Goal: Information Seeking & Learning: Learn about a topic

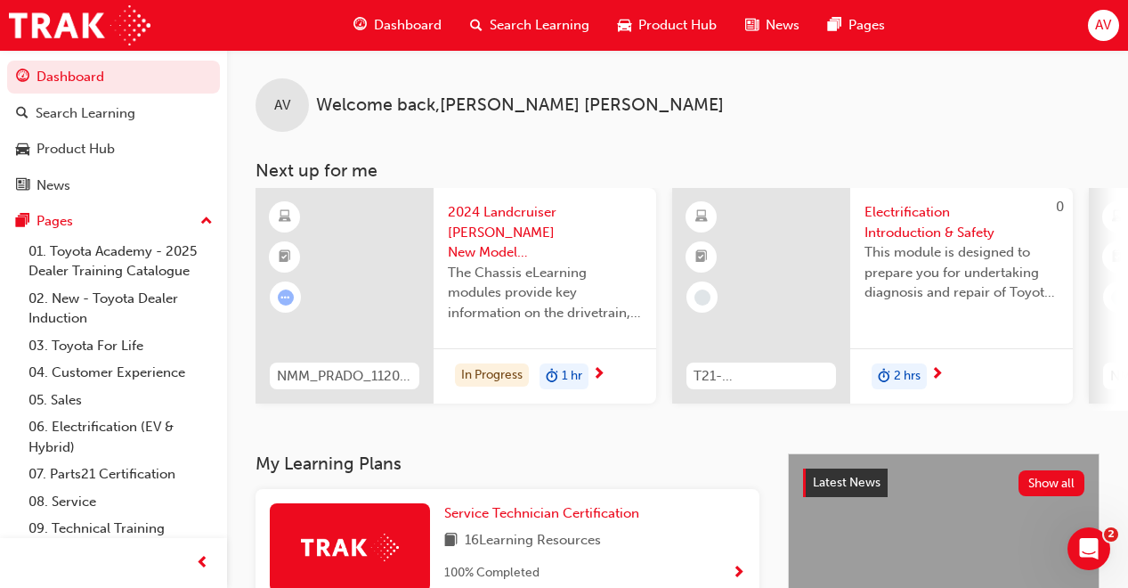
click at [1093, 553] on icon "Open Intercom Messenger" at bounding box center [1088, 548] width 29 height 29
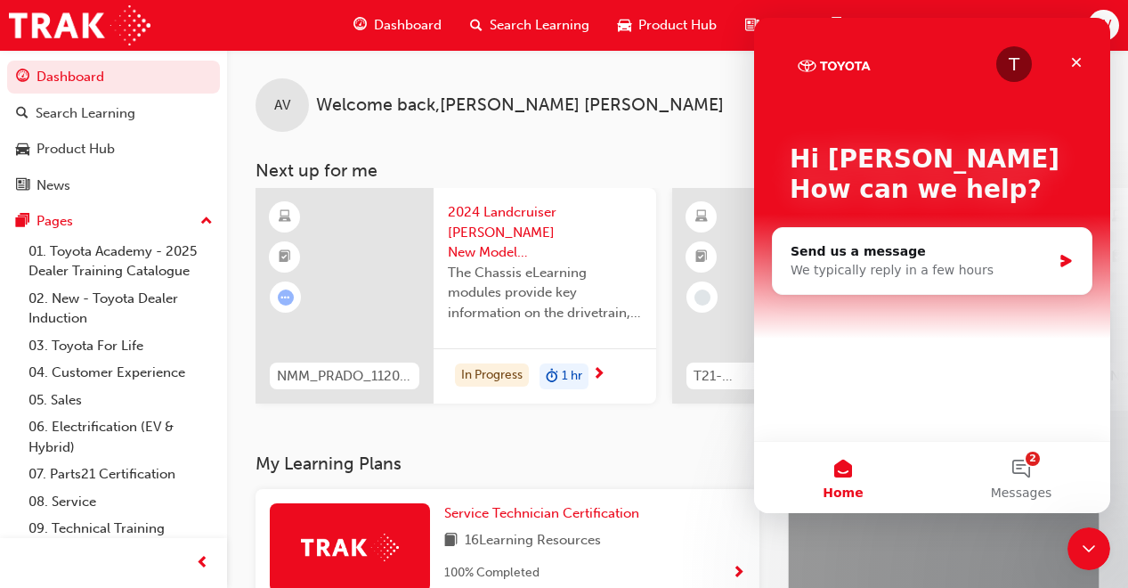
click at [1027, 474] on button "2 Messages" at bounding box center [1021, 477] width 178 height 71
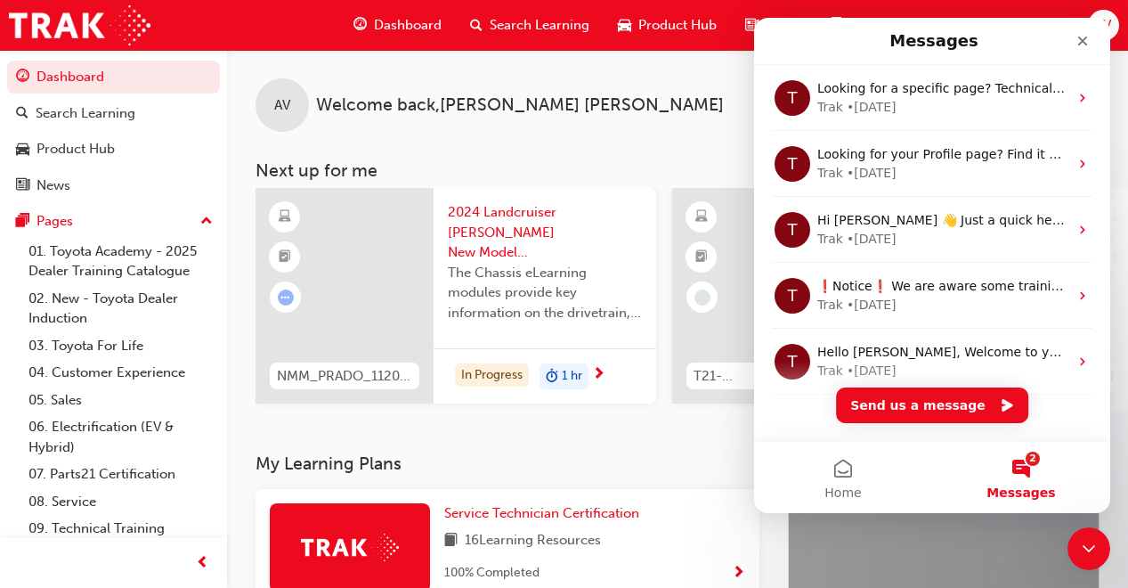
click at [1070, 45] on div "Close" at bounding box center [1082, 41] width 32 height 32
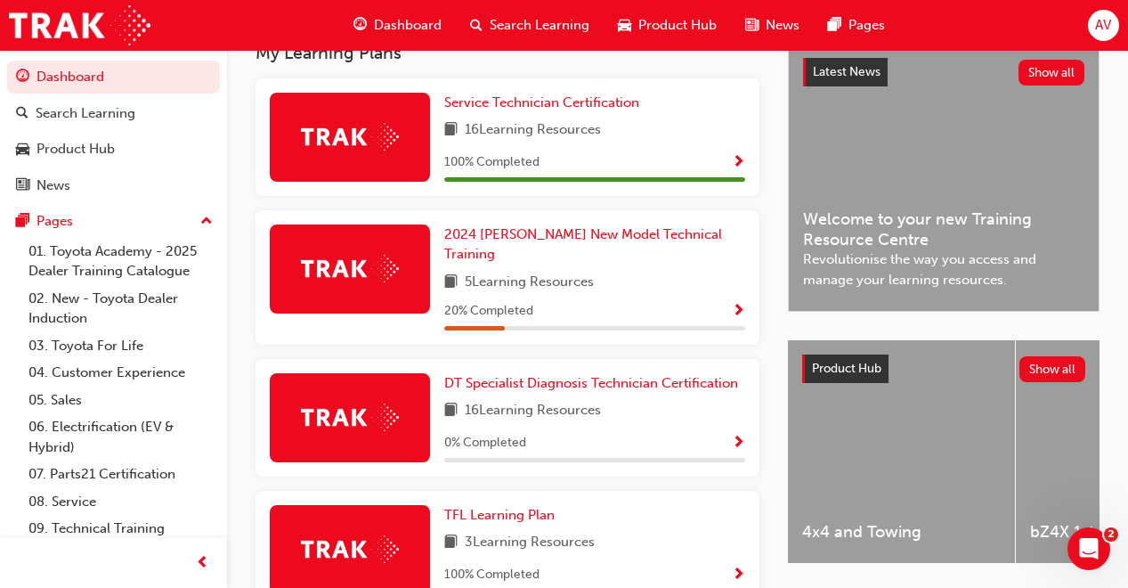
scroll to position [339, 0]
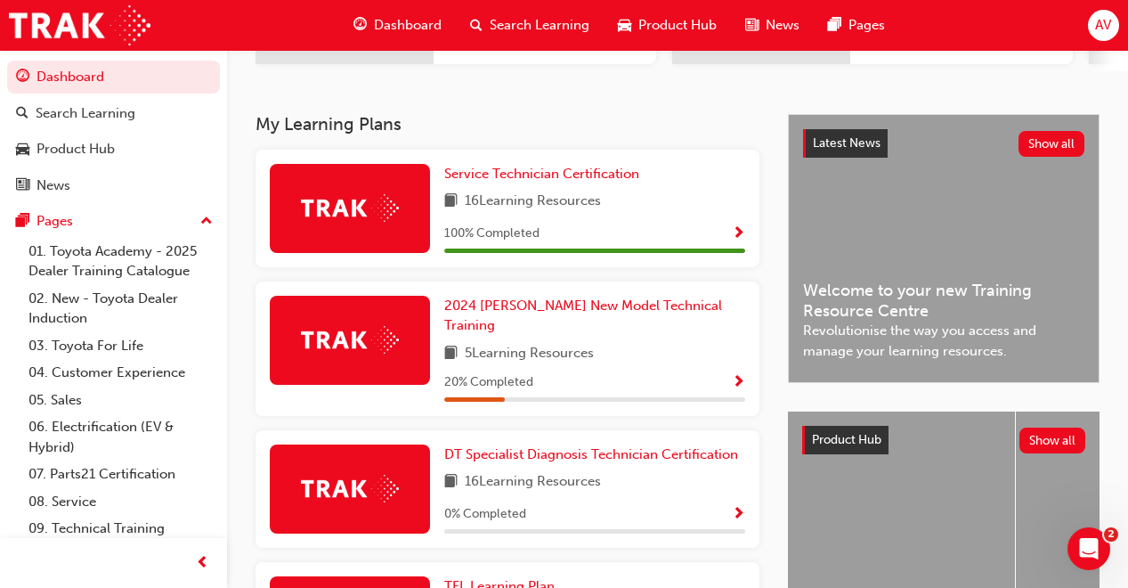
click at [126, 81] on link "Dashboard" at bounding box center [113, 77] width 213 height 33
click at [390, 25] on span "Dashboard" at bounding box center [408, 25] width 68 height 20
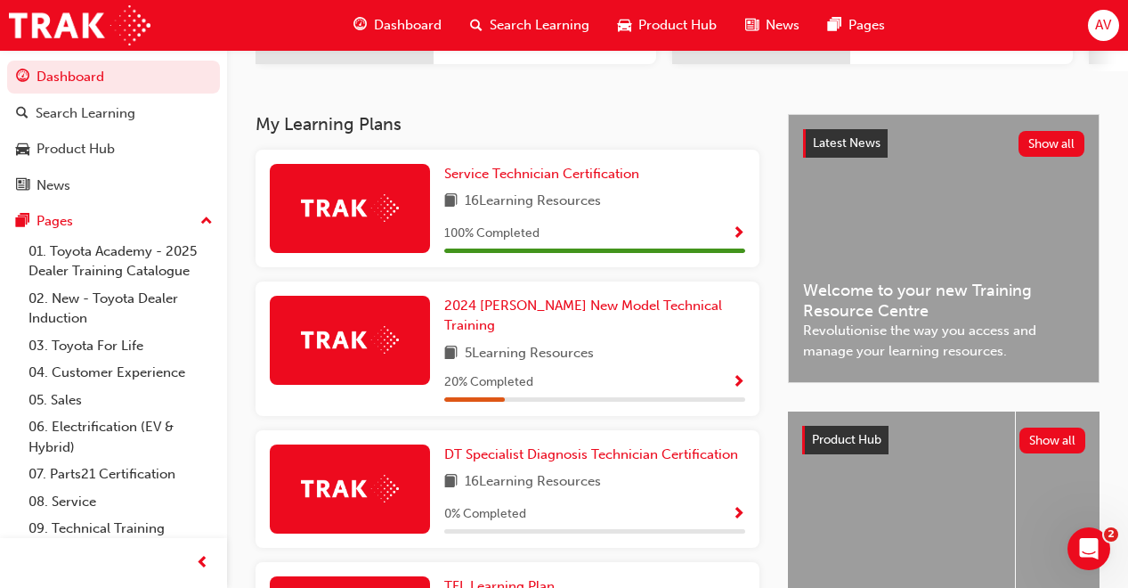
click at [390, 25] on span "Dashboard" at bounding box center [408, 25] width 68 height 20
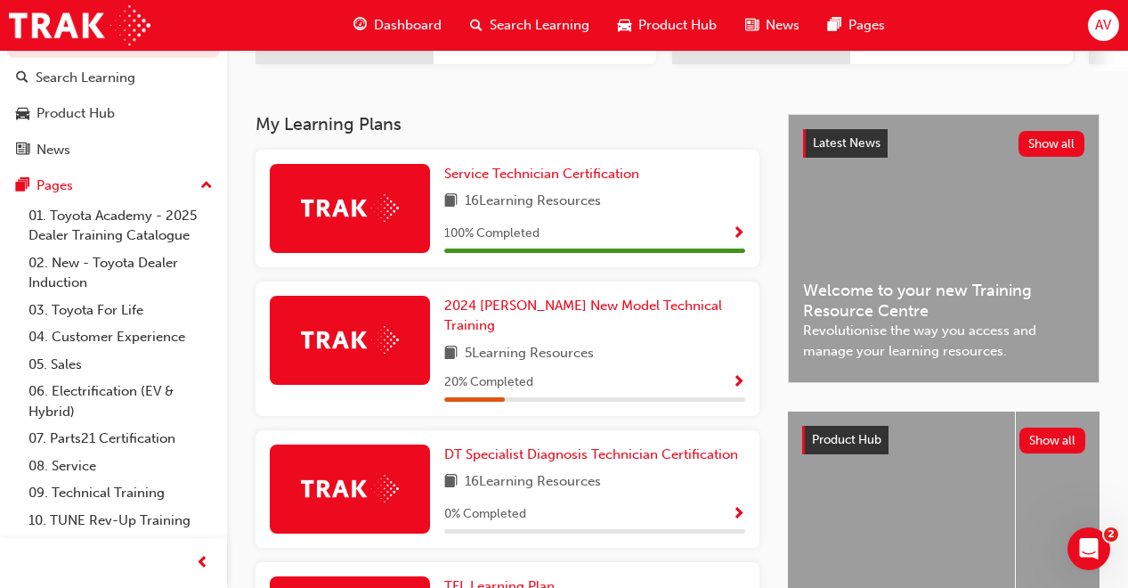
scroll to position [61, 0]
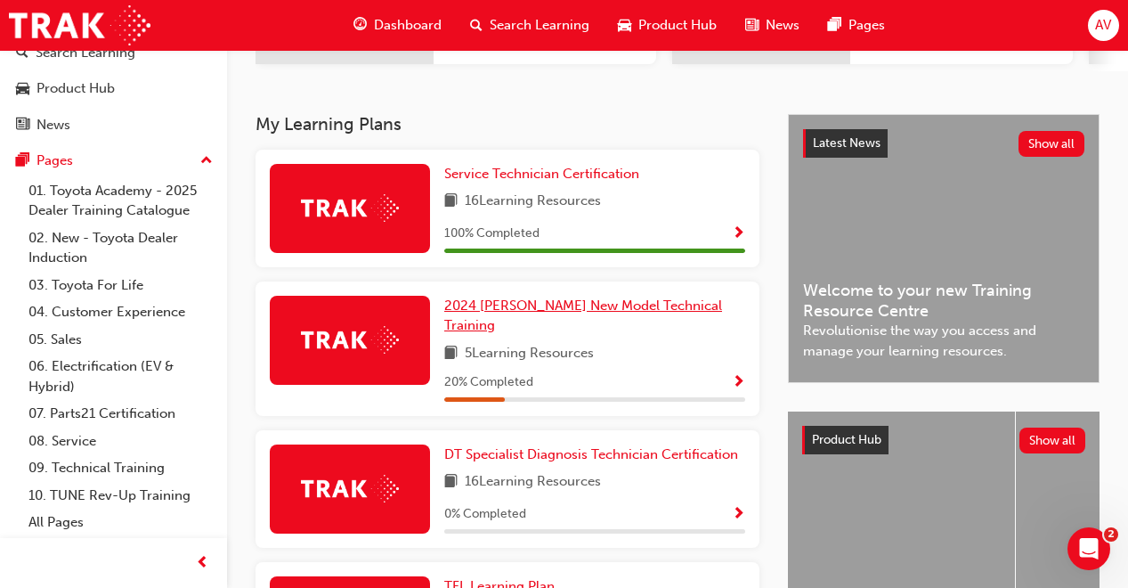
click at [477, 317] on span "2024 [PERSON_NAME] New Model Technical Training" at bounding box center [583, 315] width 278 height 36
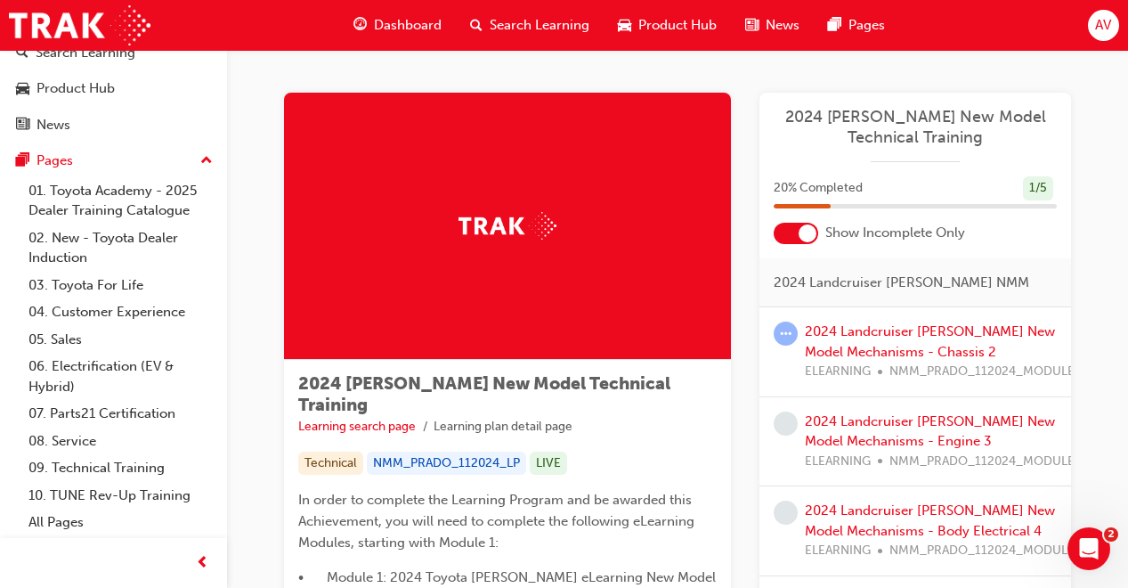
click at [420, 21] on span "Dashboard" at bounding box center [408, 25] width 68 height 20
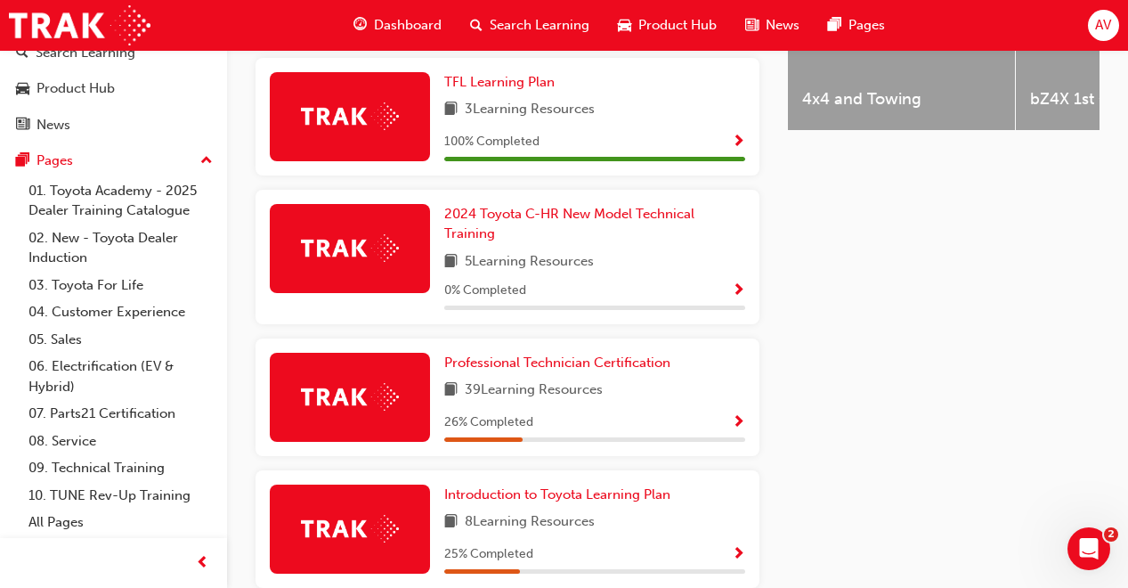
scroll to position [890, 0]
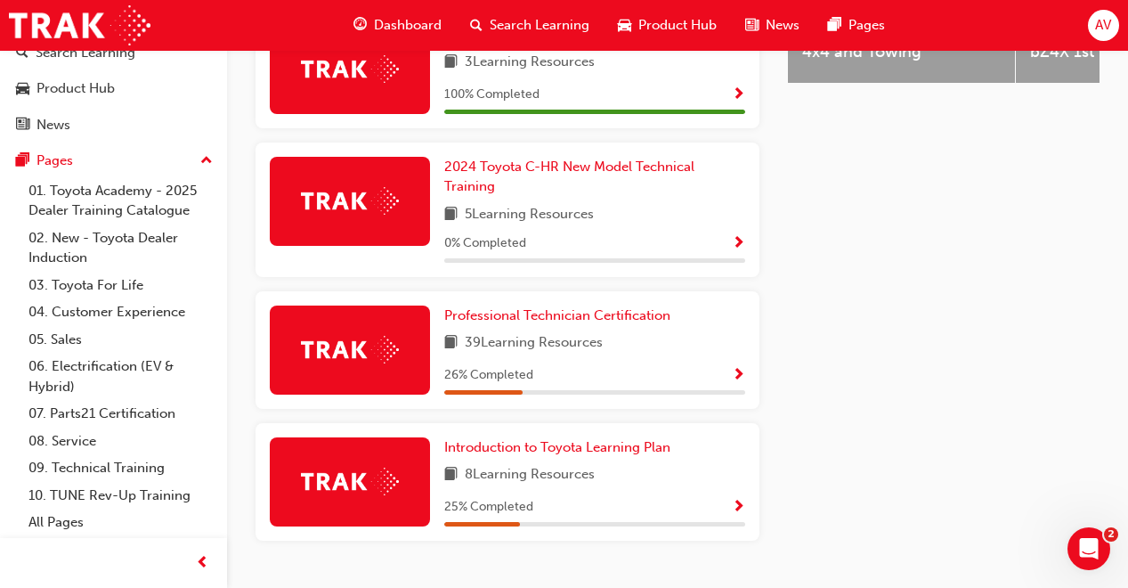
click at [409, 350] on div at bounding box center [350, 349] width 160 height 89
click at [508, 307] on span "Professional Technician Certification" at bounding box center [557, 315] width 226 height 16
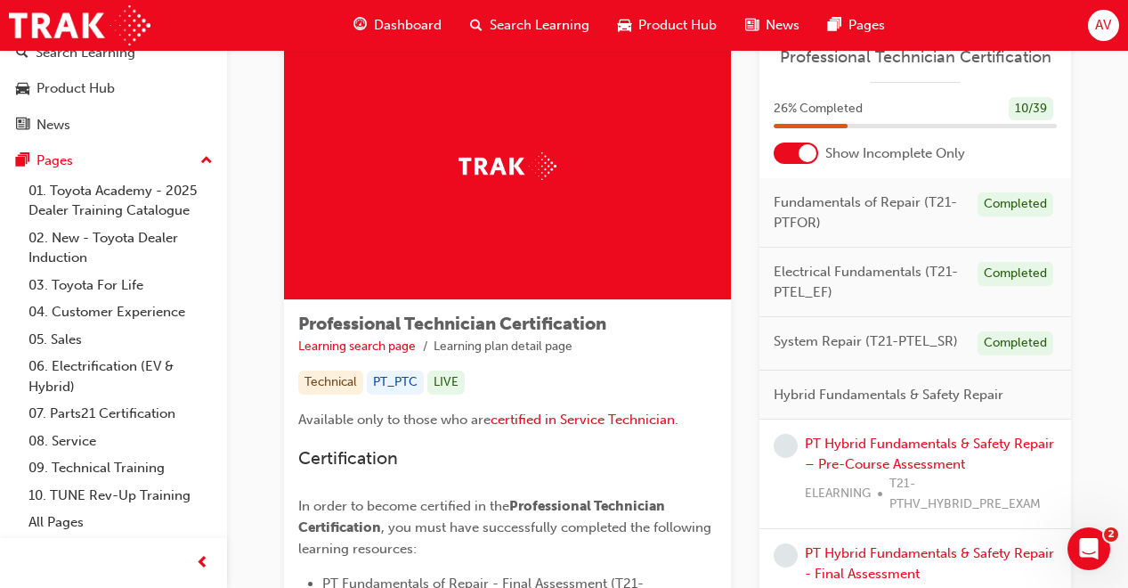
scroll to position [71, 0]
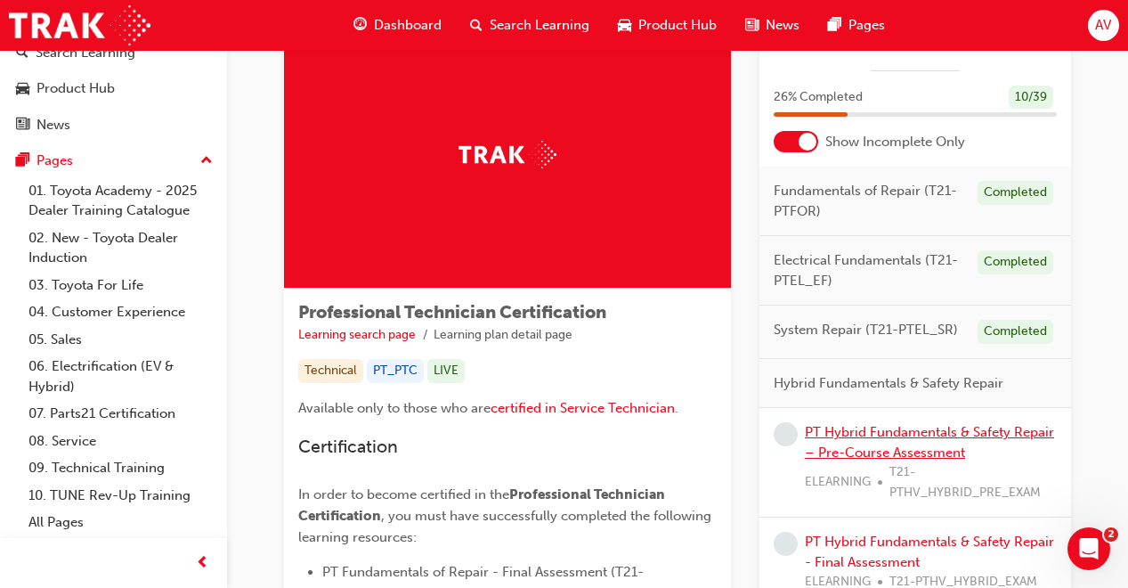
click at [888, 439] on link "PT Hybrid Fundamentals & Safety Repair – Pre-Course Assessment" at bounding box center [929, 442] width 249 height 36
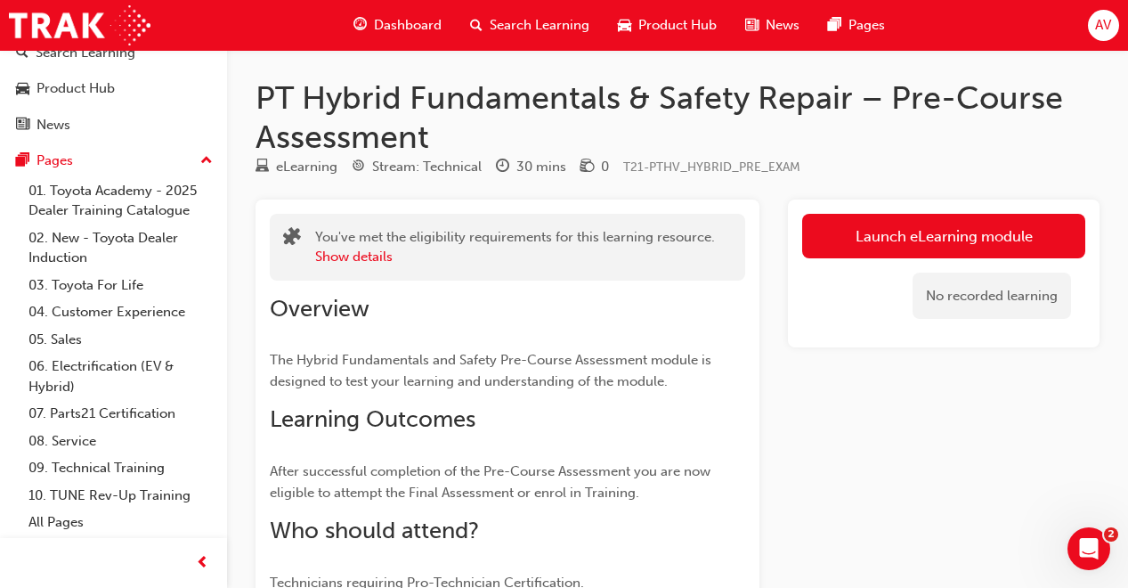
click at [839, 227] on link "Launch eLearning module" at bounding box center [943, 236] width 283 height 45
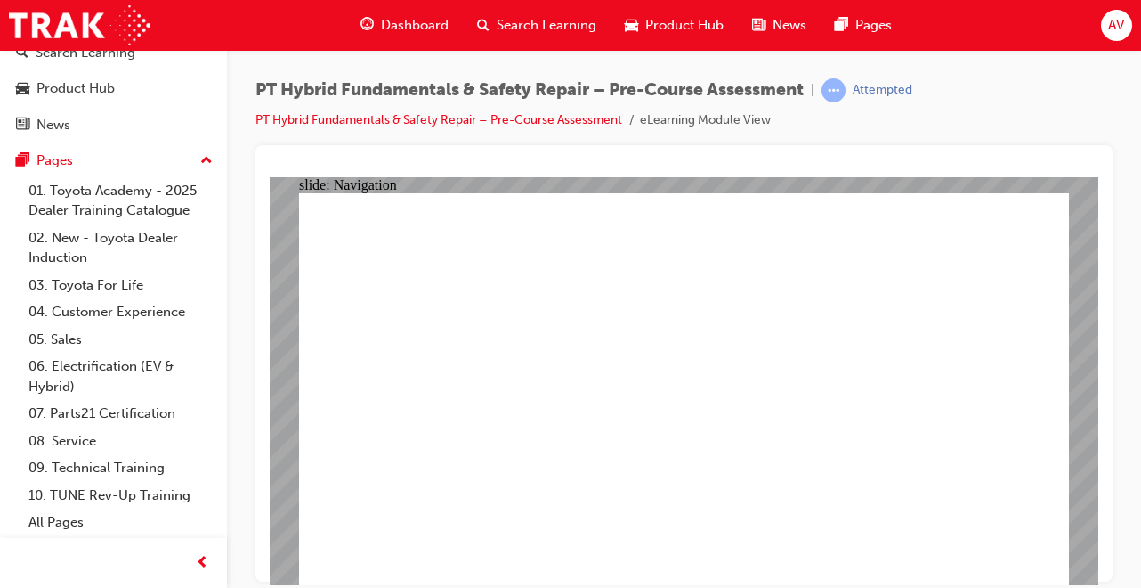
radio input "true"
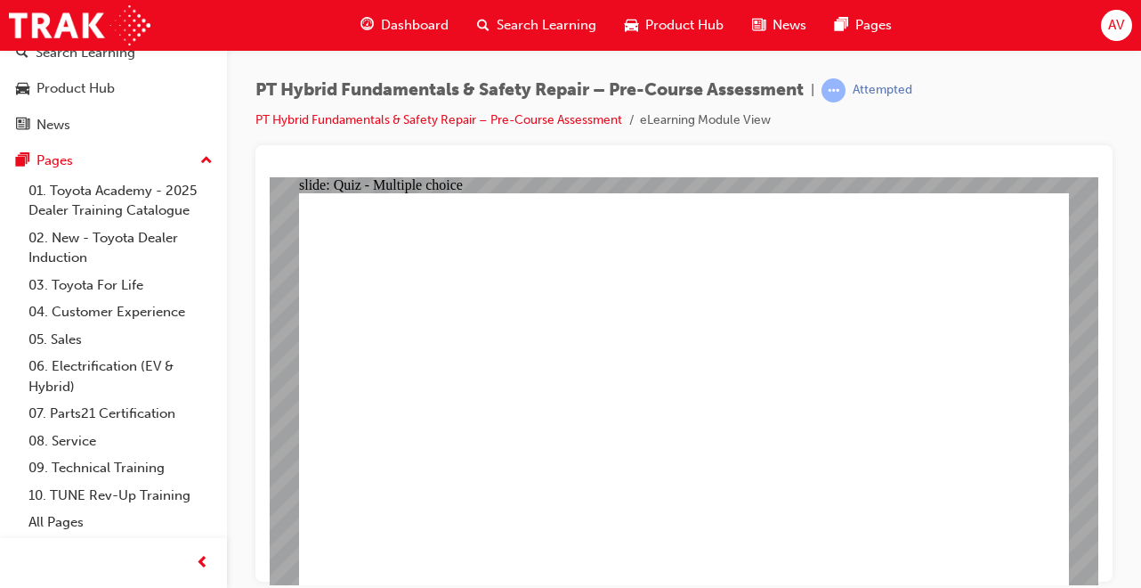
radio input "true"
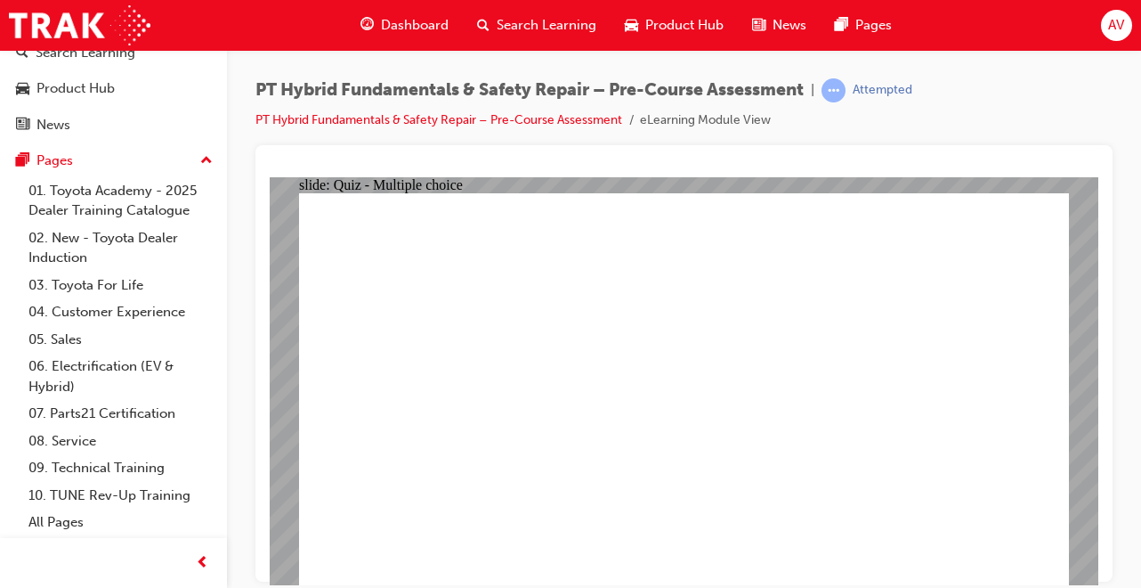
radio input "true"
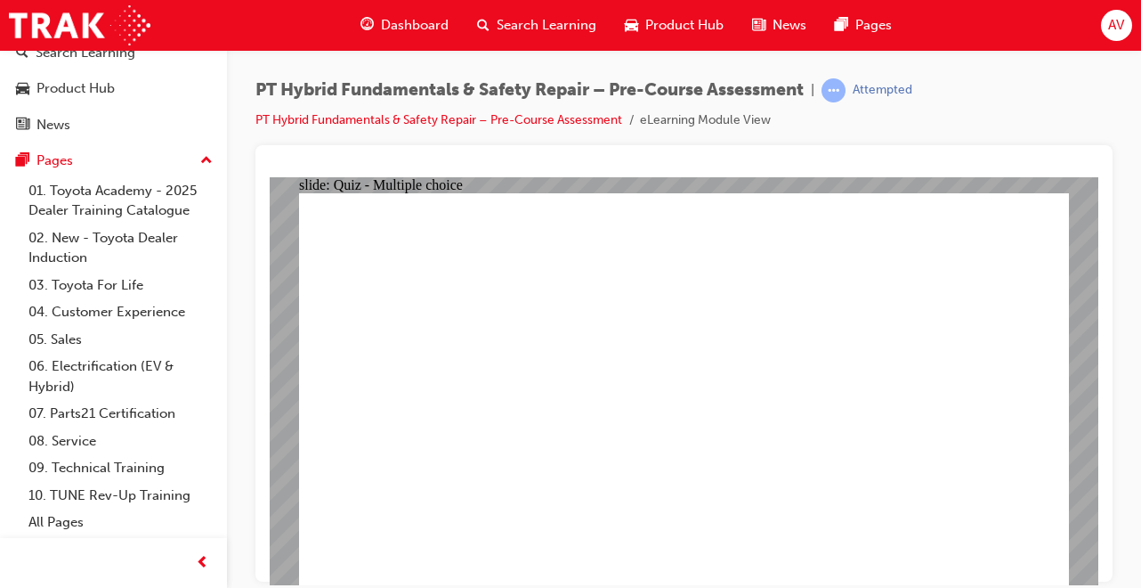
checkbox input "true"
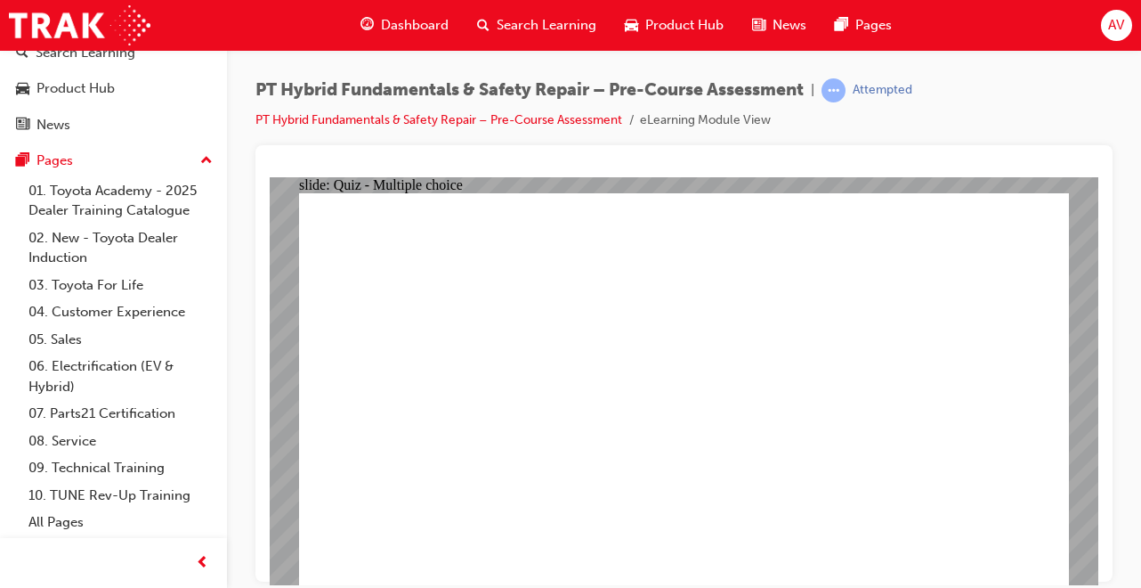
checkbox input "true"
radio input "true"
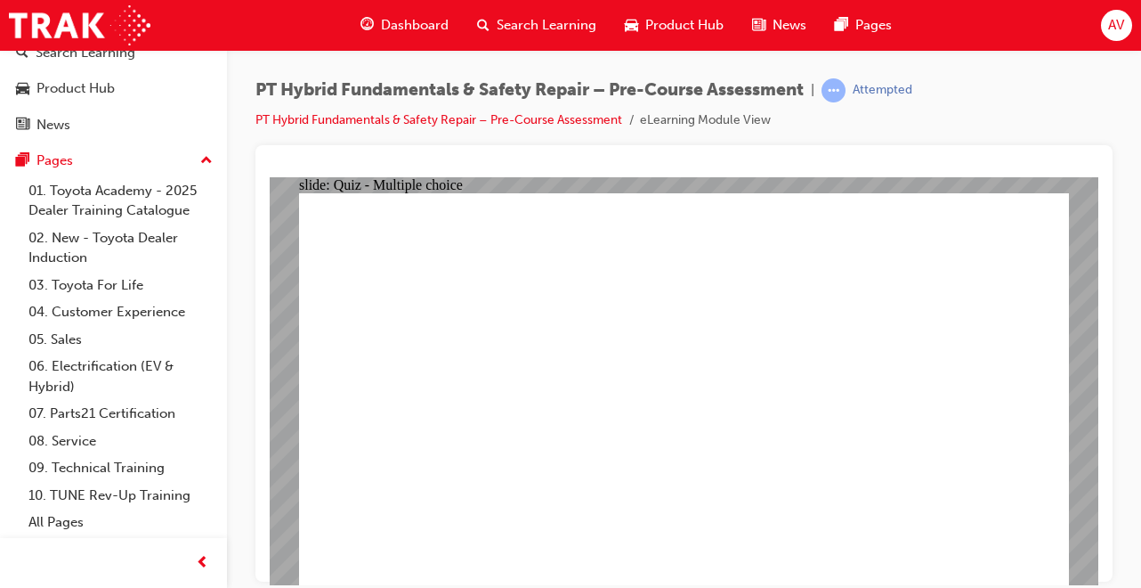
radio input "true"
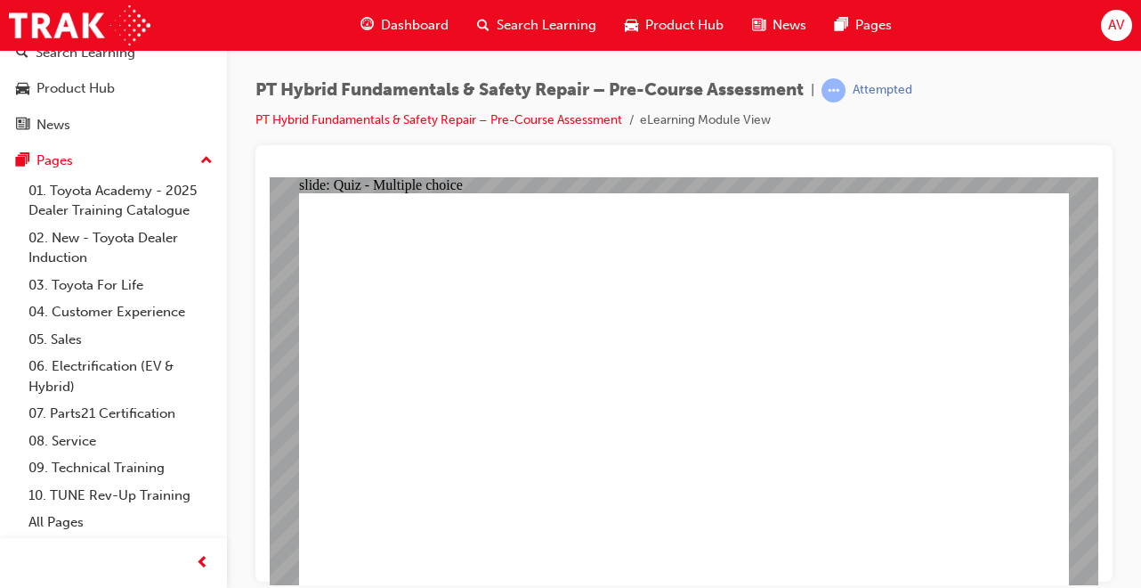
radio input "true"
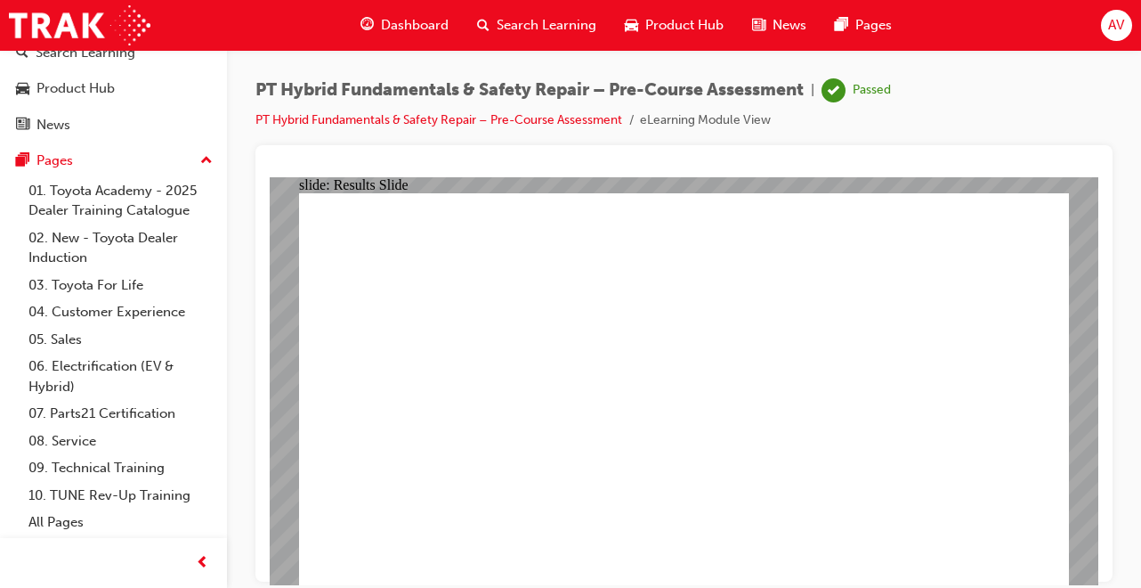
click at [1111, 24] on span "AV" at bounding box center [1116, 25] width 16 height 20
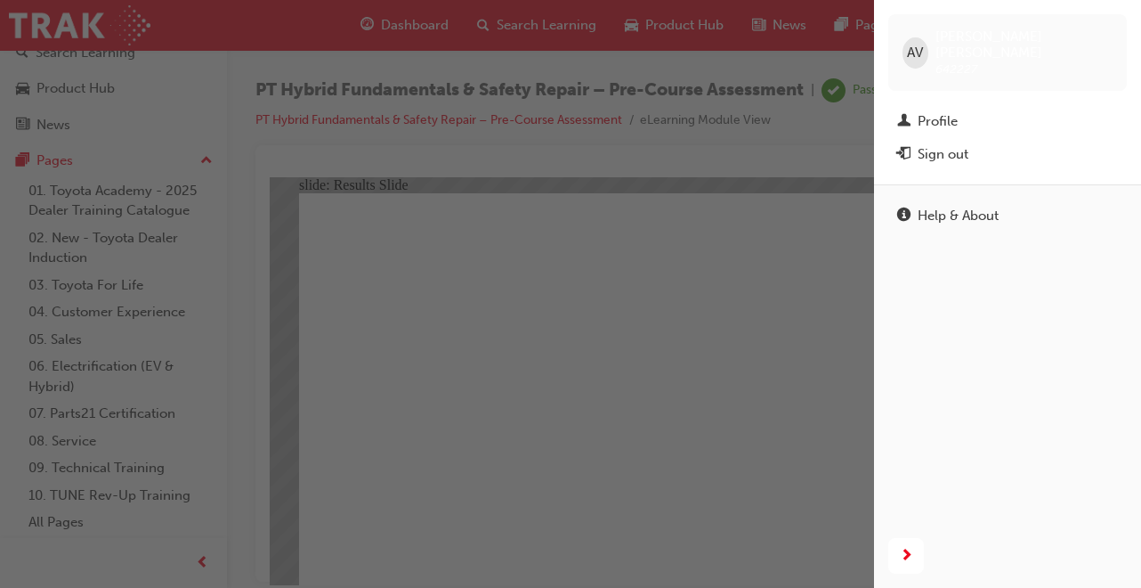
click at [981, 143] on div "Sign out" at bounding box center [1007, 154] width 221 height 22
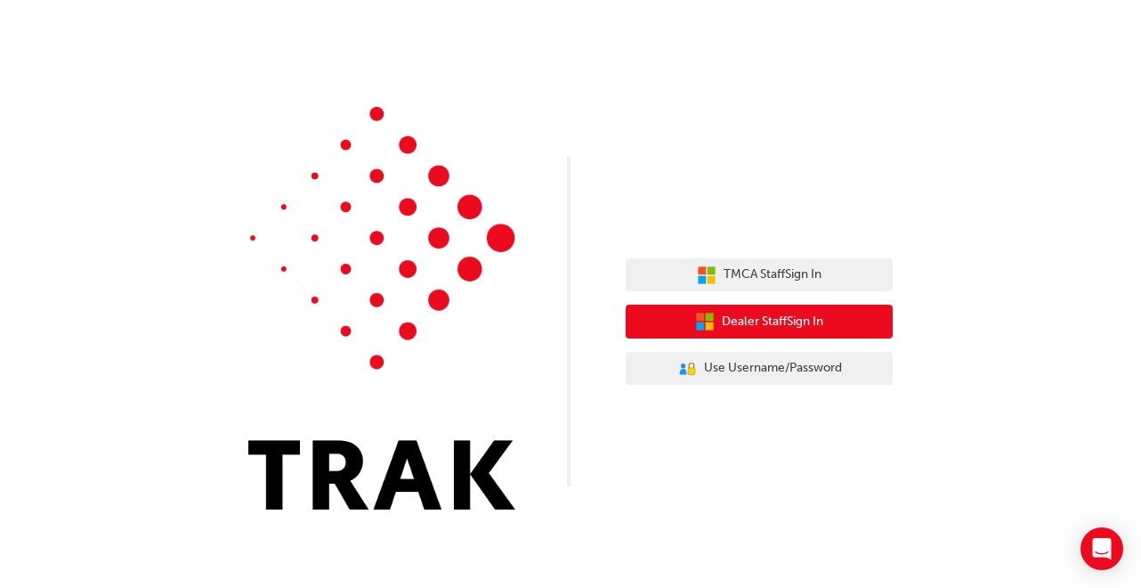
click at [845, 321] on button "Dealer Staff Sign In" at bounding box center [759, 321] width 267 height 34
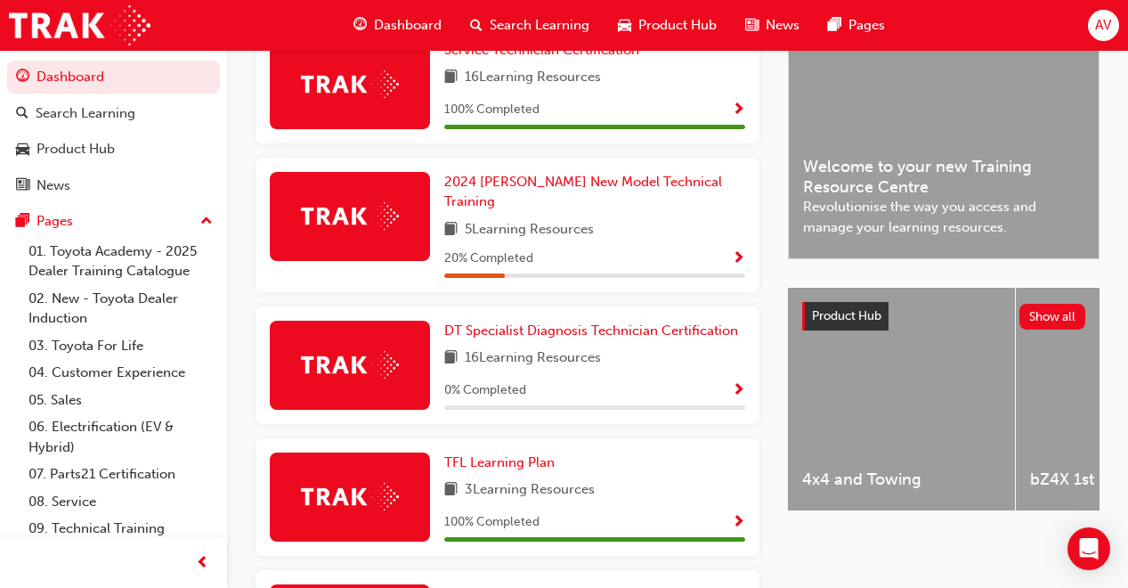
scroll to position [558, 0]
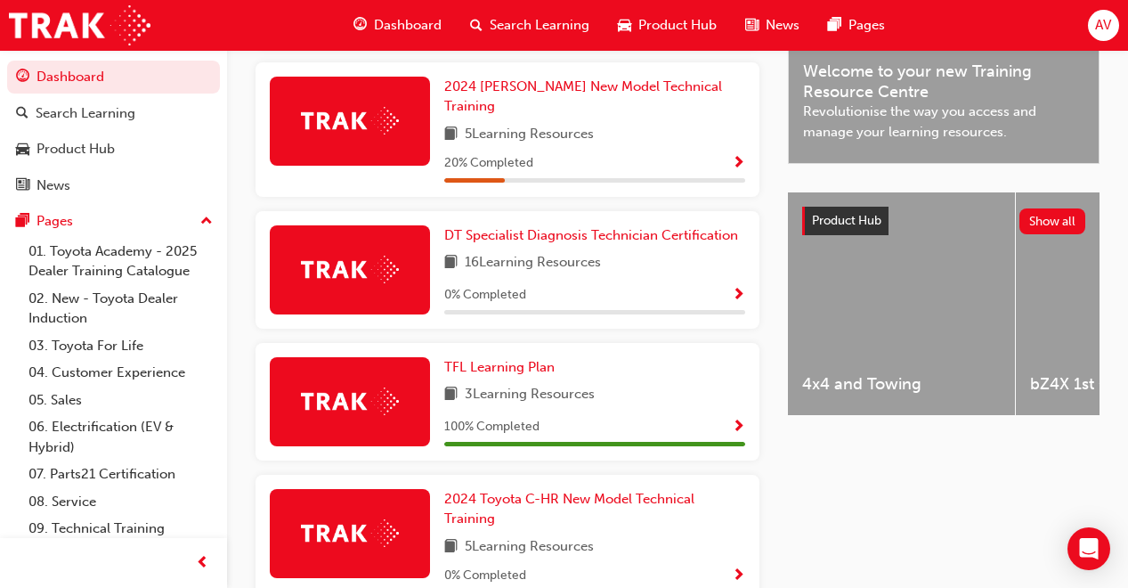
drag, startPoint x: 1130, startPoint y: 574, endPoint x: 833, endPoint y: 504, distance: 304.7
click at [833, 504] on div "Latest News Show all Welcome to your new Training Resource Centre Revolutionise…" at bounding box center [944, 404] width 312 height 1019
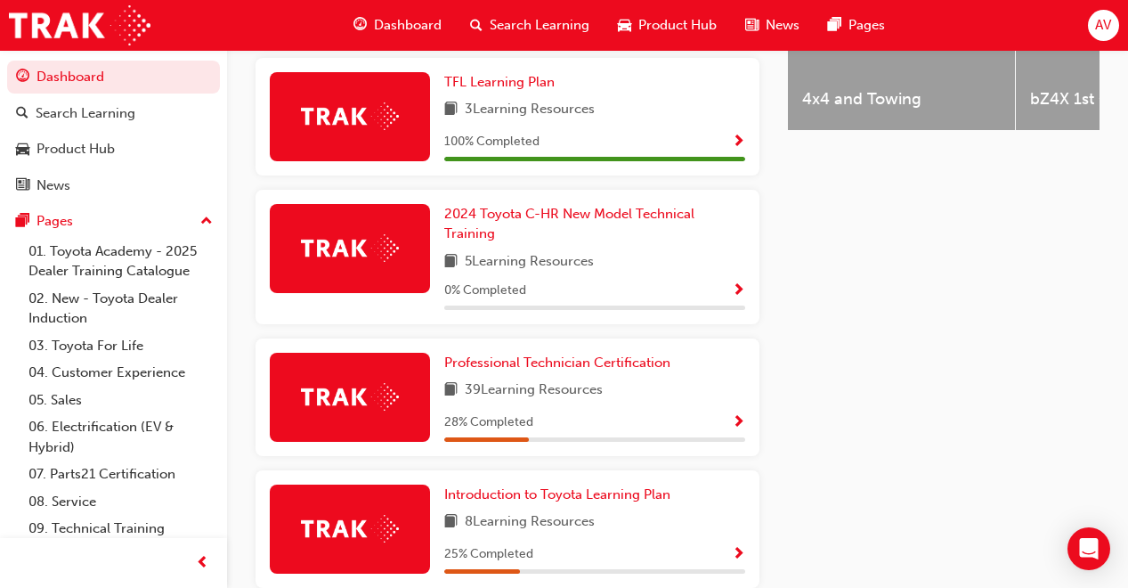
scroll to position [920, 0]
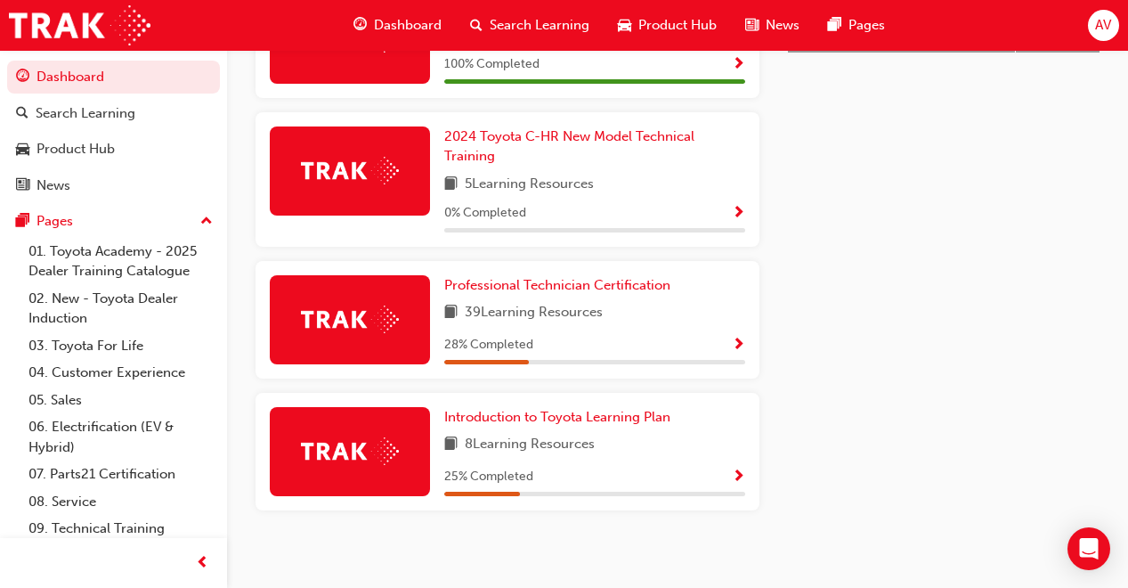
click at [713, 334] on div "28 % Completed" at bounding box center [594, 345] width 301 height 22
click at [637, 284] on link "Professional Technician Certification" at bounding box center [560, 285] width 233 height 20
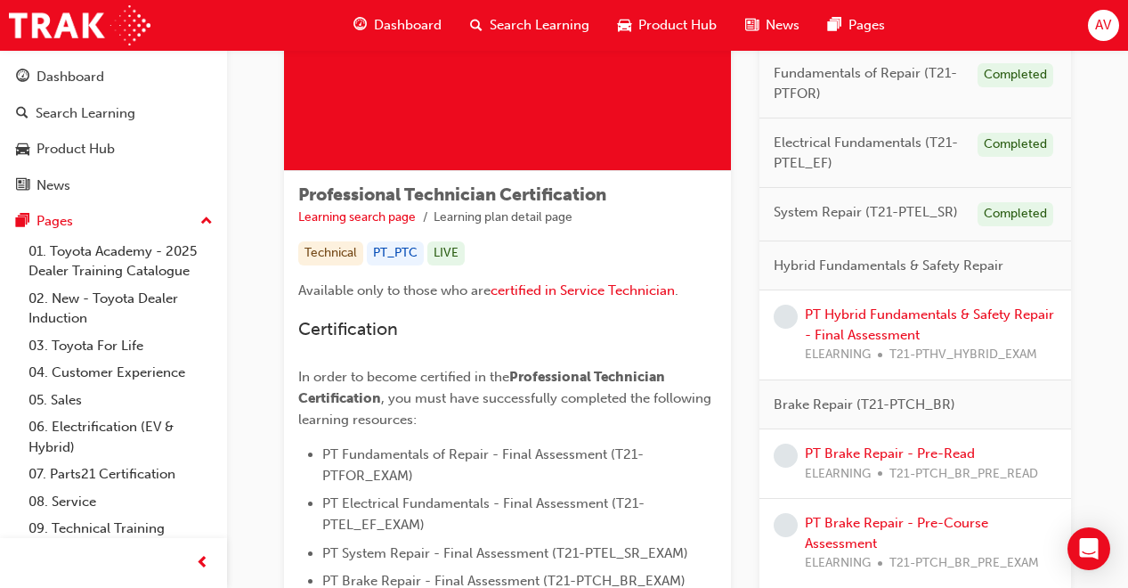
scroll to position [190, 0]
click at [888, 310] on link "PT Hybrid Fundamentals & Safety Repair - Final Assessment" at bounding box center [929, 323] width 249 height 36
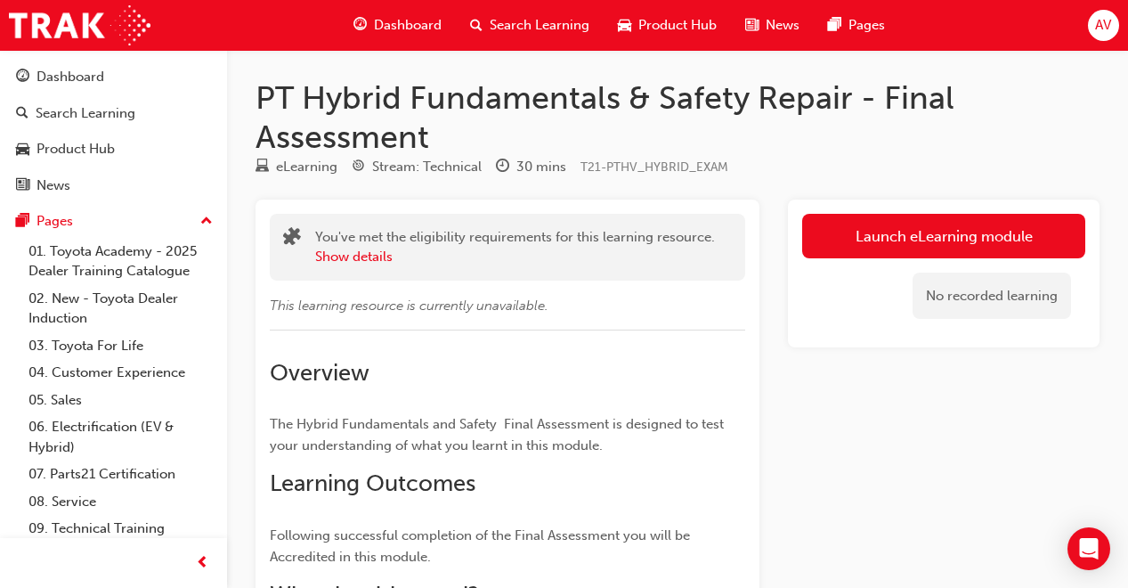
click at [895, 230] on link "Launch eLearning module" at bounding box center [943, 236] width 283 height 45
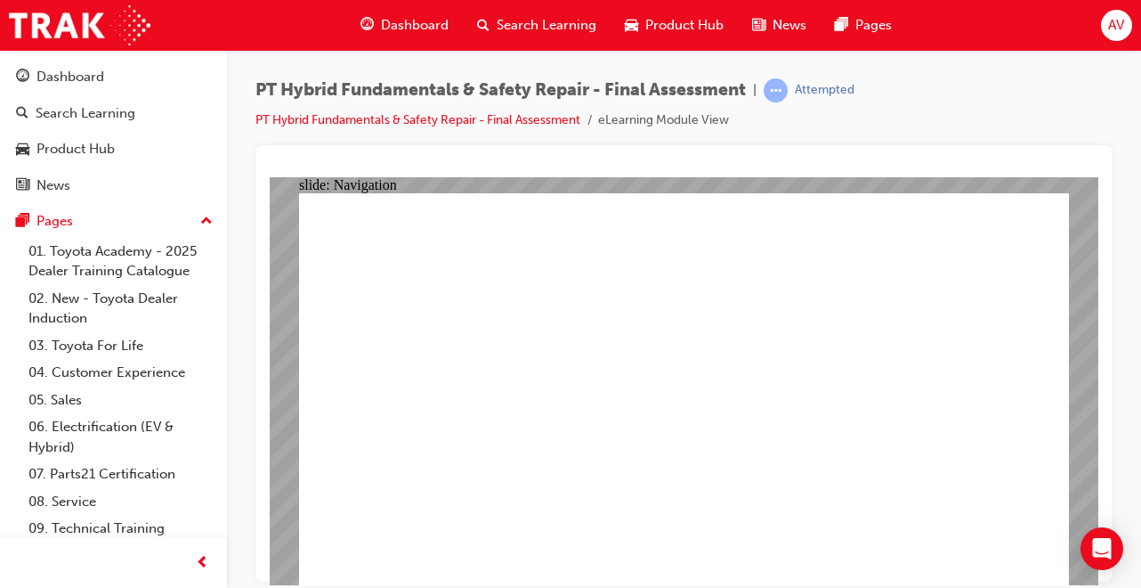
checkbox input "true"
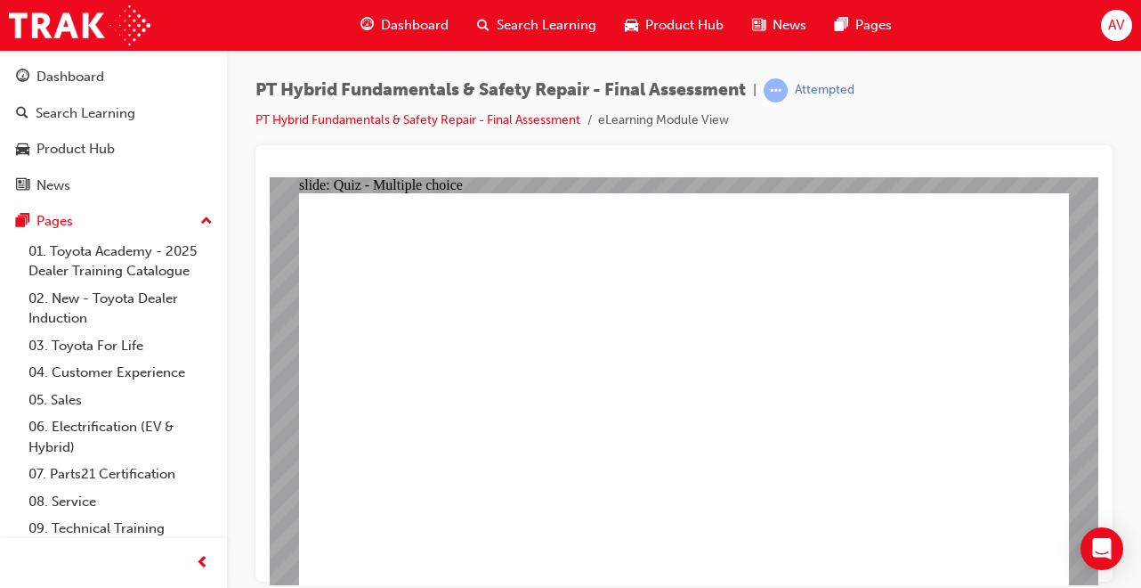
radio input "false"
radio input "true"
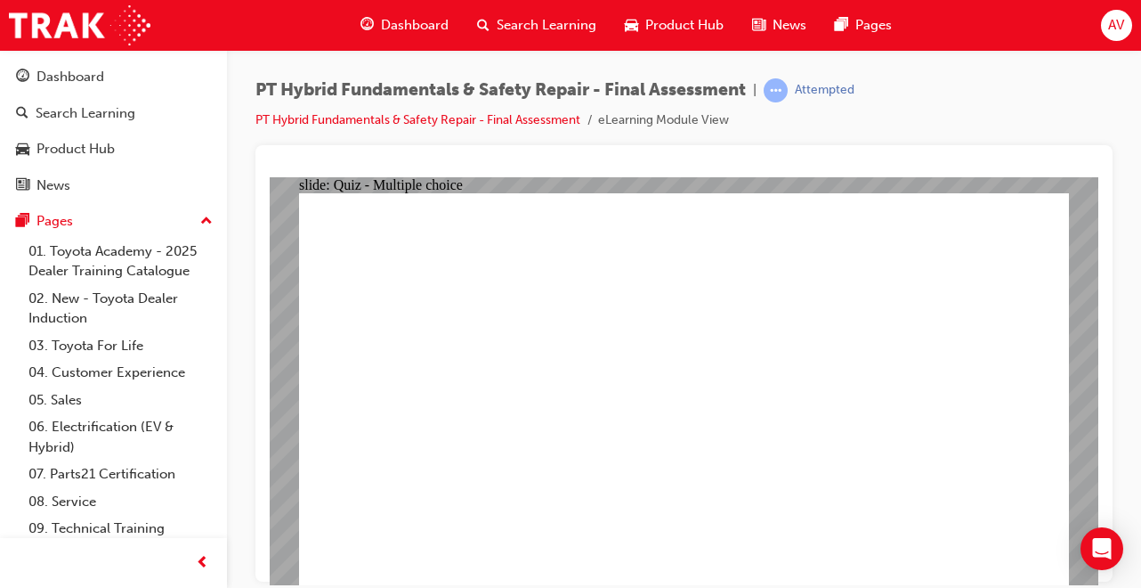
radio input "true"
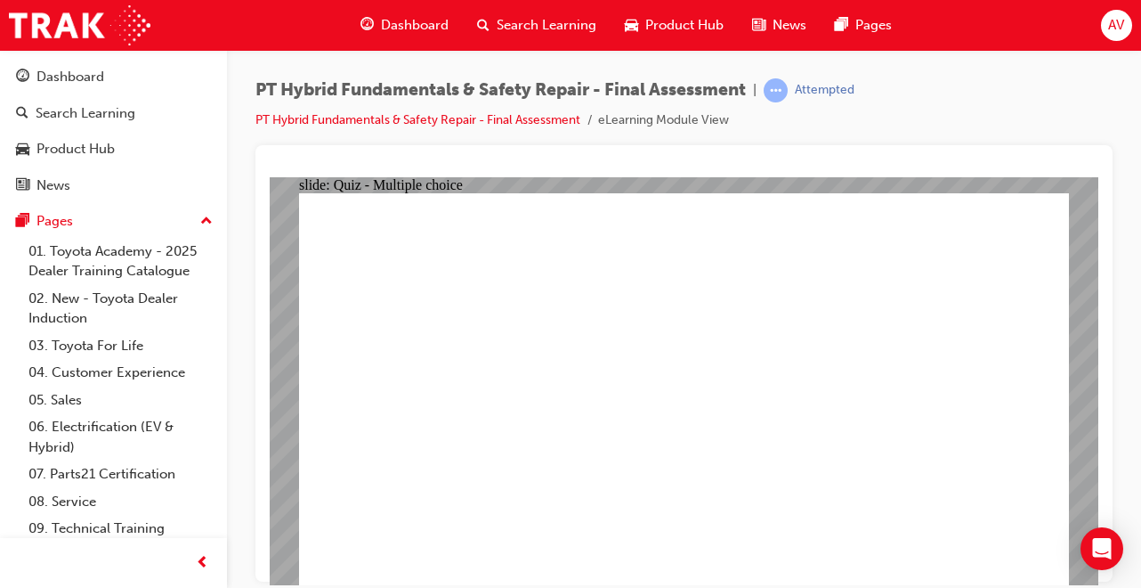
radio input "true"
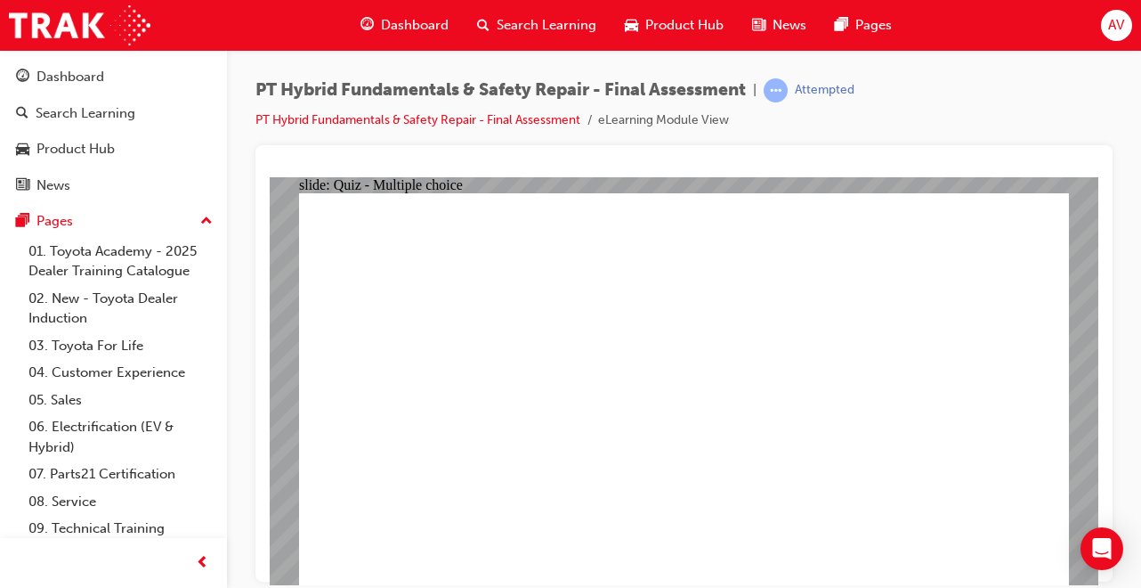
checkbox input "true"
radio input "true"
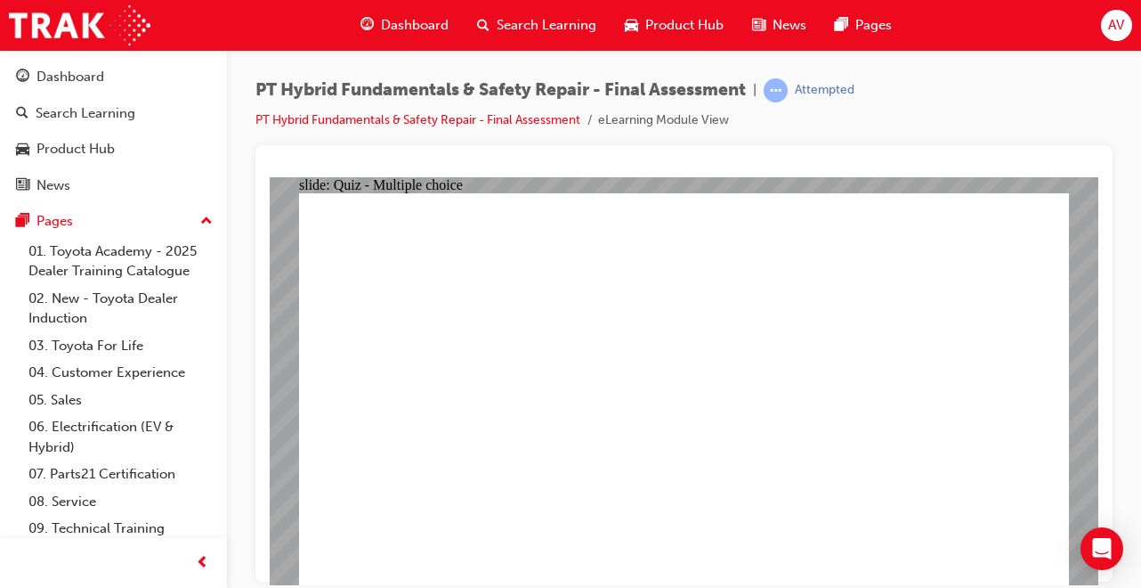
radio input "true"
checkbox input "true"
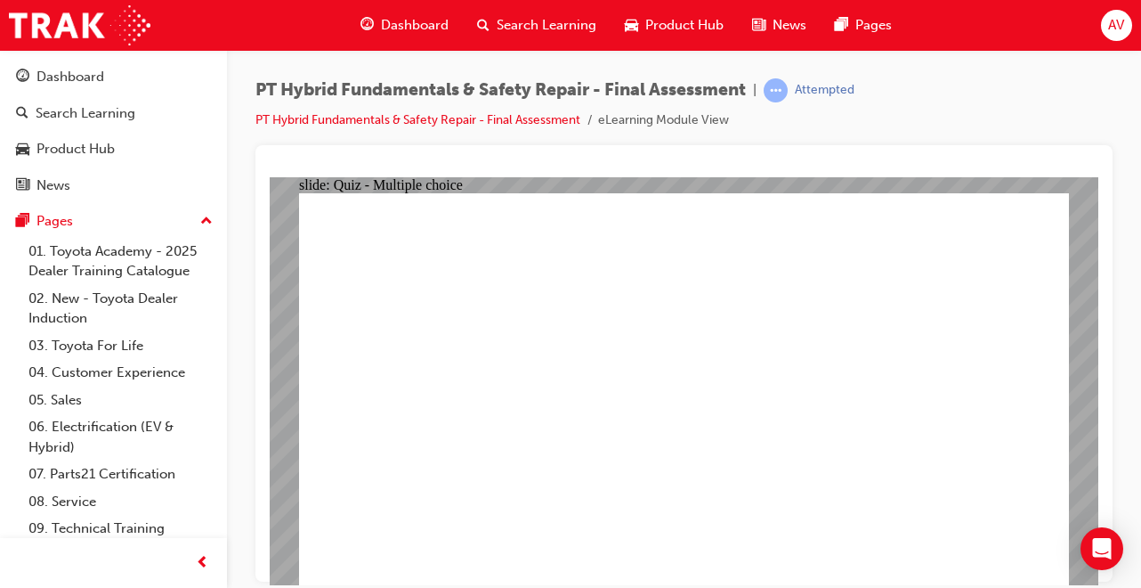
checkbox input "true"
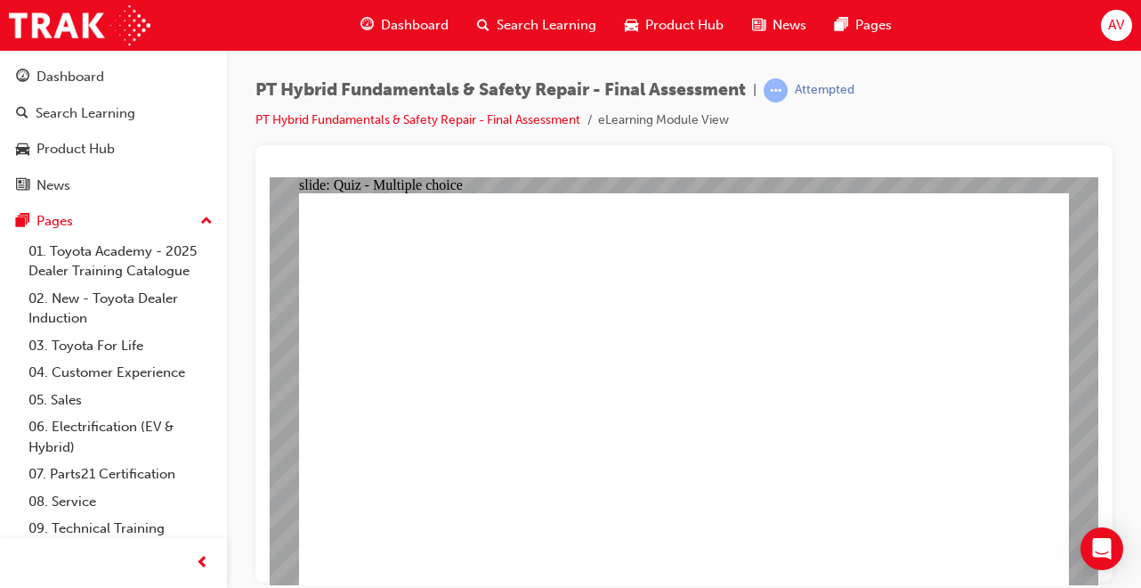
checkbox input "true"
checkbox input "false"
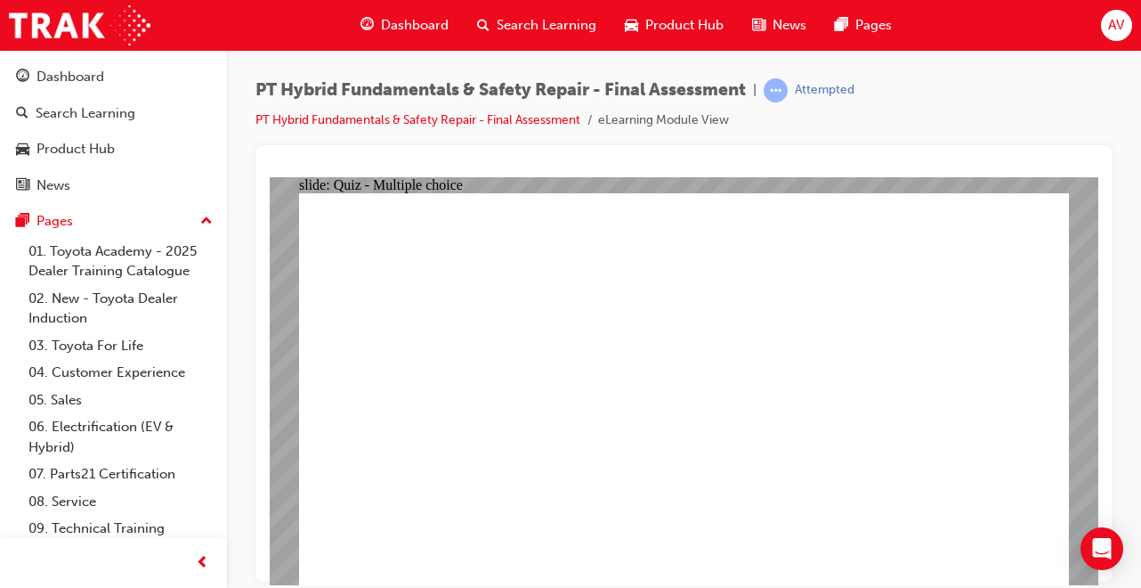
checkbox input "false"
checkbox input "true"
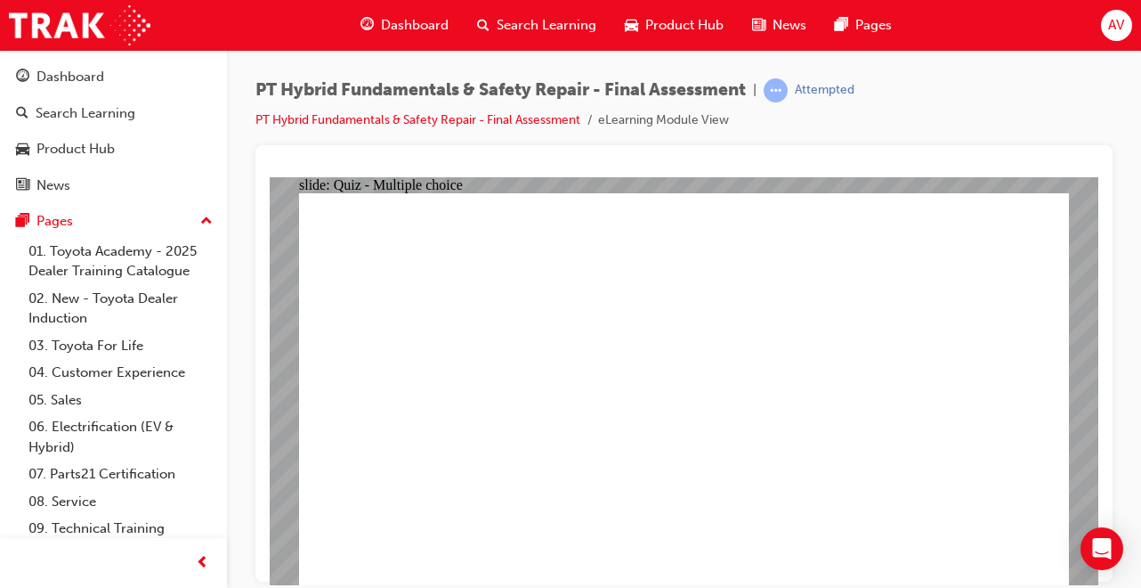
radio input "true"
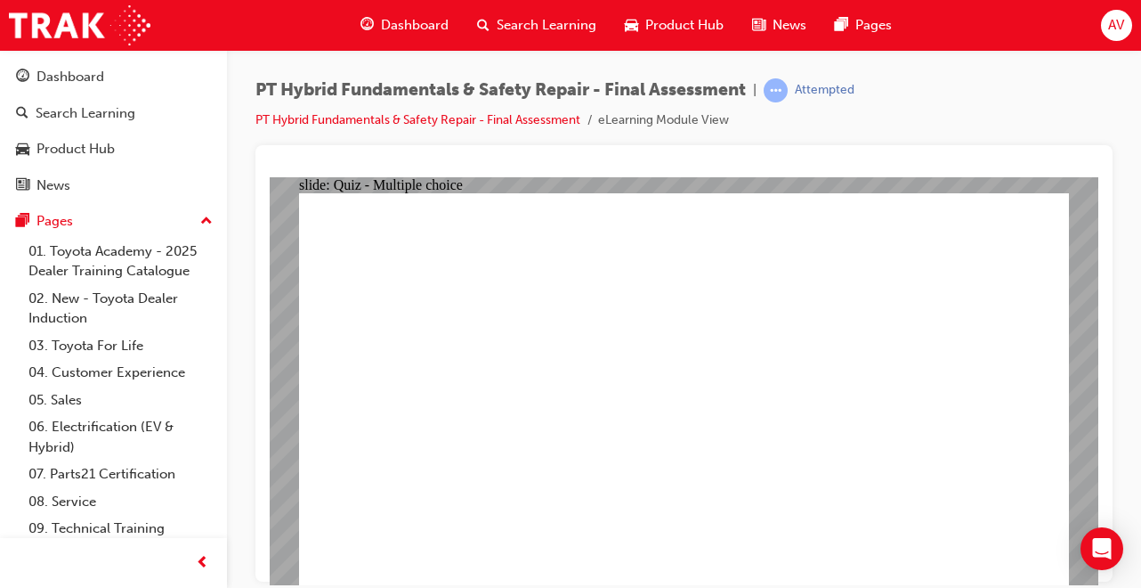
radio input "true"
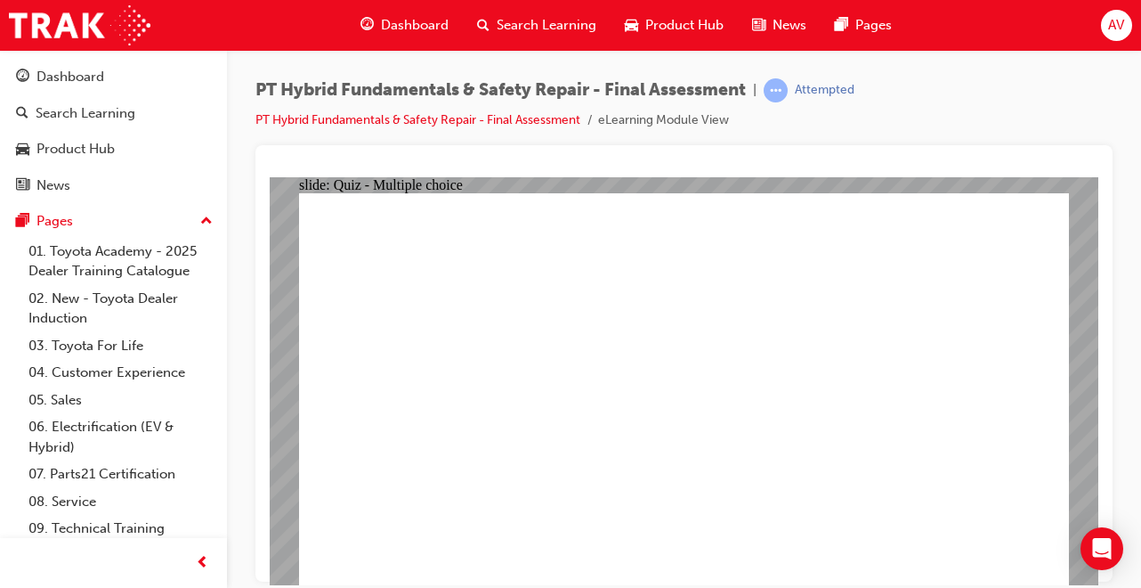
radio input "true"
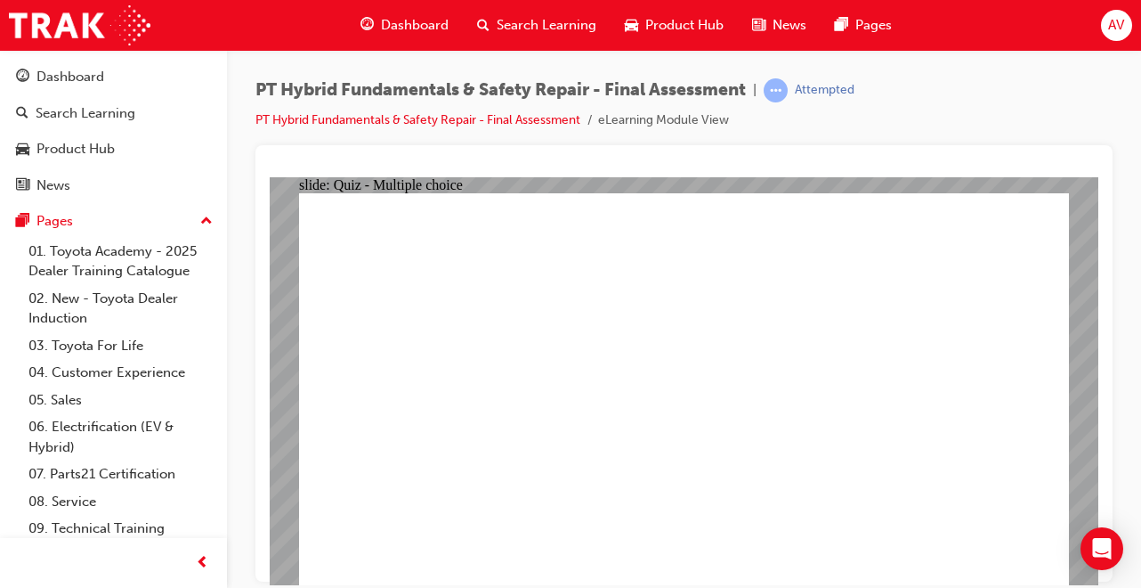
radio input "true"
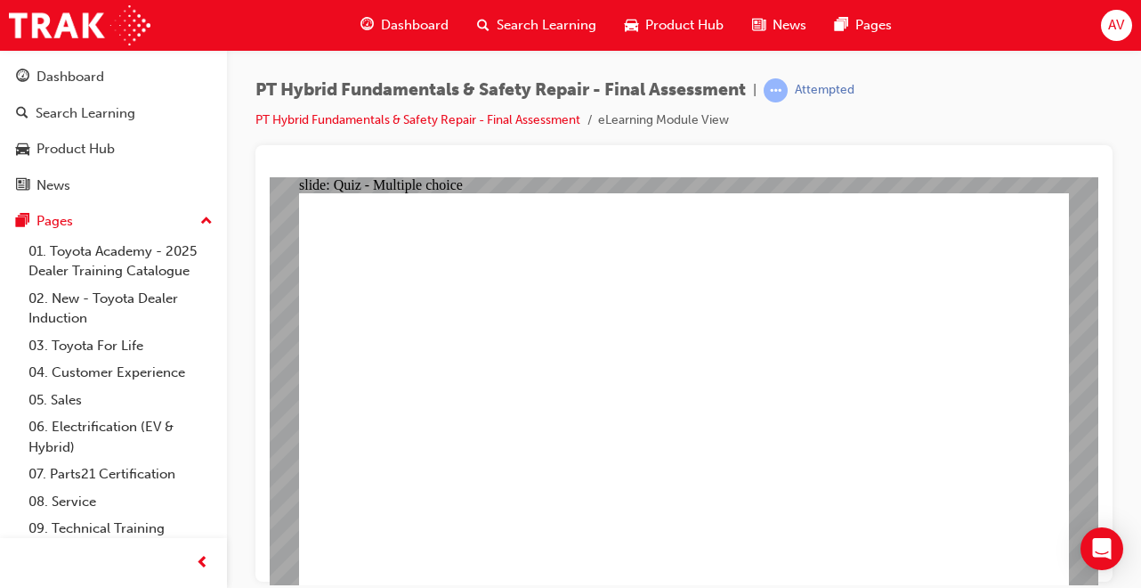
radio input "true"
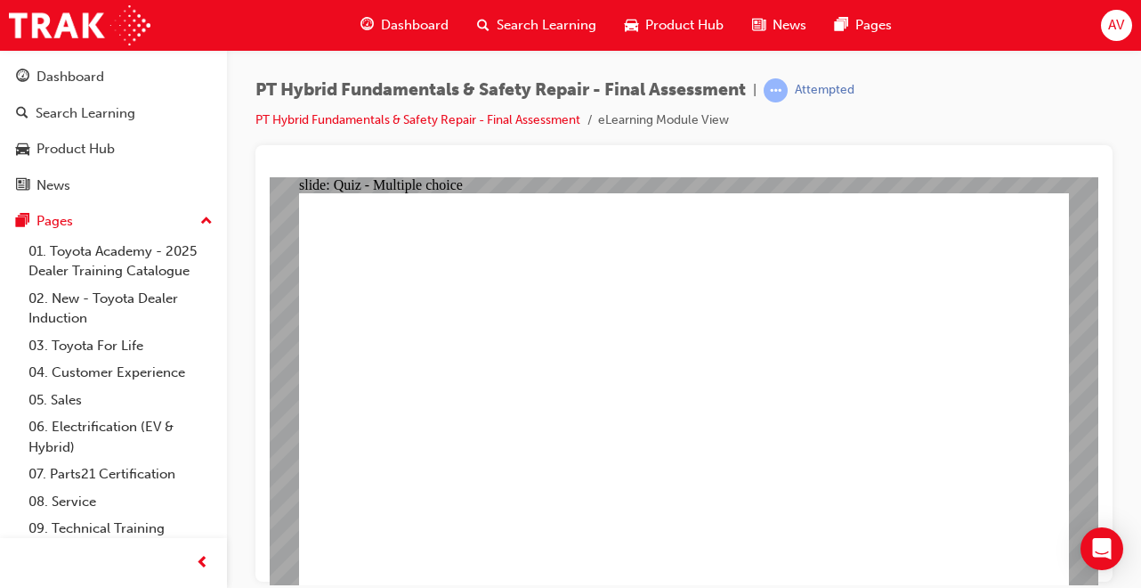
radio input "true"
checkbox input "true"
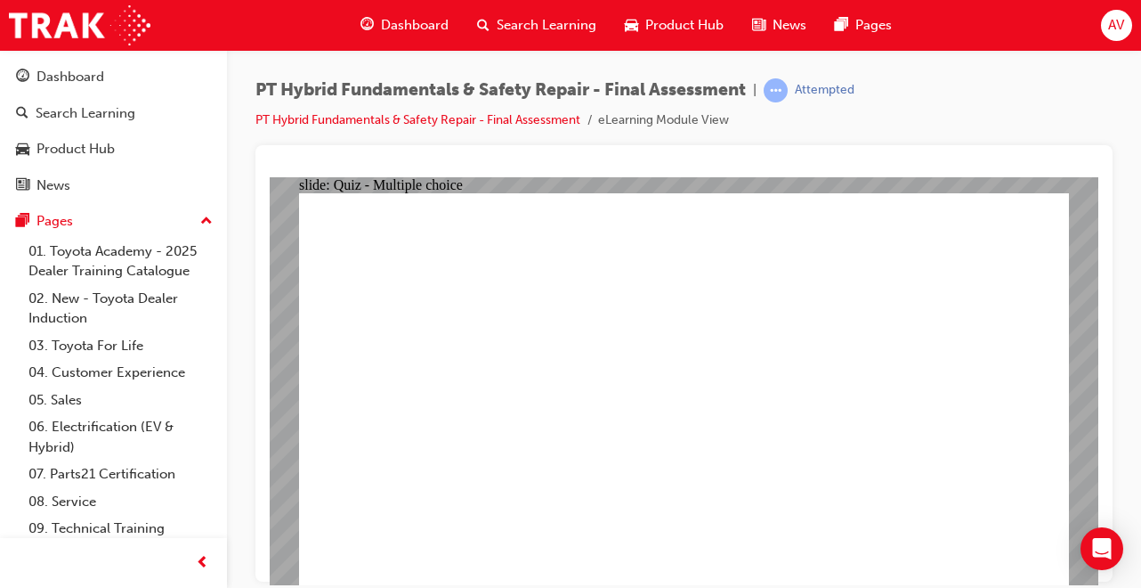
checkbox input "true"
radio input "true"
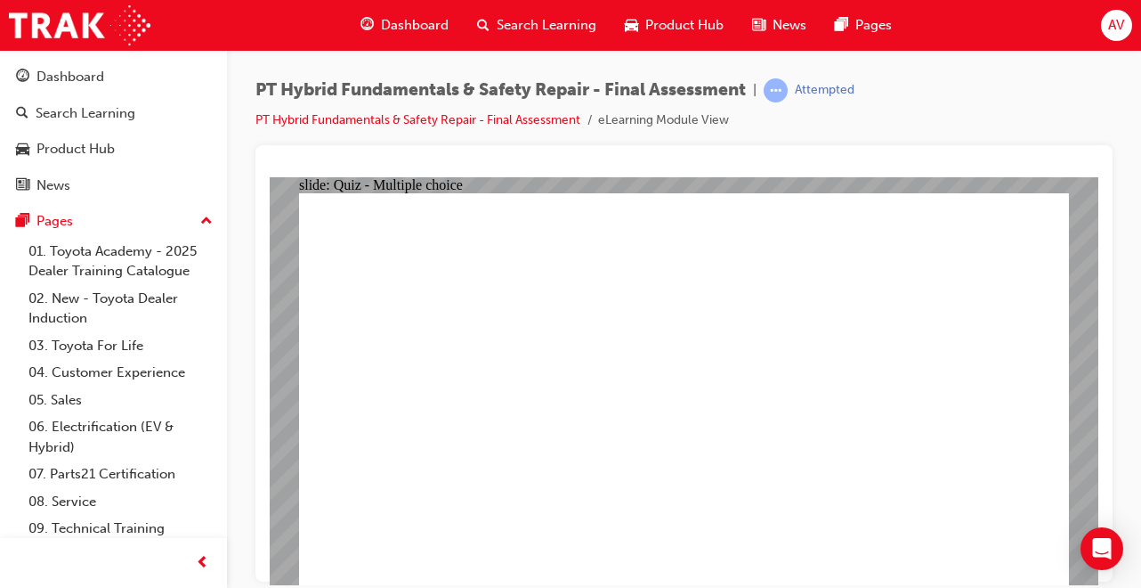
radio input "true"
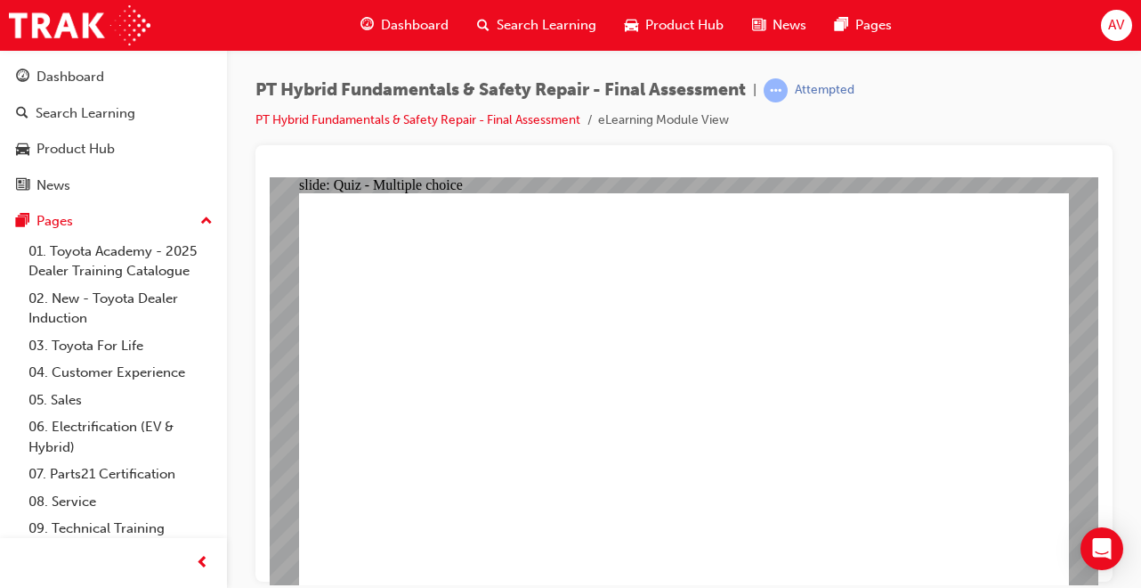
radio input "true"
checkbox input "true"
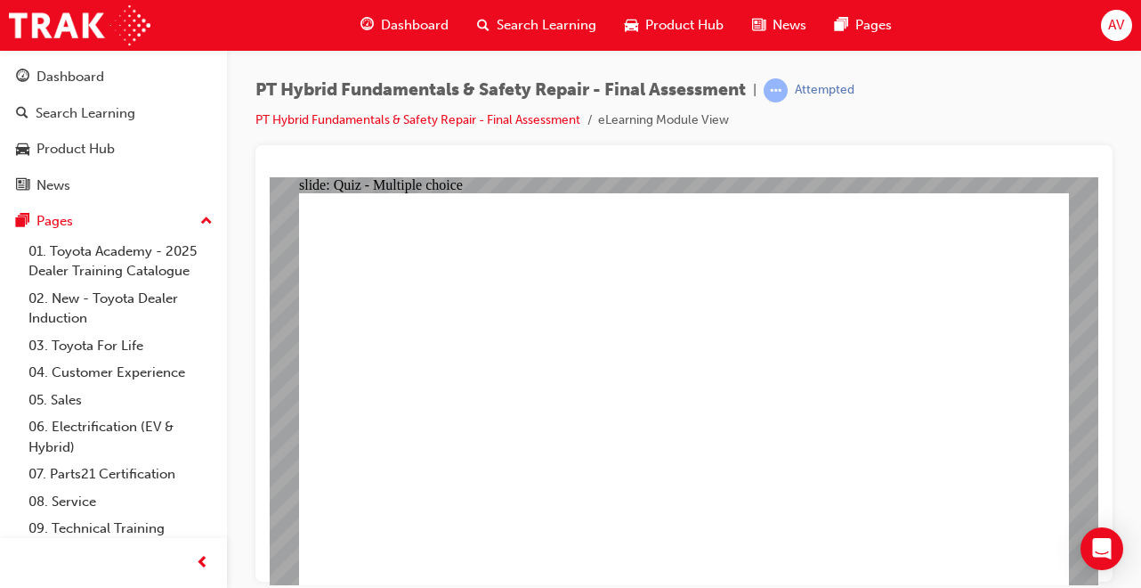
checkbox input "true"
radio input "true"
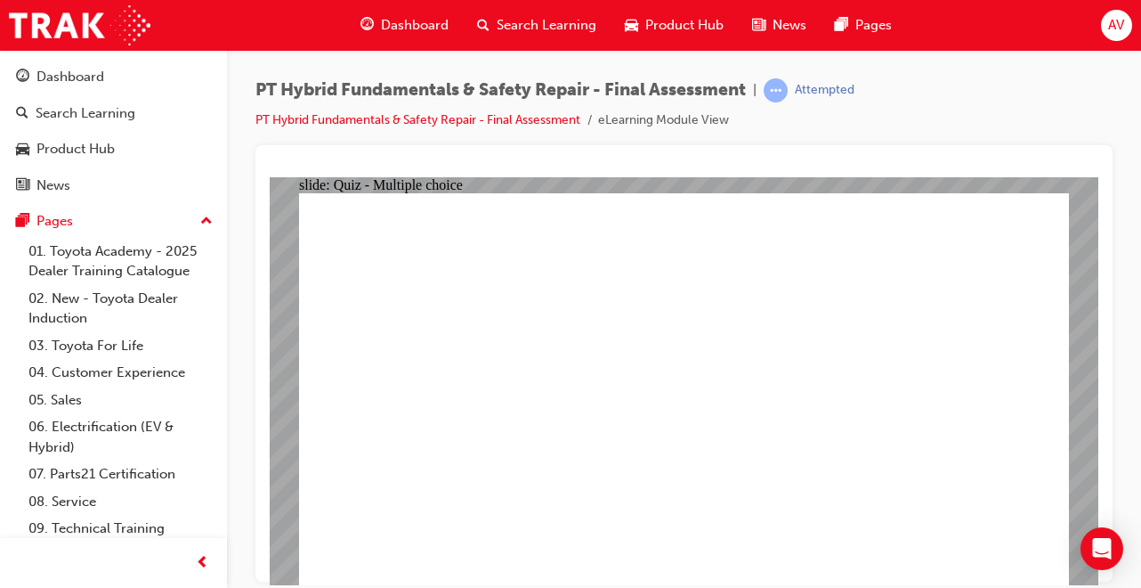
radio input "true"
checkbox input "true"
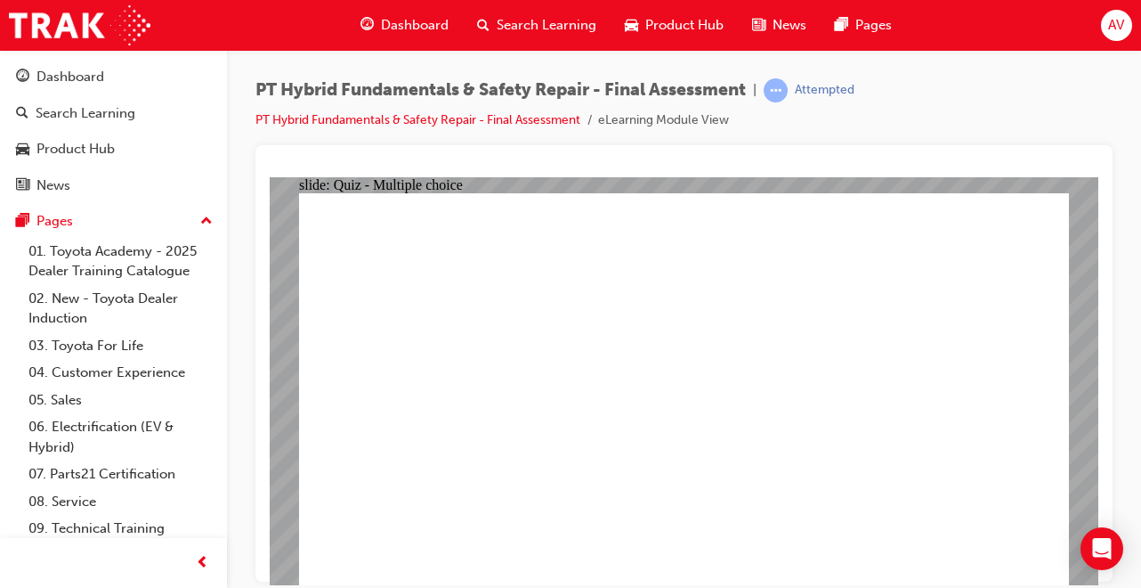
checkbox input "true"
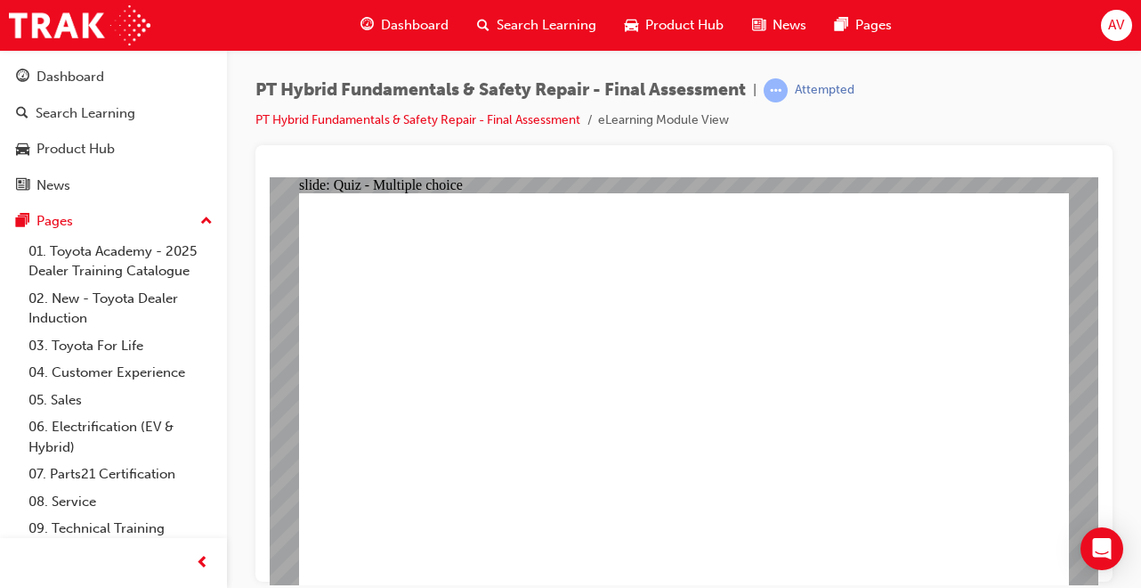
checkbox input "true"
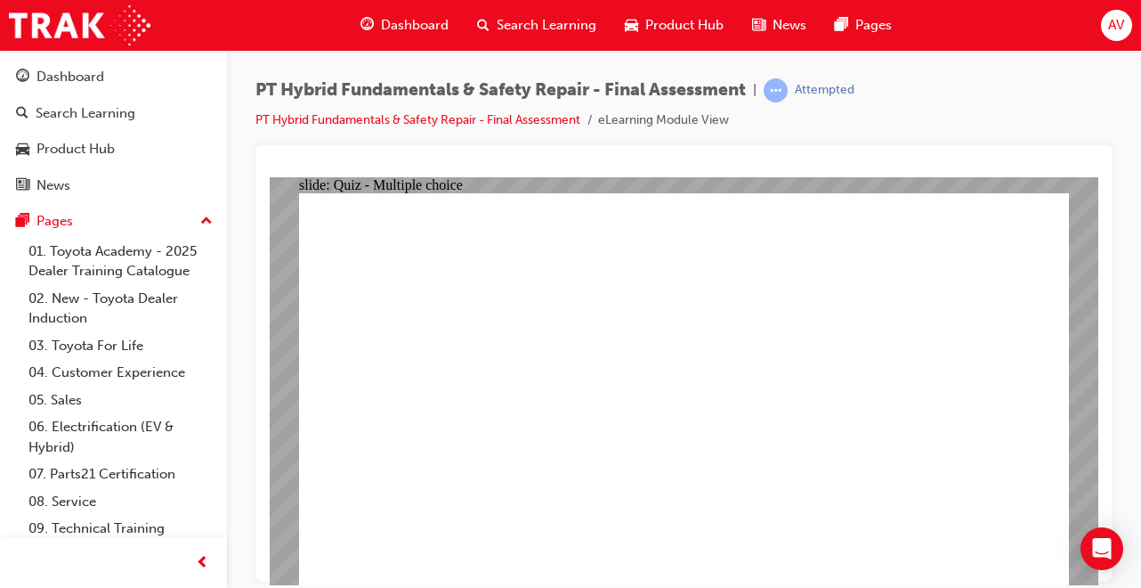
radio input "true"
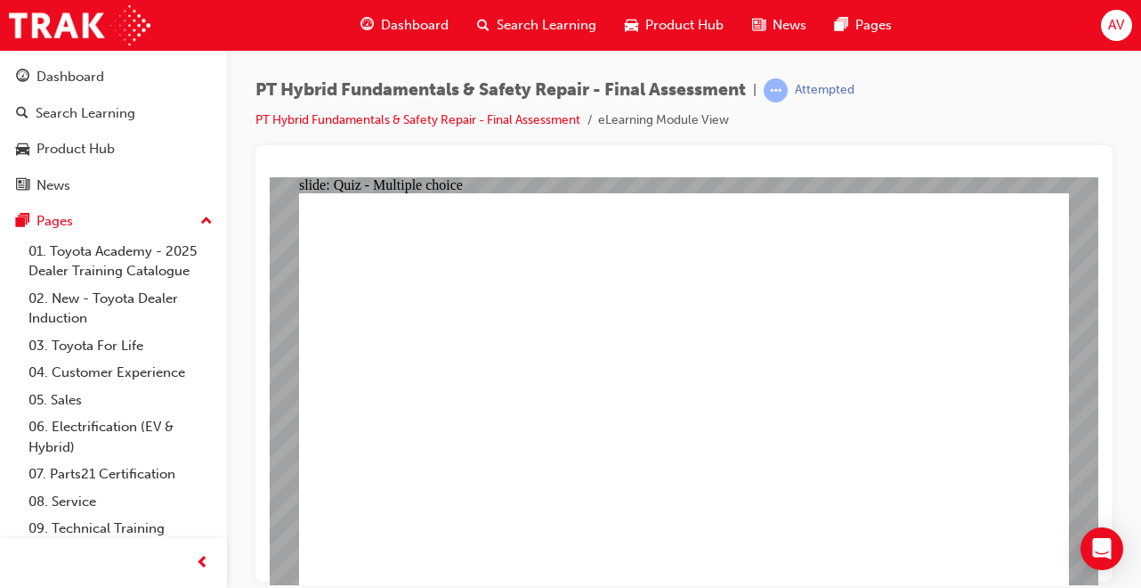
radio input "true"
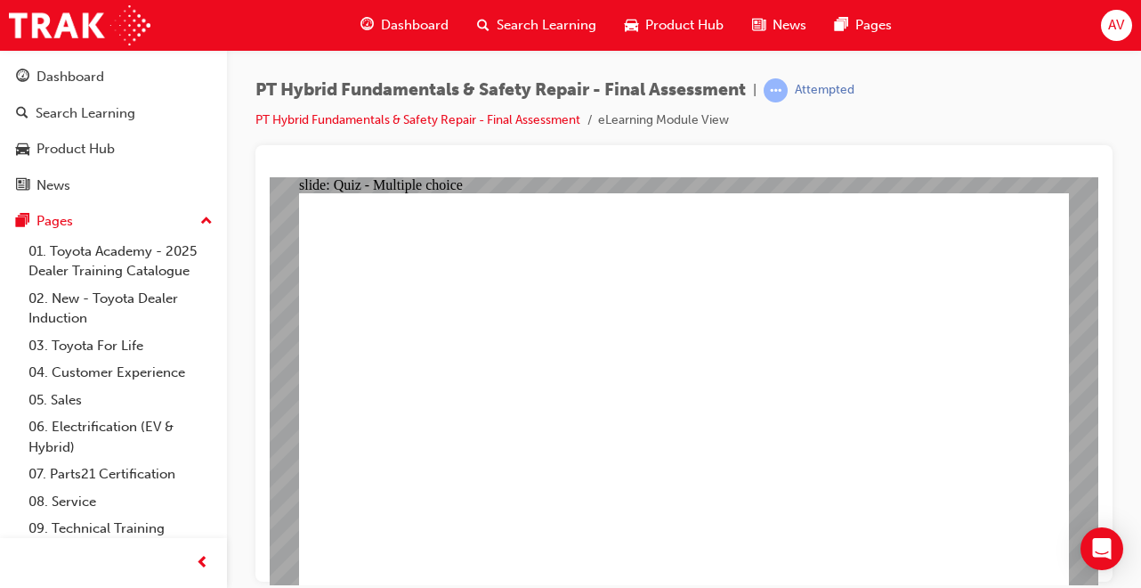
radio input "true"
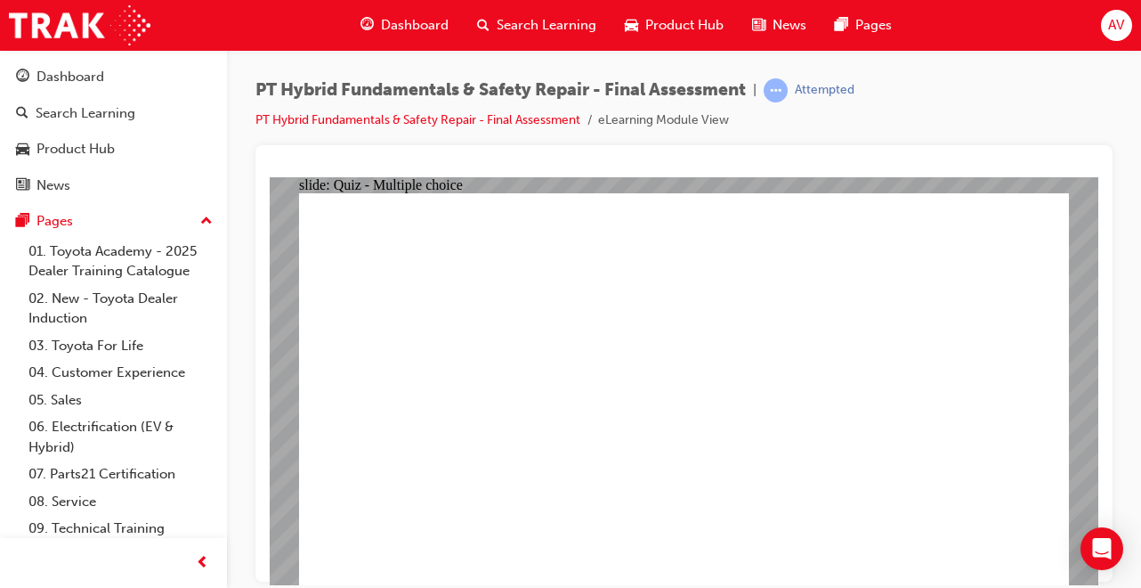
radio input "true"
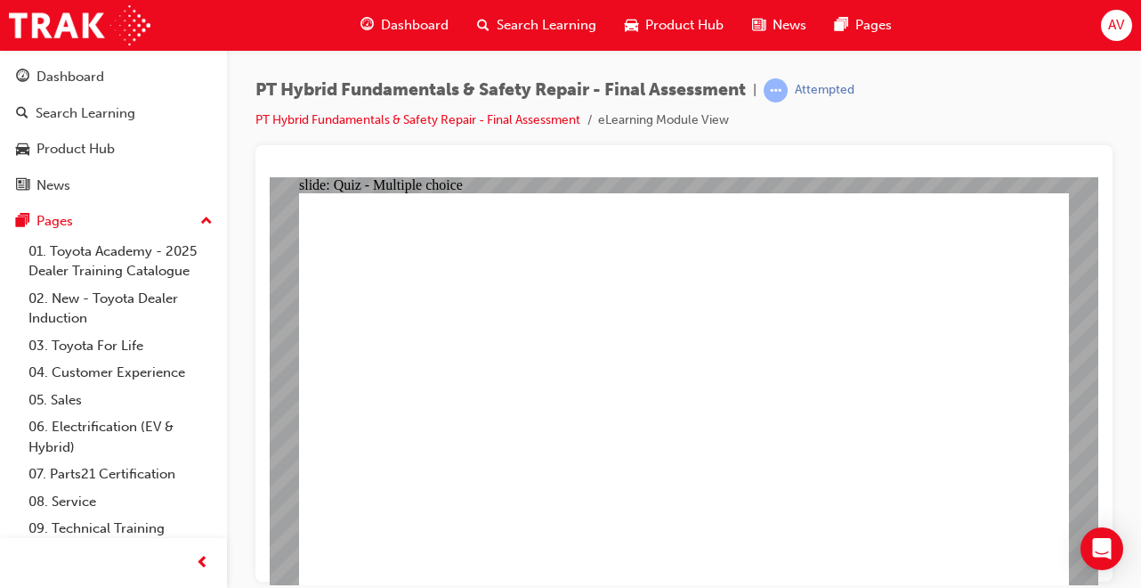
radio input "true"
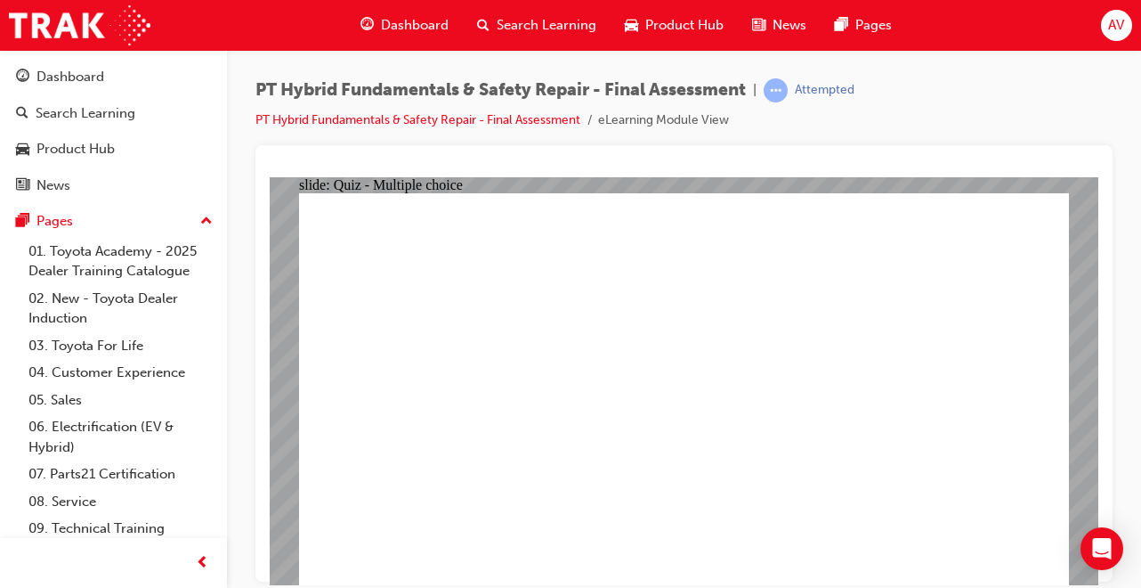
radio input "true"
click at [442, 28] on span "Dashboard" at bounding box center [415, 25] width 68 height 20
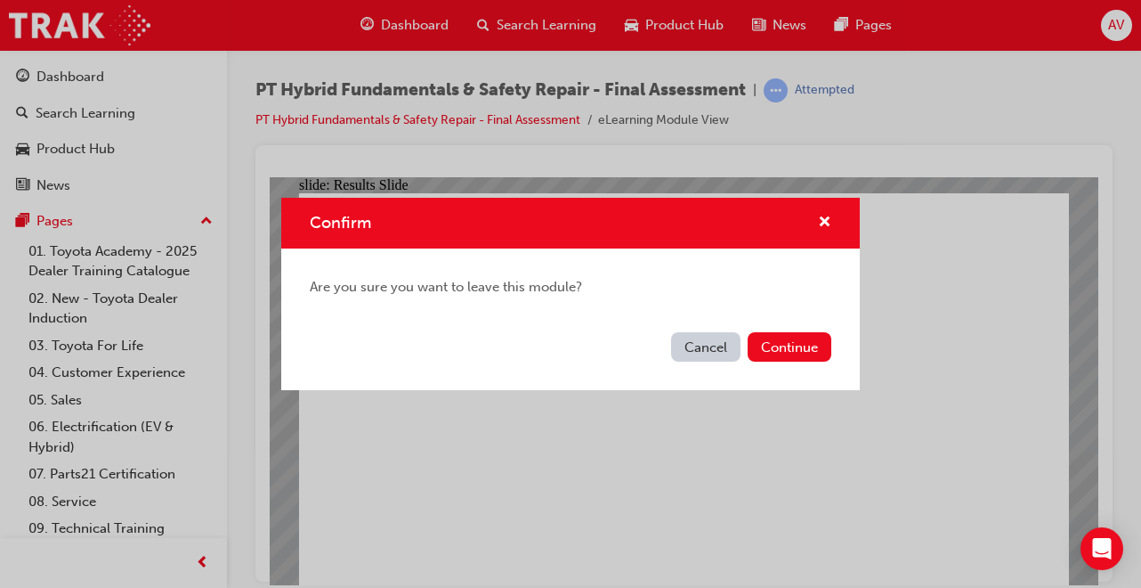
click at [793, 356] on button "Continue" at bounding box center [790, 346] width 84 height 29
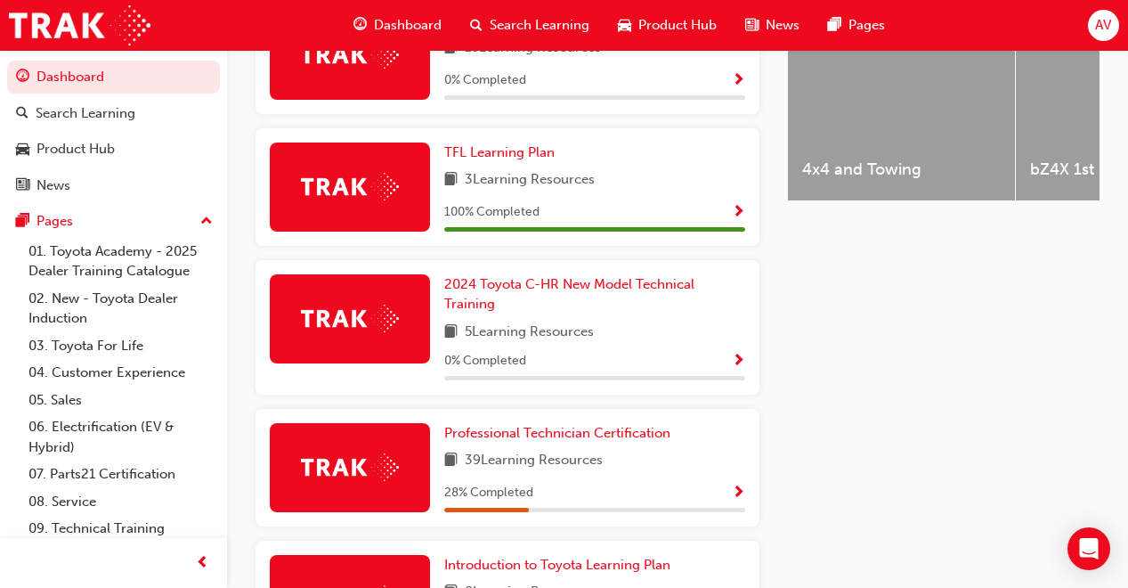
scroll to position [783, 0]
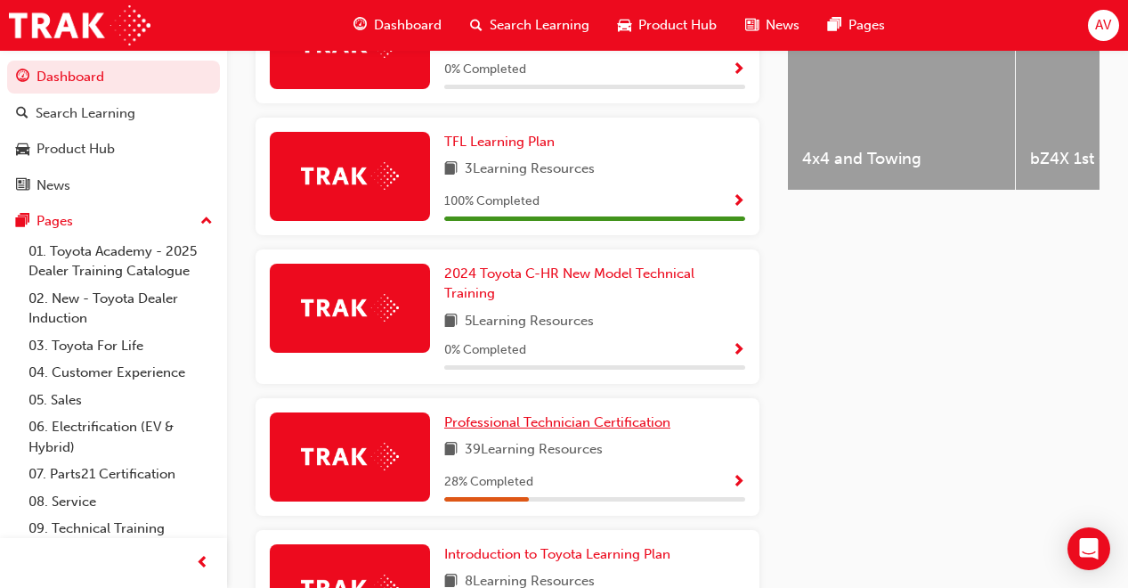
click at [573, 414] on span "Professional Technician Certification" at bounding box center [557, 422] width 226 height 16
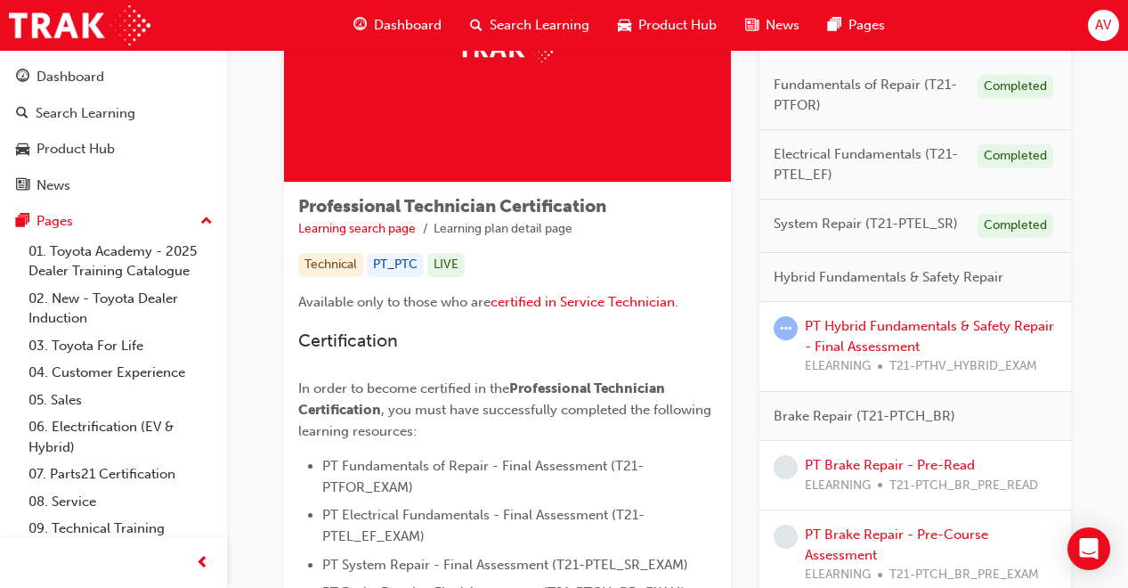
scroll to position [190, 0]
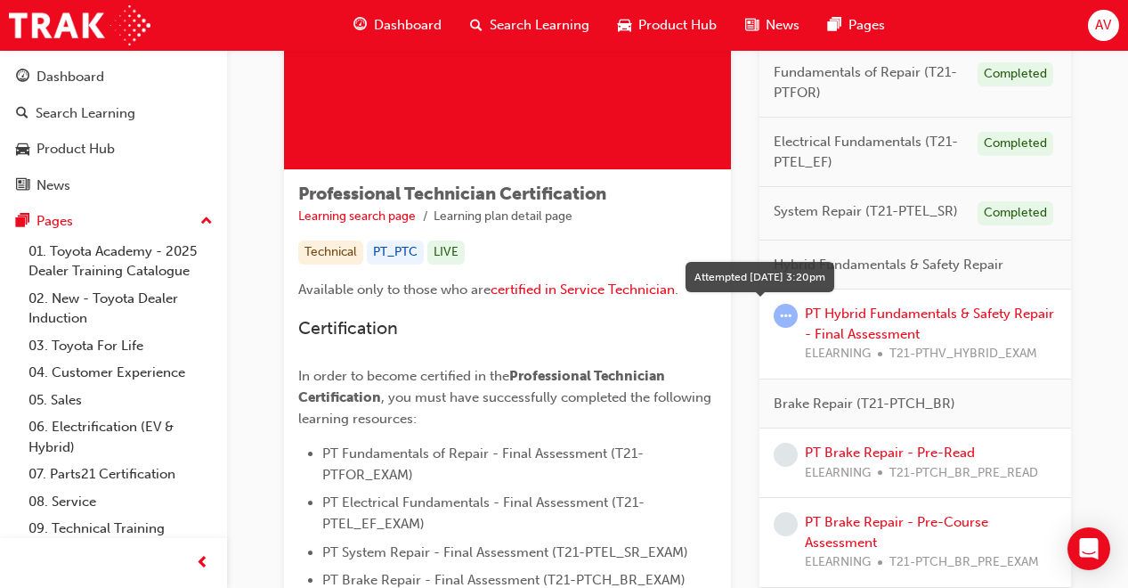
click at [782, 313] on span "learningRecordVerb_ATTEMPT-icon" at bounding box center [786, 316] width 24 height 24
click at [835, 450] on link "PT Brake Repair - Pre-Read" at bounding box center [890, 452] width 170 height 16
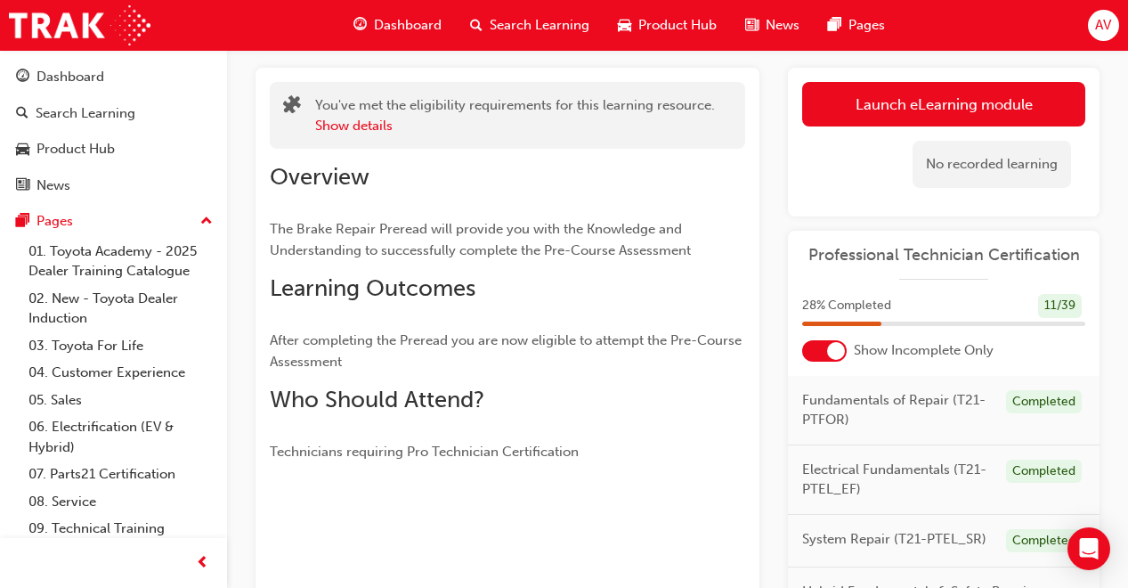
scroll to position [77, 0]
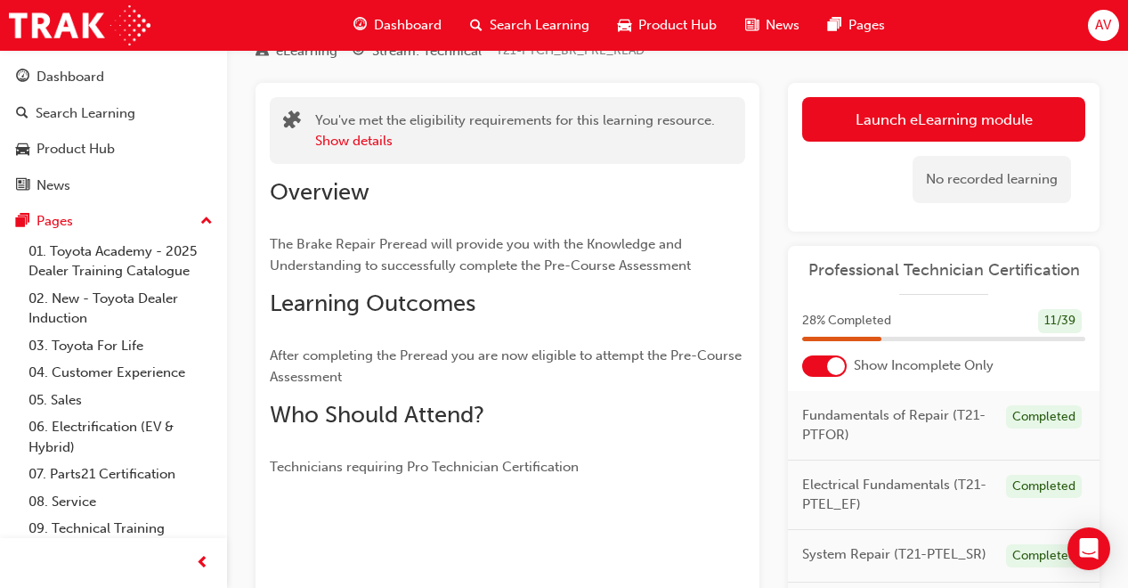
click at [1034, 118] on link "Launch eLearning module" at bounding box center [943, 119] width 283 height 45
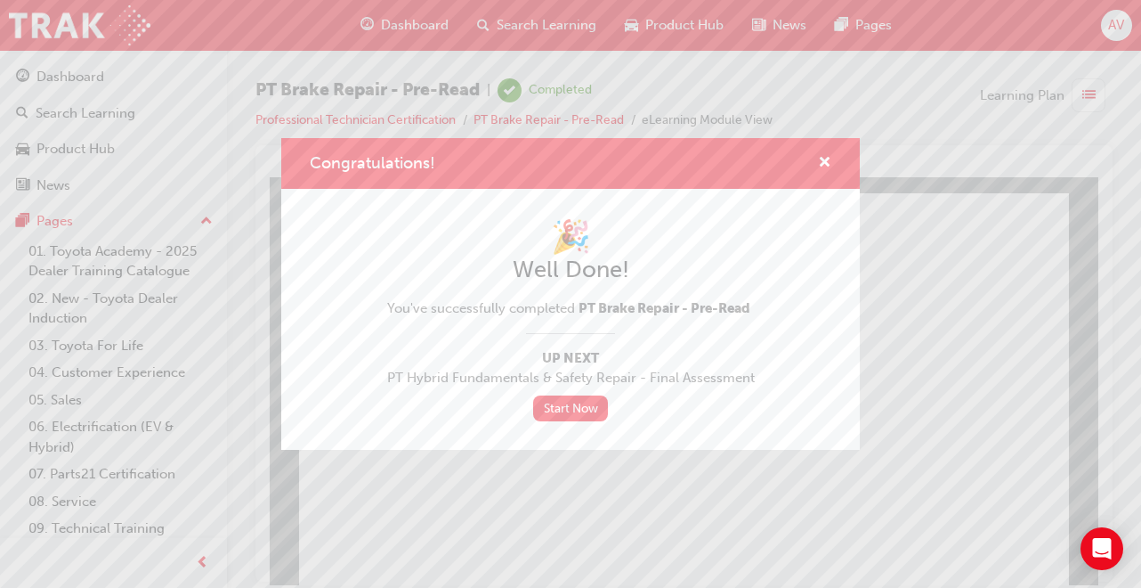
click at [590, 414] on link "Start Now" at bounding box center [570, 408] width 75 height 26
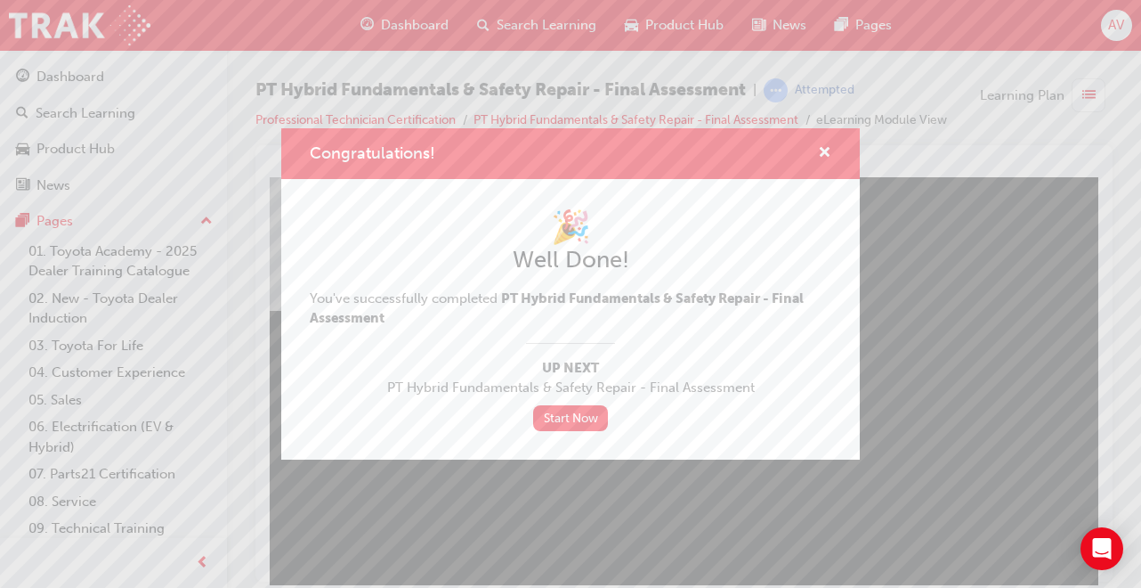
click at [590, 417] on link "Start Now" at bounding box center [570, 418] width 75 height 26
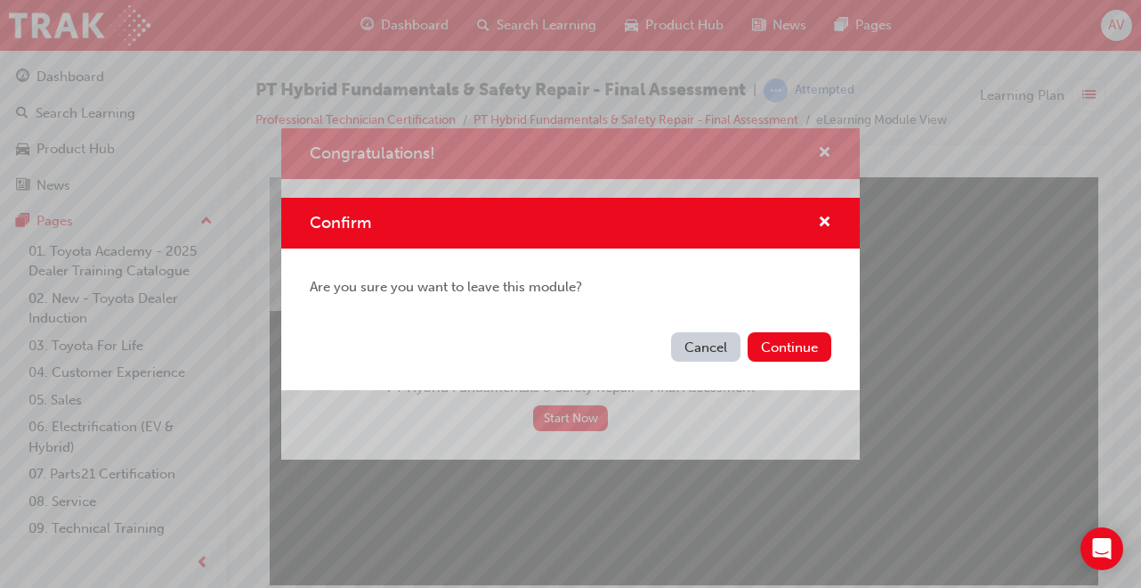
click at [809, 340] on button "Continue" at bounding box center [790, 346] width 84 height 29
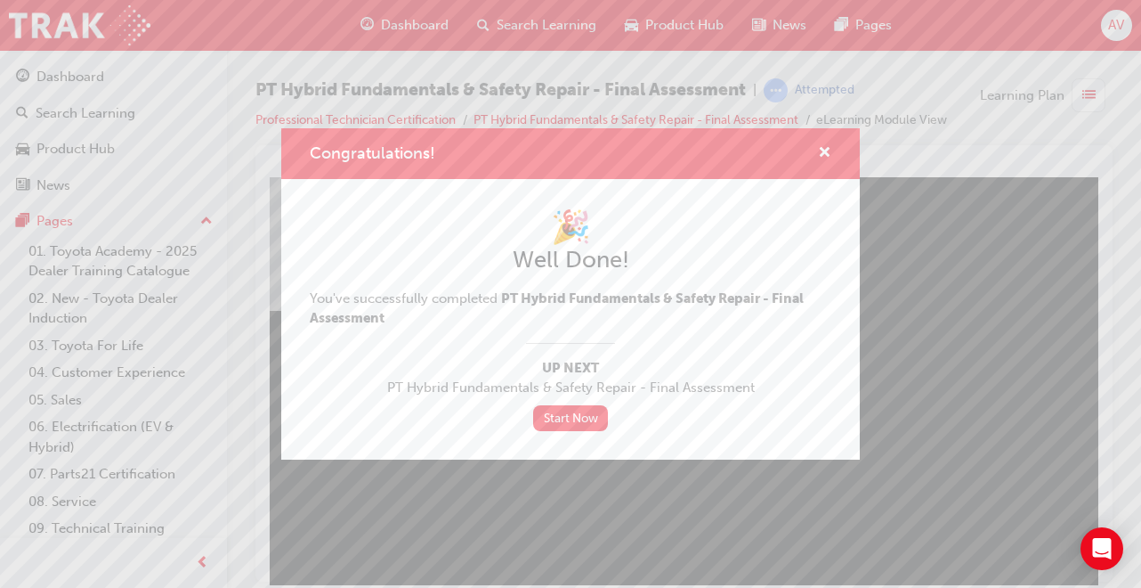
click at [591, 428] on link "Start Now" at bounding box center [570, 418] width 75 height 26
click at [591, 426] on link "Start Now" at bounding box center [570, 418] width 75 height 26
click at [588, 412] on link "Start Now" at bounding box center [570, 418] width 75 height 26
click at [578, 422] on link "Start Now" at bounding box center [570, 418] width 75 height 26
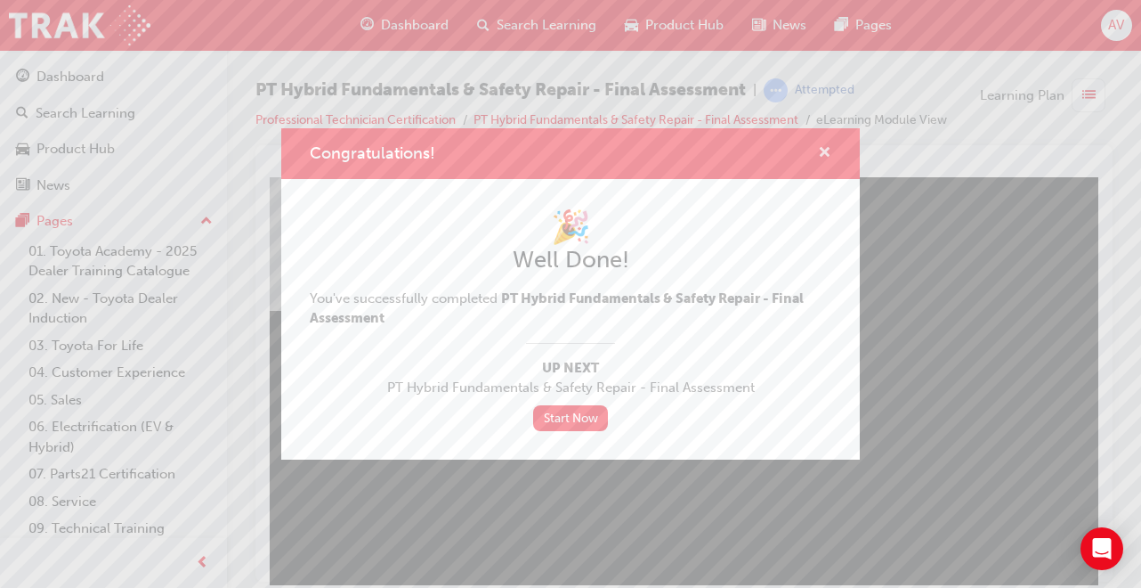
click at [825, 150] on span "cross-icon" at bounding box center [824, 154] width 13 height 16
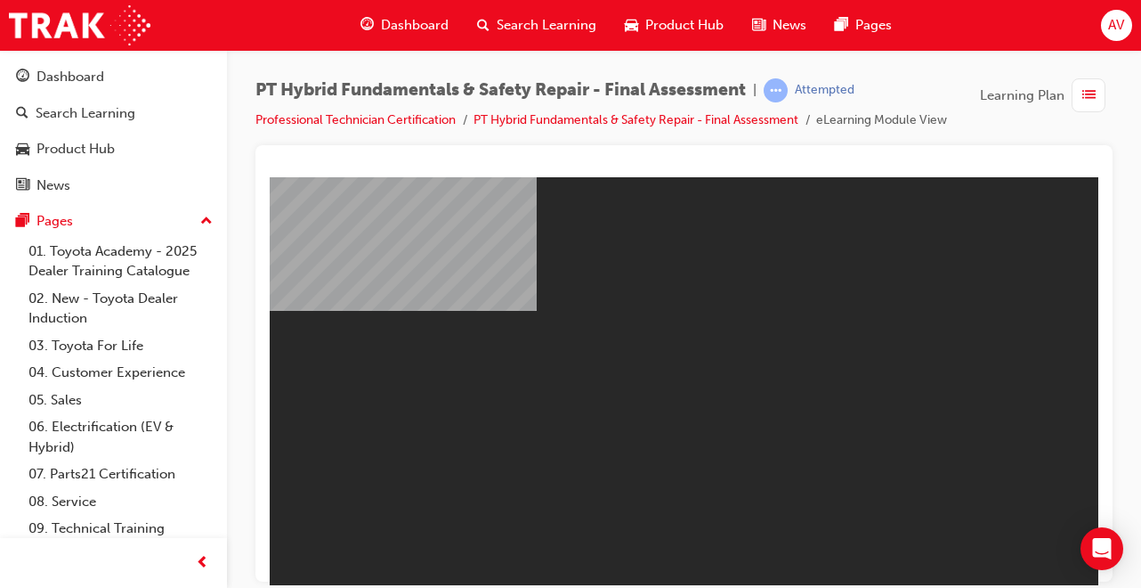
click at [102, 87] on div "Dashboard" at bounding box center [113, 77] width 195 height 22
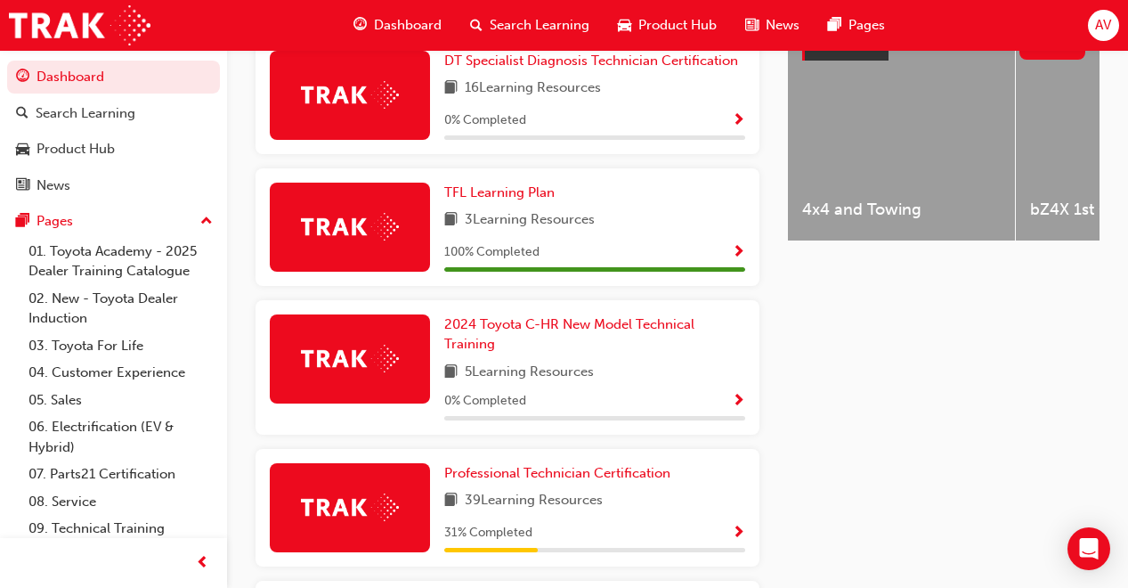
scroll to position [748, 0]
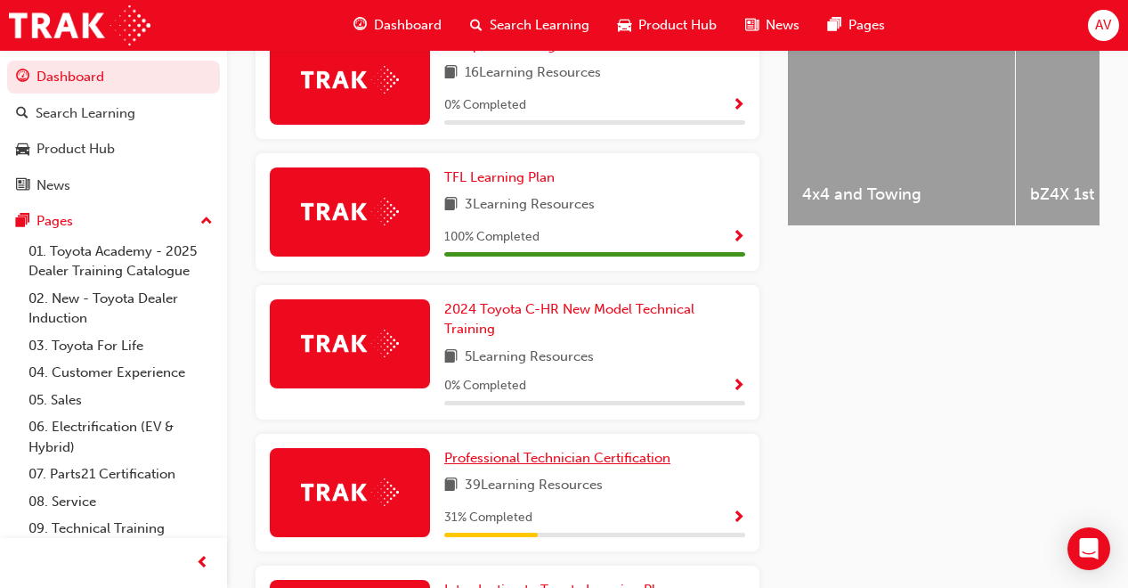
click at [610, 453] on span "Professional Technician Certification" at bounding box center [557, 458] width 226 height 16
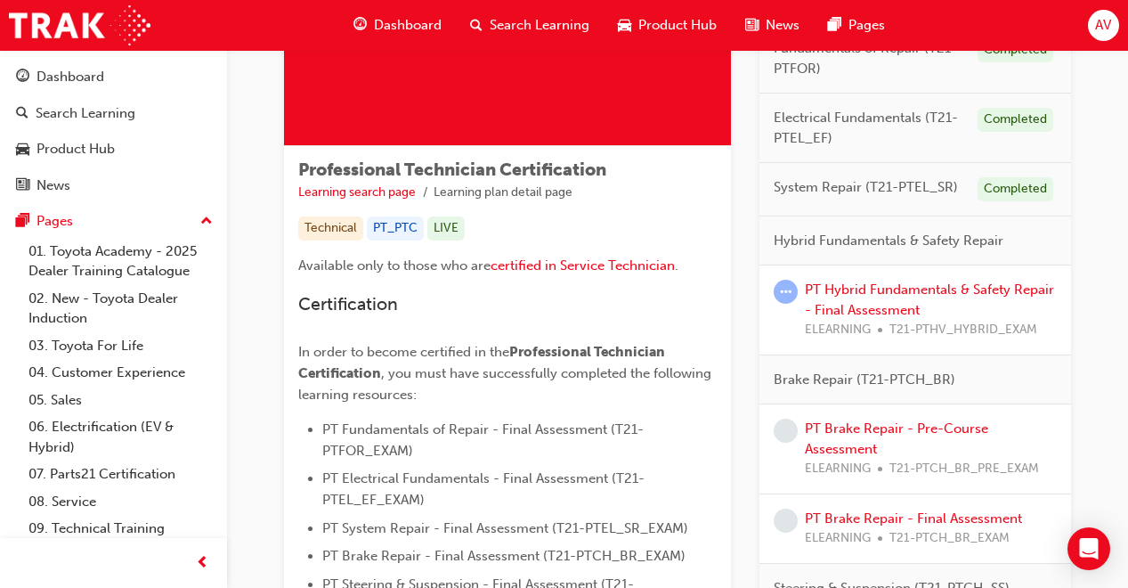
scroll to position [249, 0]
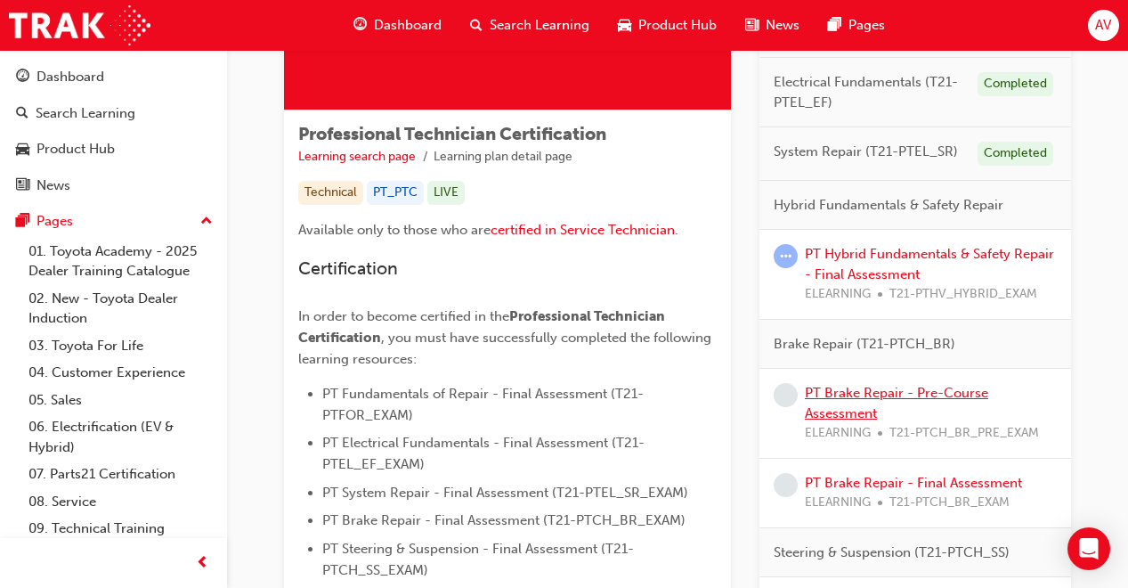
click at [876, 392] on link "PT Brake Repair - Pre-Course Assessment" at bounding box center [896, 403] width 183 height 36
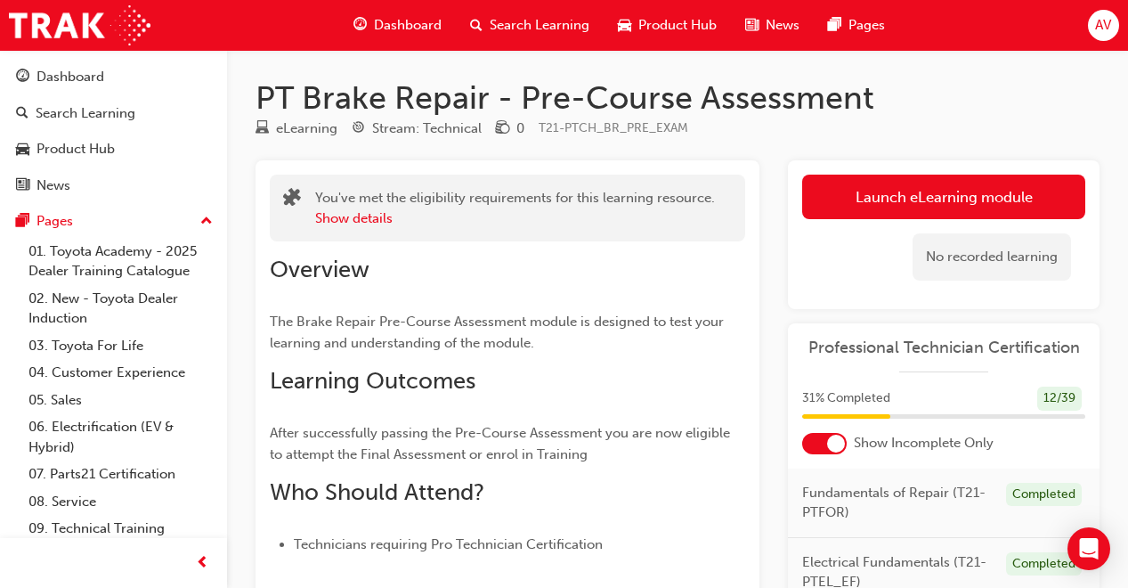
click at [946, 189] on link "Launch eLearning module" at bounding box center [943, 196] width 283 height 45
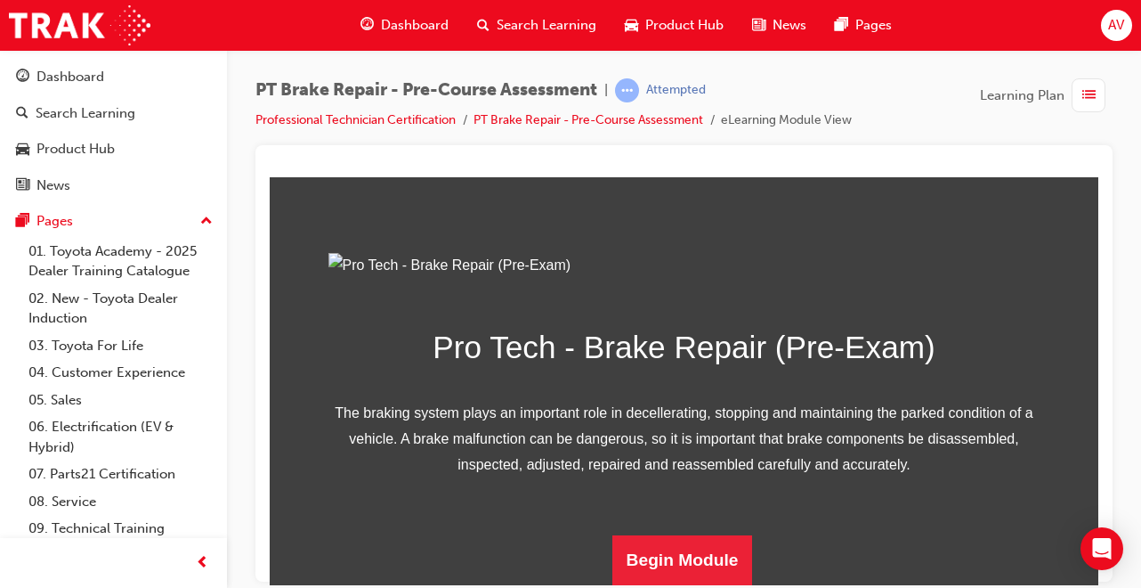
scroll to position [287, 0]
click at [697, 555] on button "Begin Module" at bounding box center [682, 559] width 141 height 50
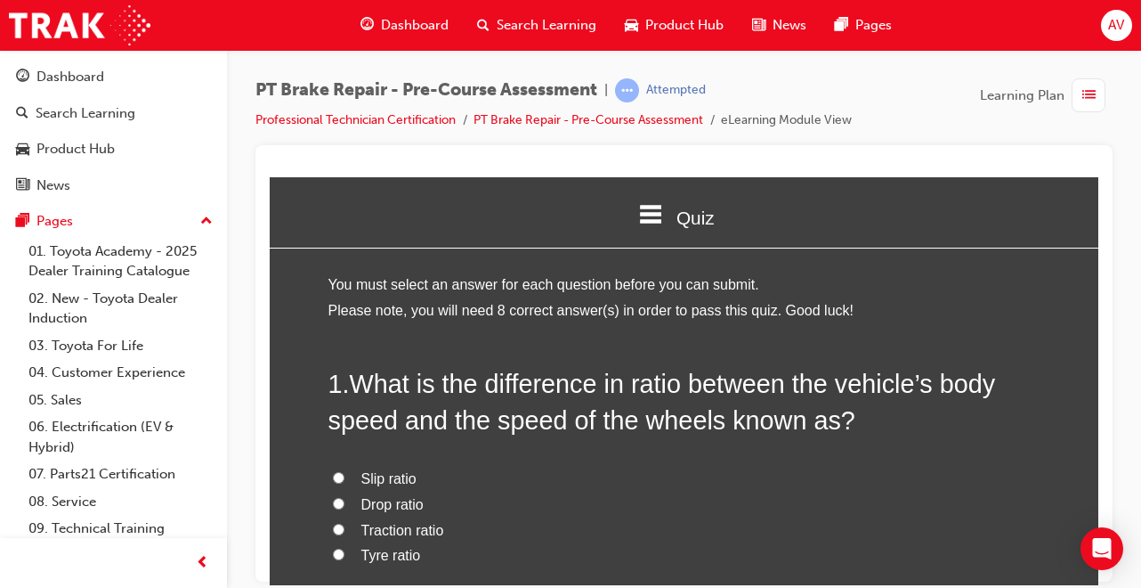
click at [333, 521] on label "Traction ratio" at bounding box center [684, 530] width 712 height 26
click at [333, 523] on input "Traction ratio" at bounding box center [339, 529] width 12 height 12
radio input "true"
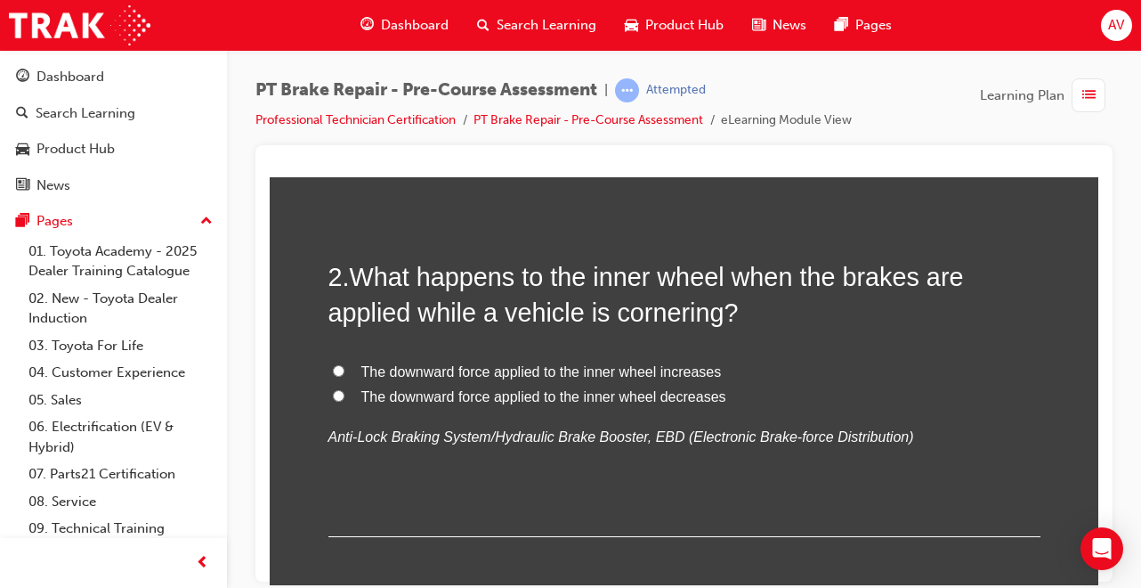
scroll to position [534, 0]
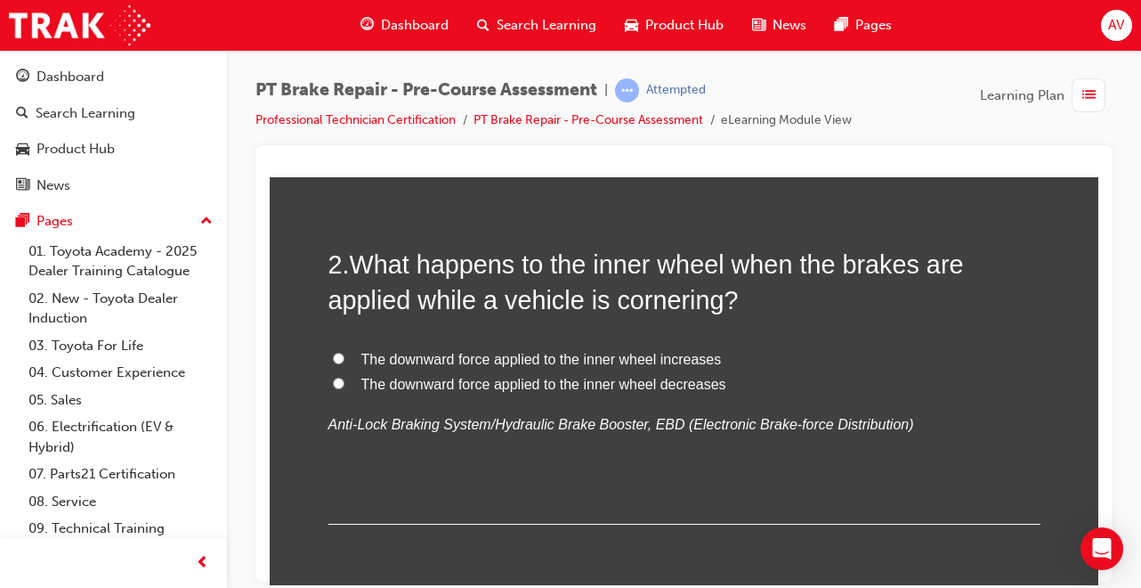
click at [336, 355] on input "The downward force applied to the inner wheel increases" at bounding box center [339, 358] width 12 height 12
radio input "true"
click at [333, 377] on input "The downward force applied to the inner wheel decreases" at bounding box center [339, 383] width 12 height 12
radio input "true"
click at [333, 352] on input "The downward force applied to the inner wheel increases" at bounding box center [339, 358] width 12 height 12
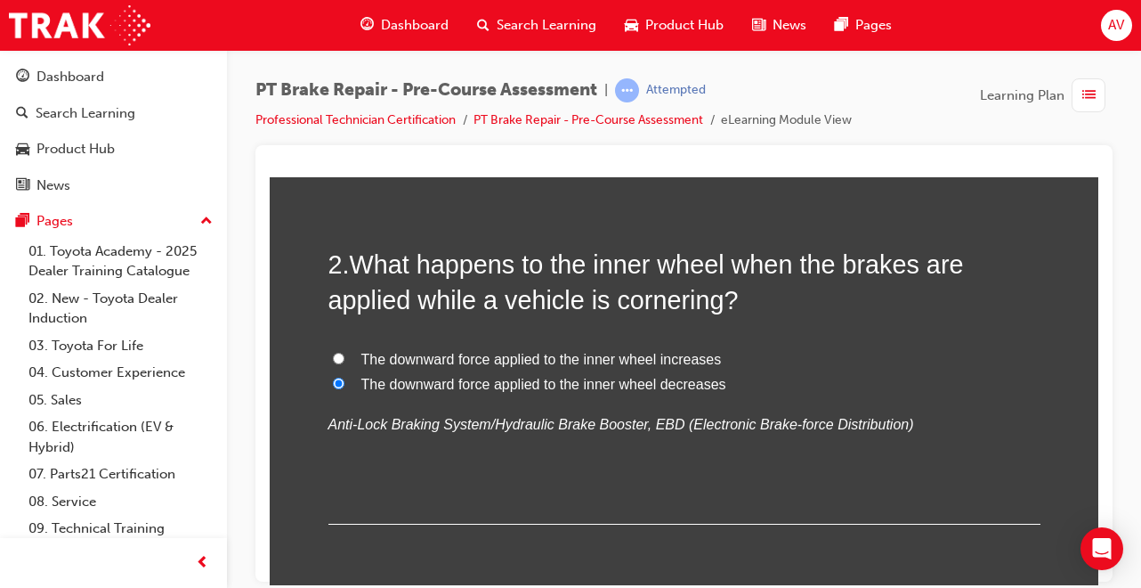
radio input "true"
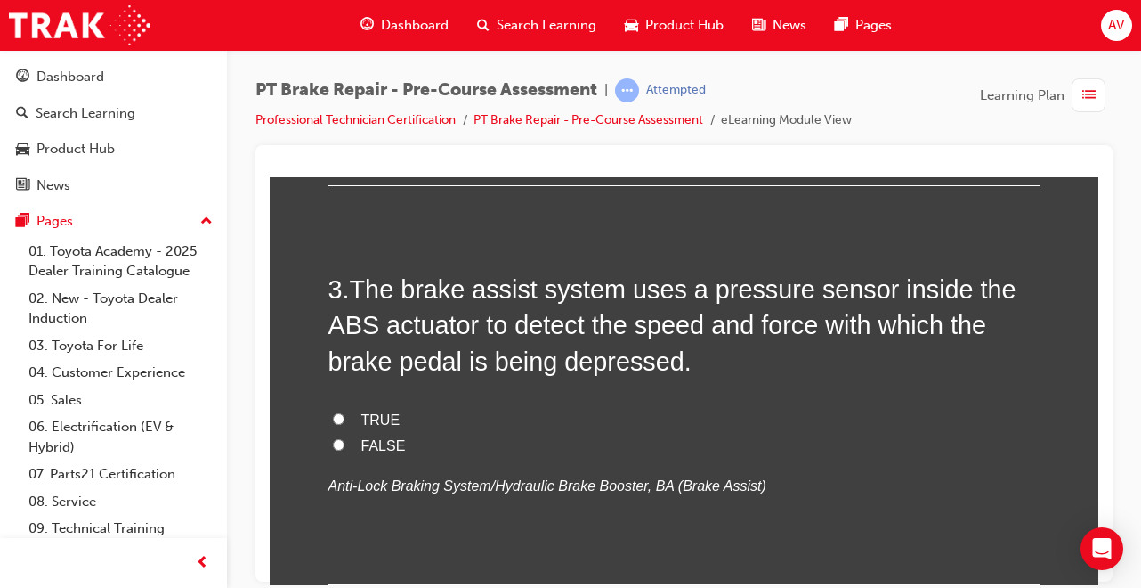
scroll to position [890, 0]
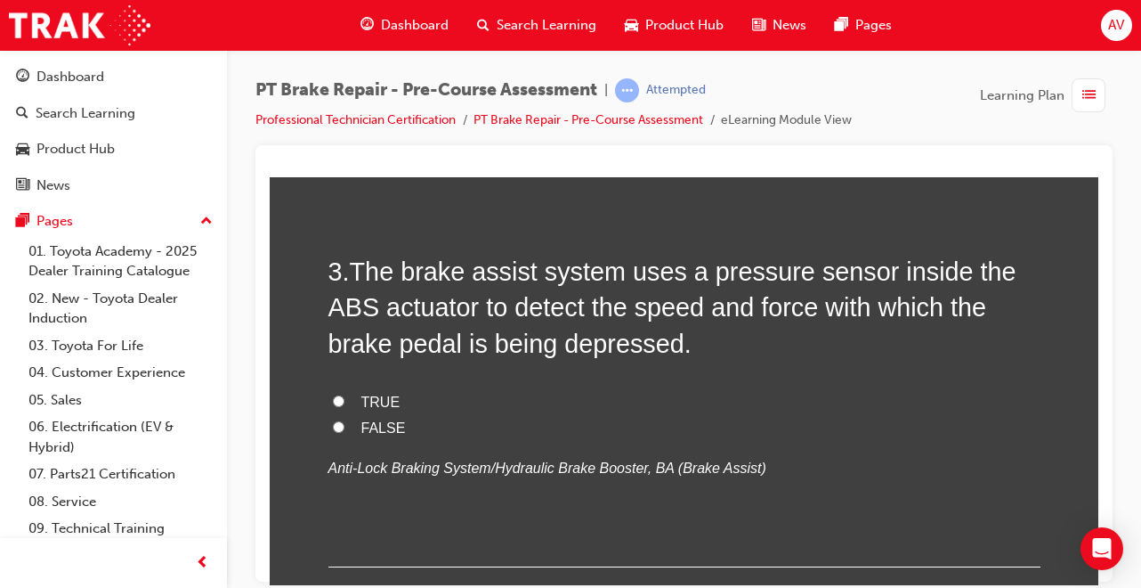
click at [333, 394] on input "TRUE" at bounding box center [339, 400] width 12 height 12
radio input "true"
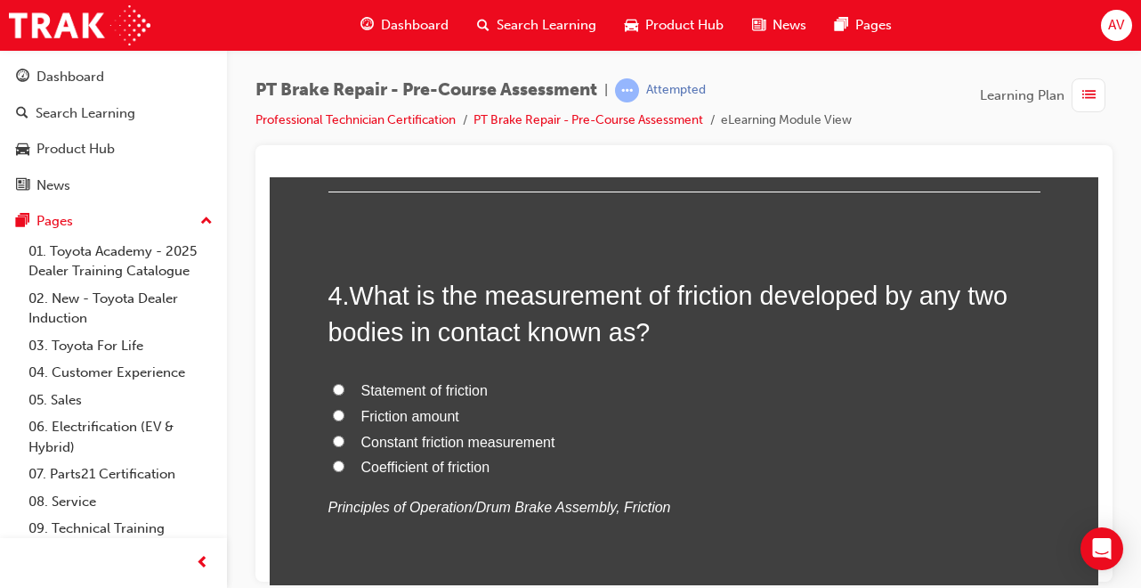
scroll to position [1282, 0]
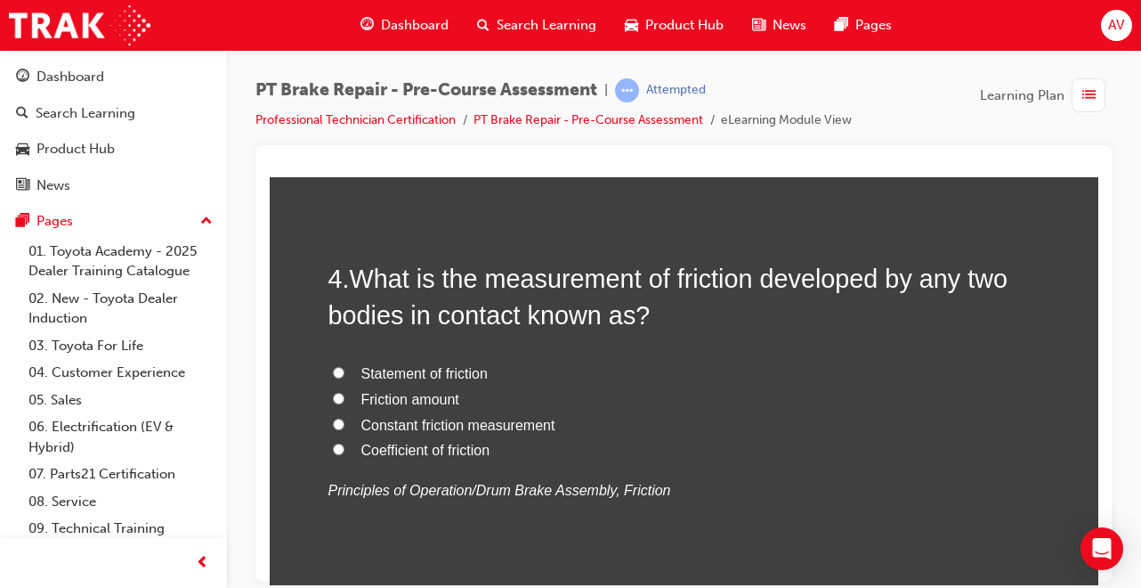
click at [333, 420] on input "Constant friction measurement" at bounding box center [339, 423] width 12 height 12
radio input "true"
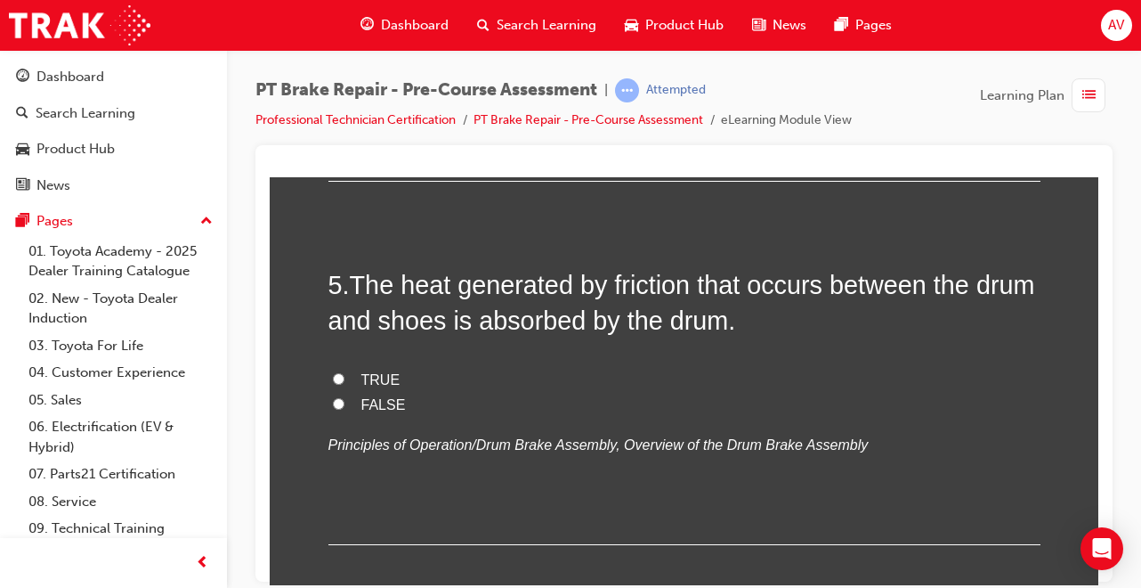
scroll to position [1709, 0]
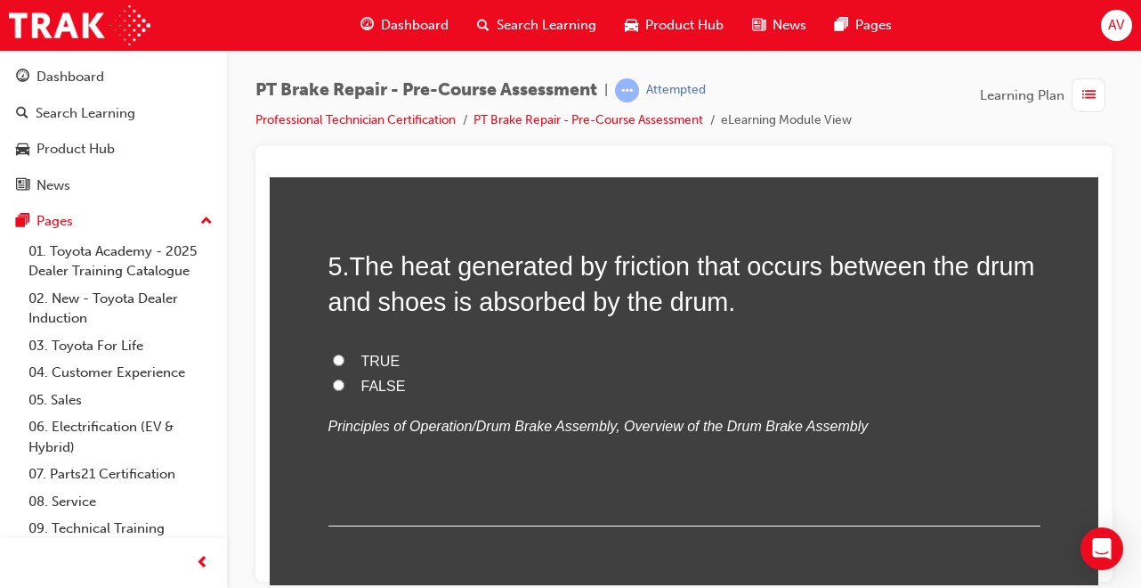
click at [333, 356] on input "TRUE" at bounding box center [339, 359] width 12 height 12
radio input "true"
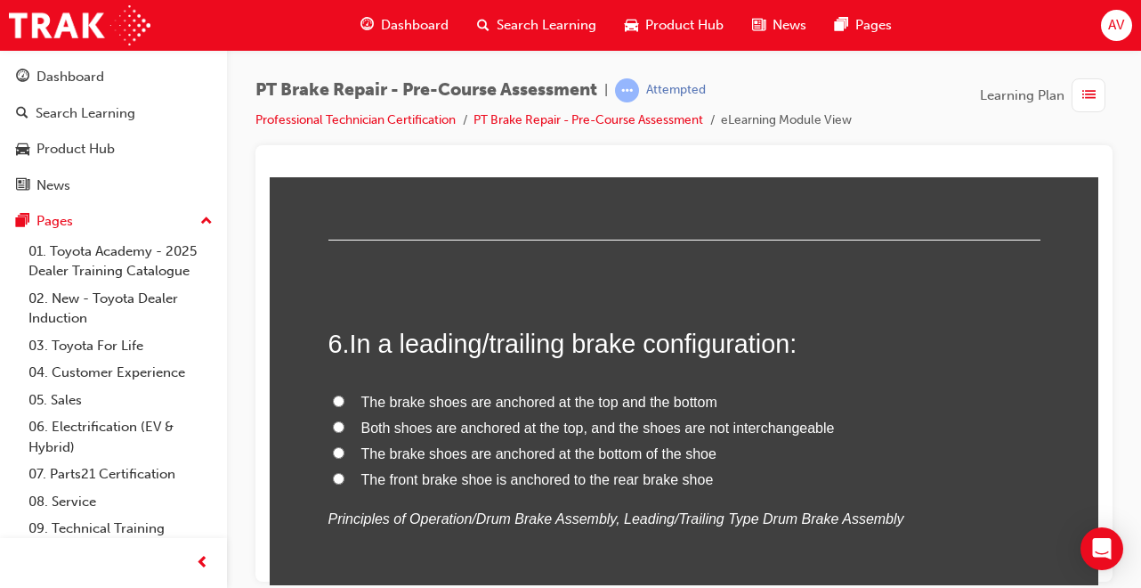
scroll to position [2030, 0]
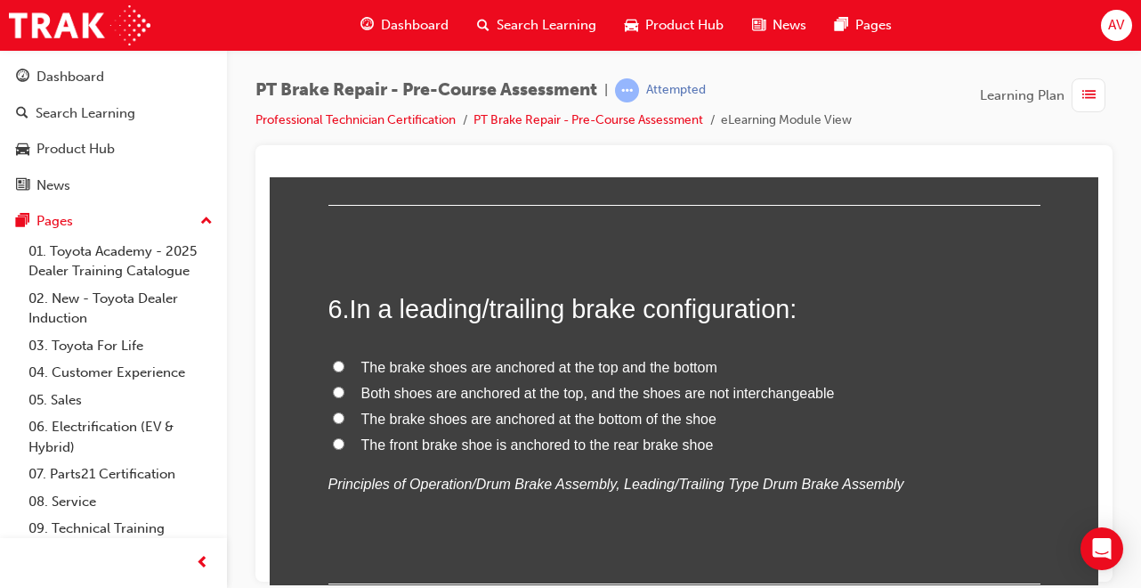
click at [333, 442] on input "The front brake shoe is anchored to the rear brake shoe" at bounding box center [339, 443] width 12 height 12
radio input "true"
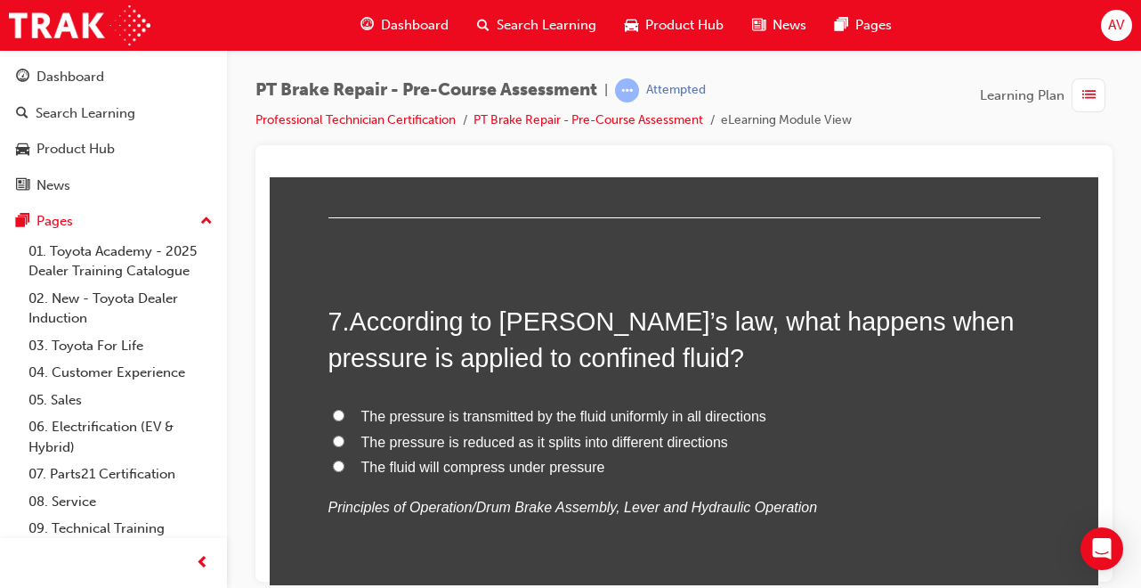
scroll to position [2421, 0]
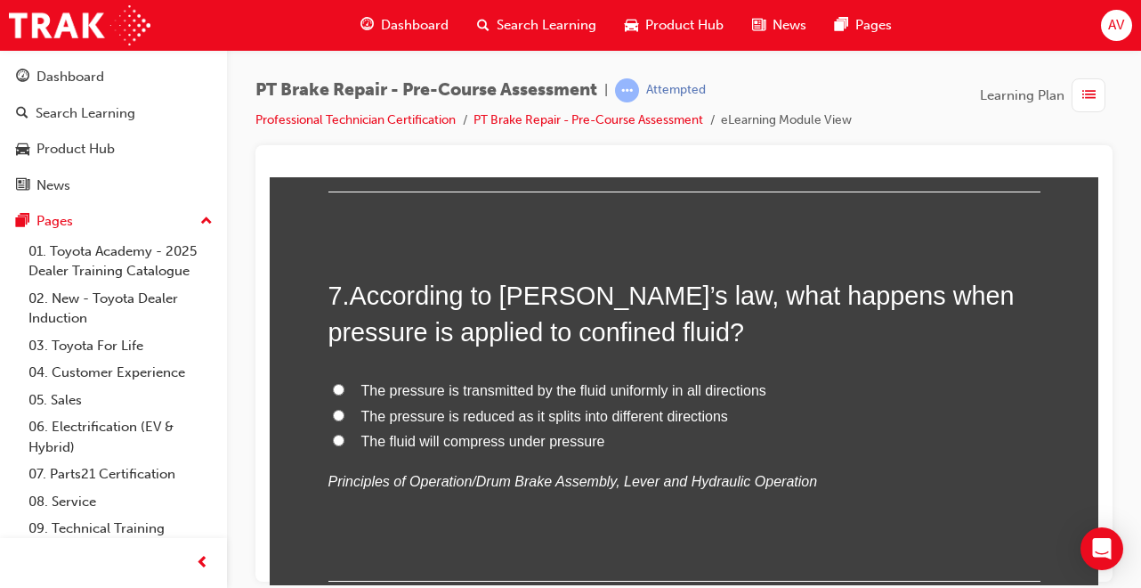
click at [333, 440] on input "The fluid will compress under pressure" at bounding box center [339, 440] width 12 height 12
radio input "true"
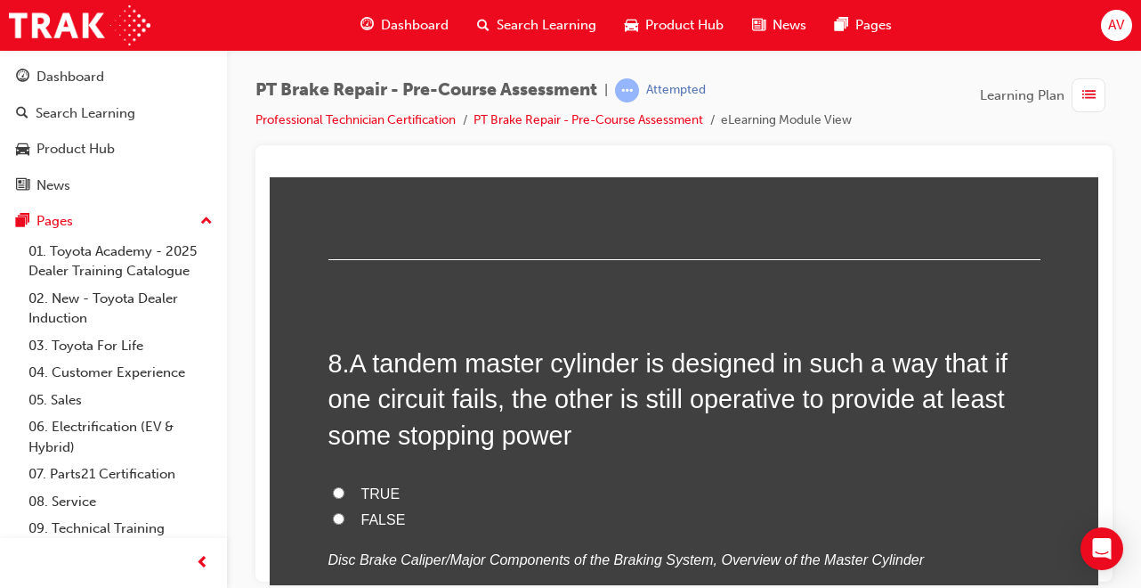
scroll to position [2813, 0]
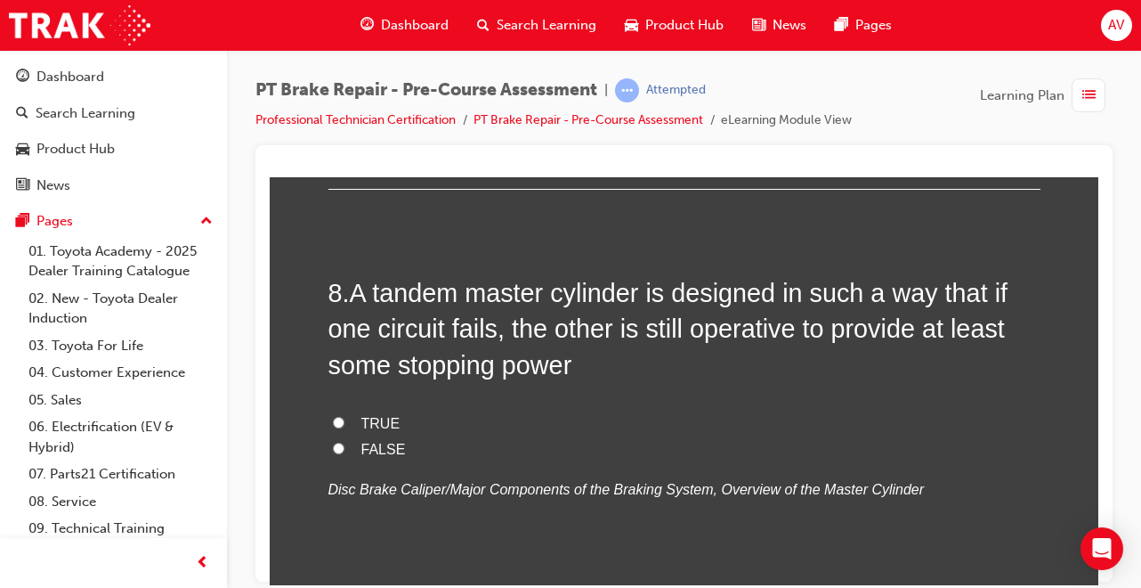
click at [339, 417] on label "TRUE" at bounding box center [684, 423] width 712 height 26
click at [339, 417] on input "TRUE" at bounding box center [339, 422] width 12 height 12
radio input "true"
click at [339, 417] on label "TRUE" at bounding box center [684, 423] width 712 height 26
click at [339, 417] on input "TRUE" at bounding box center [339, 422] width 12 height 12
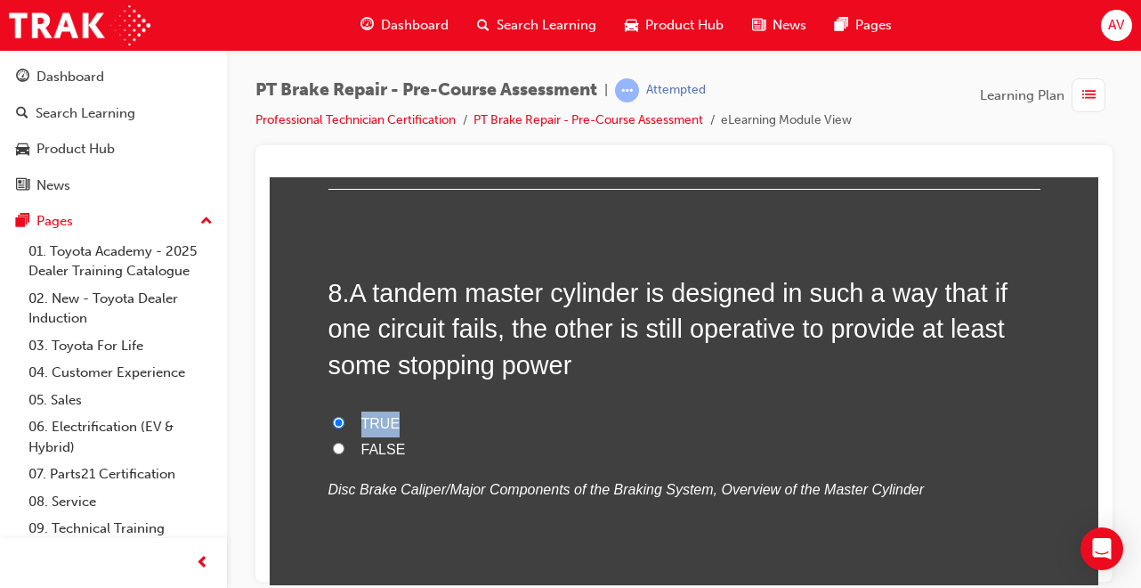
click at [339, 417] on label "TRUE" at bounding box center [684, 423] width 712 height 26
click at [339, 417] on input "TRUE" at bounding box center [339, 422] width 12 height 12
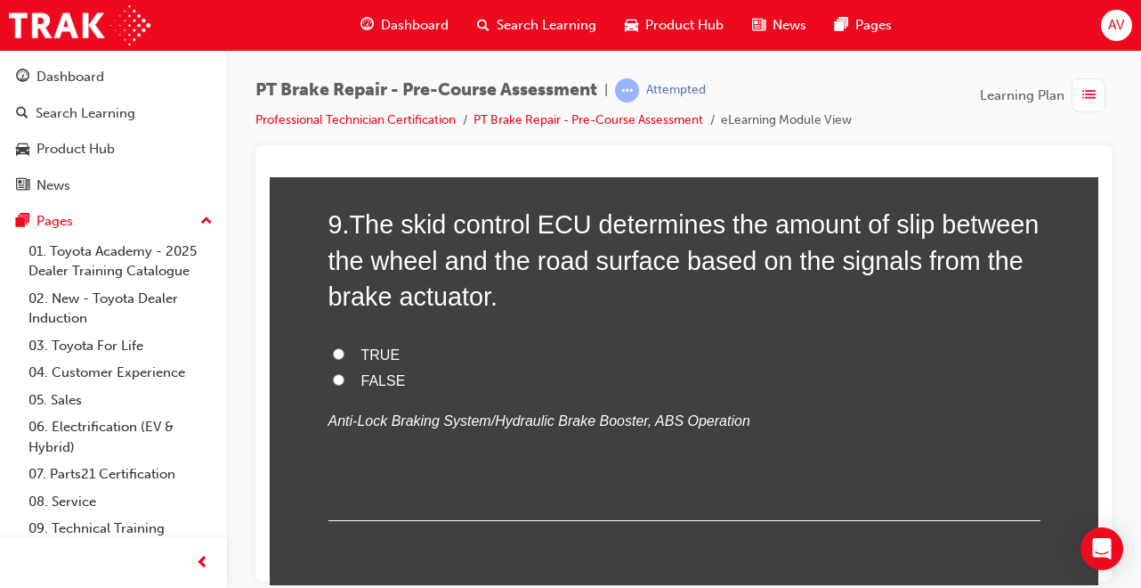
scroll to position [3311, 0]
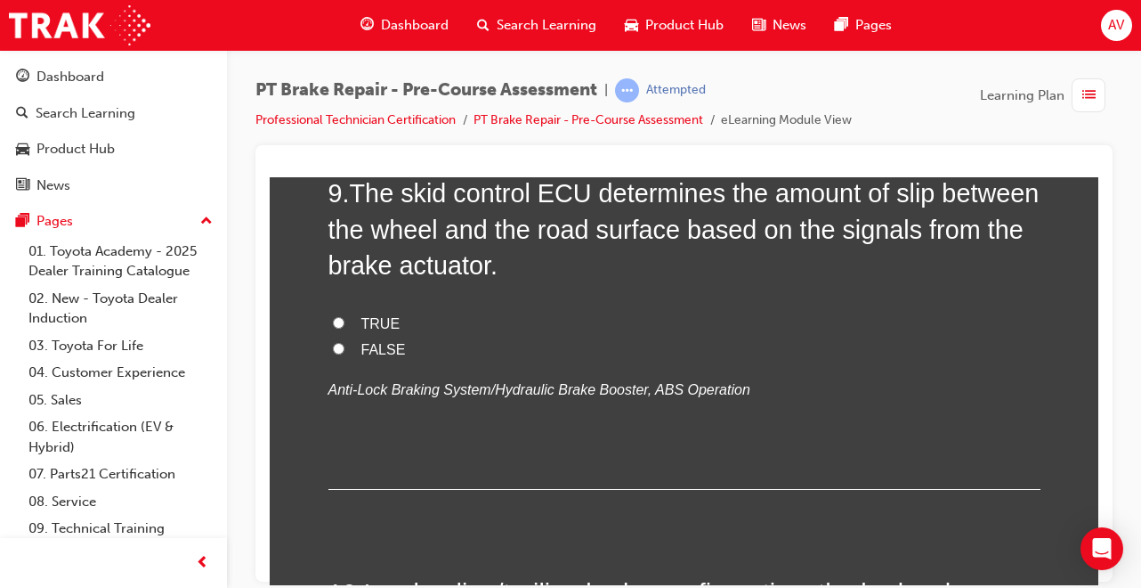
click at [333, 317] on input "TRUE" at bounding box center [339, 322] width 12 height 12
radio input "true"
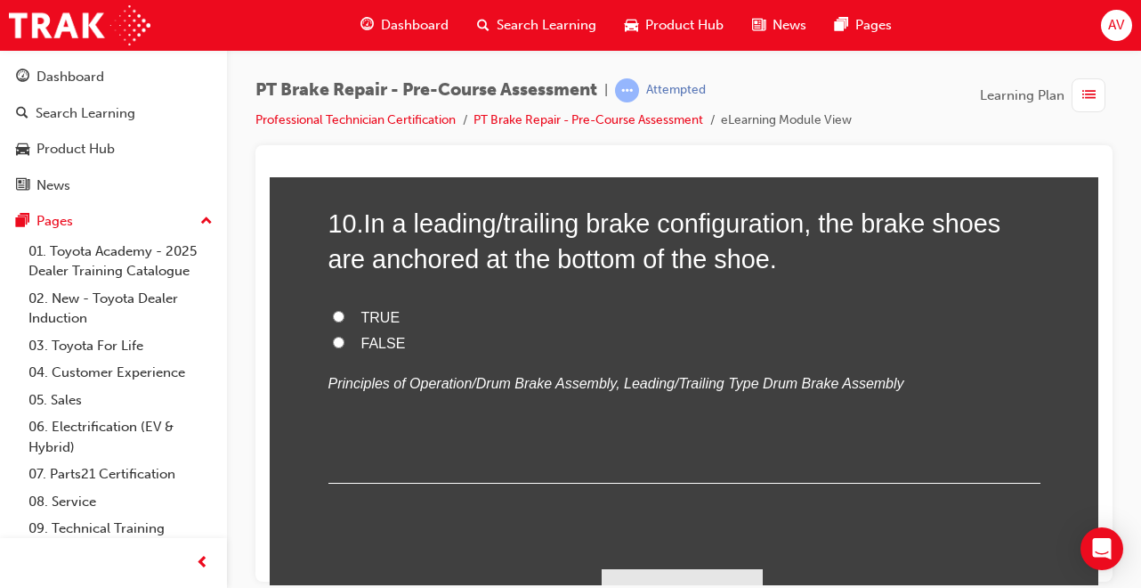
scroll to position [3703, 0]
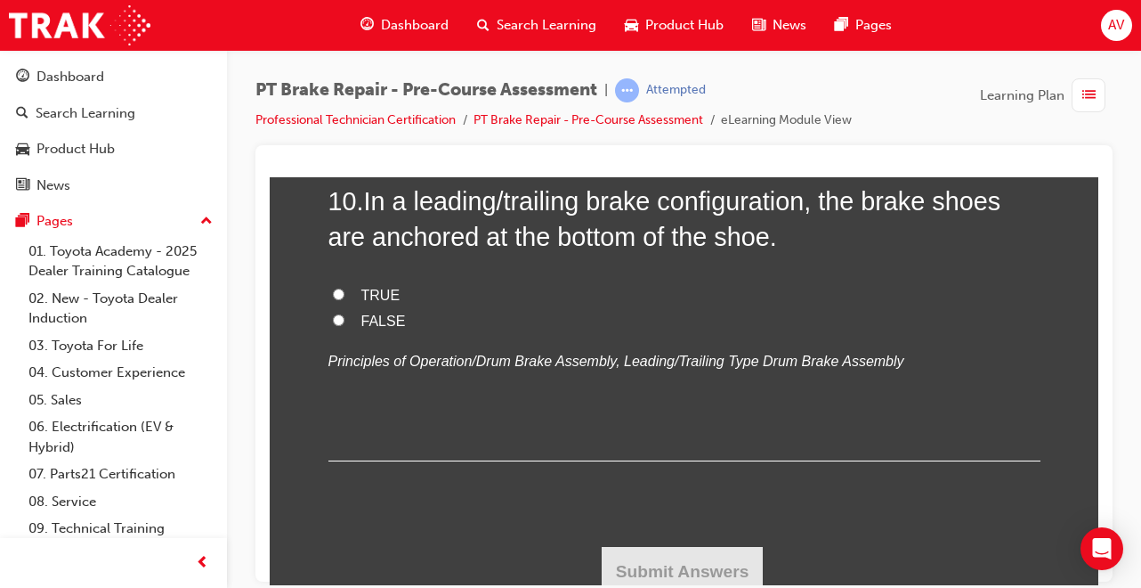
click at [333, 317] on input "FALSE" at bounding box center [339, 319] width 12 height 12
radio input "true"
click at [638, 562] on button "Submit Answers" at bounding box center [683, 571] width 162 height 50
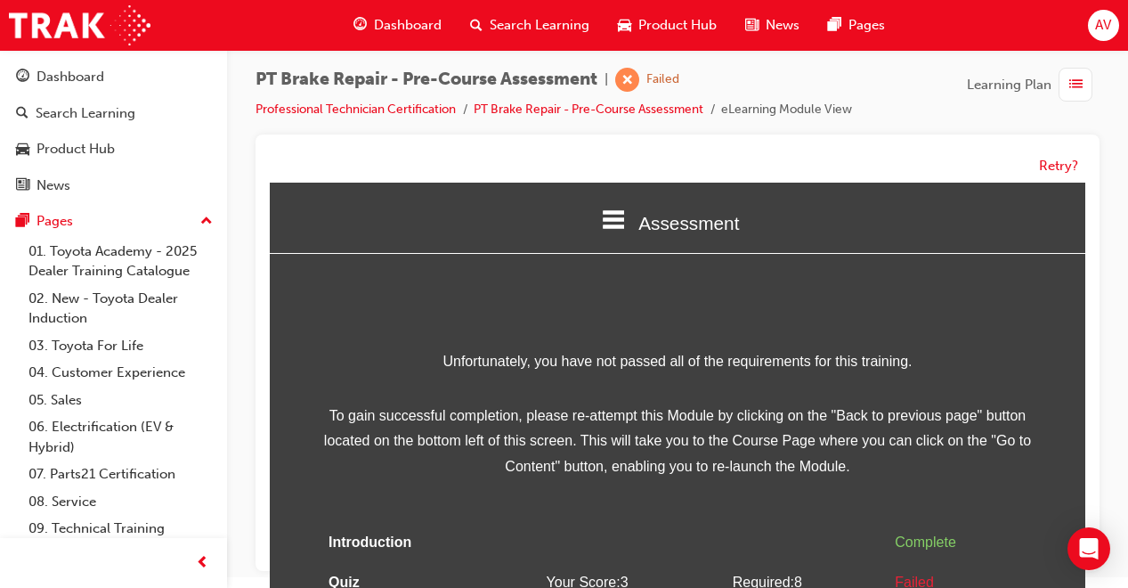
scroll to position [13, 0]
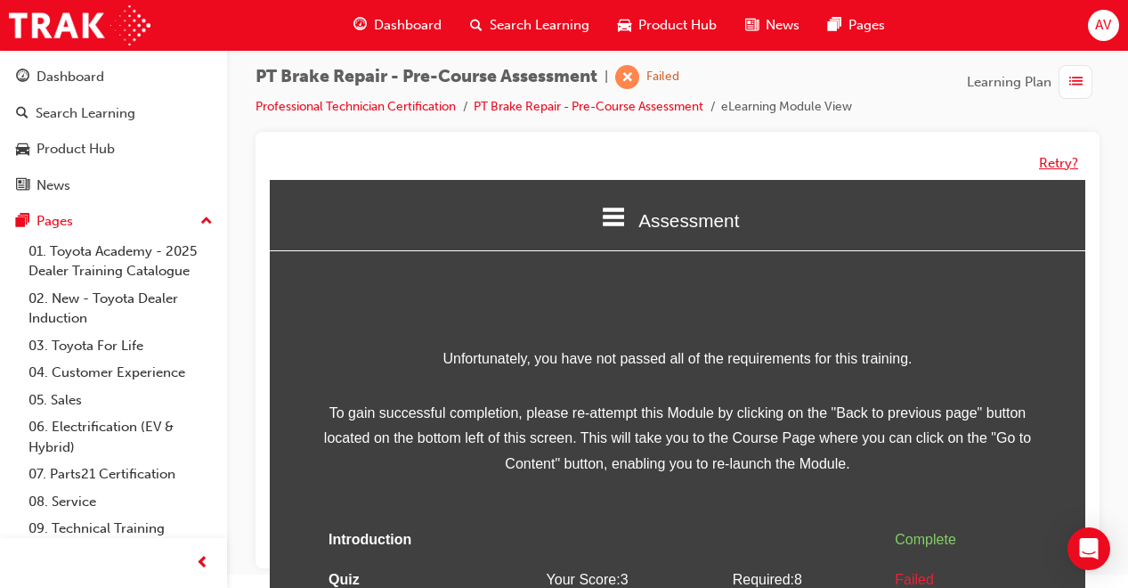
click at [1050, 161] on button "Retry?" at bounding box center [1058, 163] width 39 height 20
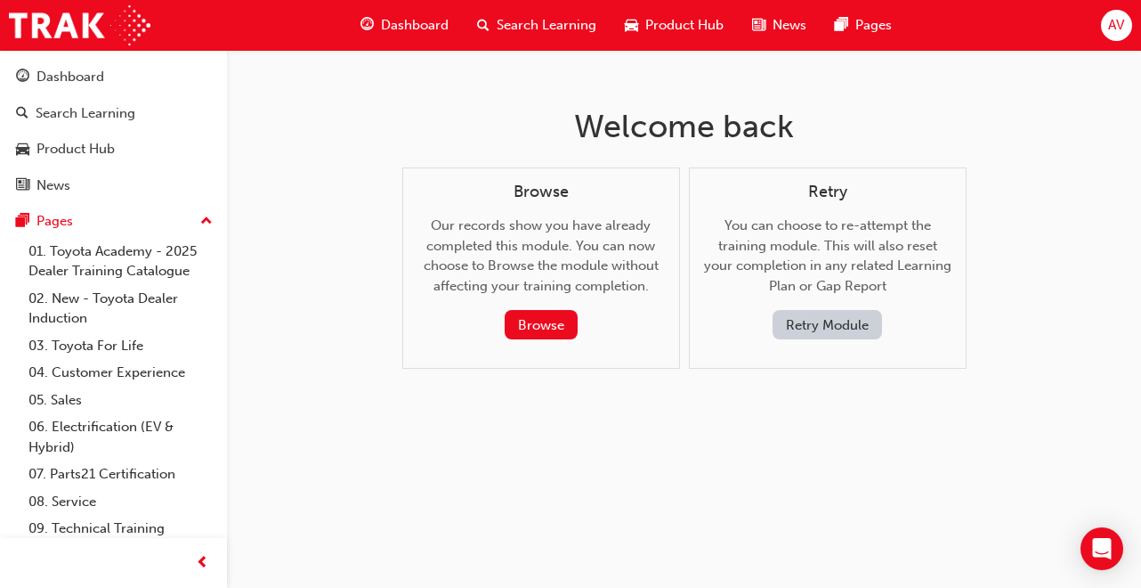
click at [830, 326] on button "Retry Module" at bounding box center [827, 324] width 109 height 29
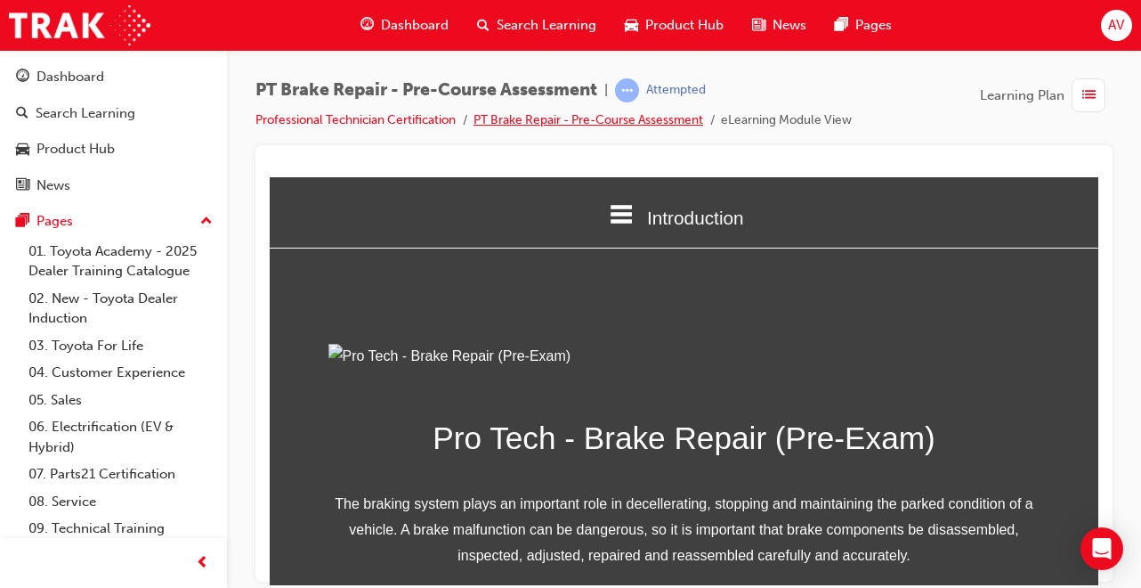
click at [666, 119] on link "PT Brake Repair - Pre-Course Assessment" at bounding box center [589, 119] width 230 height 15
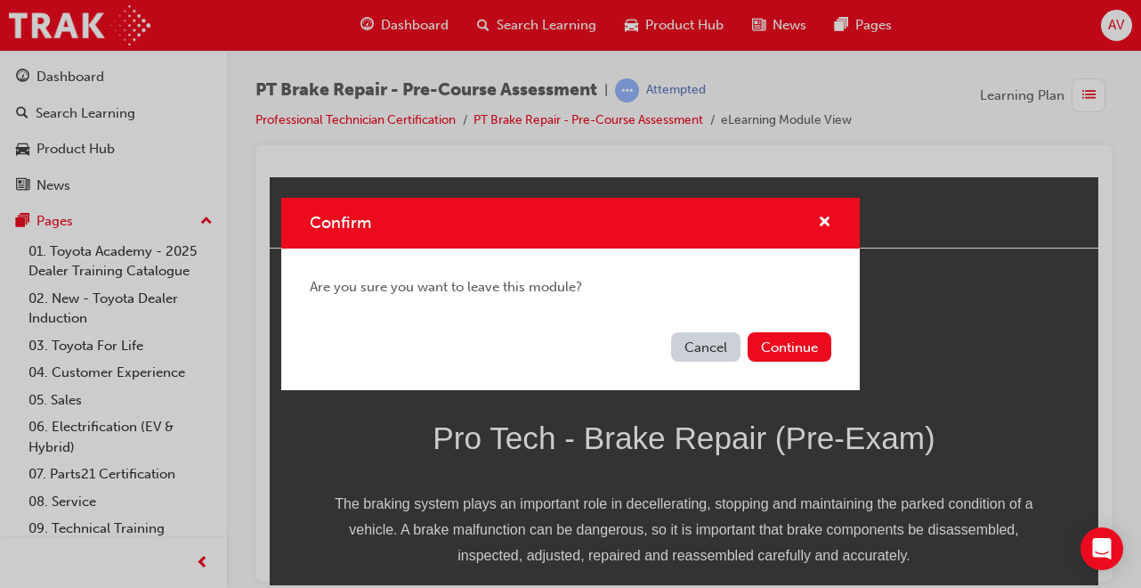
click at [767, 350] on button "Continue" at bounding box center [790, 346] width 84 height 29
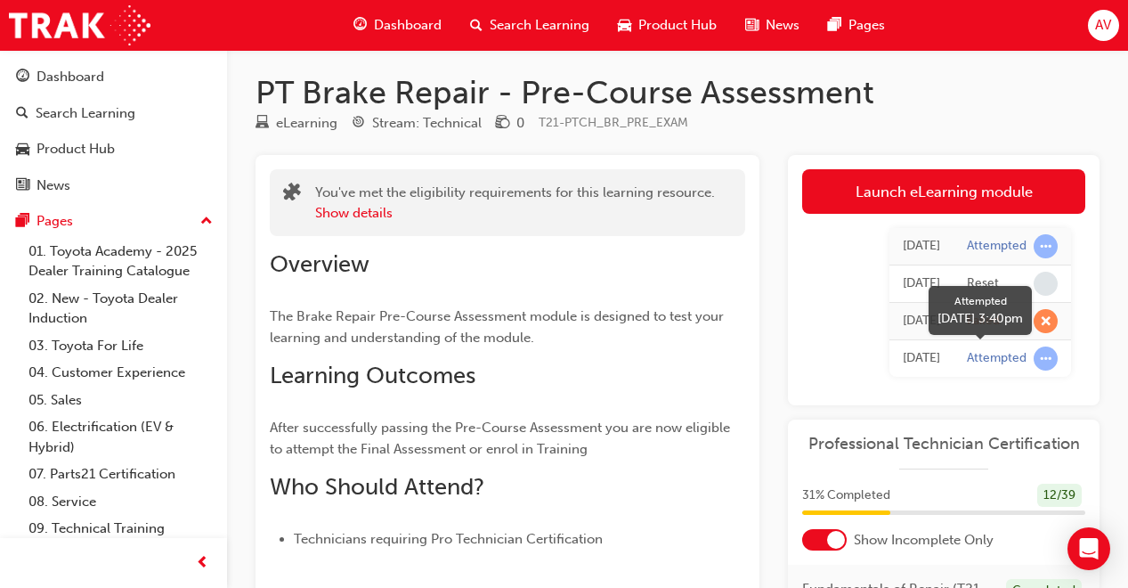
scroll to position [6, 0]
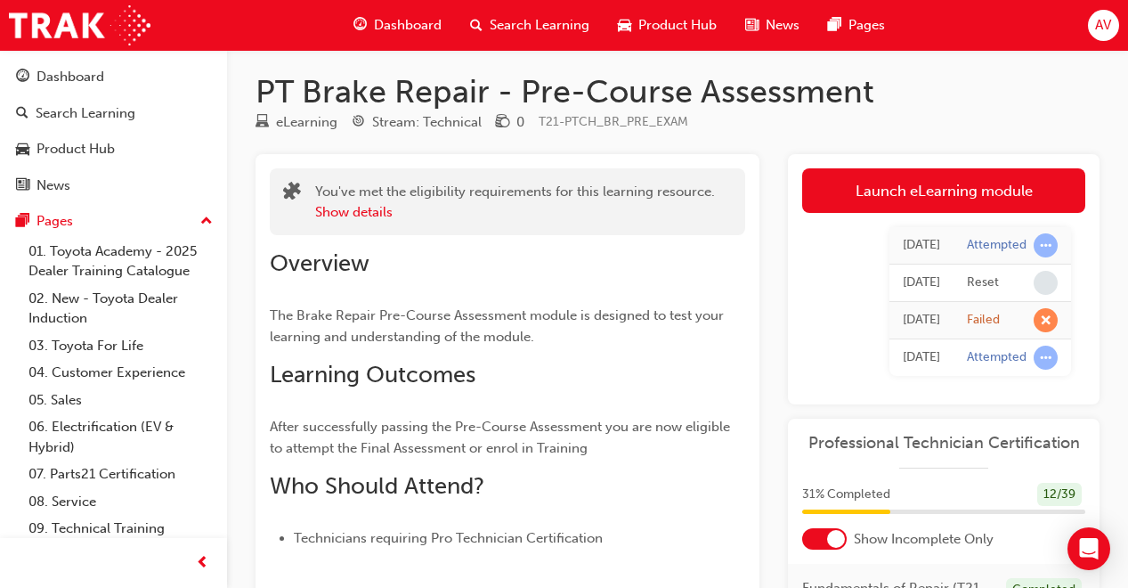
click at [950, 196] on link "Launch eLearning module" at bounding box center [943, 190] width 283 height 45
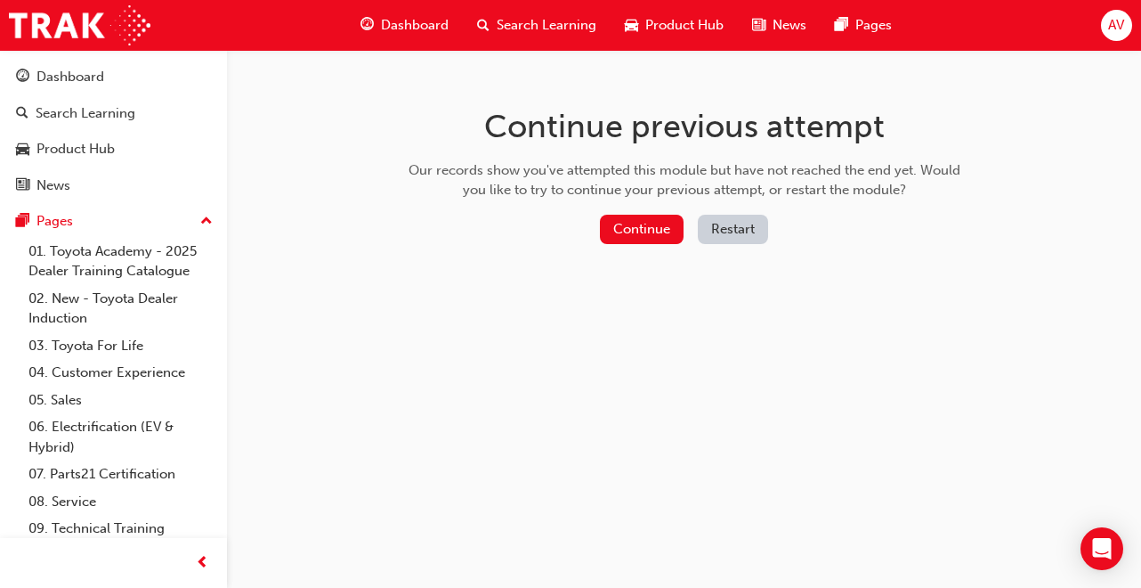
click at [724, 231] on button "Restart" at bounding box center [733, 229] width 70 height 29
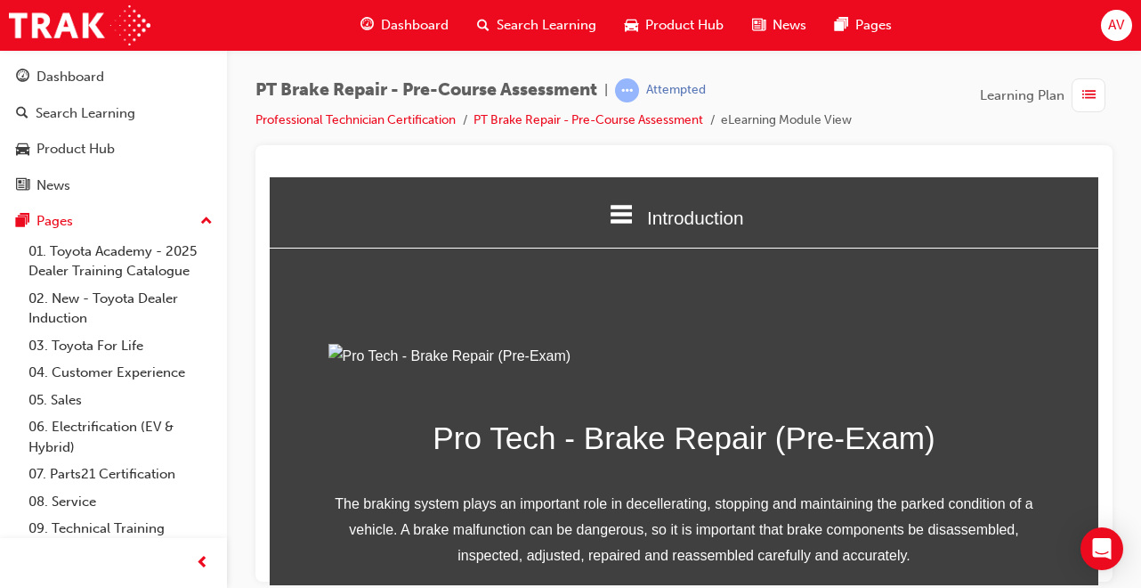
click at [767, 285] on div "Introduction Introduction Quiz Assessment Pro Tech - Brake Repair (Pre-Exam) Th…" at bounding box center [684, 425] width 829 height 499
click at [426, 124] on link "Professional Technician Certification" at bounding box center [355, 119] width 200 height 15
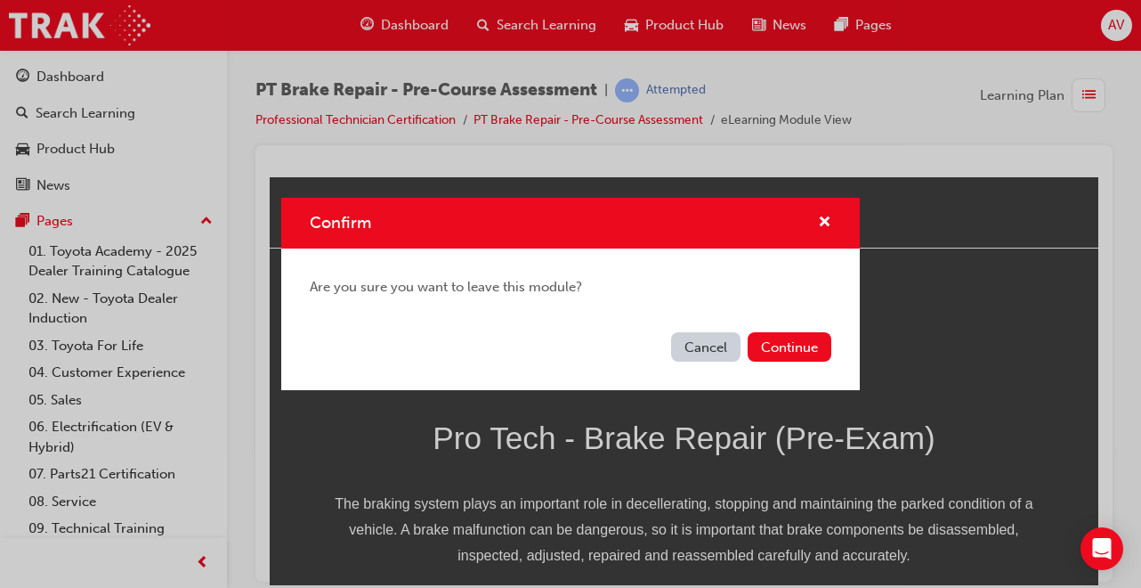
click at [697, 352] on button "Cancel" at bounding box center [705, 346] width 69 height 29
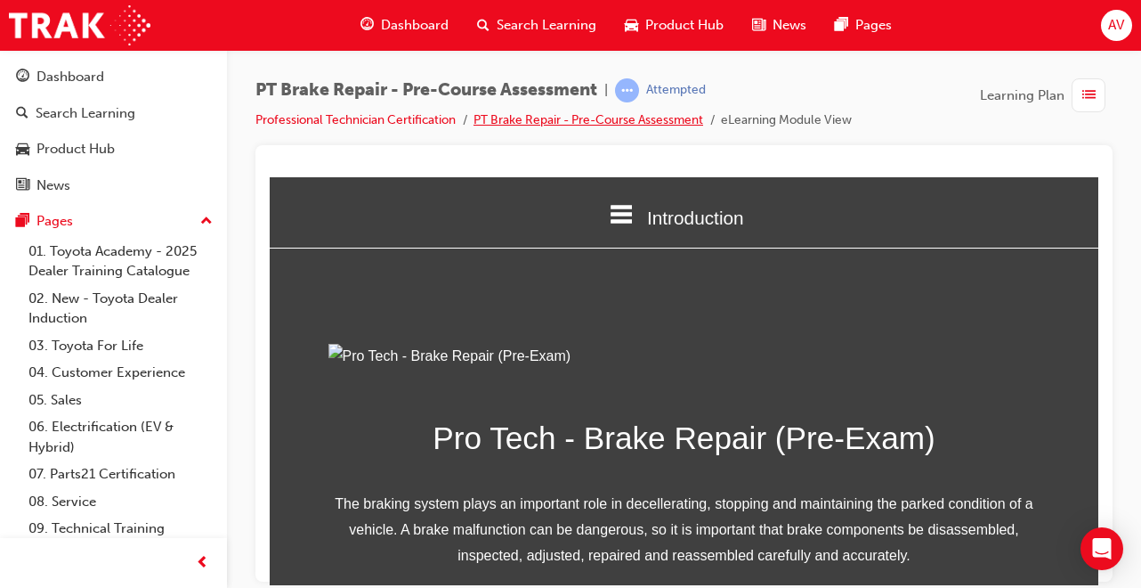
click at [618, 119] on link "PT Brake Repair - Pre-Course Assessment" at bounding box center [589, 119] width 230 height 15
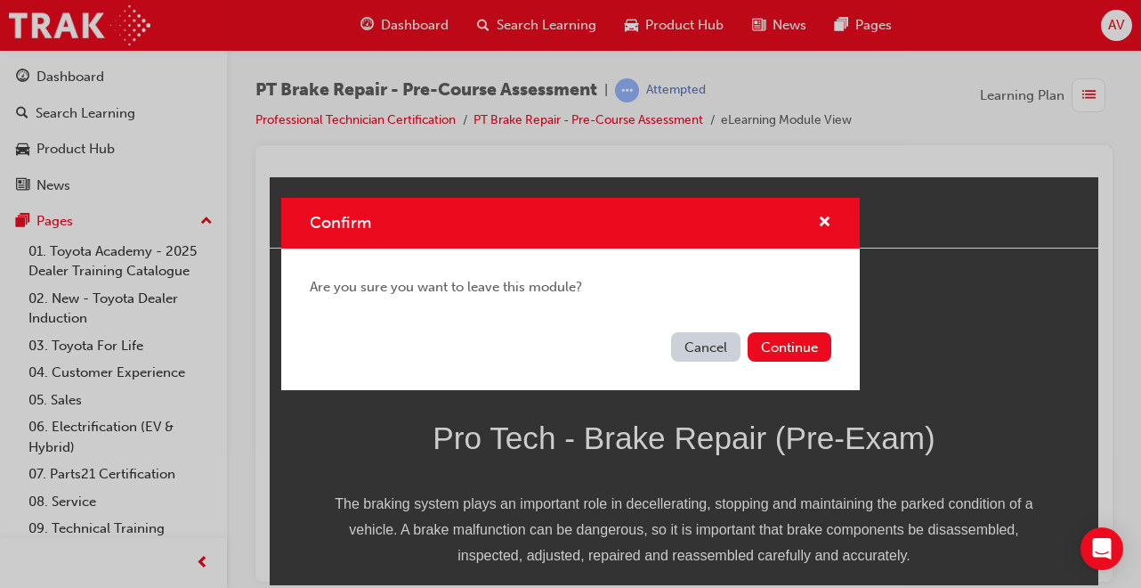
click at [772, 345] on button "Continue" at bounding box center [790, 346] width 84 height 29
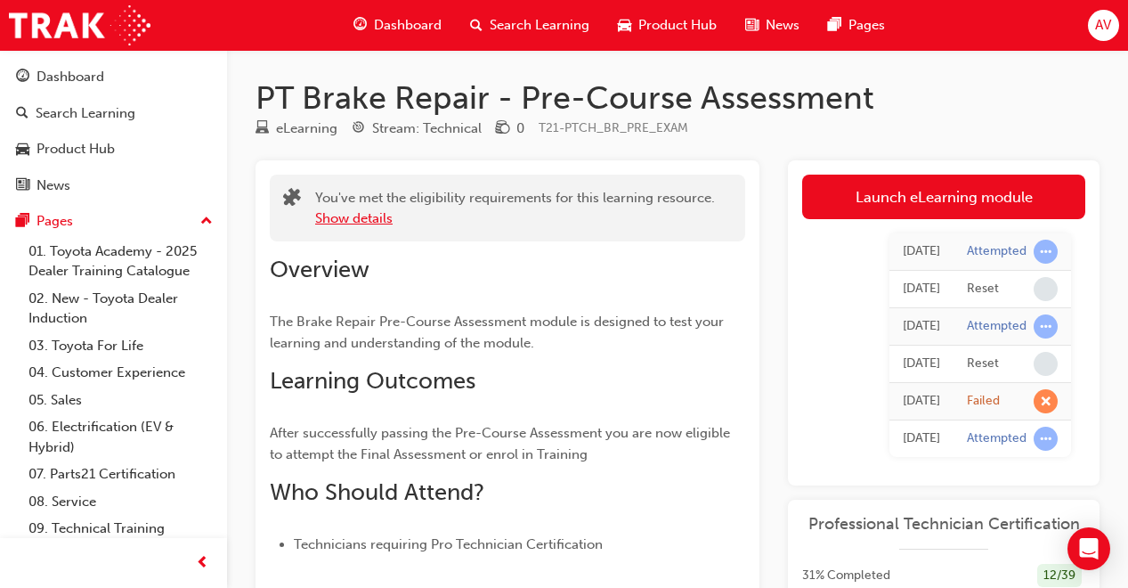
click at [356, 223] on button "Show details" at bounding box center [353, 218] width 77 height 20
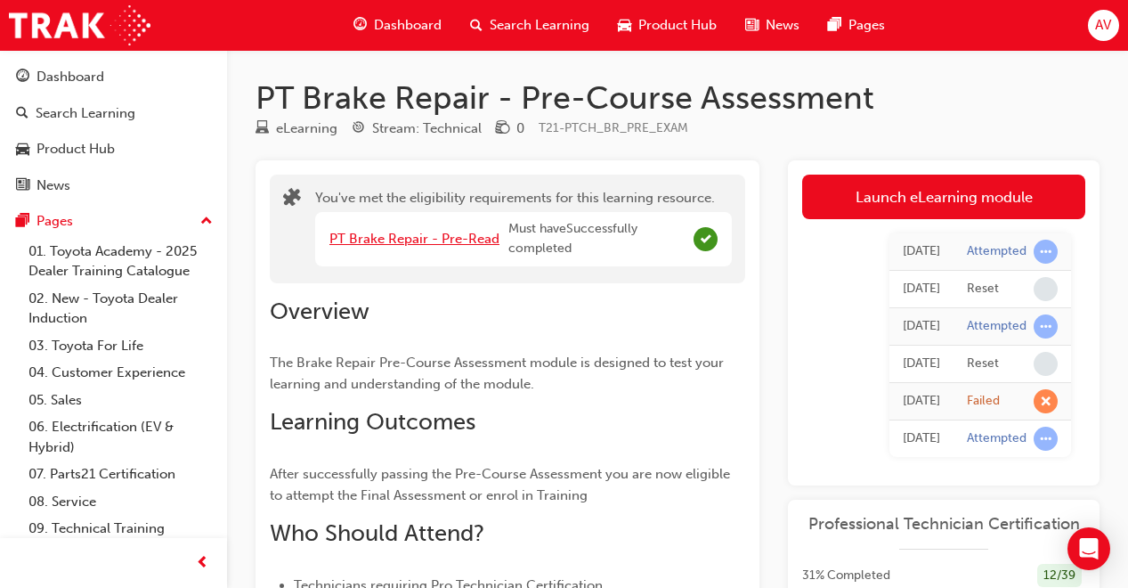
click at [371, 236] on link "PT Brake Repair - Pre-Read" at bounding box center [414, 239] width 170 height 16
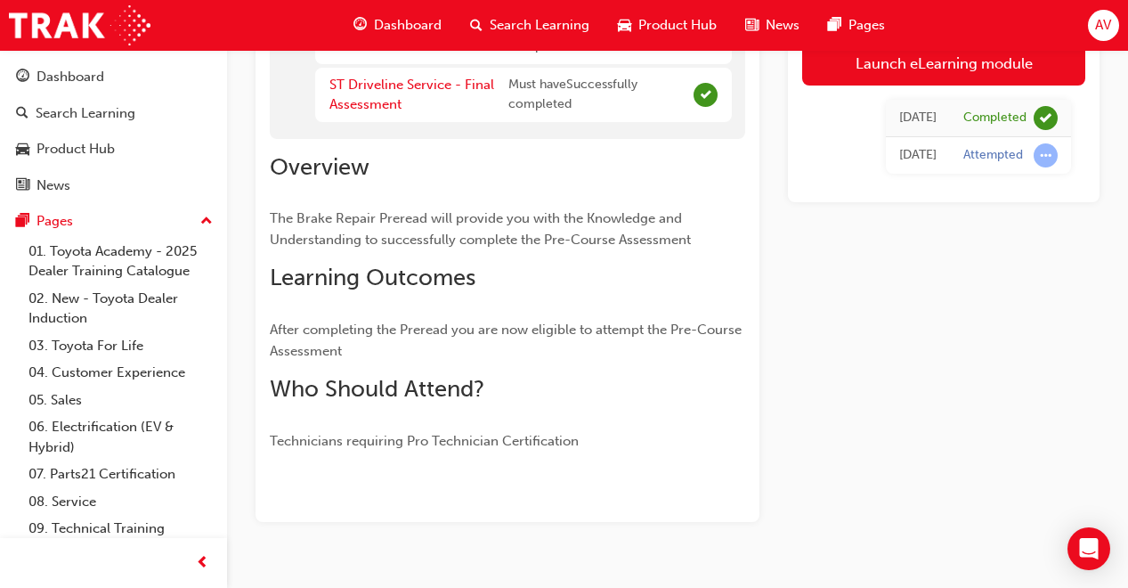
scroll to position [469, 0]
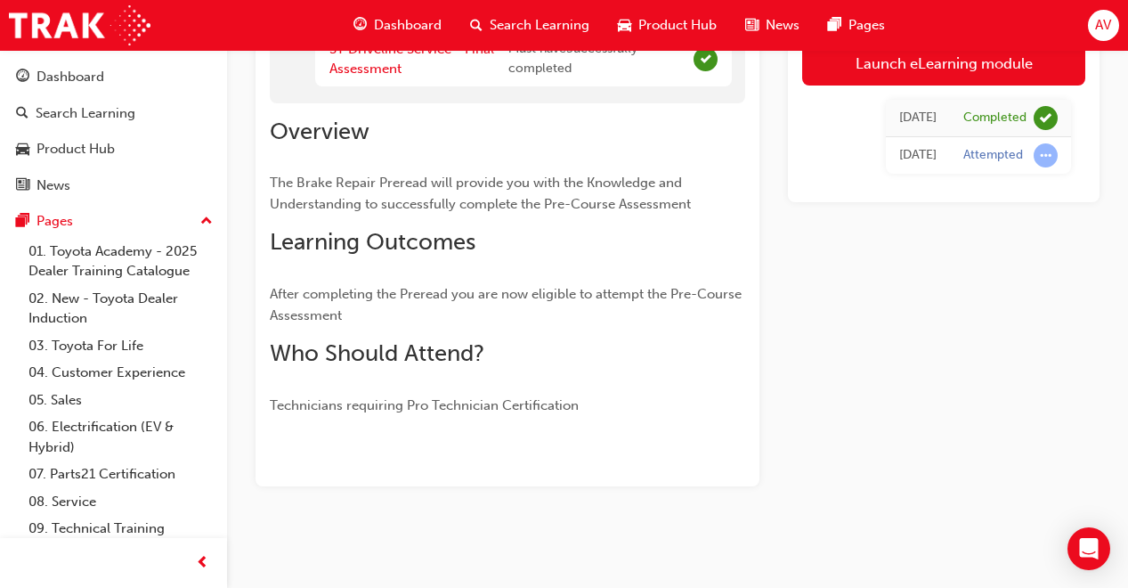
click at [440, 24] on span "Dashboard" at bounding box center [408, 25] width 68 height 20
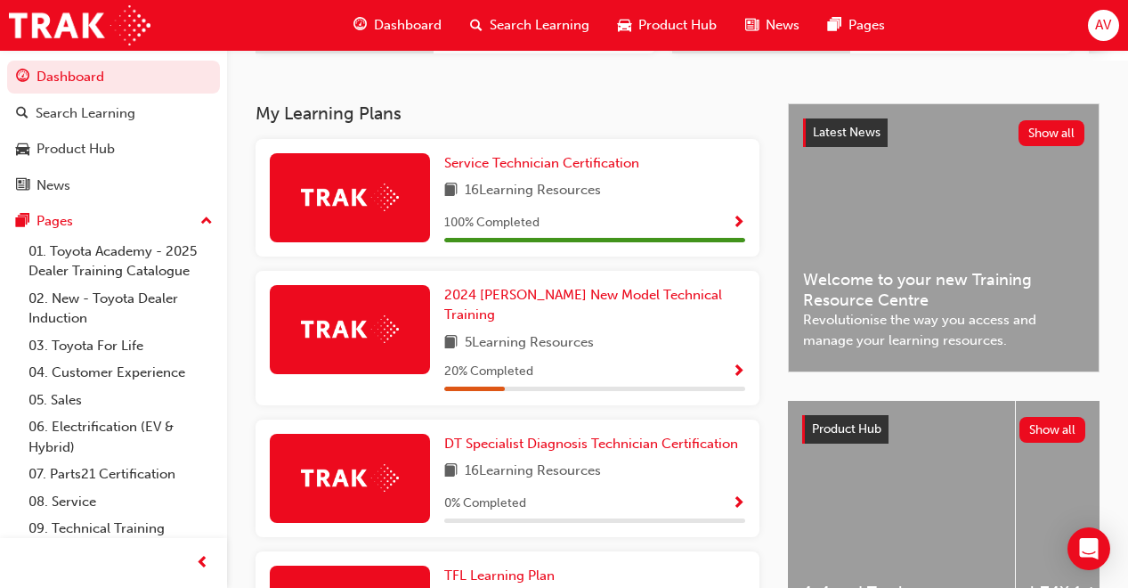
scroll to position [303, 0]
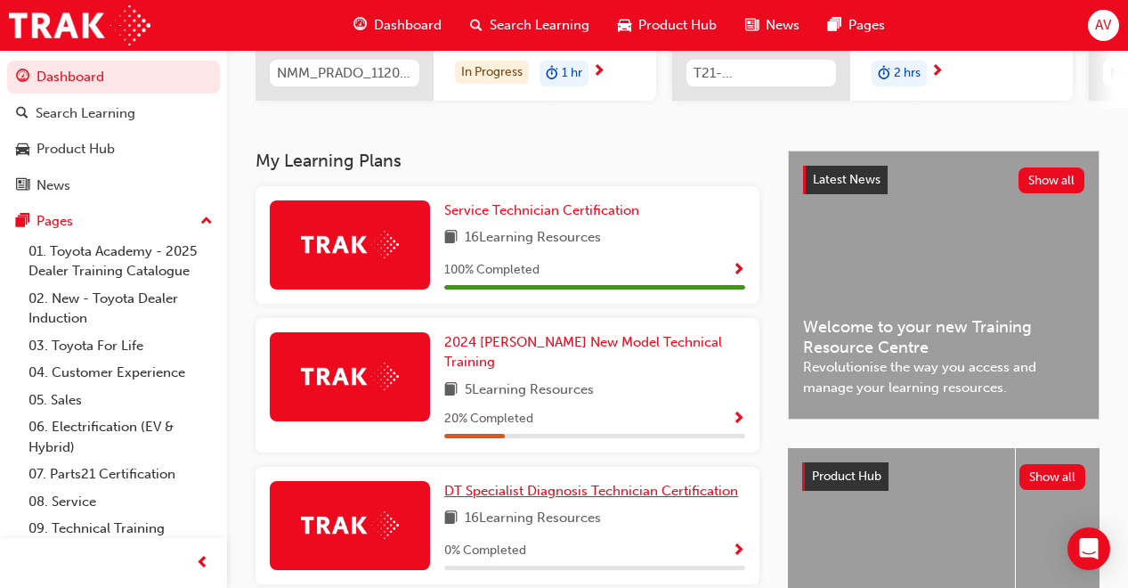
click at [686, 485] on span "DT Specialist Diagnosis Technician Certification" at bounding box center [591, 490] width 294 height 16
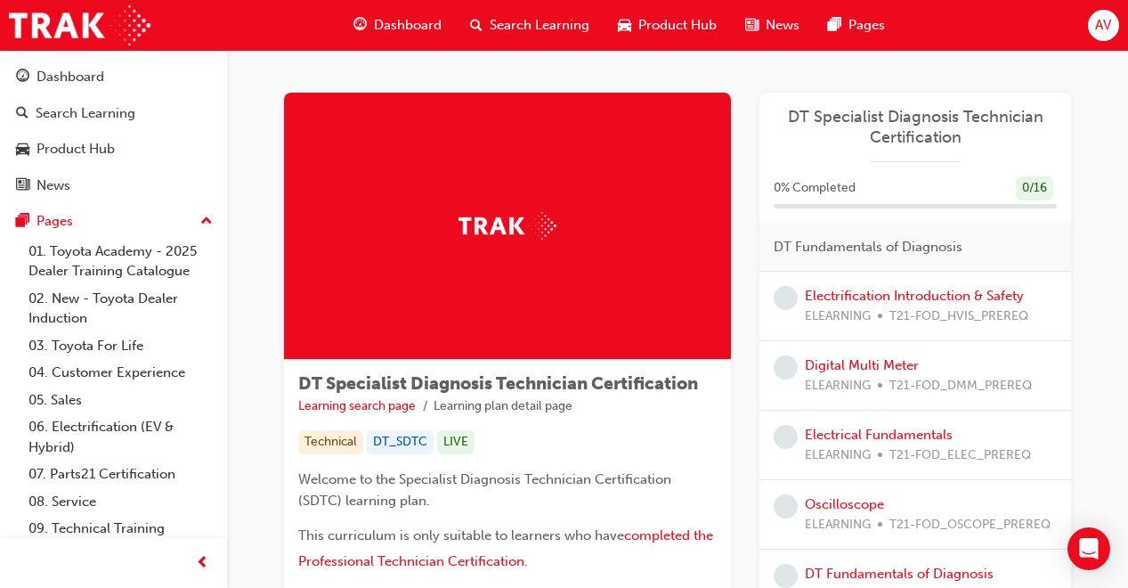
click at [417, 20] on span "Dashboard" at bounding box center [408, 25] width 68 height 20
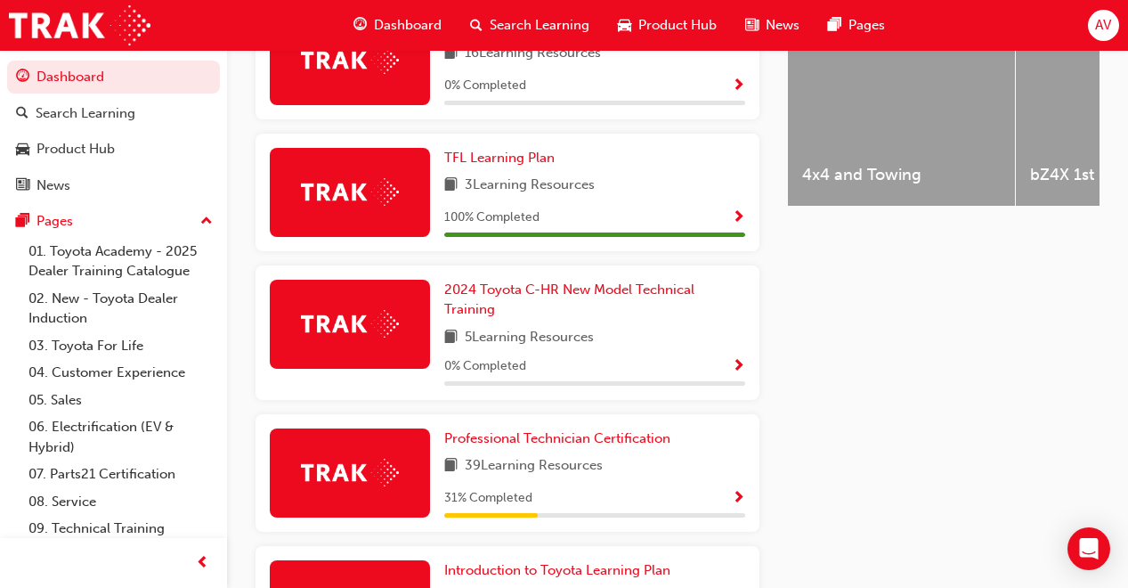
scroll to position [783, 0]
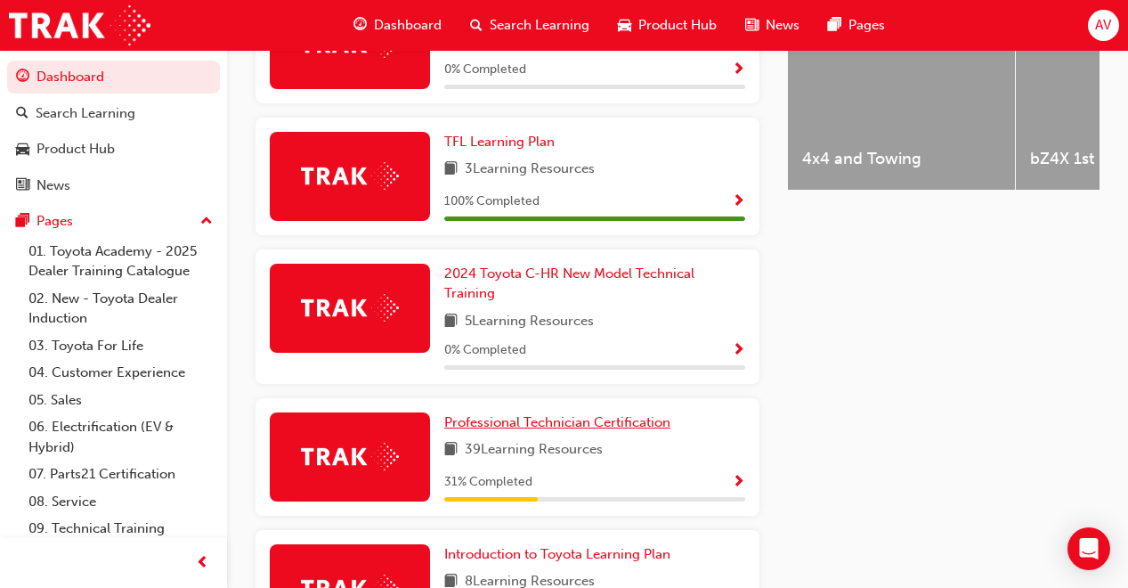
click at [588, 415] on span "Professional Technician Certification" at bounding box center [557, 422] width 226 height 16
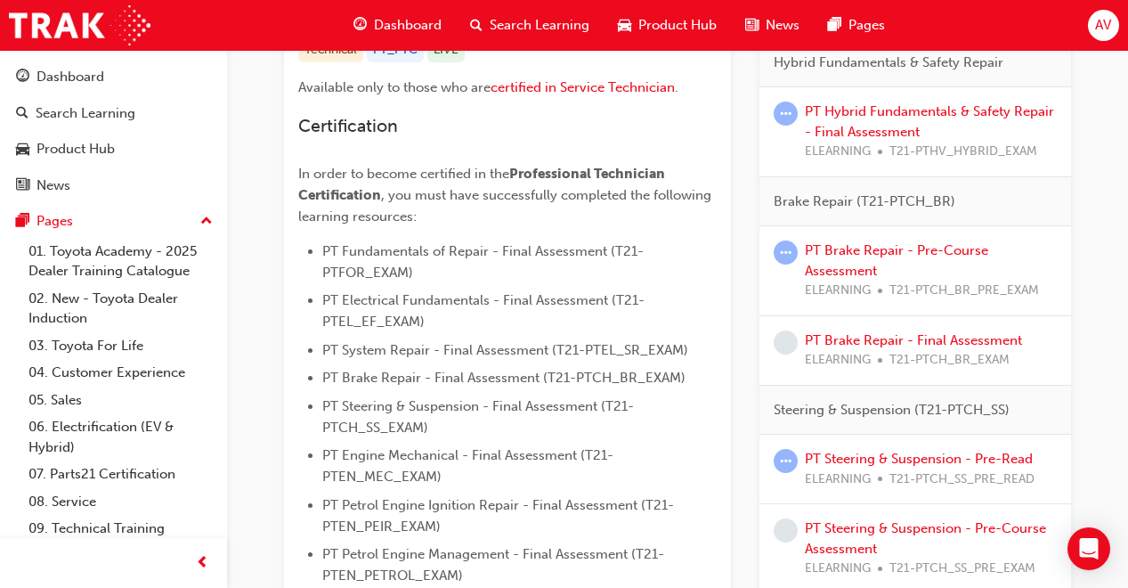
scroll to position [427, 0]
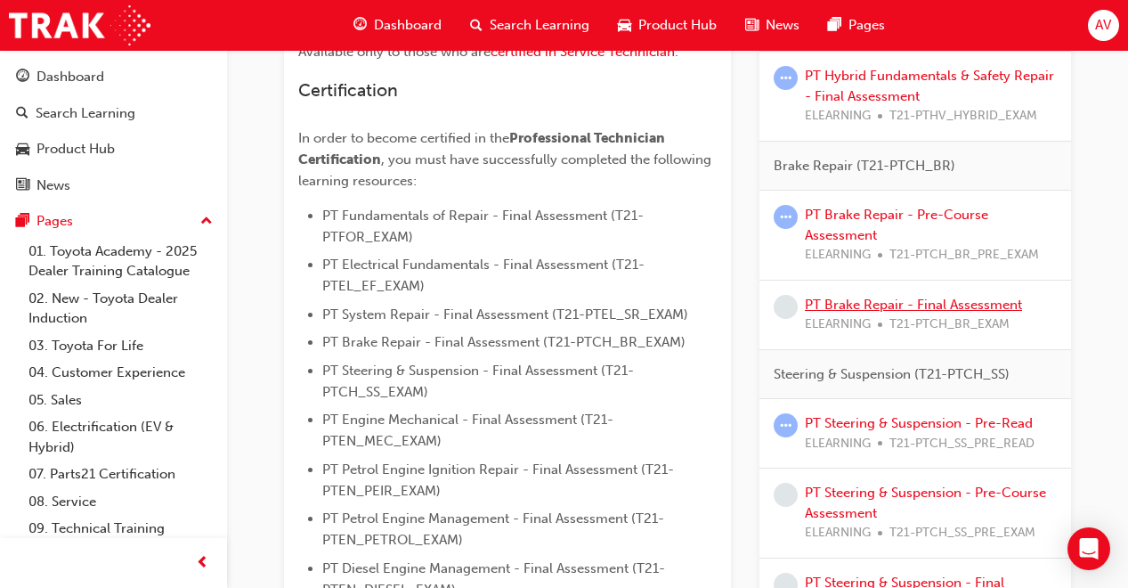
click at [884, 309] on link "PT Brake Repair - Final Assessment" at bounding box center [913, 304] width 217 height 16
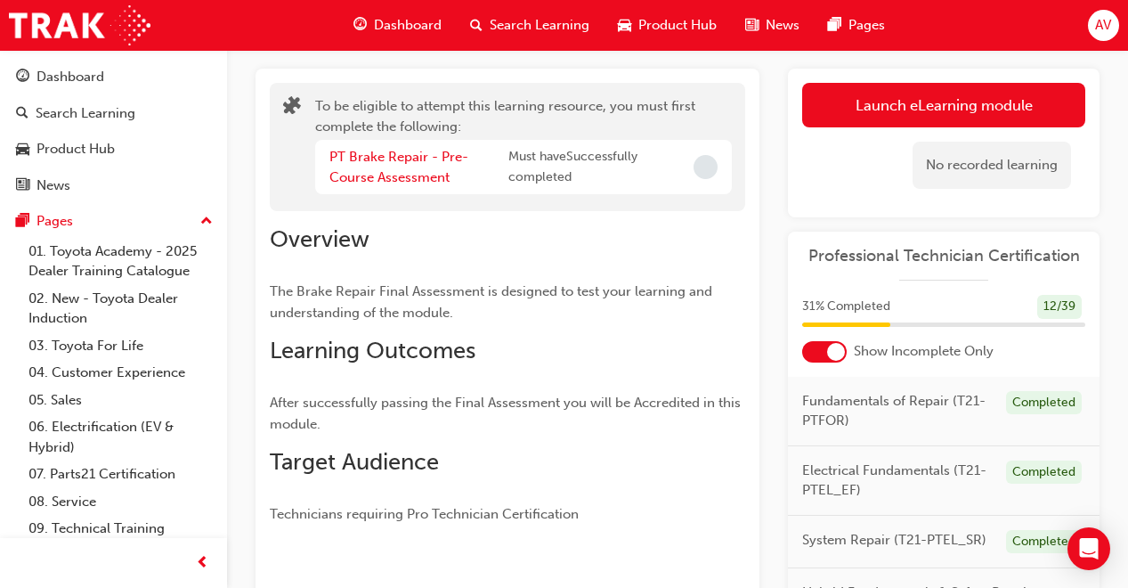
scroll to position [89, 0]
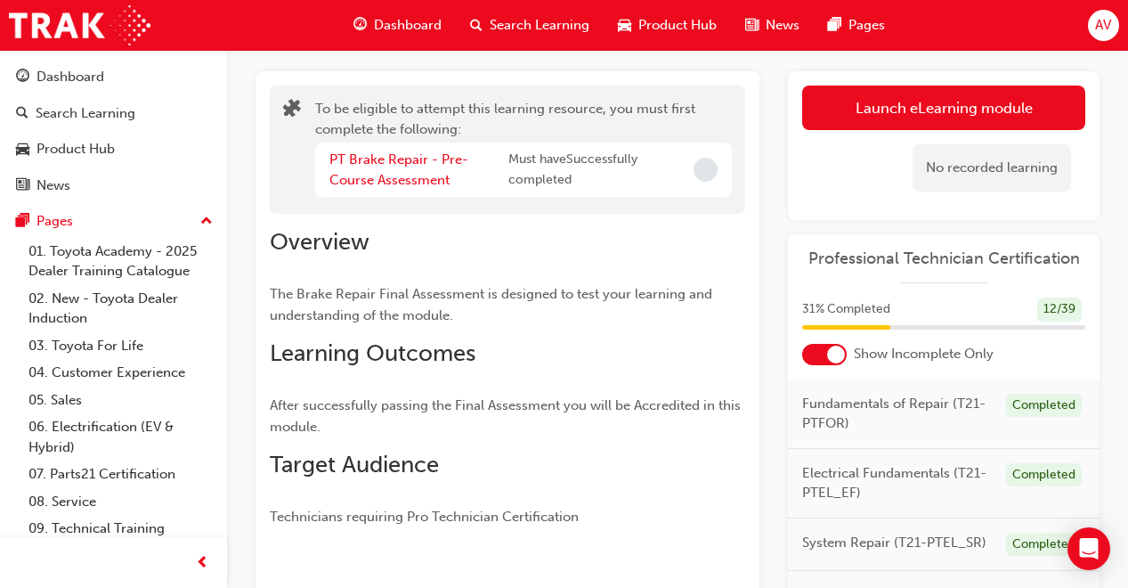
click at [863, 103] on button "Launch eLearning module" at bounding box center [943, 107] width 283 height 45
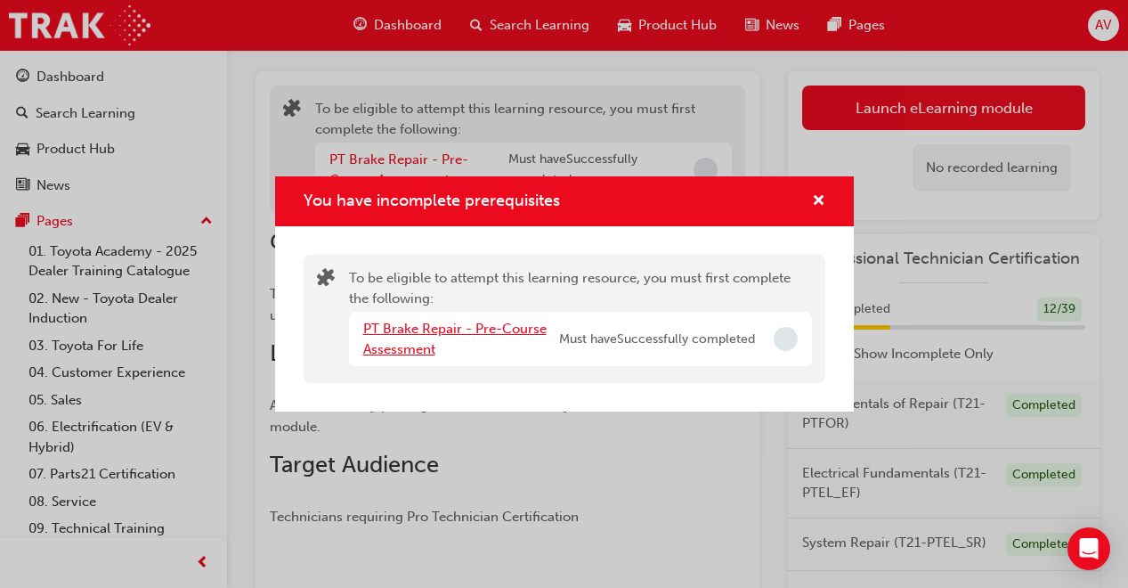
click at [445, 333] on link "PT Brake Repair - Pre-Course Assessment" at bounding box center [454, 338] width 183 height 36
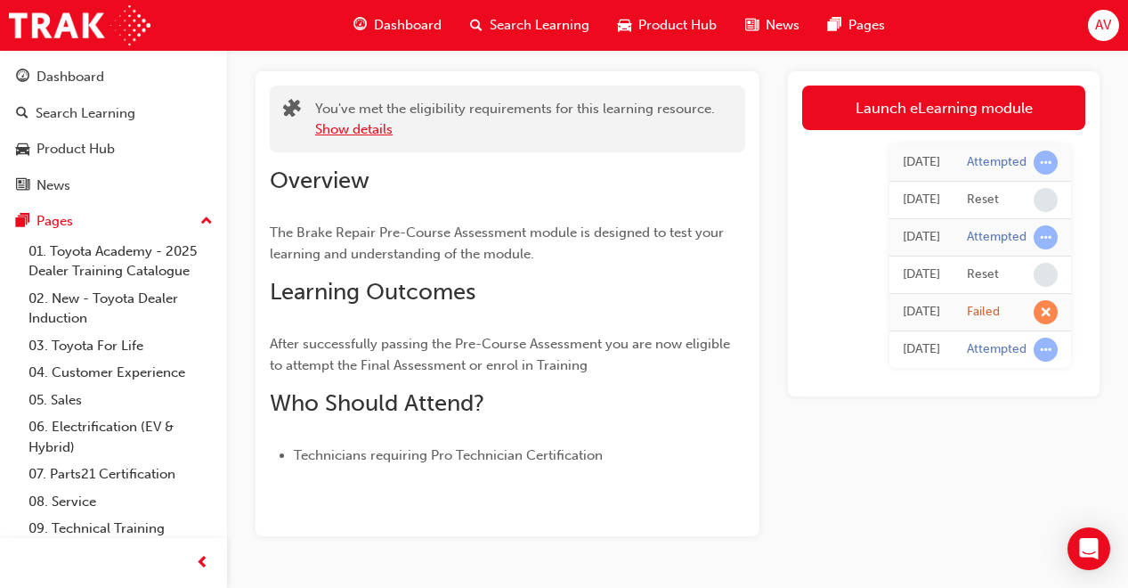
click at [363, 130] on button "Show details" at bounding box center [353, 129] width 77 height 20
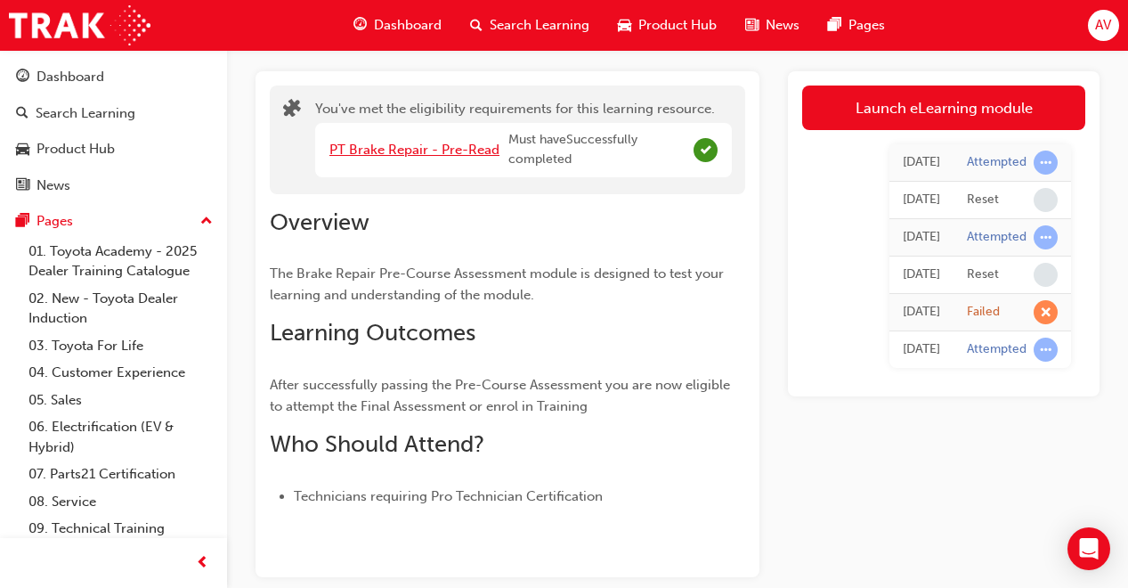
click at [383, 143] on link "PT Brake Repair - Pre-Read" at bounding box center [414, 150] width 170 height 16
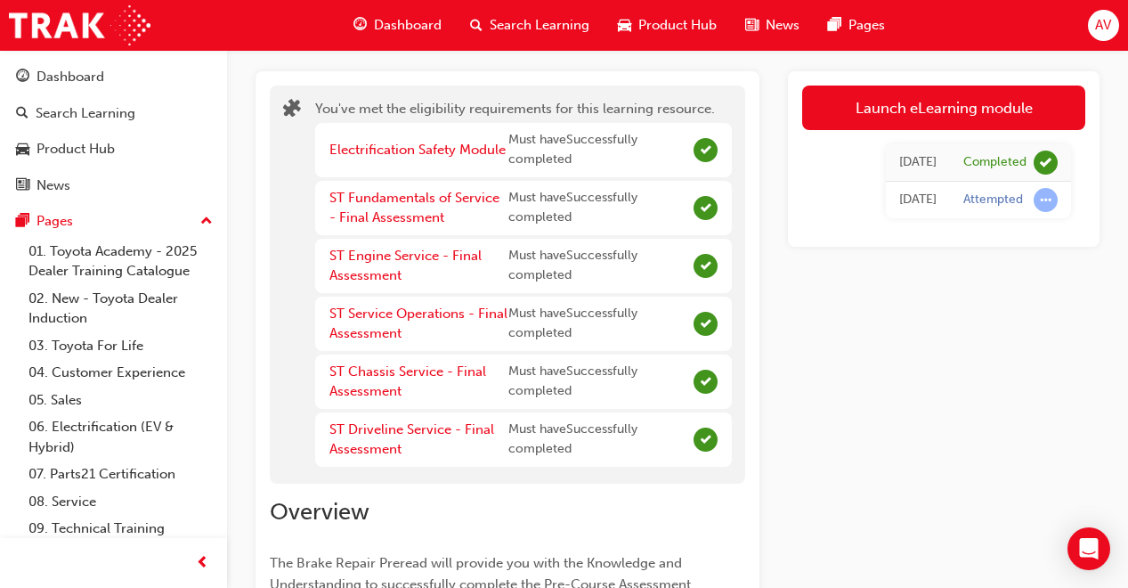
click at [1006, 117] on link "Launch eLearning module" at bounding box center [943, 107] width 283 height 45
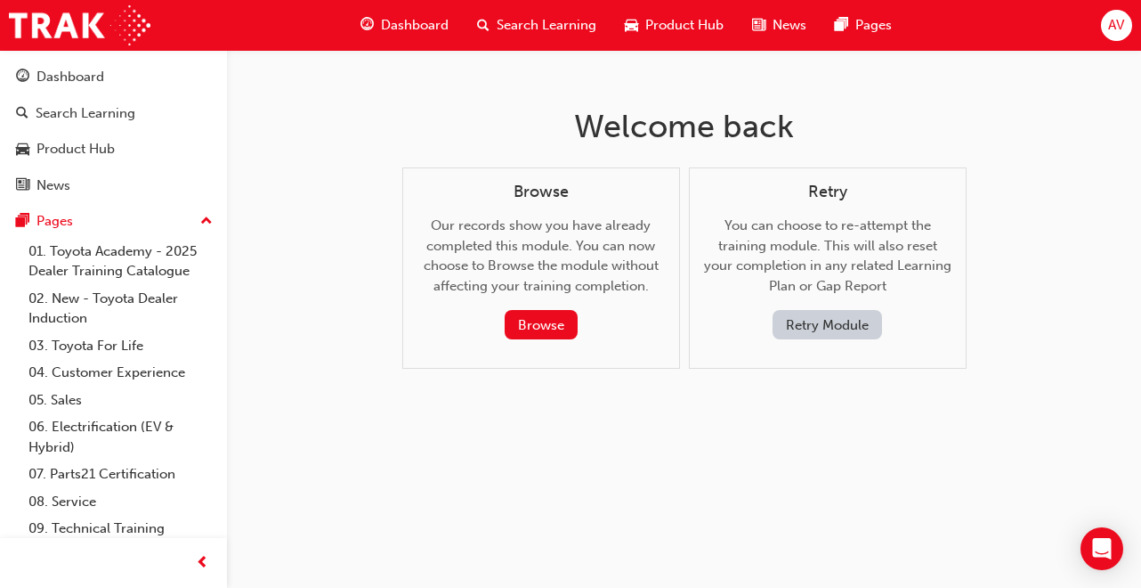
click at [555, 326] on button "Browse" at bounding box center [541, 324] width 73 height 29
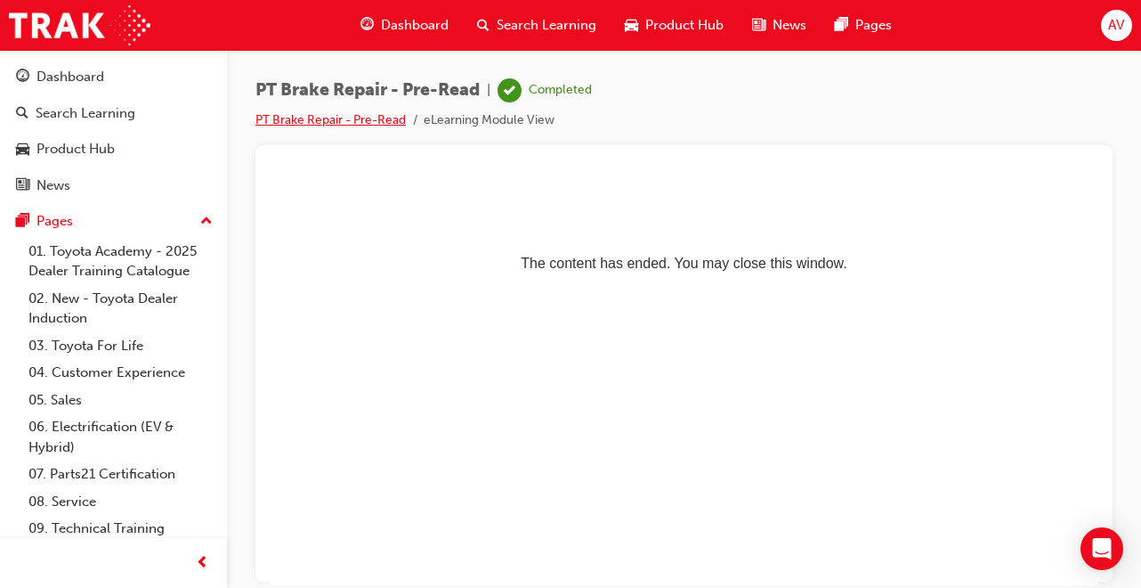
click at [333, 115] on link "PT Brake Repair - Pre-Read" at bounding box center [330, 119] width 150 height 15
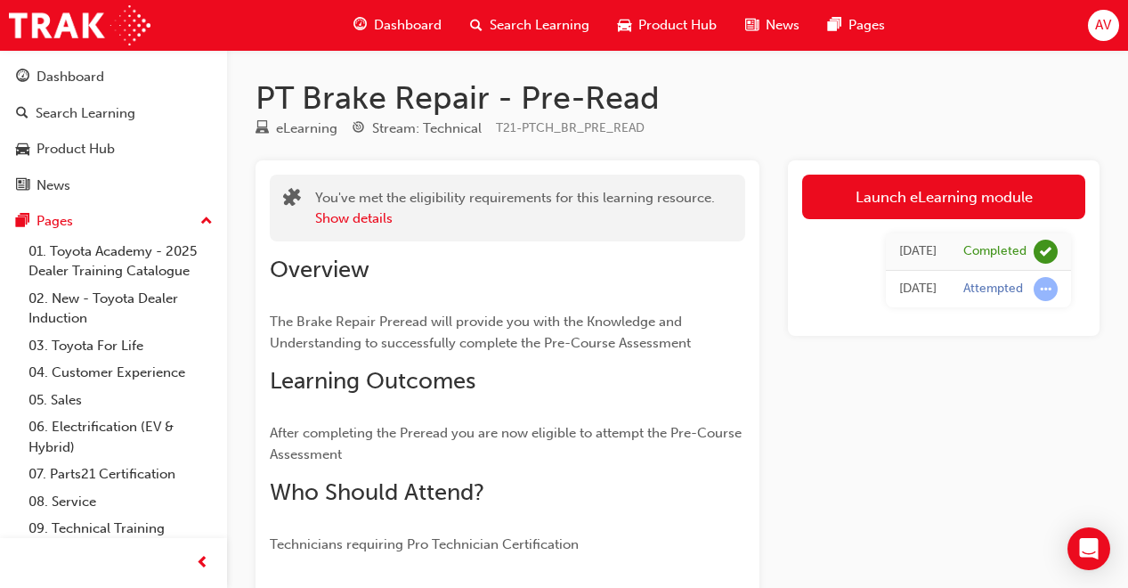
click at [844, 187] on link "Launch eLearning module" at bounding box center [943, 196] width 283 height 45
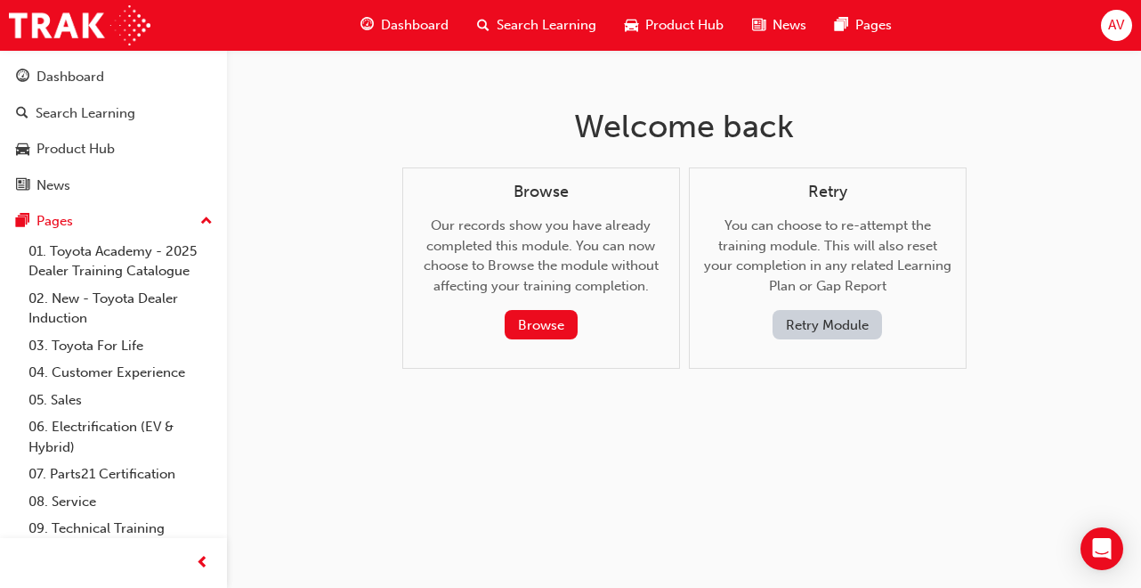
click at [839, 329] on button "Retry Module" at bounding box center [827, 324] width 109 height 29
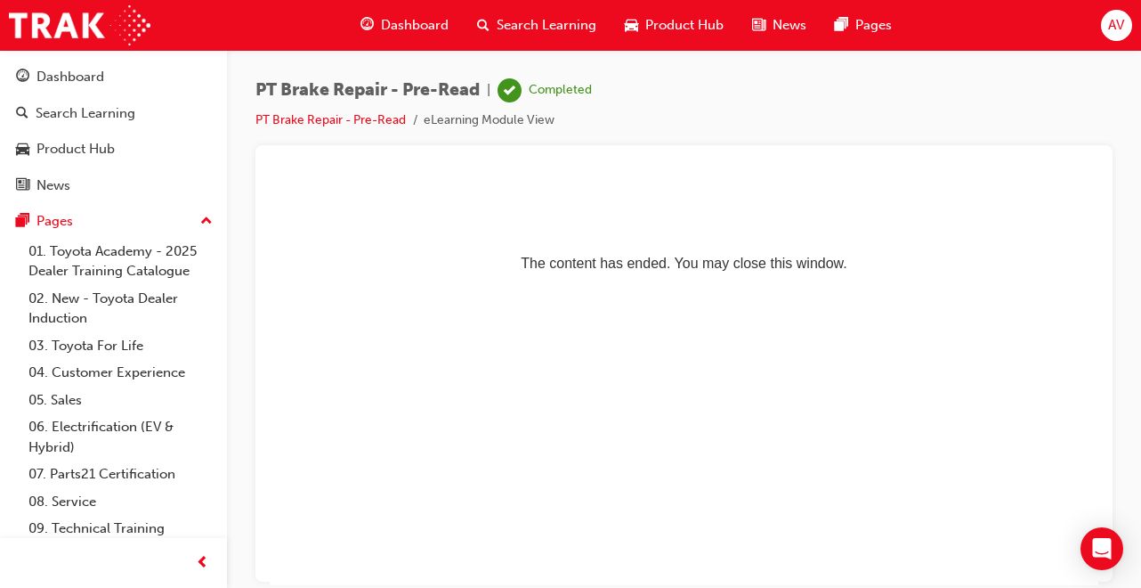
click at [432, 17] on span "Dashboard" at bounding box center [415, 25] width 68 height 20
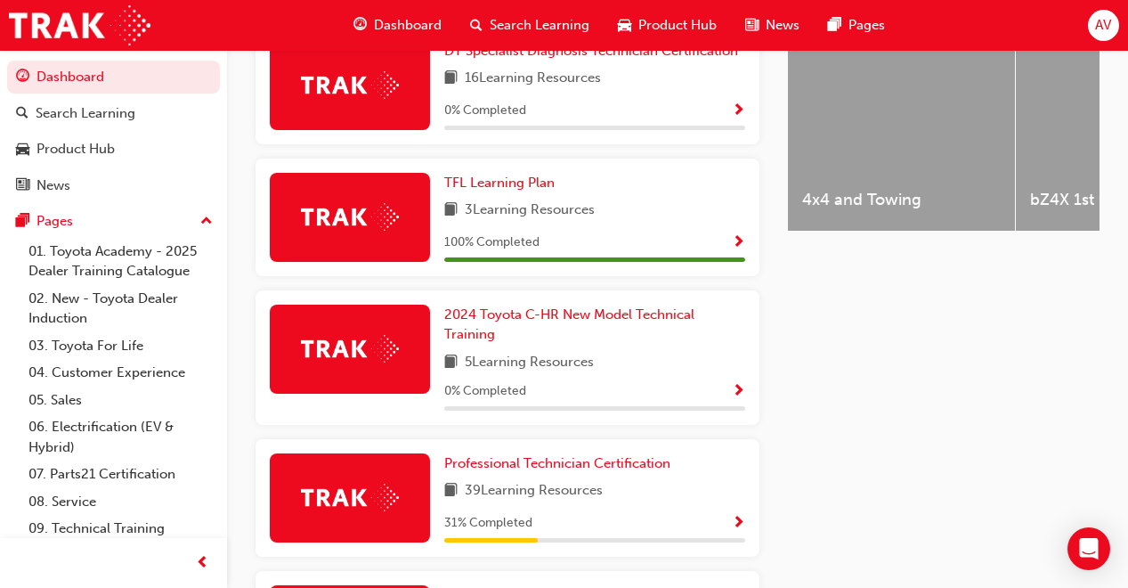
scroll to position [759, 0]
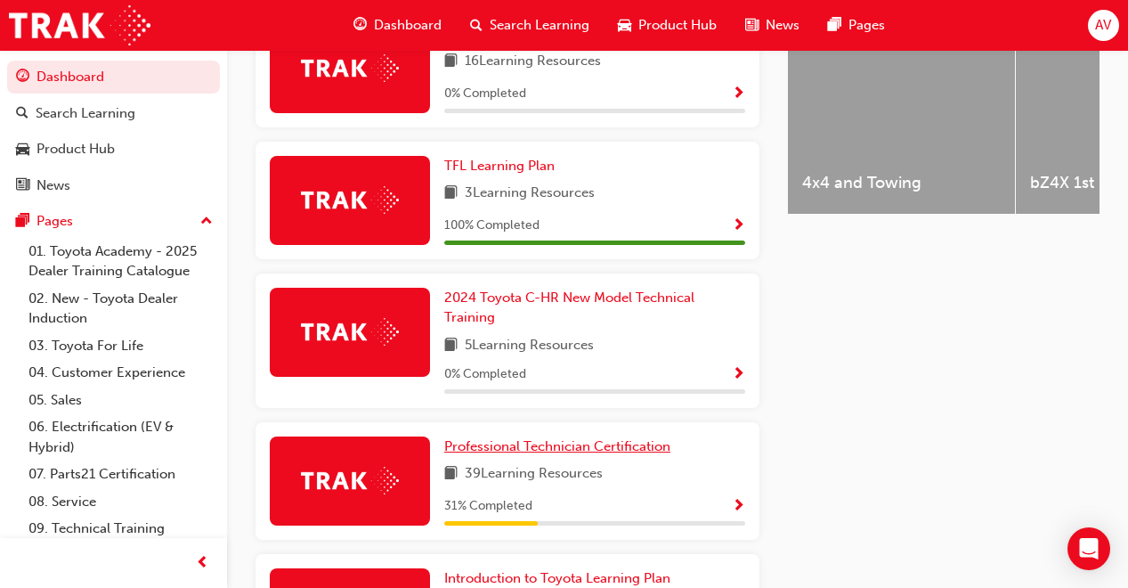
click at [498, 438] on span "Professional Technician Certification" at bounding box center [557, 446] width 226 height 16
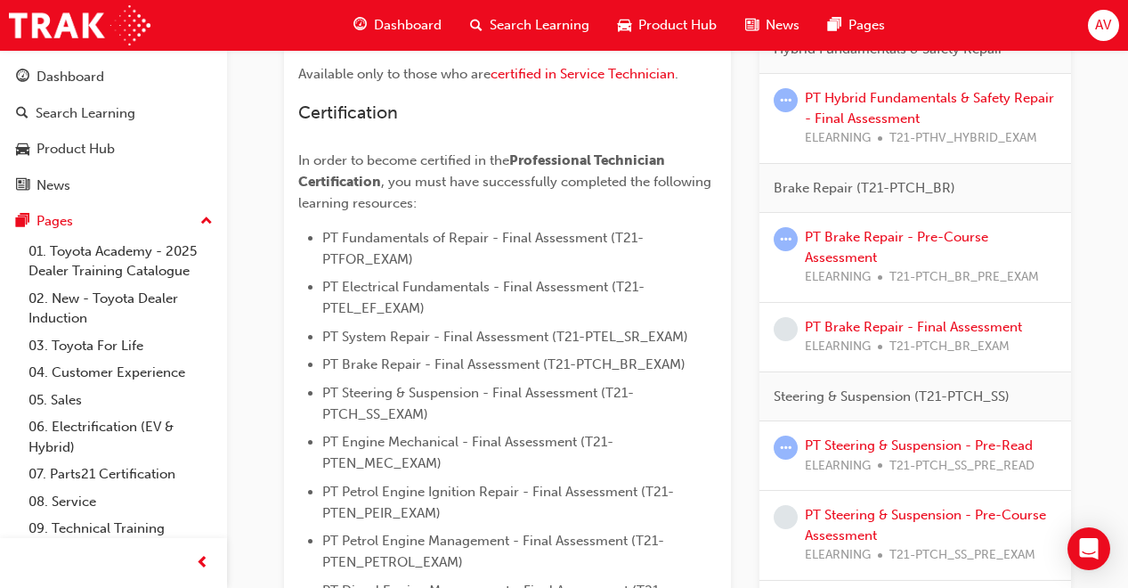
scroll to position [416, 0]
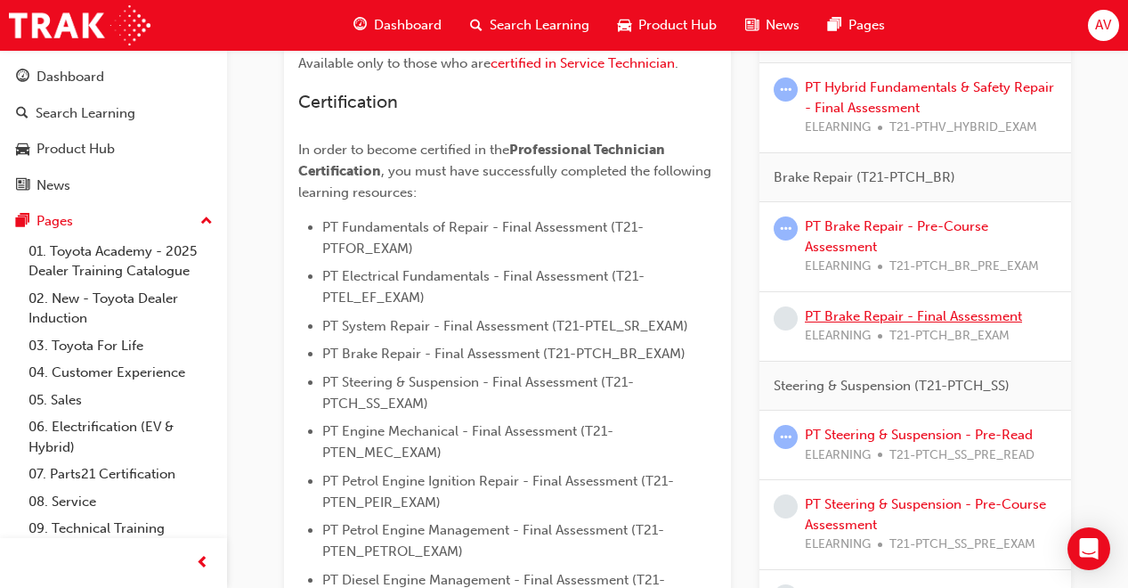
click at [825, 321] on link "PT Brake Repair - Final Assessment" at bounding box center [913, 316] width 217 height 16
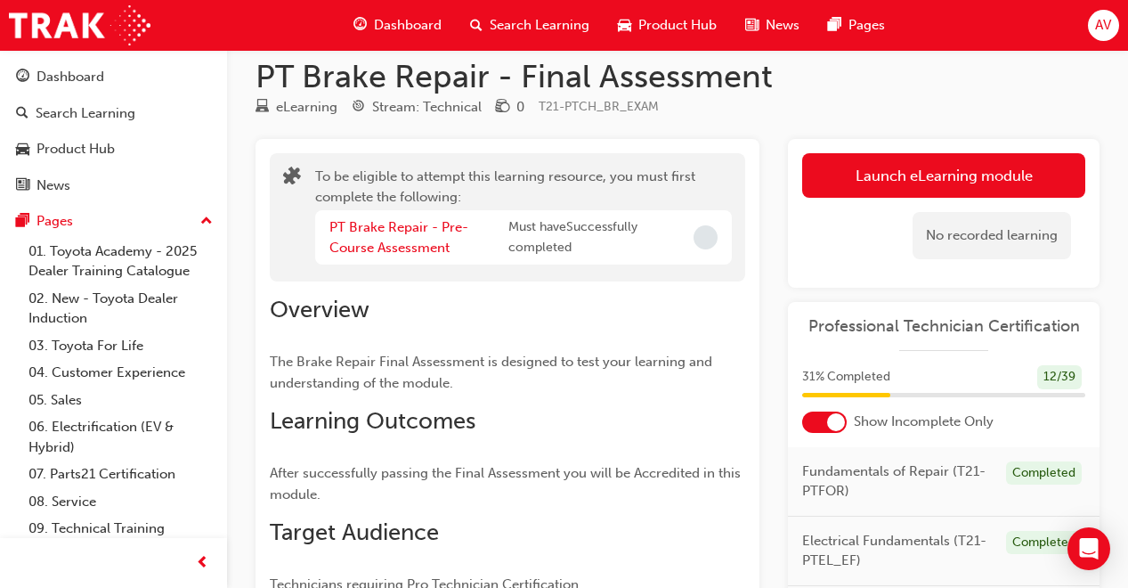
scroll to position [18, 0]
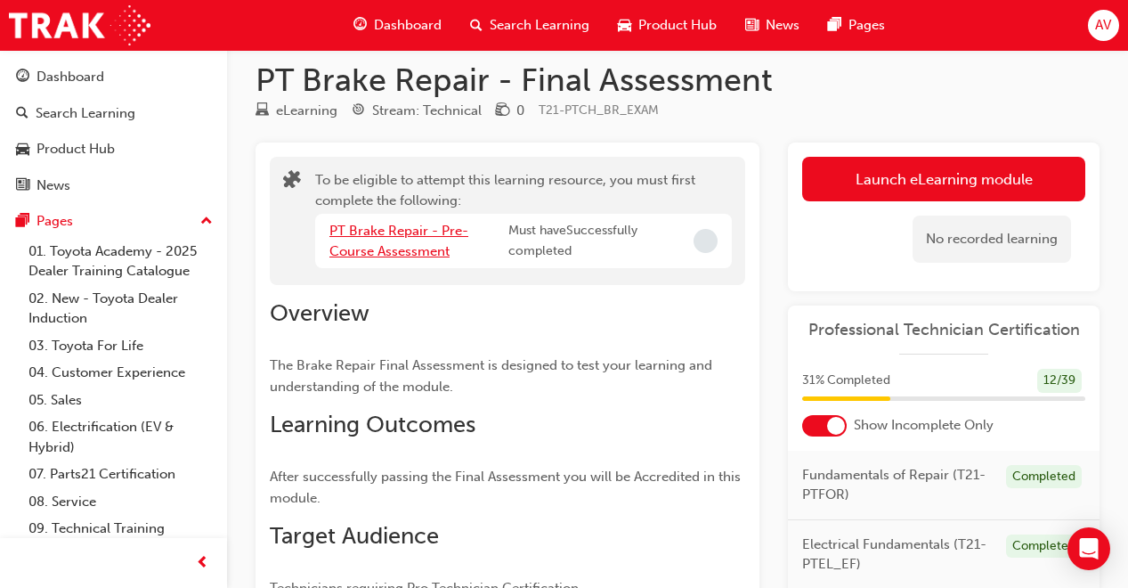
click at [442, 228] on link "PT Brake Repair - Pre-Course Assessment" at bounding box center [398, 241] width 139 height 36
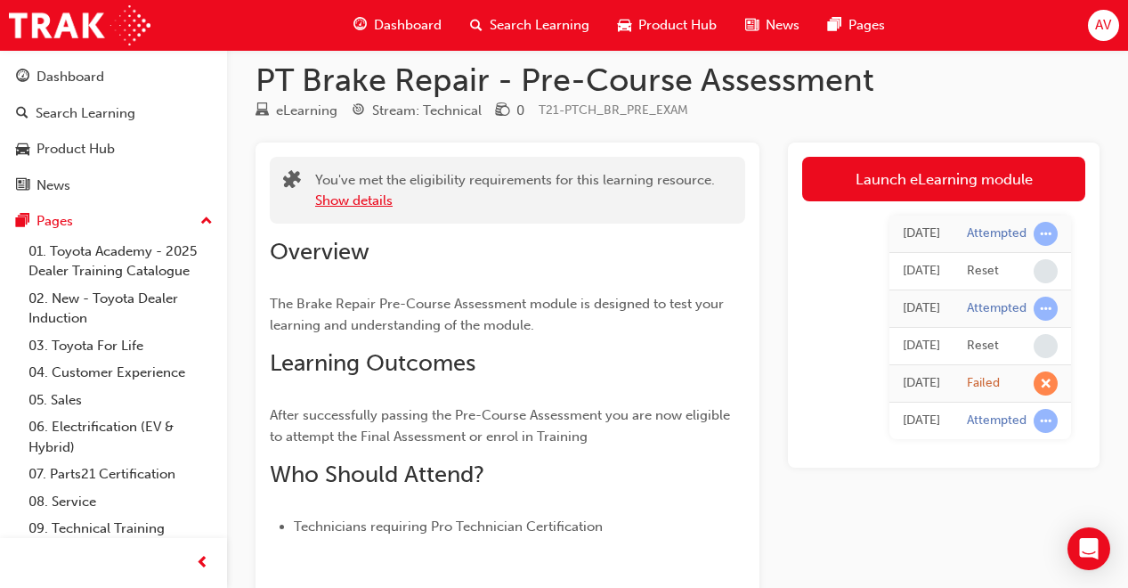
click at [381, 207] on button "Show details" at bounding box center [353, 200] width 77 height 20
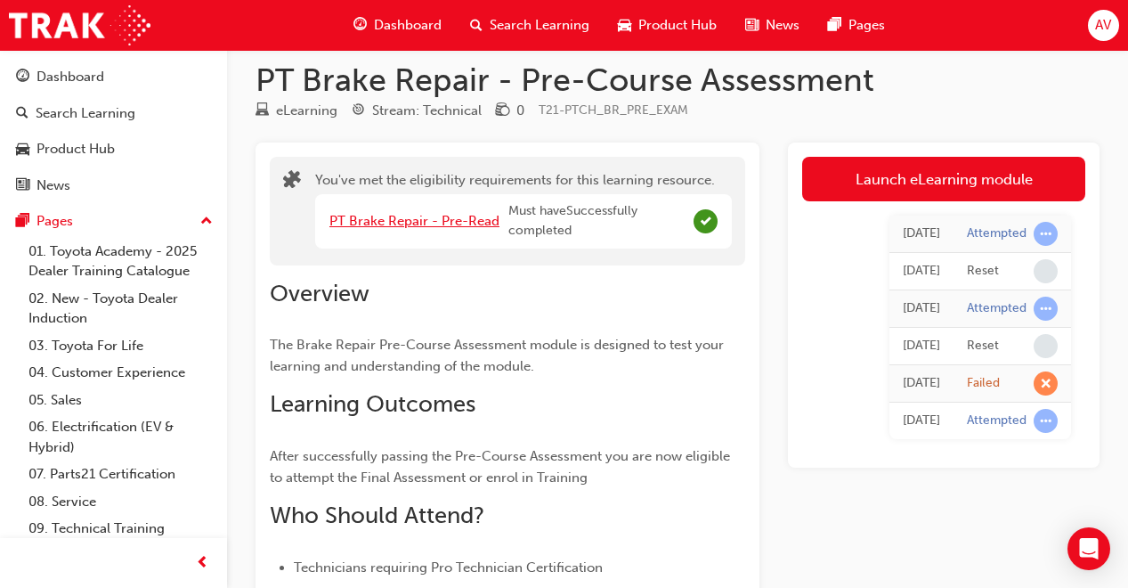
click at [389, 217] on link "PT Brake Repair - Pre-Read" at bounding box center [414, 221] width 170 height 16
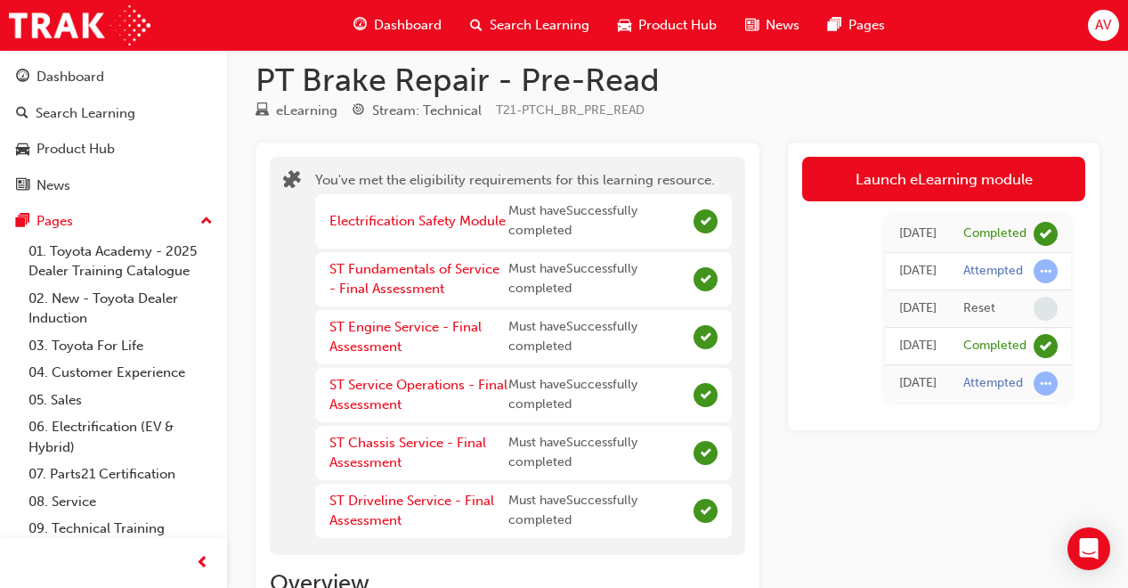
click at [1049, 517] on div "Launch eLearning module Today Completed Today Attempted Today Reset Today Compl…" at bounding box center [944, 539] width 312 height 795
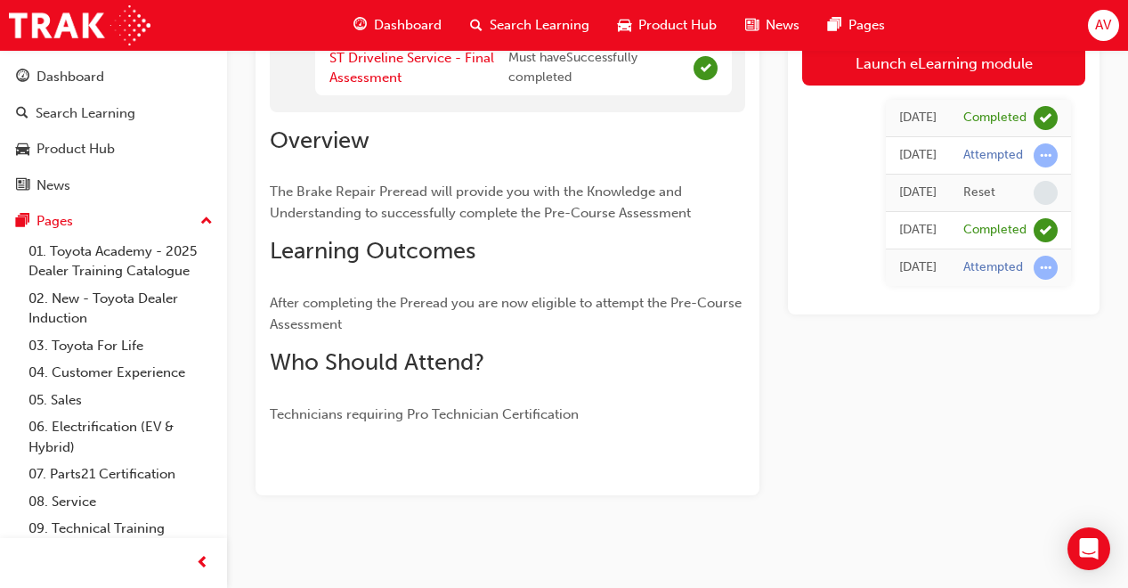
scroll to position [469, 0]
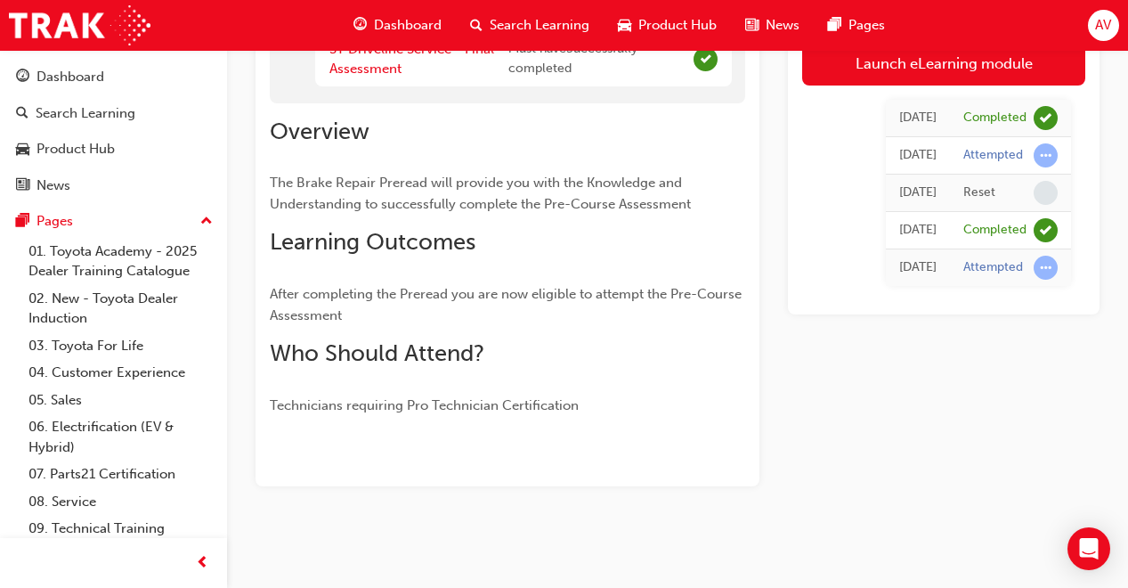
click at [385, 21] on span "Dashboard" at bounding box center [408, 25] width 68 height 20
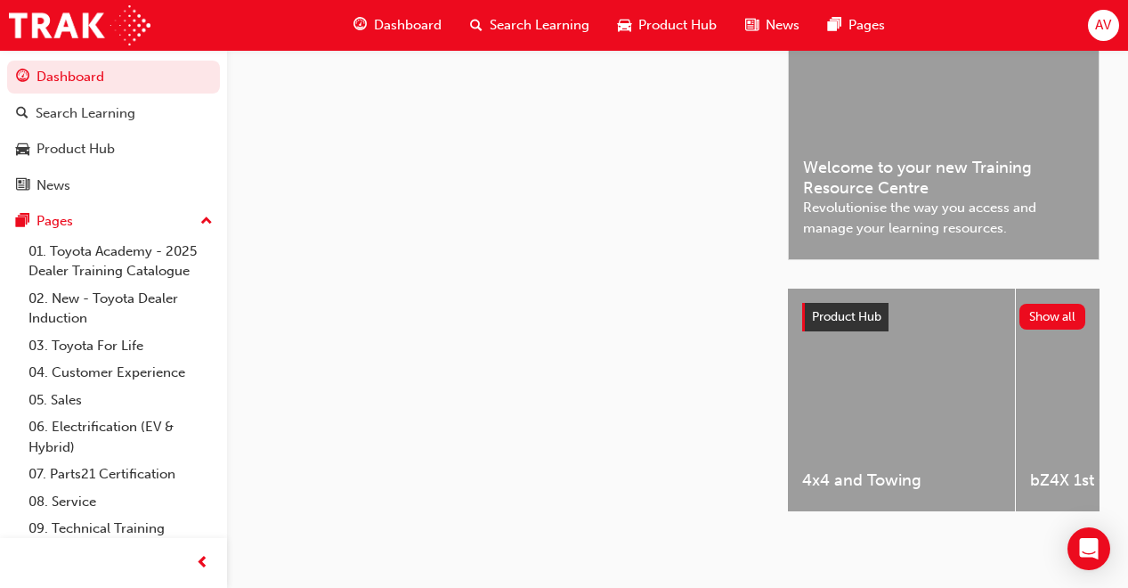
scroll to position [469, 0]
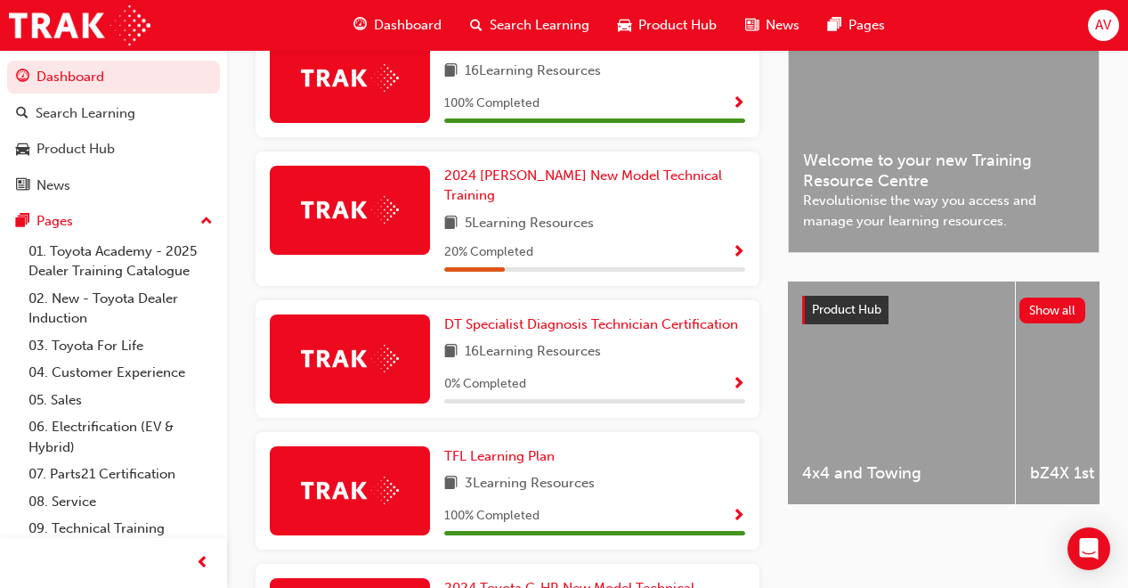
click at [833, 554] on div "Latest News Show all Welcome to your new Training Resource Centre Revolutionise…" at bounding box center [944, 493] width 312 height 1019
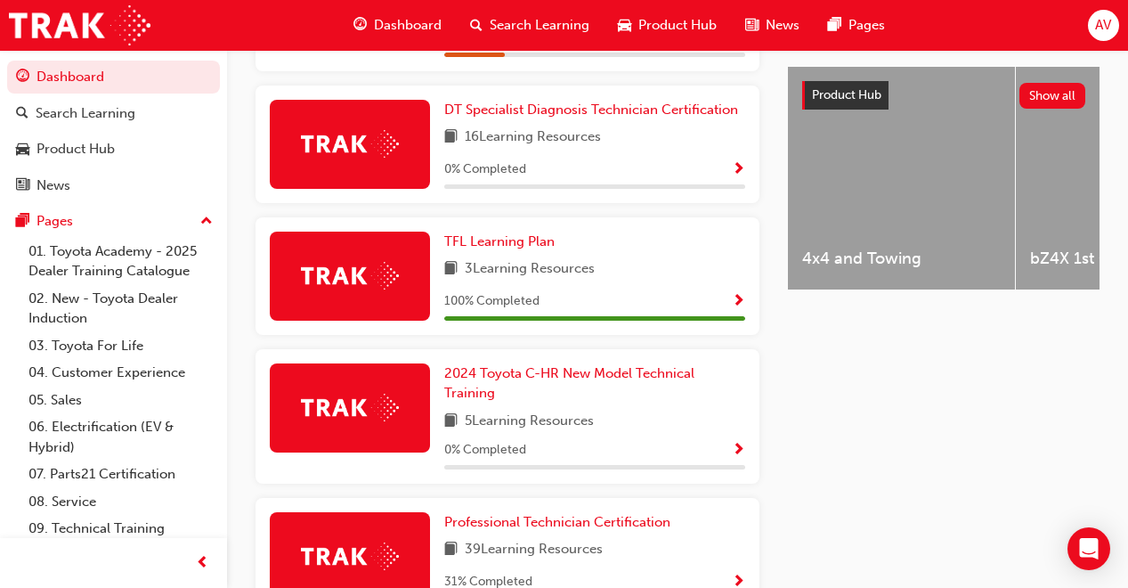
scroll to position [861, 0]
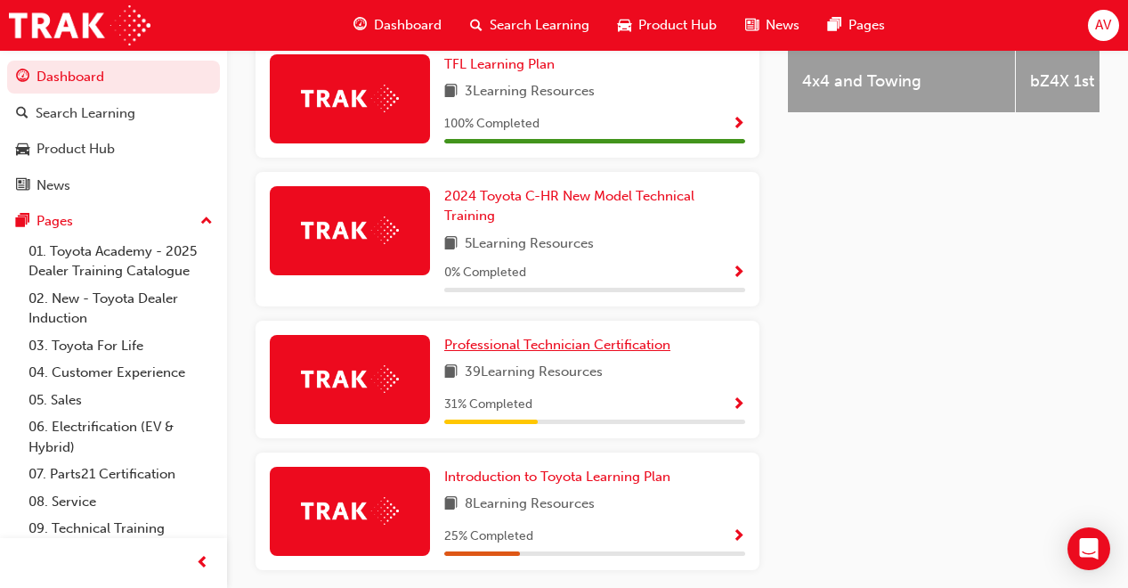
click at [573, 336] on span "Professional Technician Certification" at bounding box center [557, 344] width 226 height 16
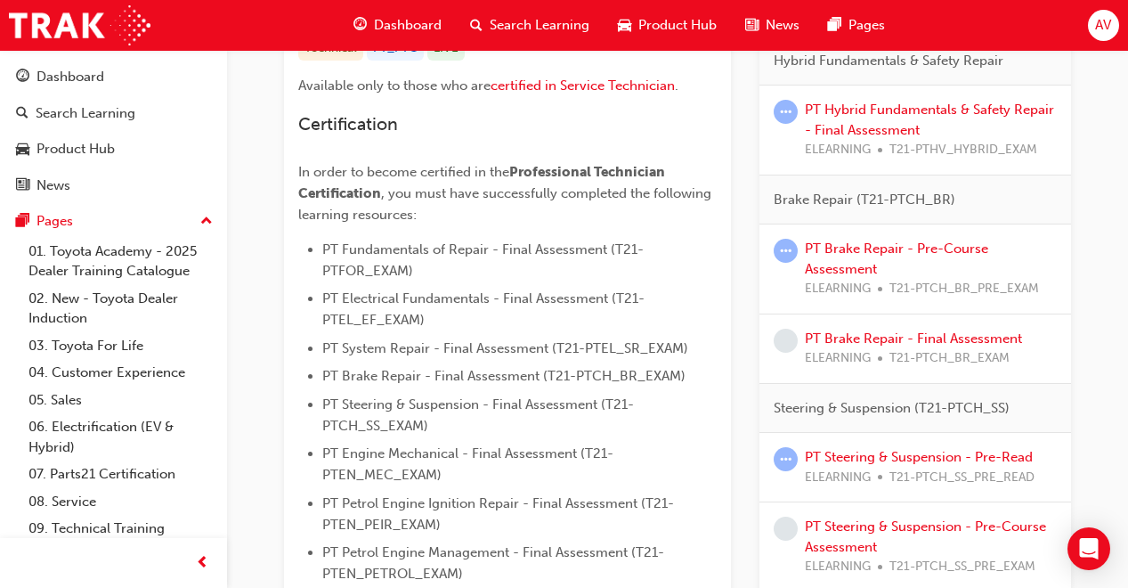
scroll to position [392, 0]
click at [952, 337] on link "PT Brake Repair - Final Assessment" at bounding box center [913, 340] width 217 height 16
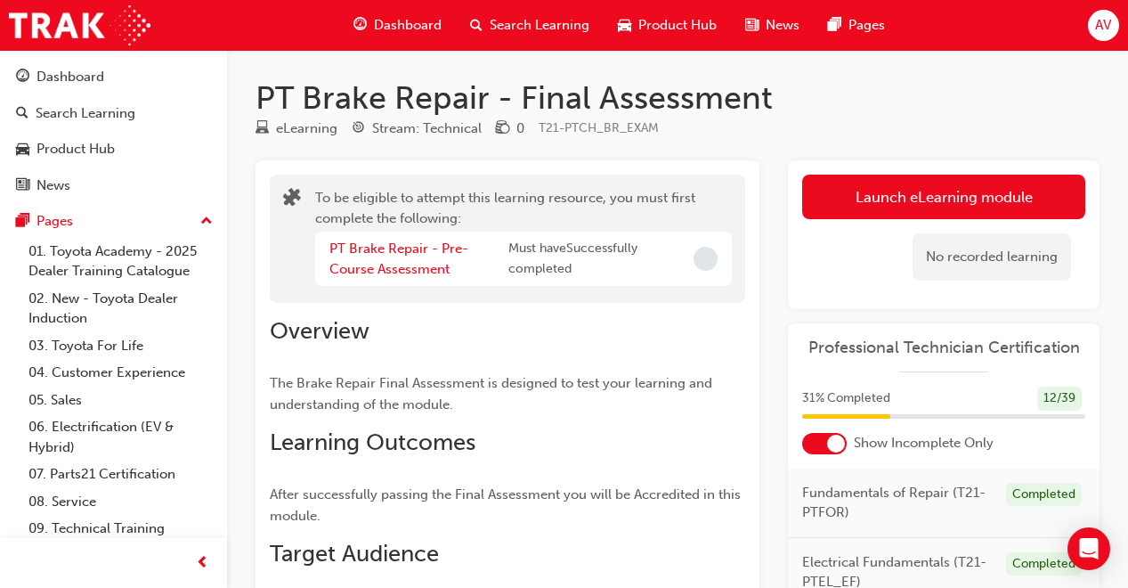
click at [916, 210] on button "Launch eLearning module" at bounding box center [943, 196] width 283 height 45
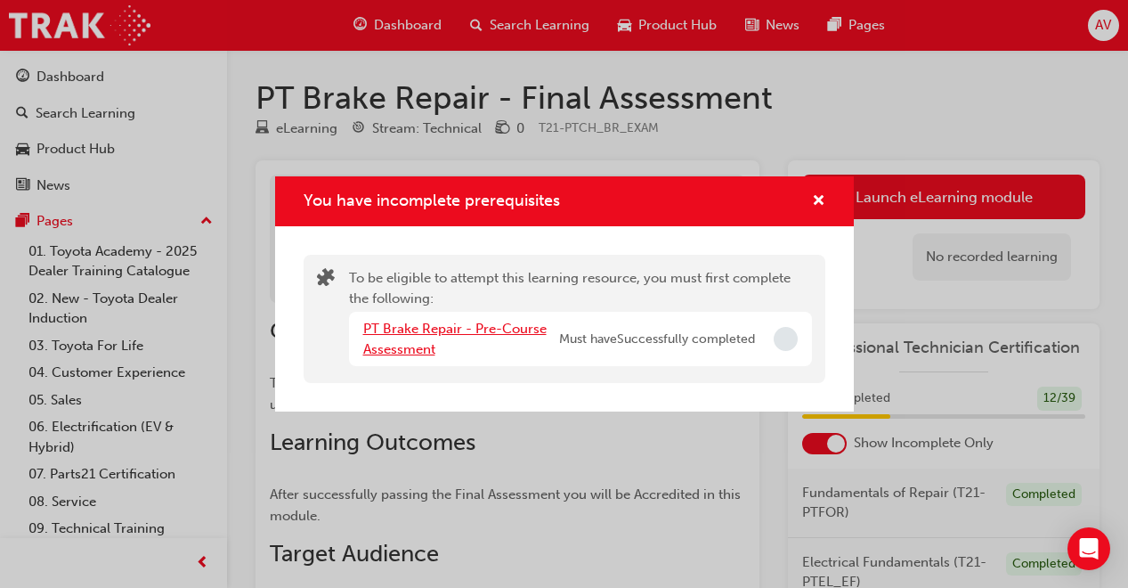
click at [507, 332] on link "PT Brake Repair - Pre-Course Assessment" at bounding box center [454, 338] width 183 height 36
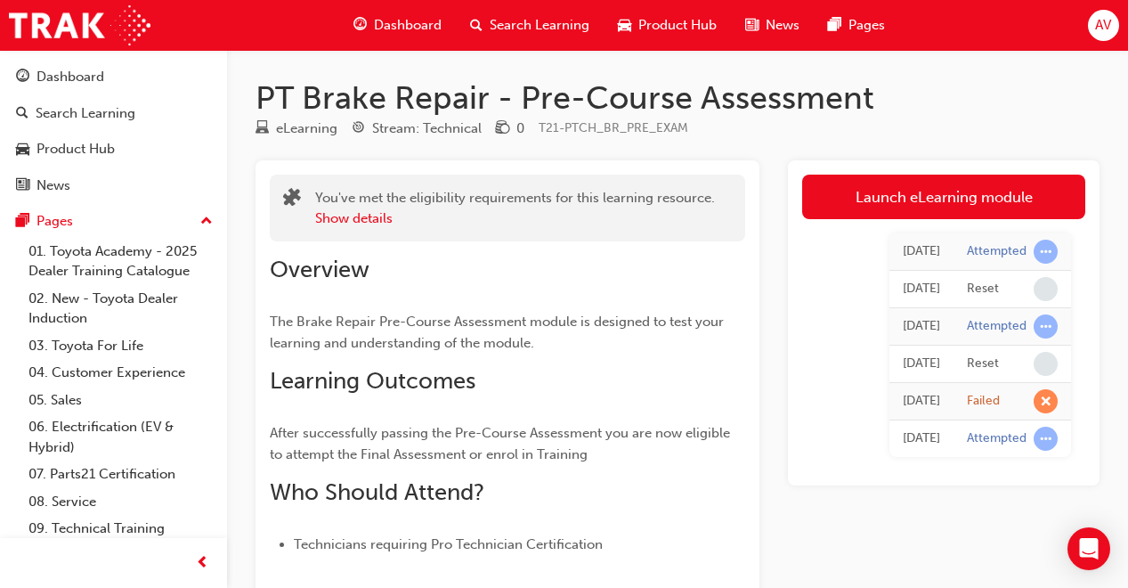
click at [860, 186] on link "Launch eLearning module" at bounding box center [943, 196] width 283 height 45
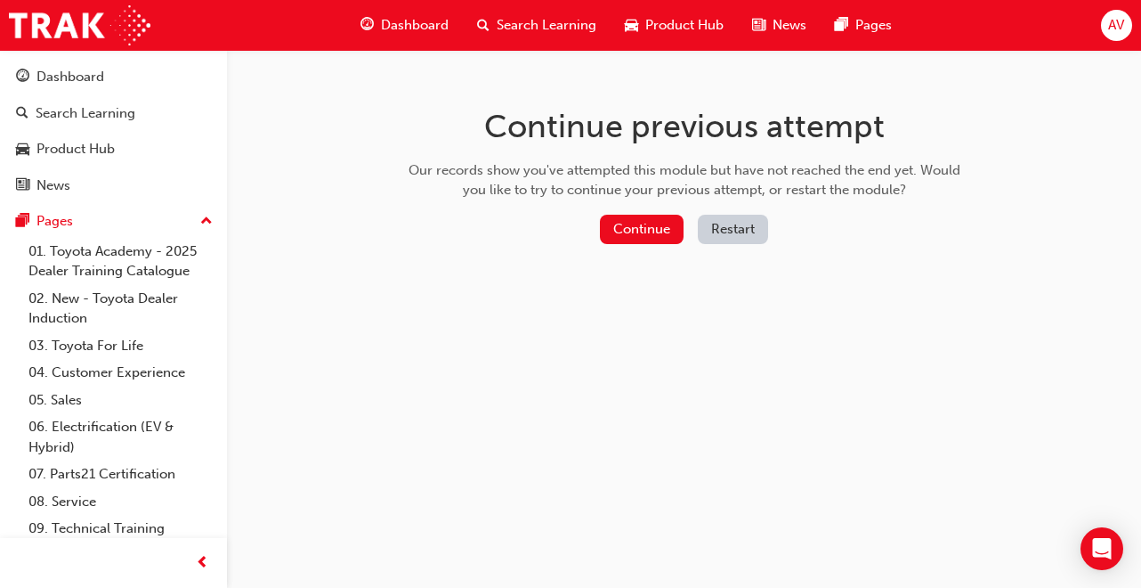
click at [625, 231] on button "Continue" at bounding box center [642, 229] width 84 height 29
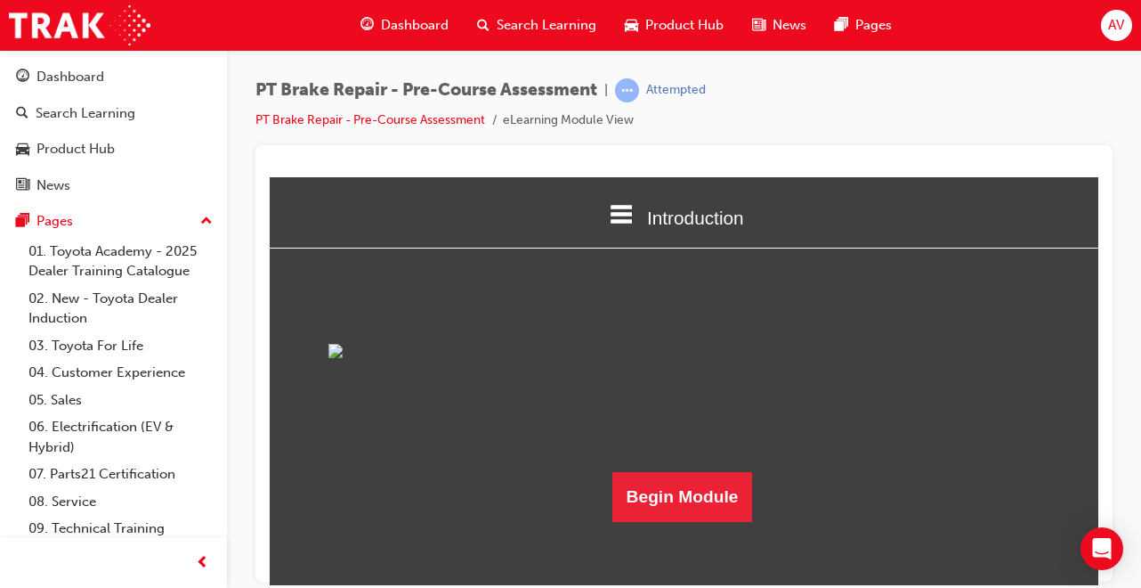
click at [776, 357] on img at bounding box center [684, 350] width 712 height 14
click at [726, 521] on button "Begin Module" at bounding box center [682, 496] width 141 height 50
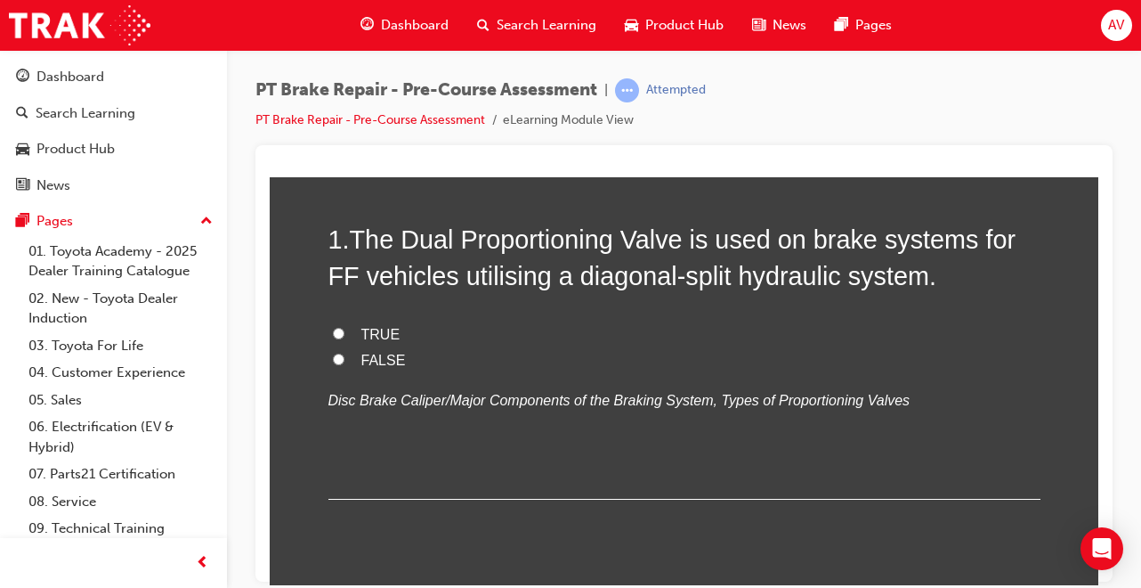
scroll to position [0, 0]
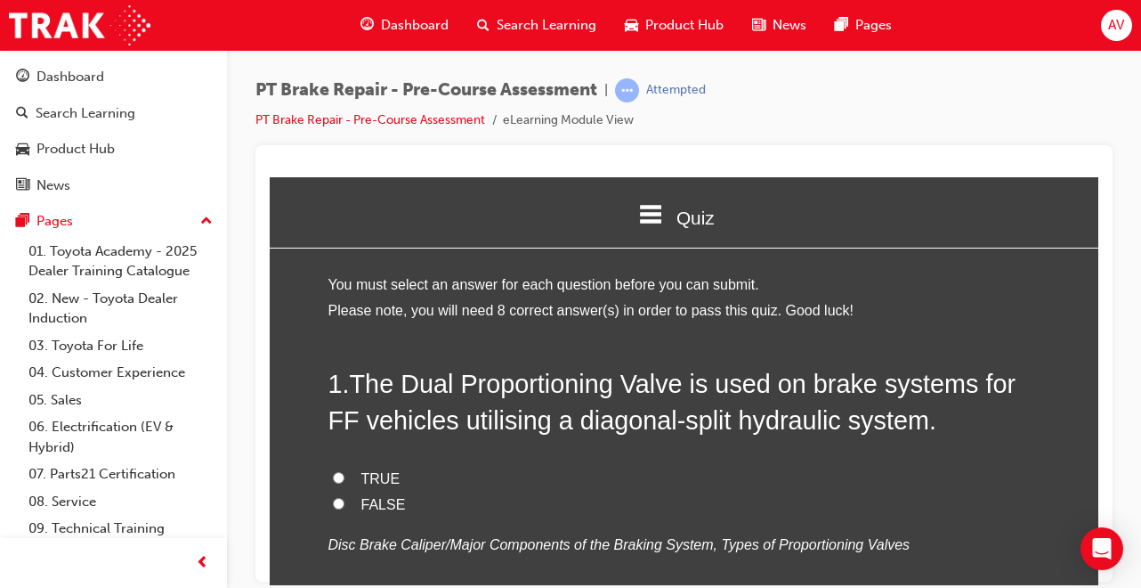
click at [328, 478] on label "TRUE" at bounding box center [684, 479] width 712 height 26
click at [333, 478] on input "TRUE" at bounding box center [339, 477] width 12 height 12
radio input "true"
click at [333, 497] on input "FALSE" at bounding box center [339, 503] width 12 height 12
radio input "true"
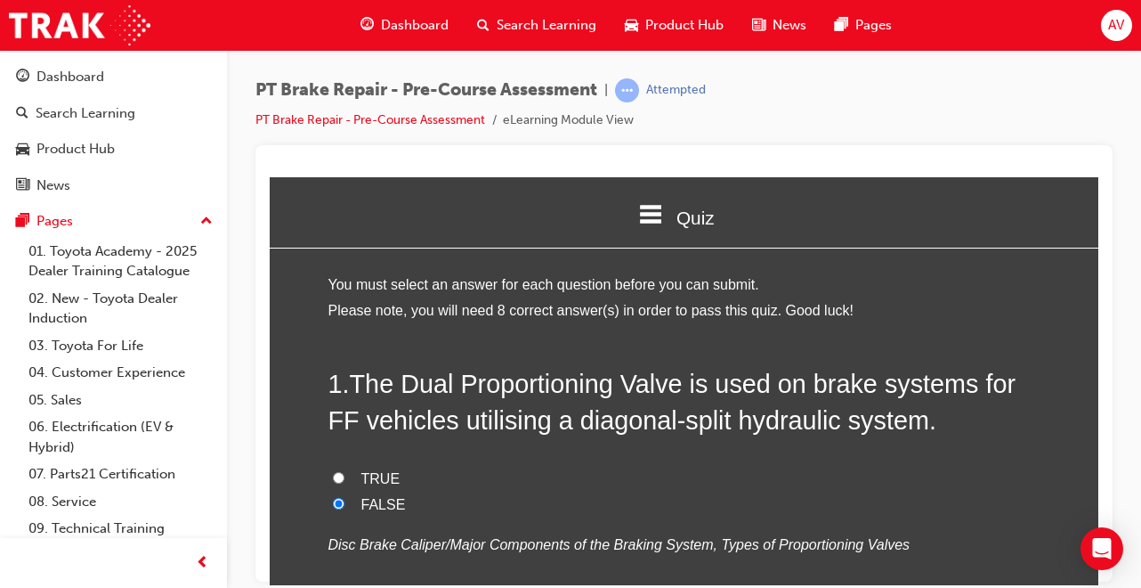
click at [333, 471] on input "TRUE" at bounding box center [339, 477] width 12 height 12
radio input "true"
click at [730, 470] on label "TRUE" at bounding box center [684, 479] width 712 height 26
click at [345, 471] on input "TRUE" at bounding box center [339, 477] width 12 height 12
click at [1103, 503] on div at bounding box center [683, 363] width 857 height 436
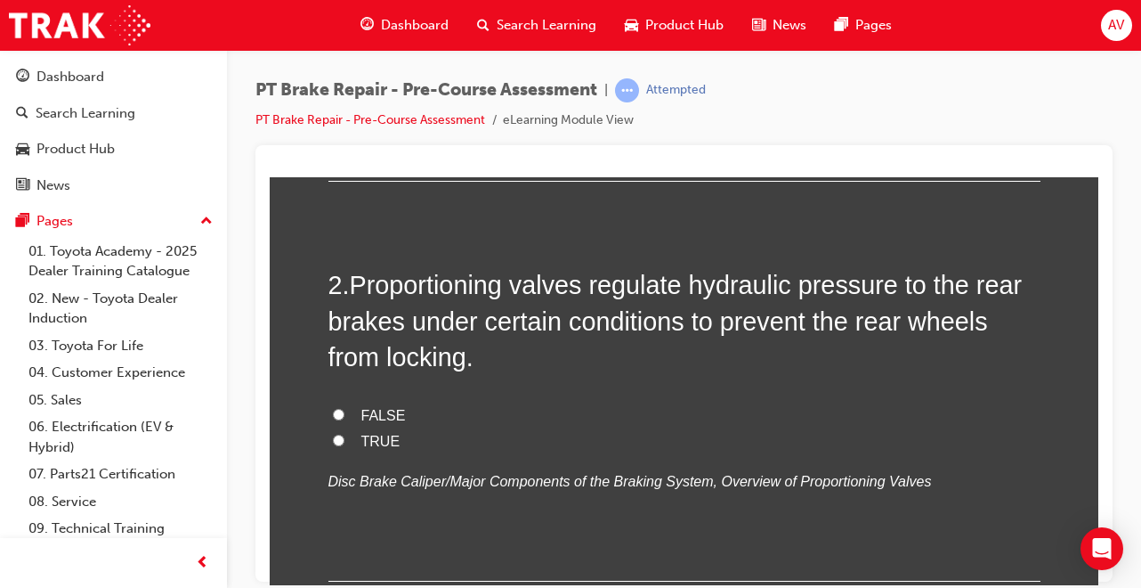
scroll to position [463, 0]
click at [333, 408] on input "FALSE" at bounding box center [339, 413] width 12 height 12
radio input "true"
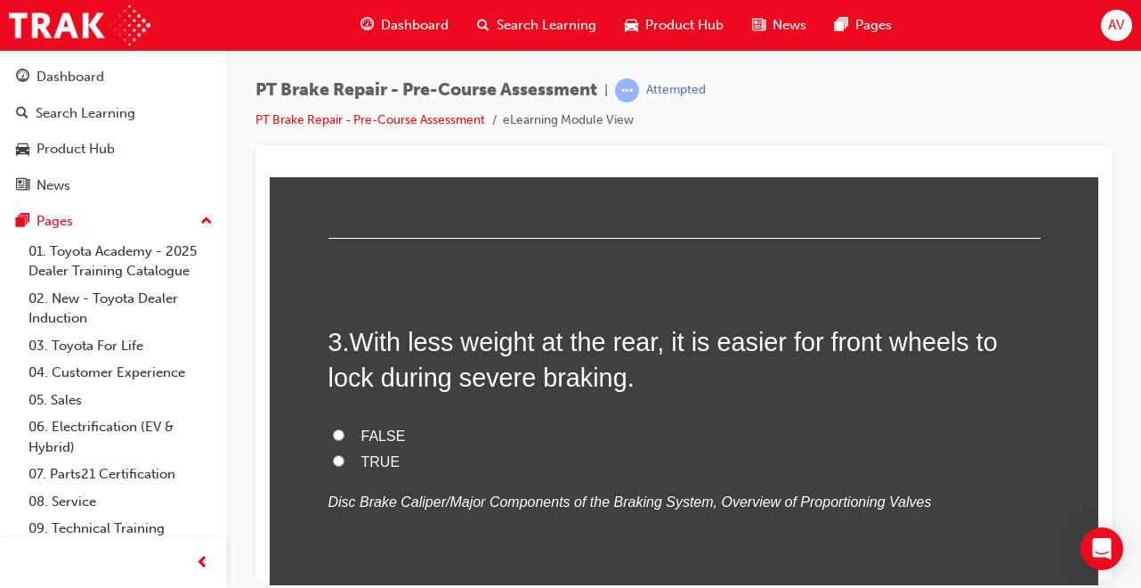
scroll to position [819, 0]
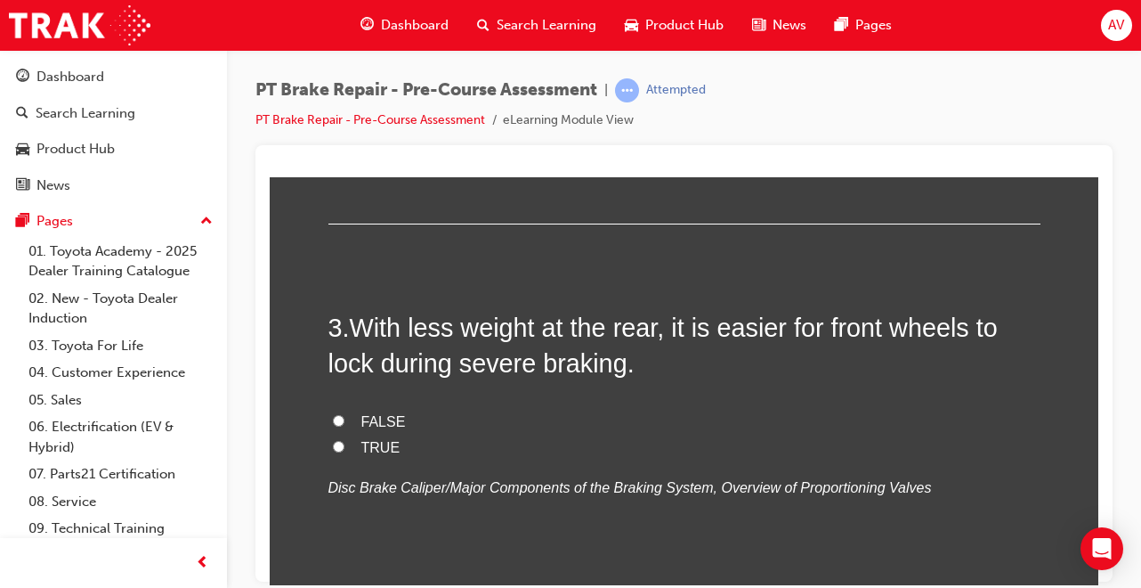
click at [333, 450] on input "TRUE" at bounding box center [339, 446] width 12 height 12
radio input "true"
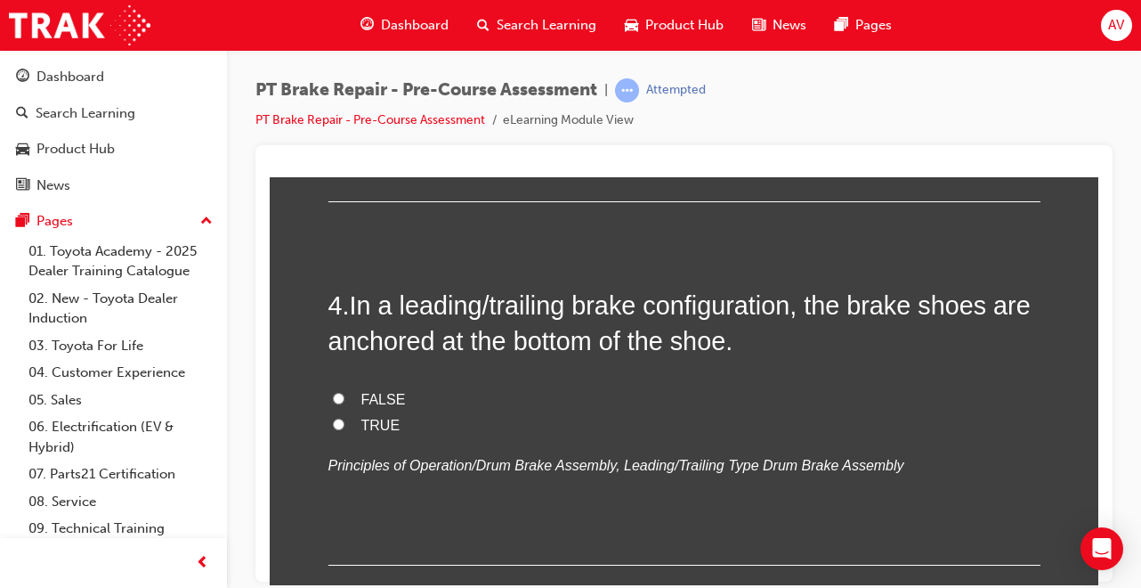
scroll to position [1211, 0]
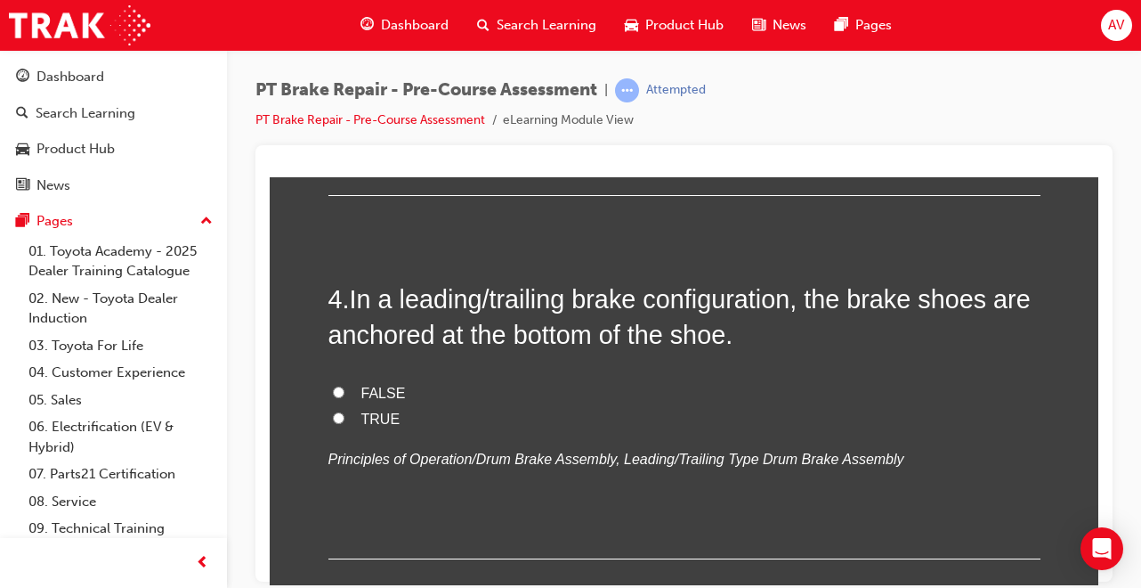
click at [333, 417] on input "TRUE" at bounding box center [339, 417] width 12 height 12
radio input "true"
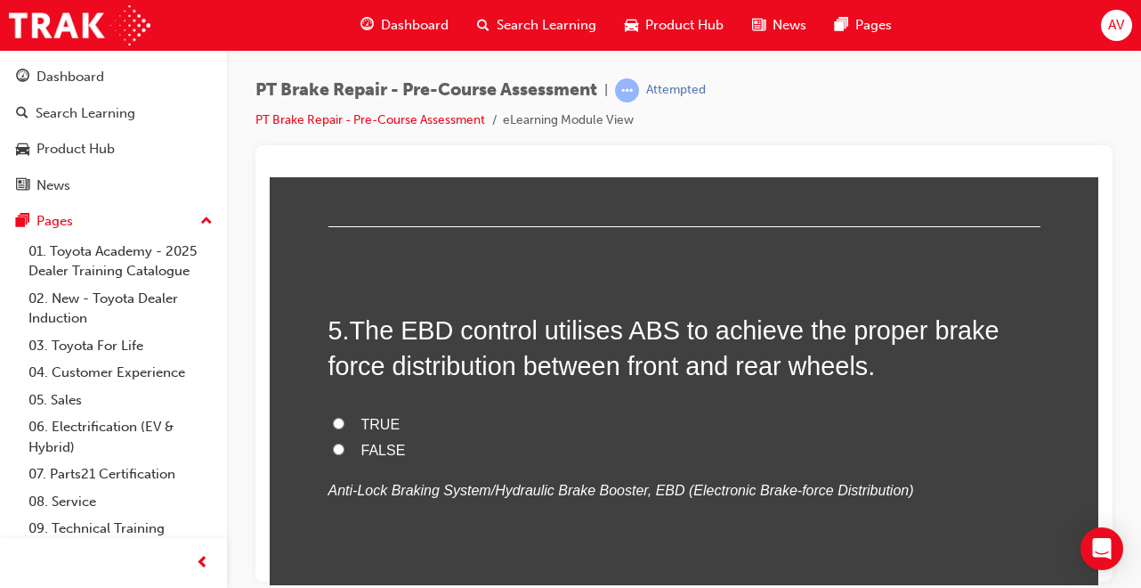
scroll to position [1567, 0]
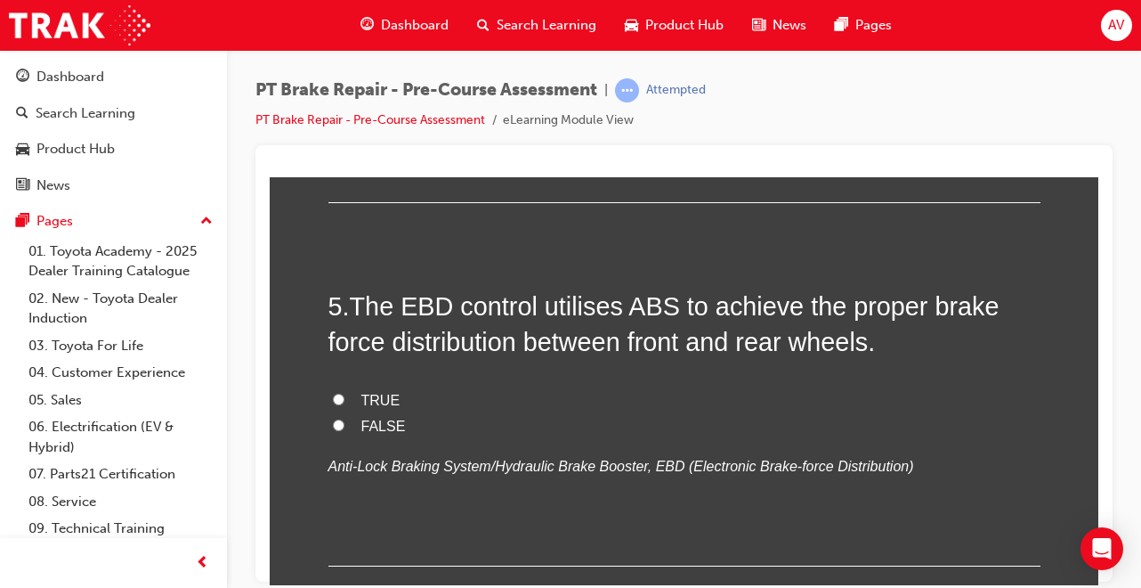
click at [333, 397] on input "TRUE" at bounding box center [339, 399] width 12 height 12
radio input "true"
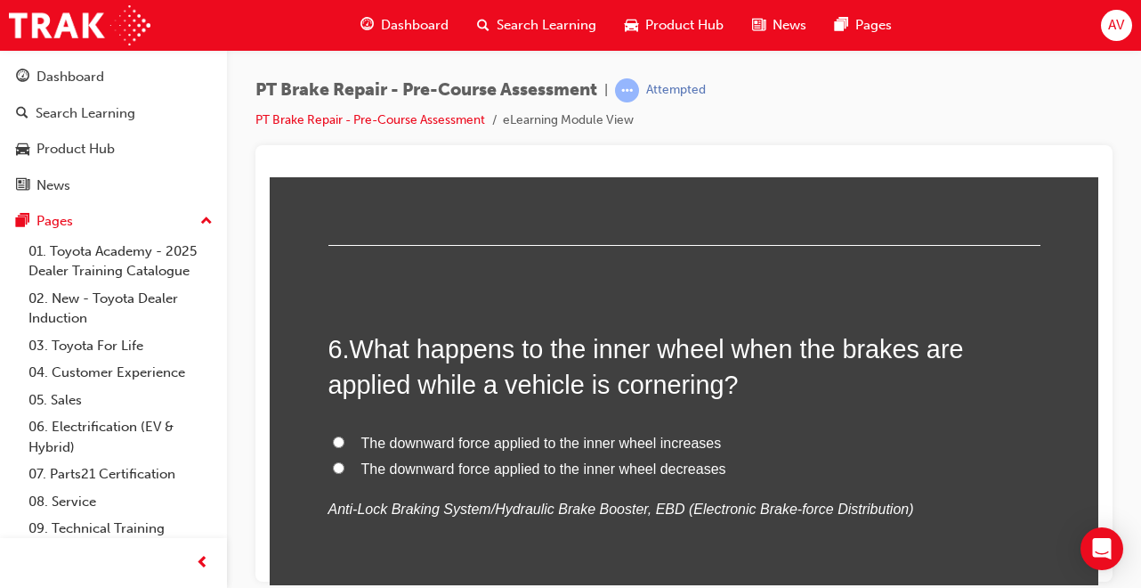
scroll to position [1923, 0]
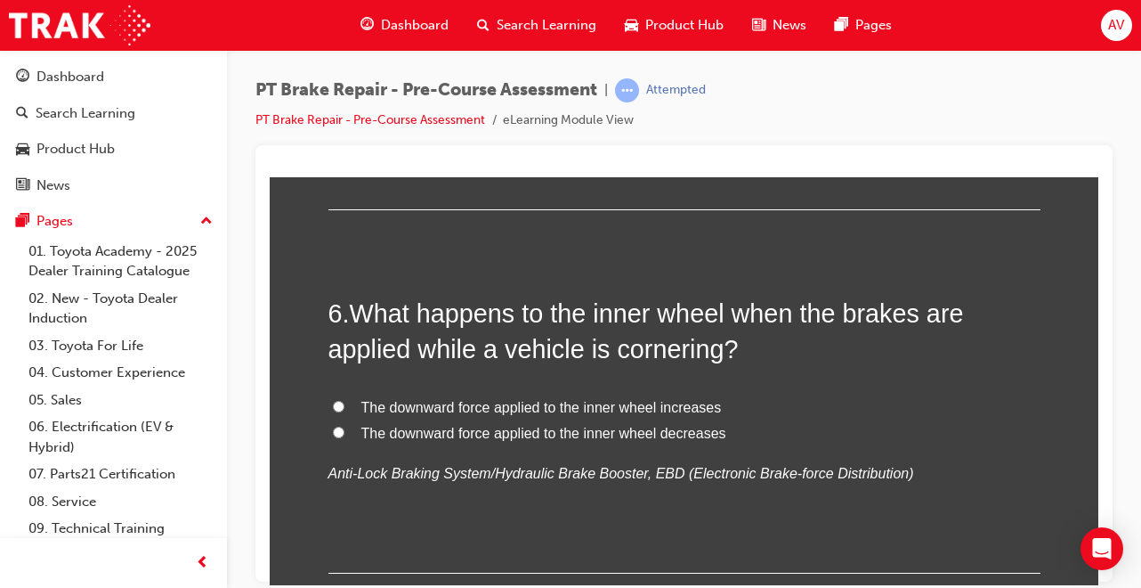
click at [333, 430] on input "The downward force applied to the inner wheel decreases" at bounding box center [339, 432] width 12 height 12
radio input "true"
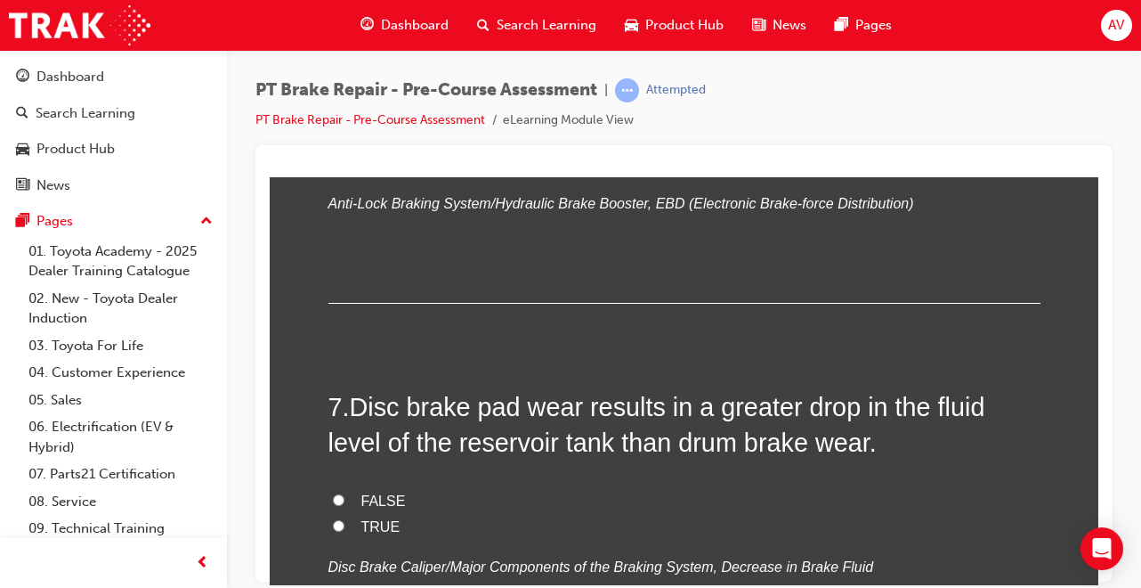
scroll to position [2208, 0]
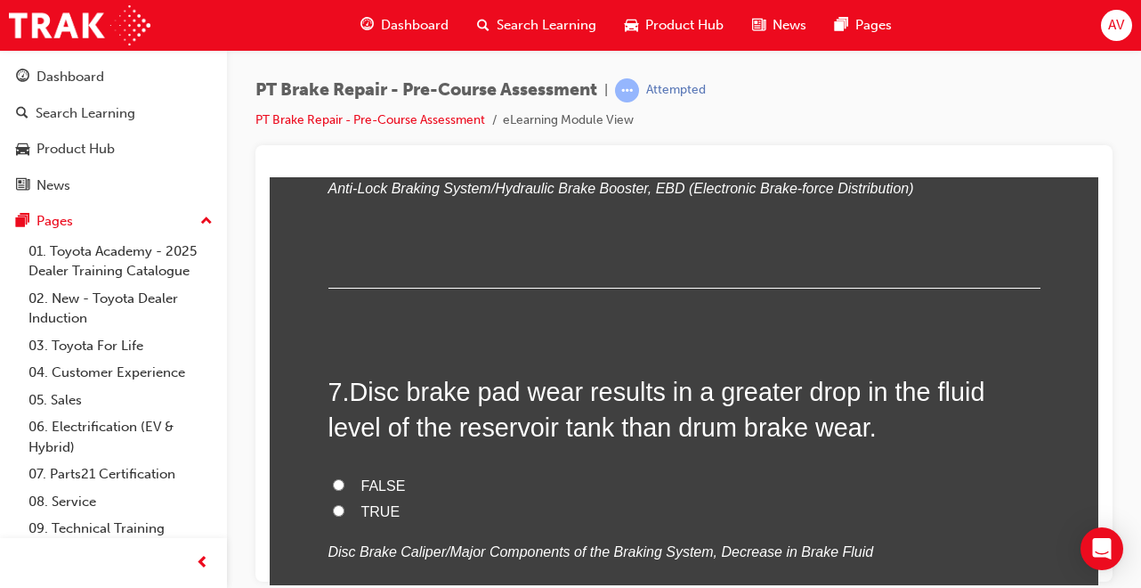
click at [333, 510] on input "TRUE" at bounding box center [339, 510] width 12 height 12
radio input "true"
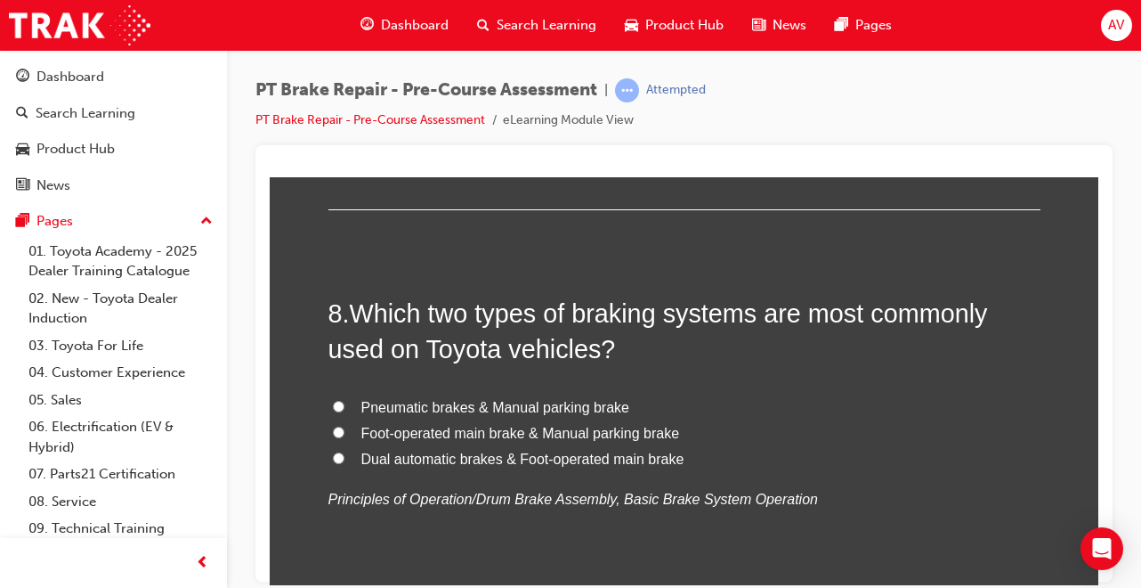
scroll to position [2671, 0]
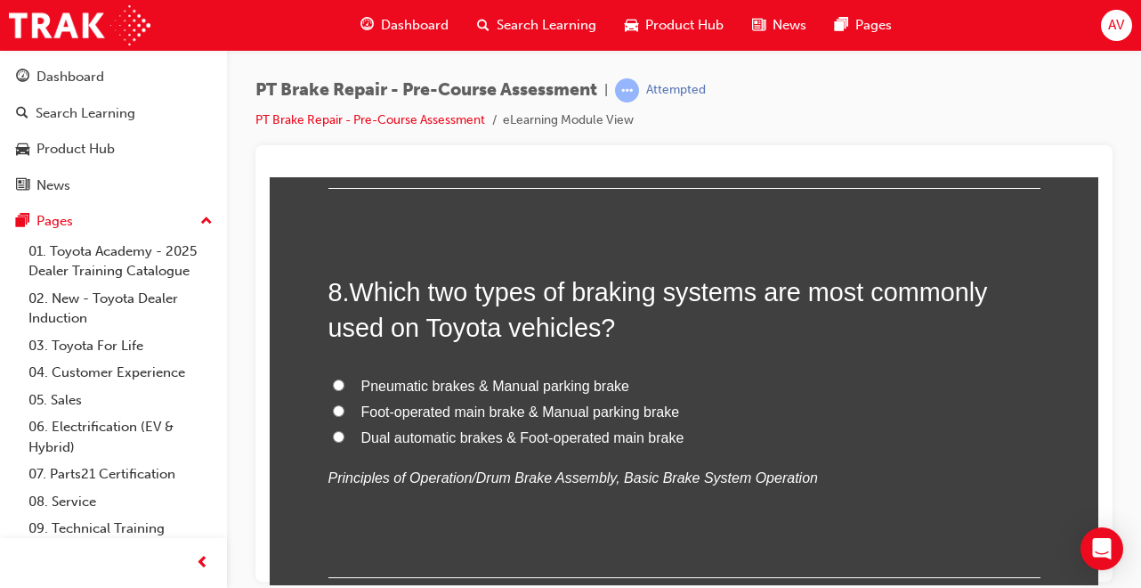
click at [334, 402] on label "Foot-operated main brake & Manual parking brake" at bounding box center [684, 412] width 712 height 26
click at [334, 404] on input "Foot-operated main brake & Manual parking brake" at bounding box center [339, 410] width 12 height 12
radio input "true"
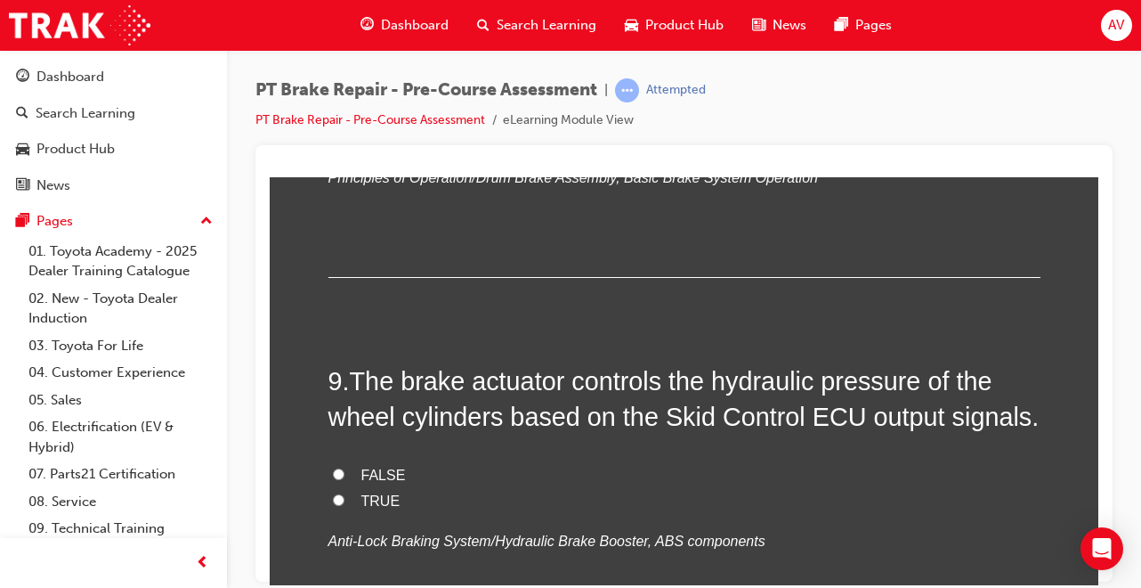
scroll to position [2991, 0]
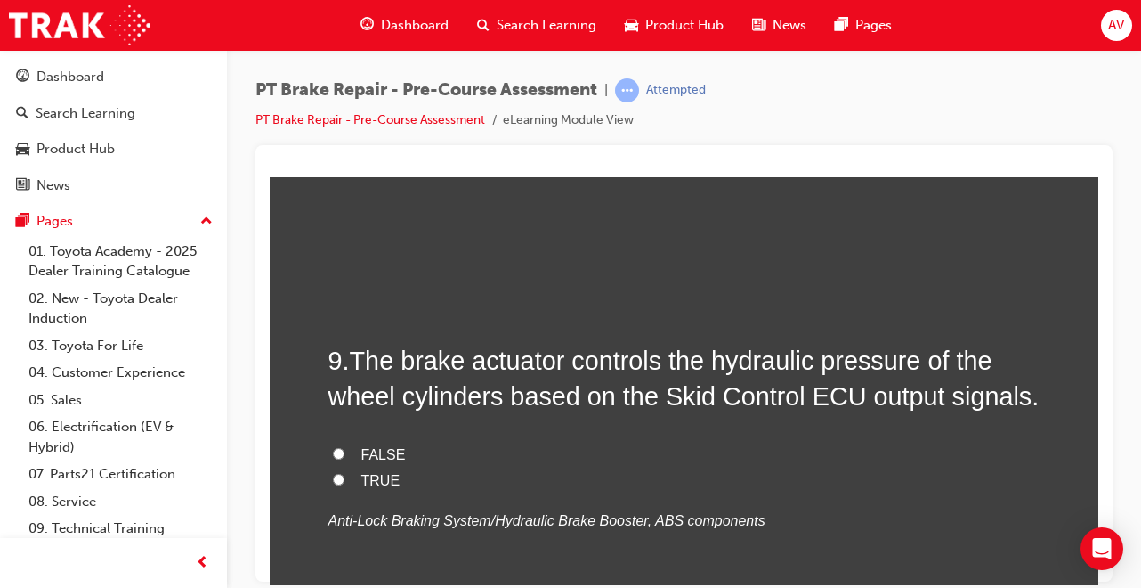
click at [336, 477] on input "TRUE" at bounding box center [339, 479] width 12 height 12
radio input "true"
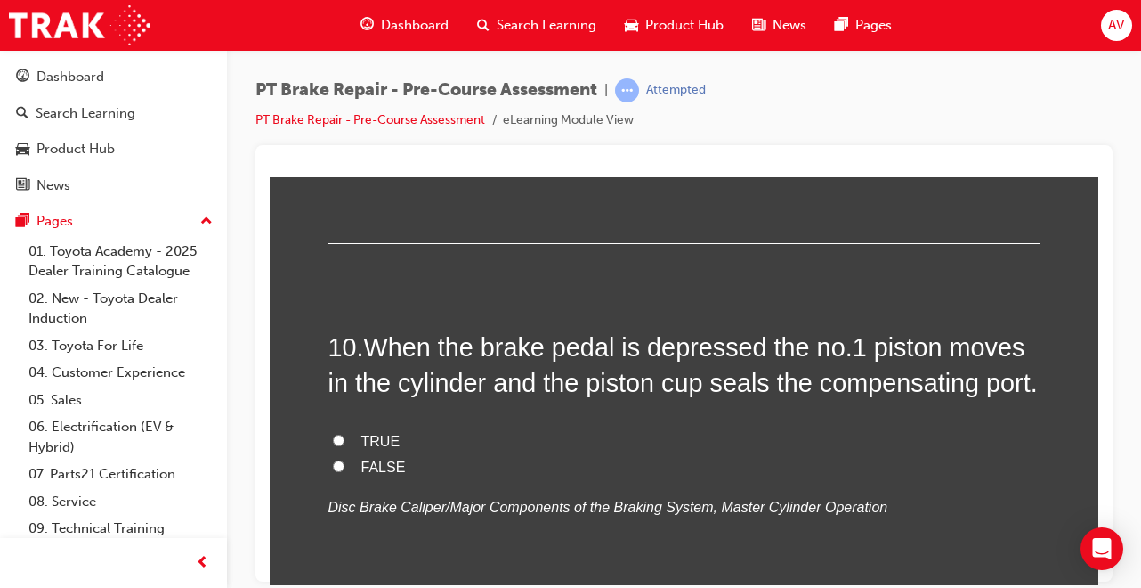
scroll to position [3383, 0]
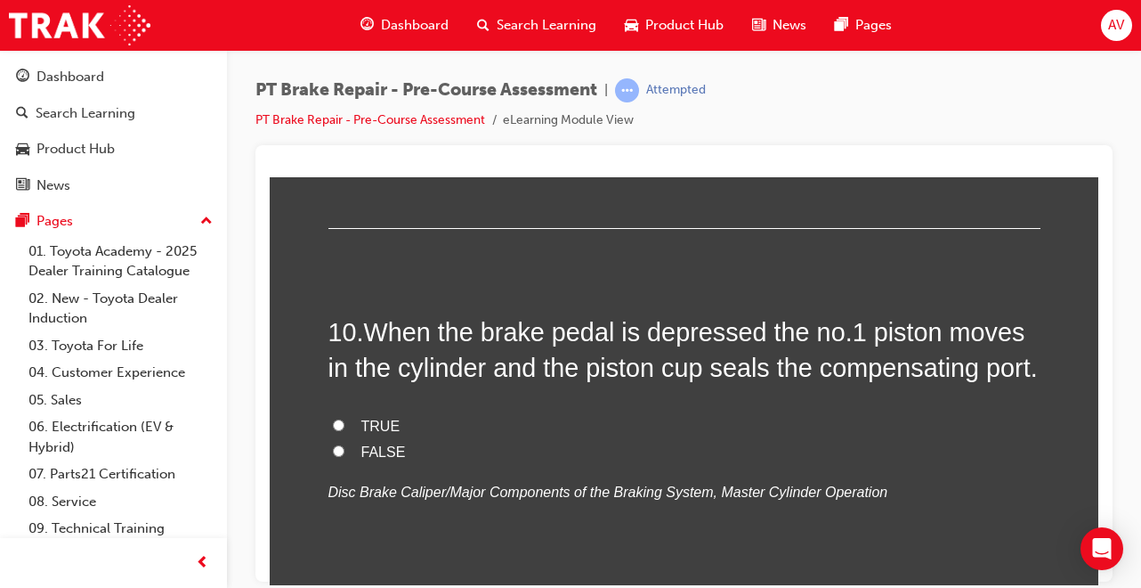
click at [335, 426] on input "TRUE" at bounding box center [339, 424] width 12 height 12
radio input "true"
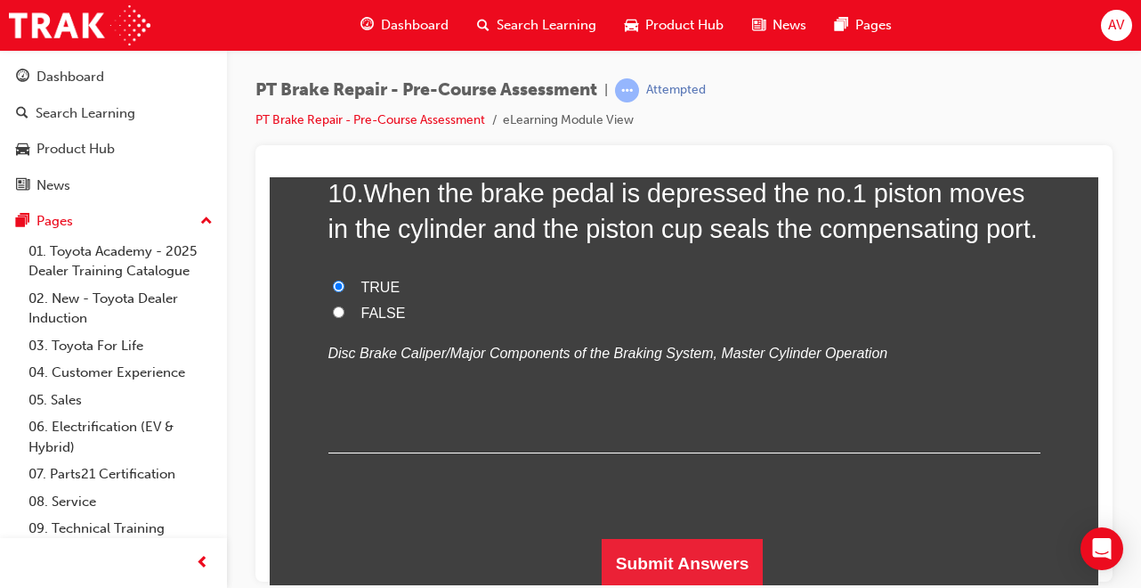
scroll to position [3524, 0]
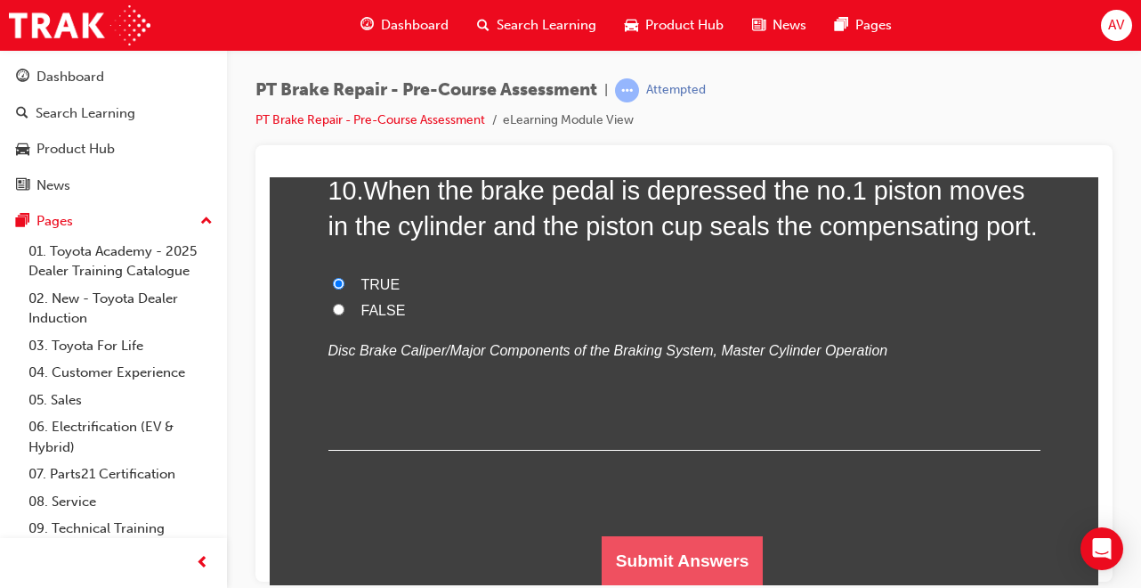
click at [670, 551] on button "Submit Answers" at bounding box center [683, 560] width 162 height 50
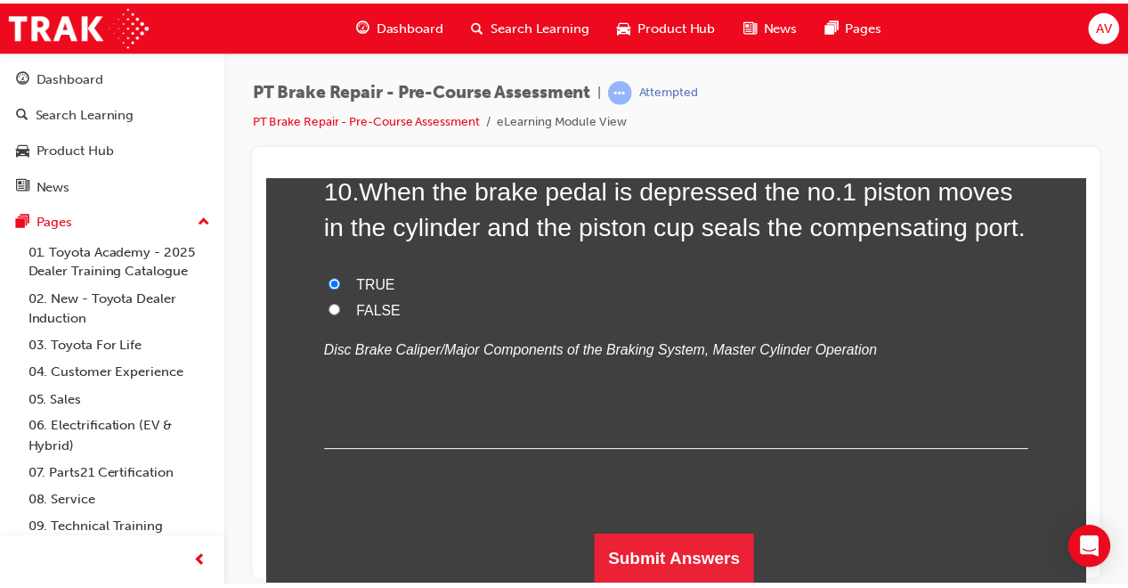
scroll to position [0, 0]
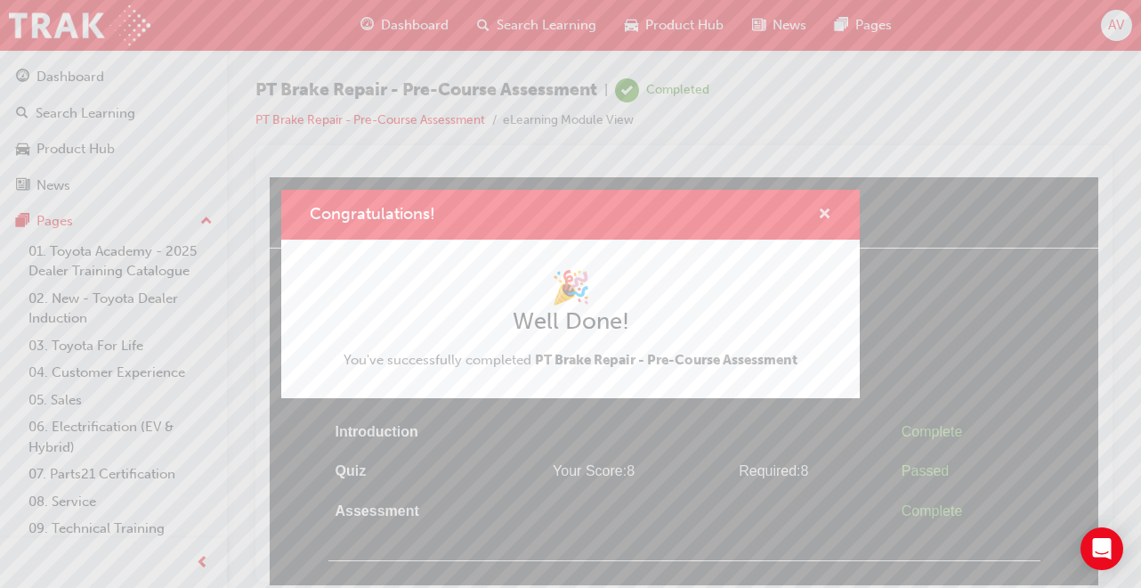
click at [824, 219] on span "cross-icon" at bounding box center [824, 215] width 13 height 16
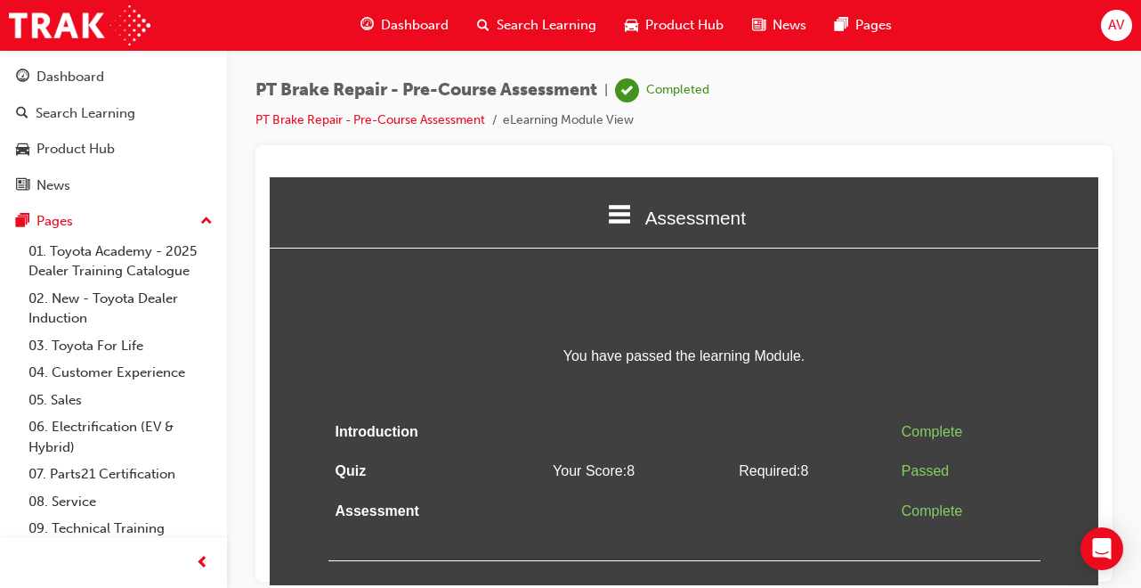
click at [1106, 406] on div at bounding box center [683, 363] width 857 height 436
click at [1121, 105] on div "PT Brake Repair - Pre-Course Assessment | Completed PT Brake Repair - Pre-Cours…" at bounding box center [684, 296] width 914 height 493
click at [417, 24] on span "Dashboard" at bounding box center [415, 25] width 68 height 20
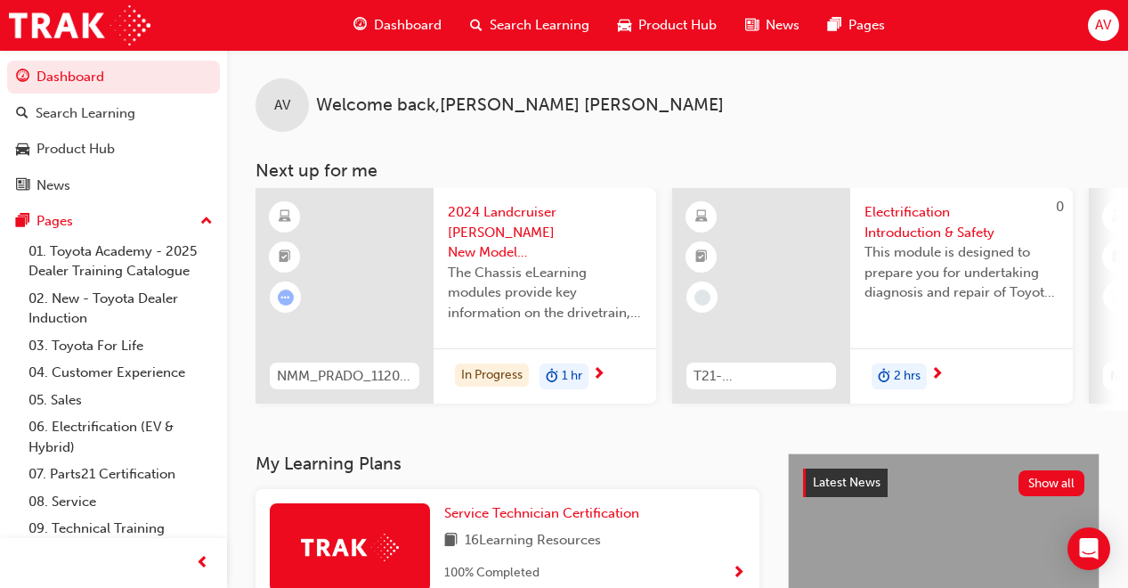
click at [1118, 429] on div "AV Welcome back , Alexis Villaflor Next up for me NMM_PRADO_112024_MODULE_2 202…" at bounding box center [677, 251] width 901 height 403
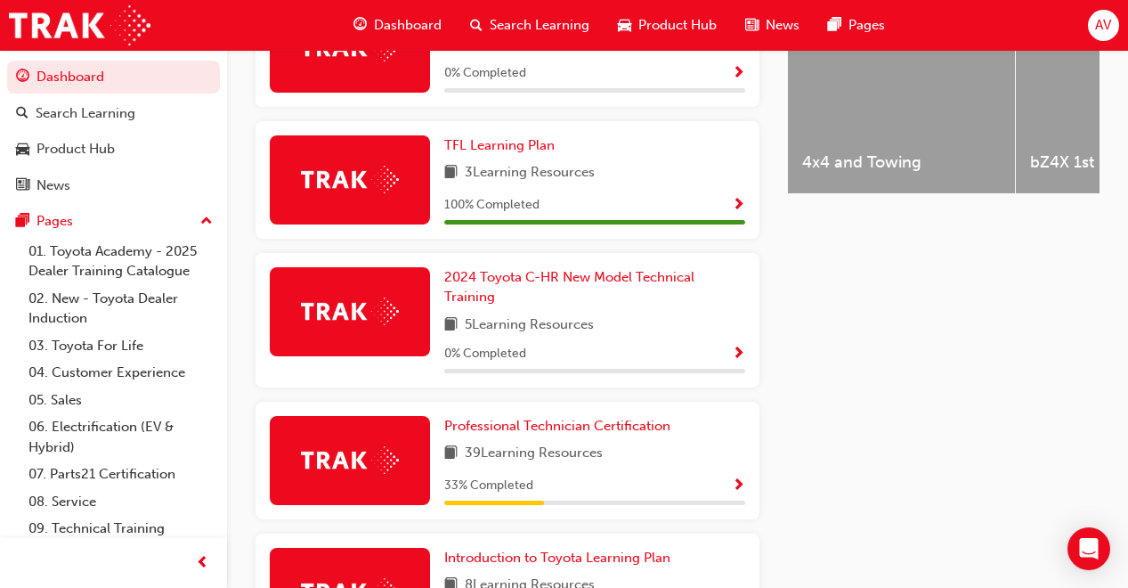
scroll to position [783, 0]
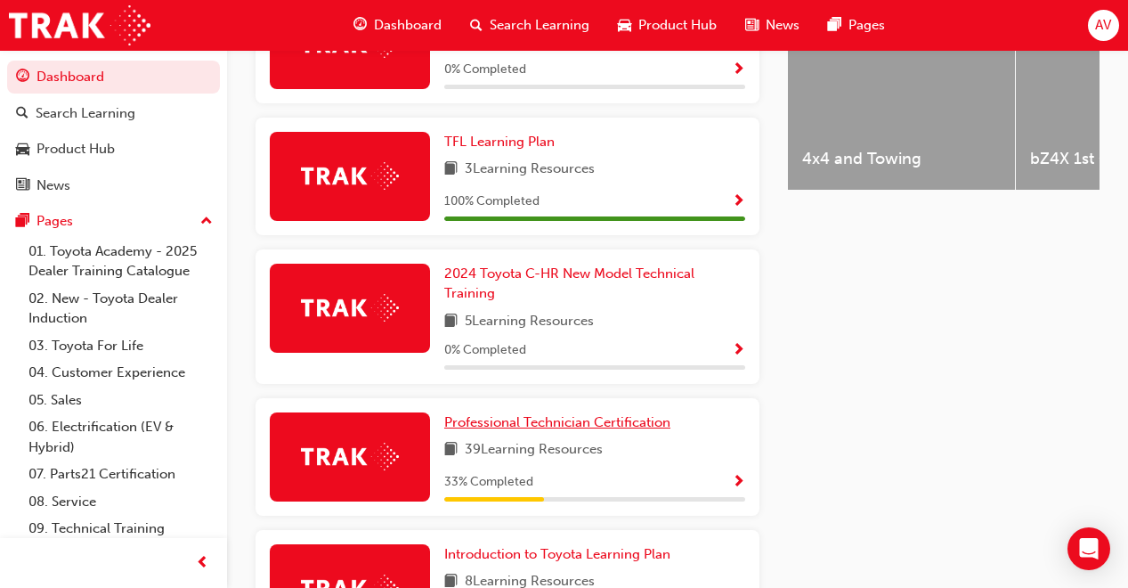
click at [610, 414] on span "Professional Technician Certification" at bounding box center [557, 422] width 226 height 16
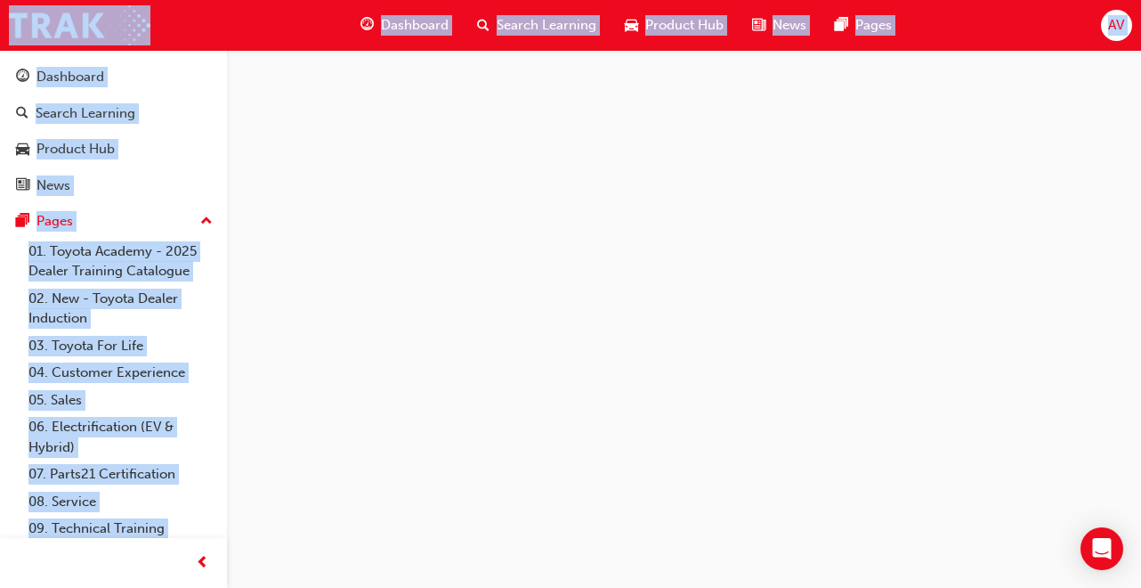
click at [610, 404] on div at bounding box center [570, 294] width 1141 height 588
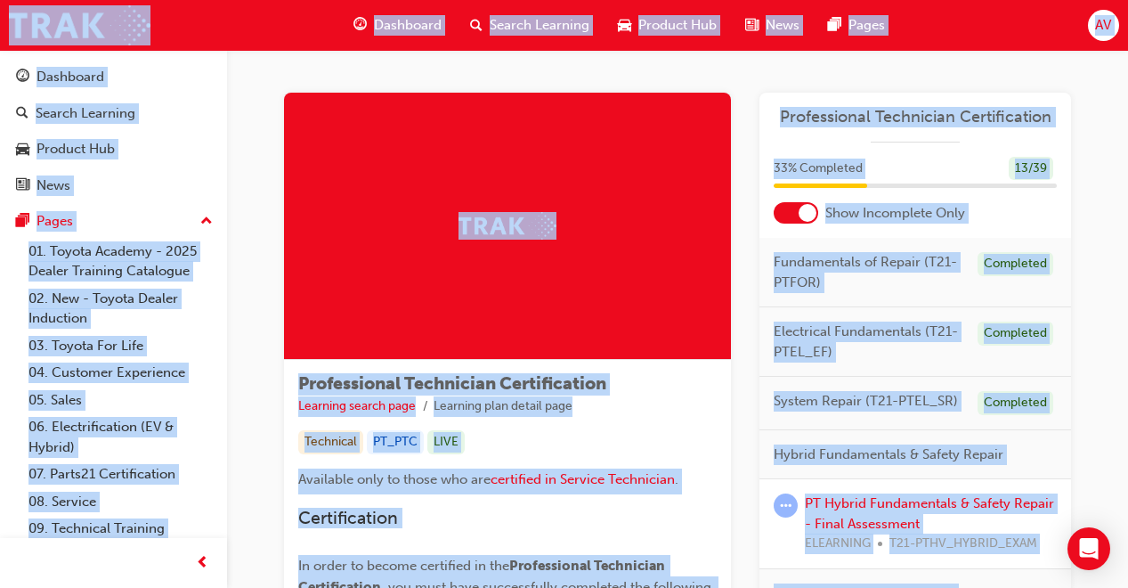
click at [930, 108] on span "Professional Technician Certification" at bounding box center [915, 117] width 283 height 20
click at [861, 118] on span "Professional Technician Certification" at bounding box center [915, 117] width 283 height 20
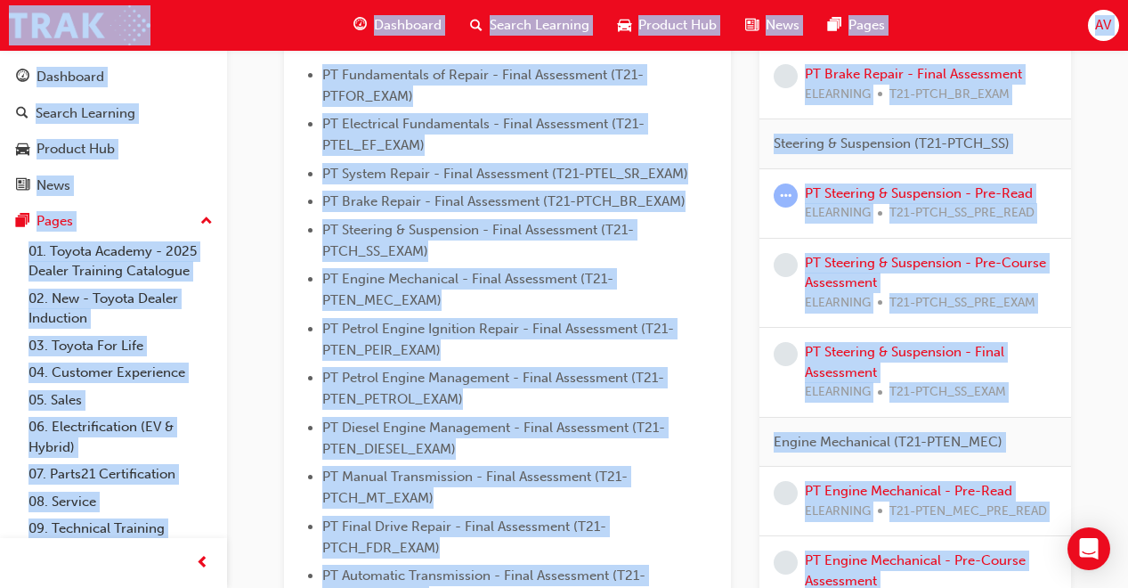
scroll to position [570, 0]
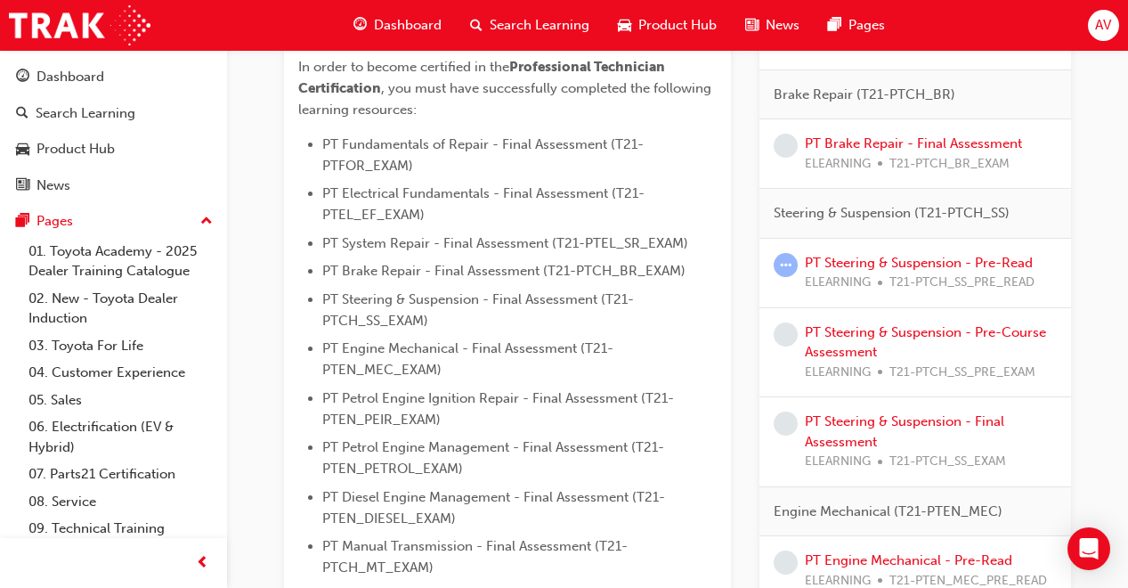
scroll to position [463, 0]
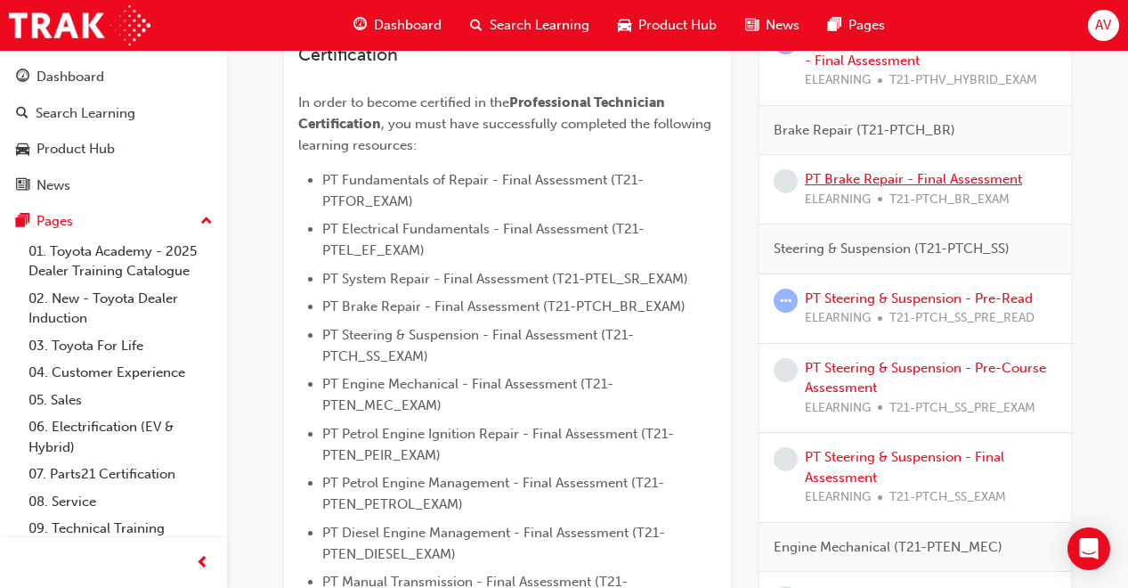
click at [989, 176] on link "PT Brake Repair - Final Assessment" at bounding box center [913, 179] width 217 height 16
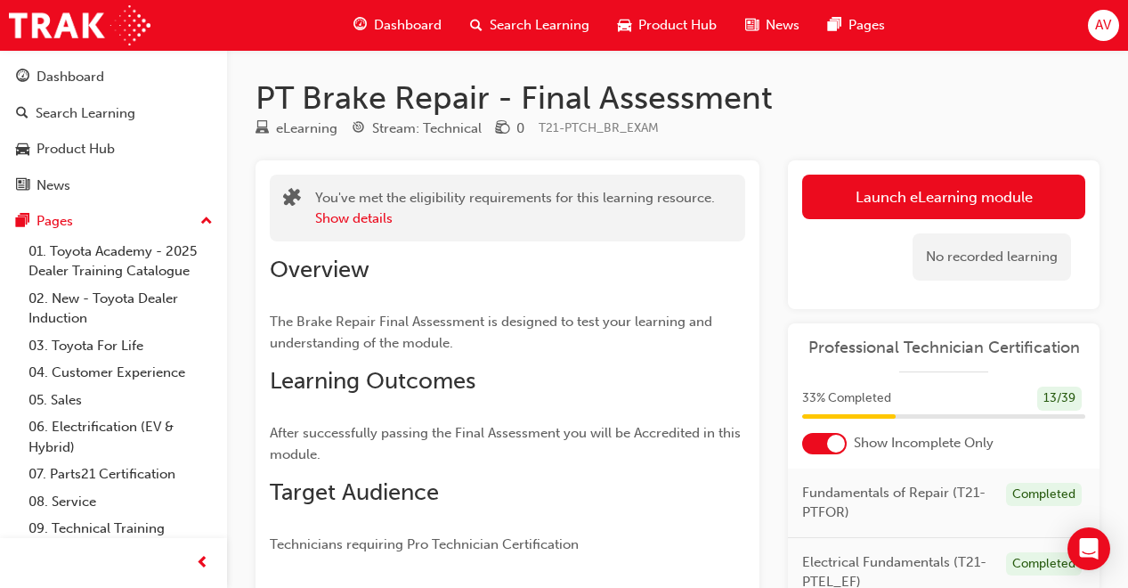
click at [912, 188] on link "Launch eLearning module" at bounding box center [943, 196] width 283 height 45
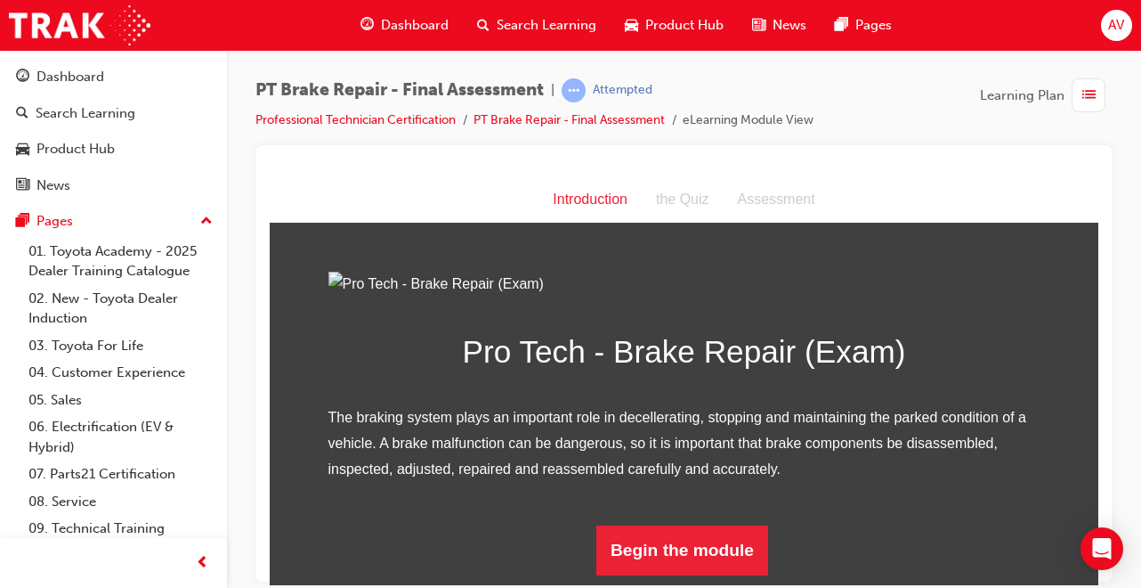
scroll to position [186, 0]
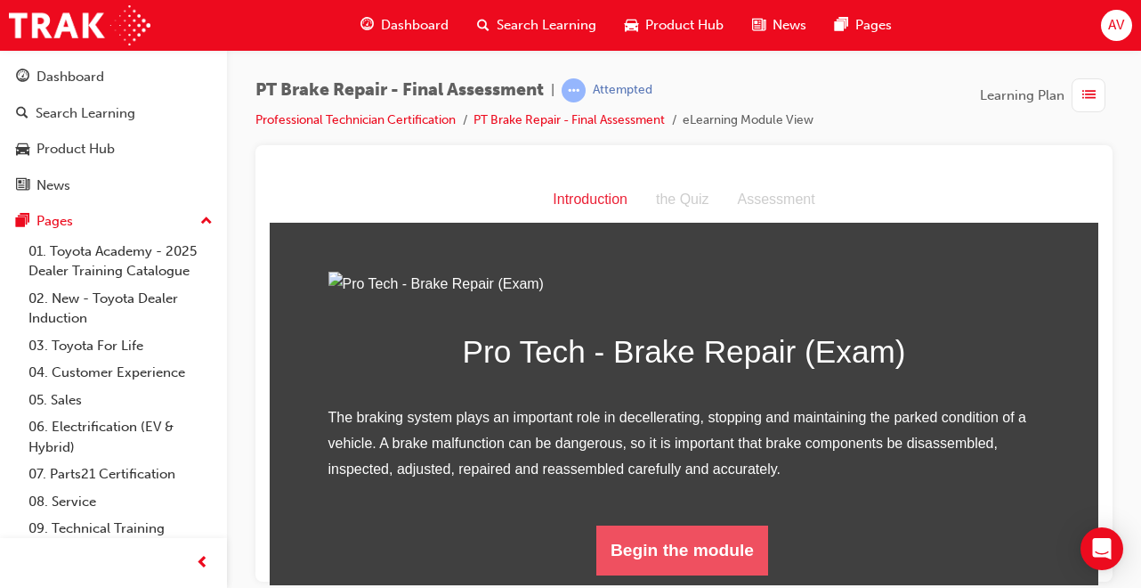
click at [750, 553] on button "Begin the module" at bounding box center [682, 549] width 172 height 50
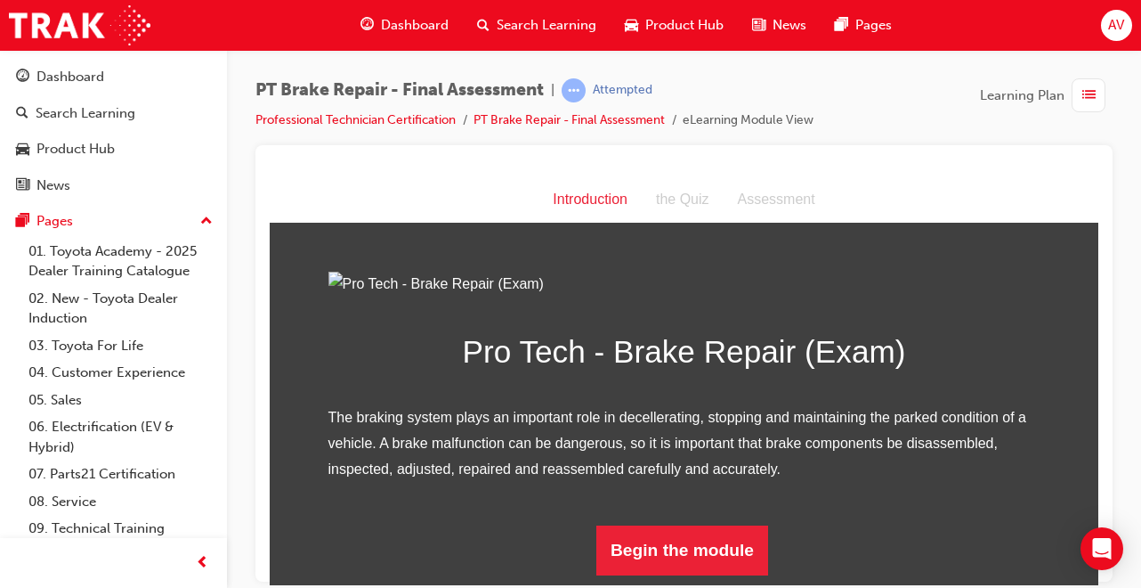
scroll to position [0, 0]
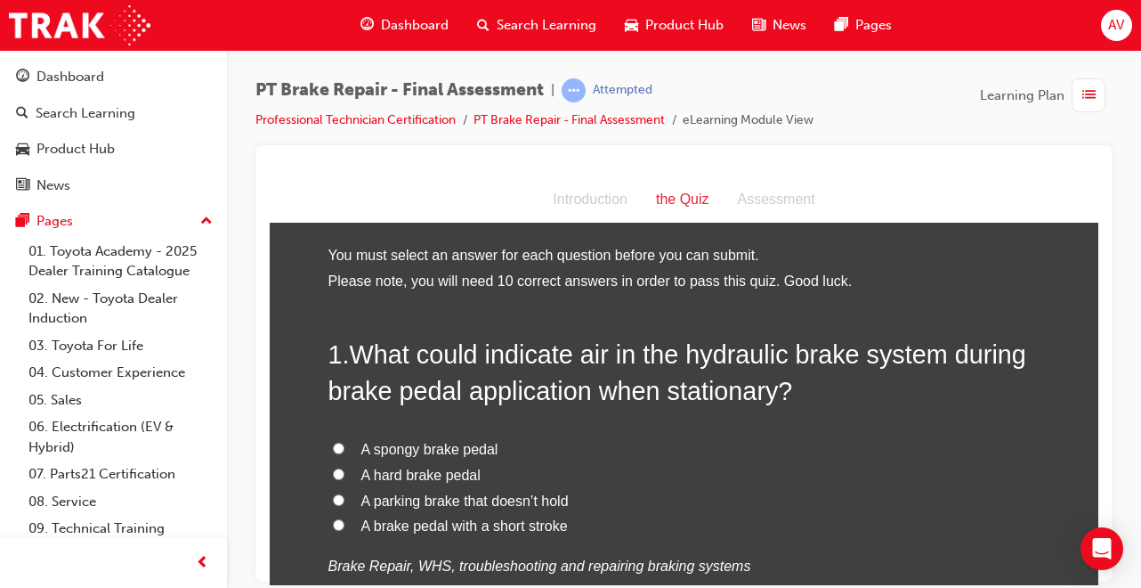
click at [328, 515] on label "A brake pedal with a short stroke" at bounding box center [684, 526] width 712 height 26
click at [333, 518] on input "A brake pedal with a short stroke" at bounding box center [339, 524] width 12 height 12
radio input "true"
click at [333, 442] on input "A spongy brake pedal" at bounding box center [339, 448] width 12 height 12
radio input "true"
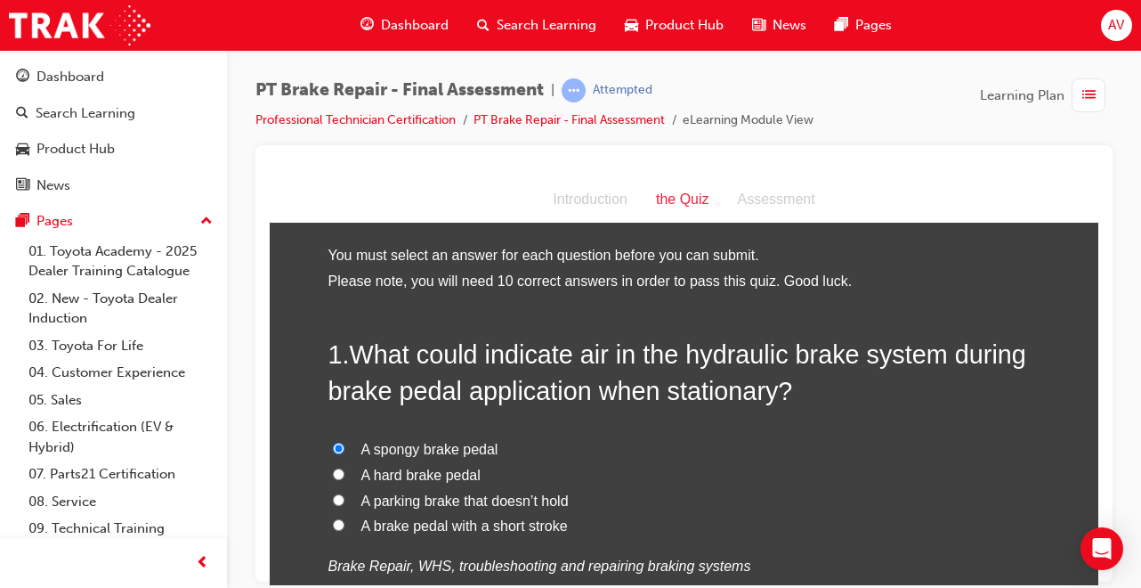
click at [333, 467] on input "A hard brake pedal" at bounding box center [339, 473] width 12 height 12
radio input "true"
click at [335, 449] on input "A spongy brake pedal" at bounding box center [339, 448] width 12 height 12
radio input "true"
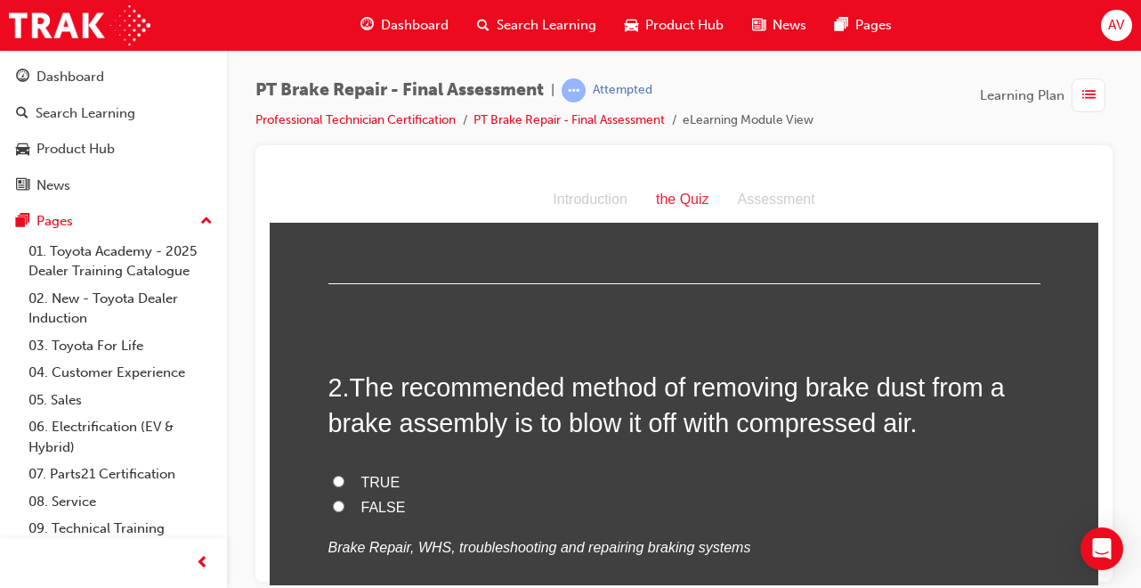
scroll to position [392, 0]
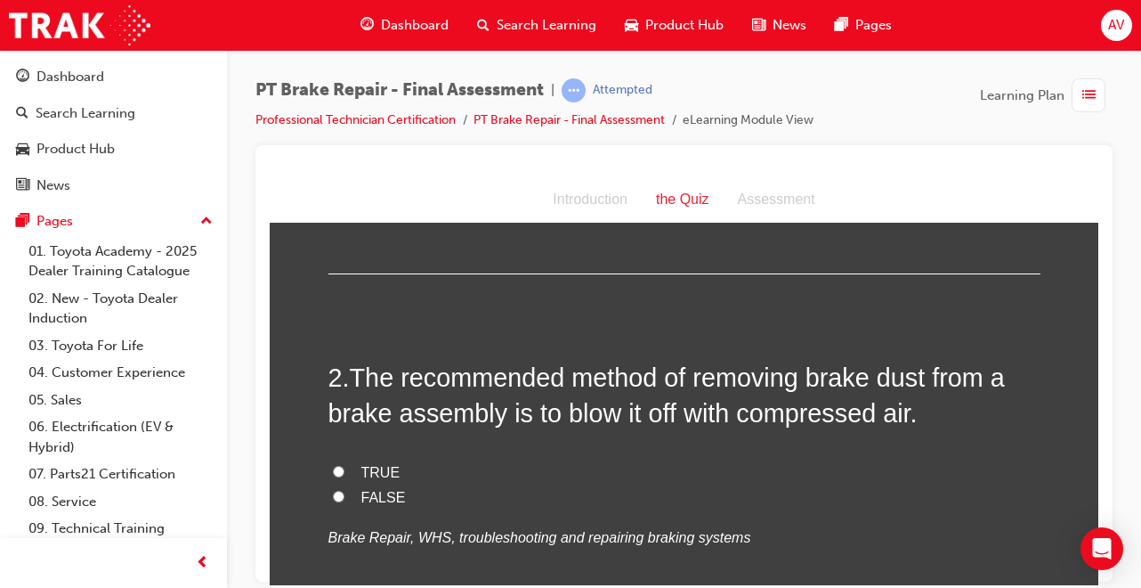
click at [333, 491] on input "FALSE" at bounding box center [339, 496] width 12 height 12
radio input "true"
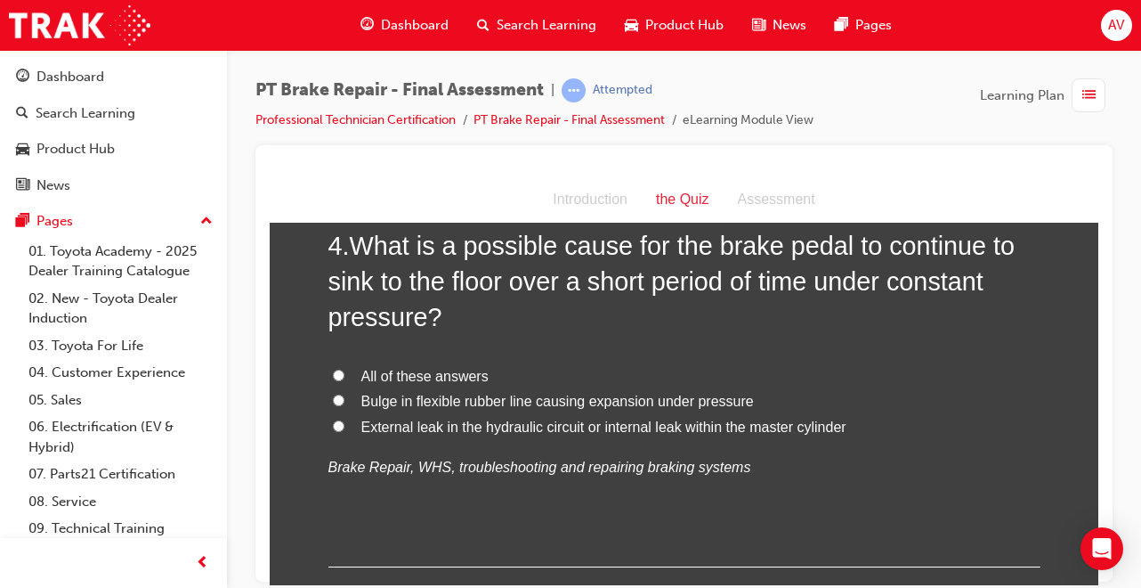
scroll to position [1426, 0]
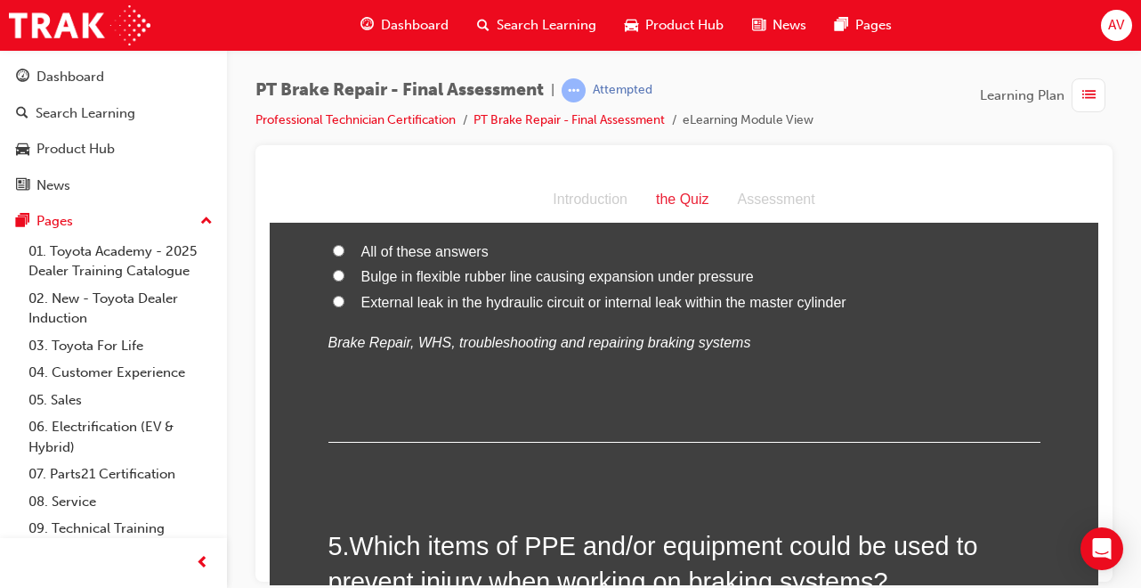
radio input "true"
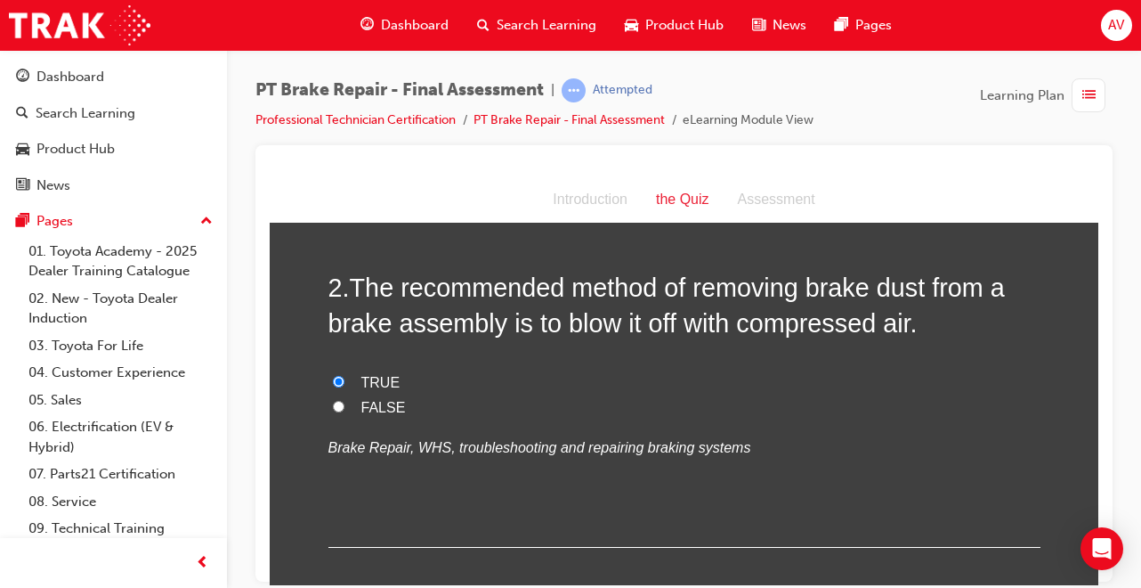
click at [1093, 561] on div "Open Intercom Messenger" at bounding box center [1102, 548] width 43 height 43
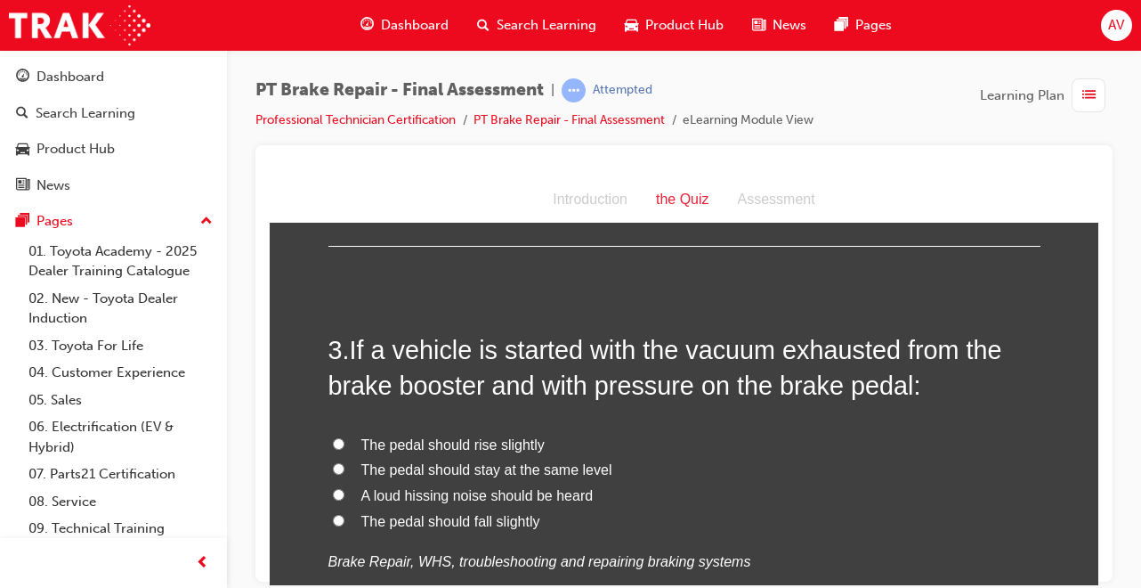
scroll to position [792, 0]
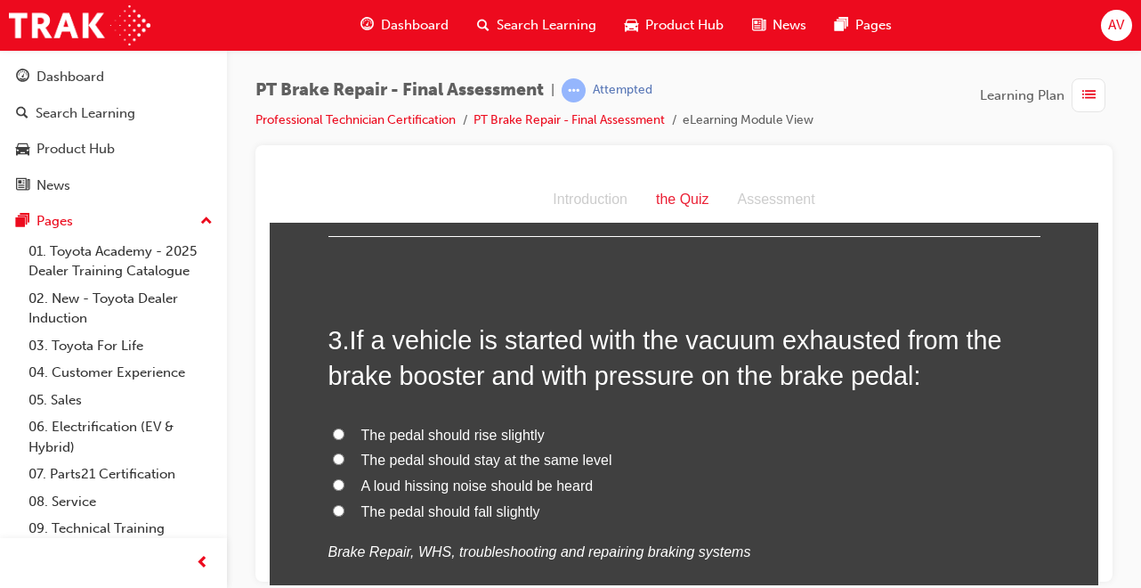
click at [333, 481] on input "A loud hissing noise should be heard" at bounding box center [339, 484] width 12 height 12
radio input "true"
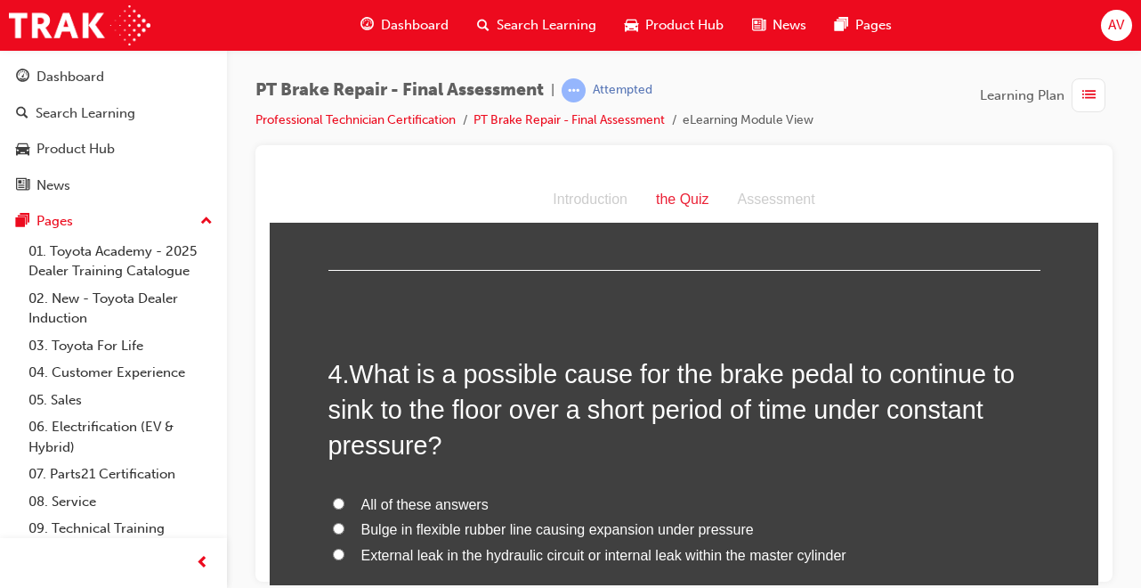
scroll to position [1184, 0]
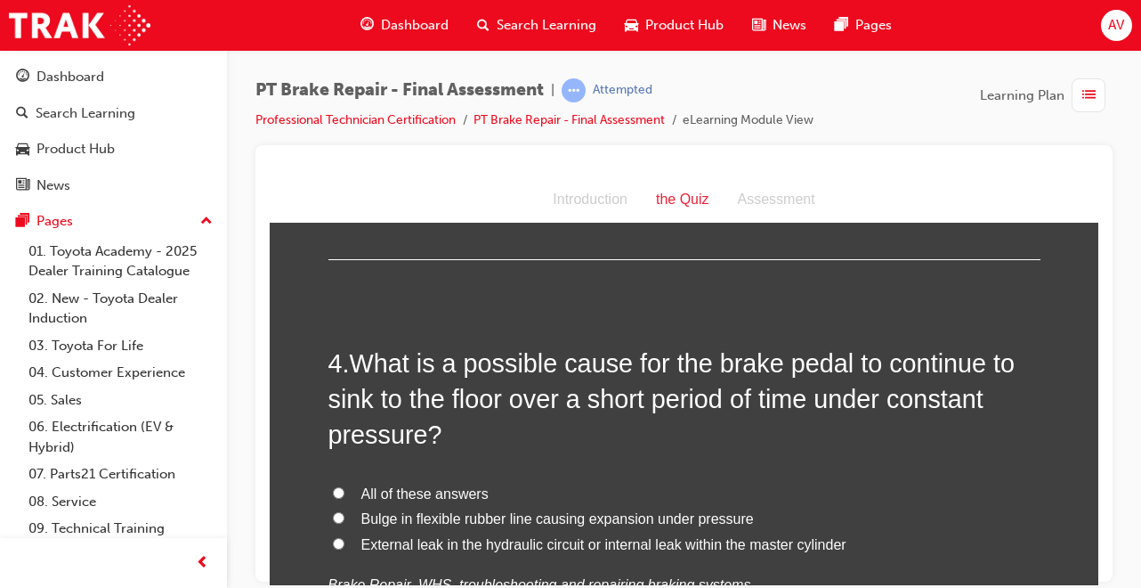
click at [333, 489] on input "All of these answers" at bounding box center [339, 492] width 12 height 12
radio input "true"
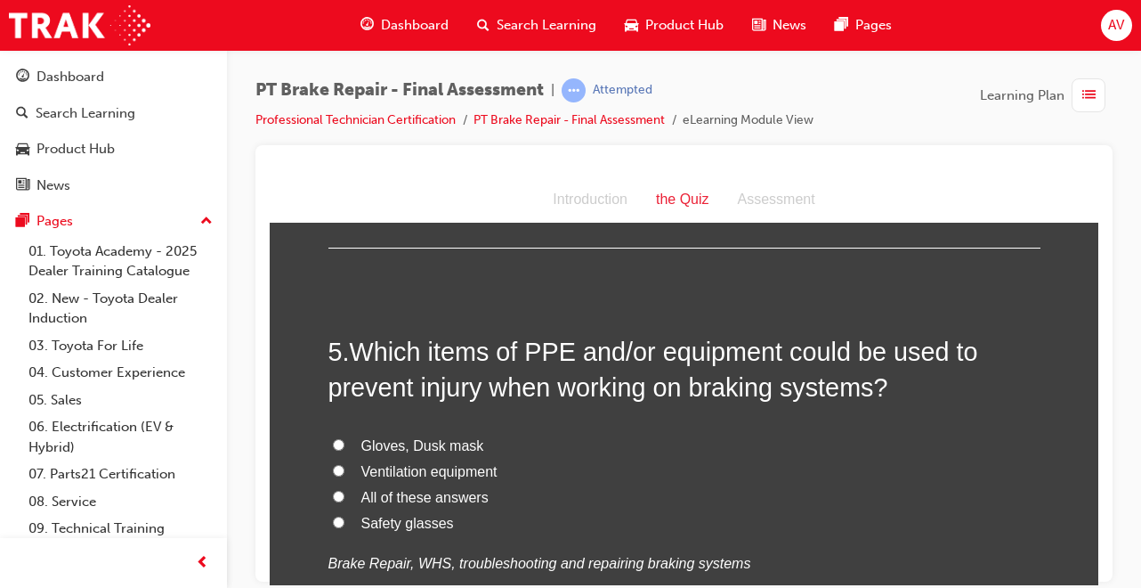
scroll to position [1647, 0]
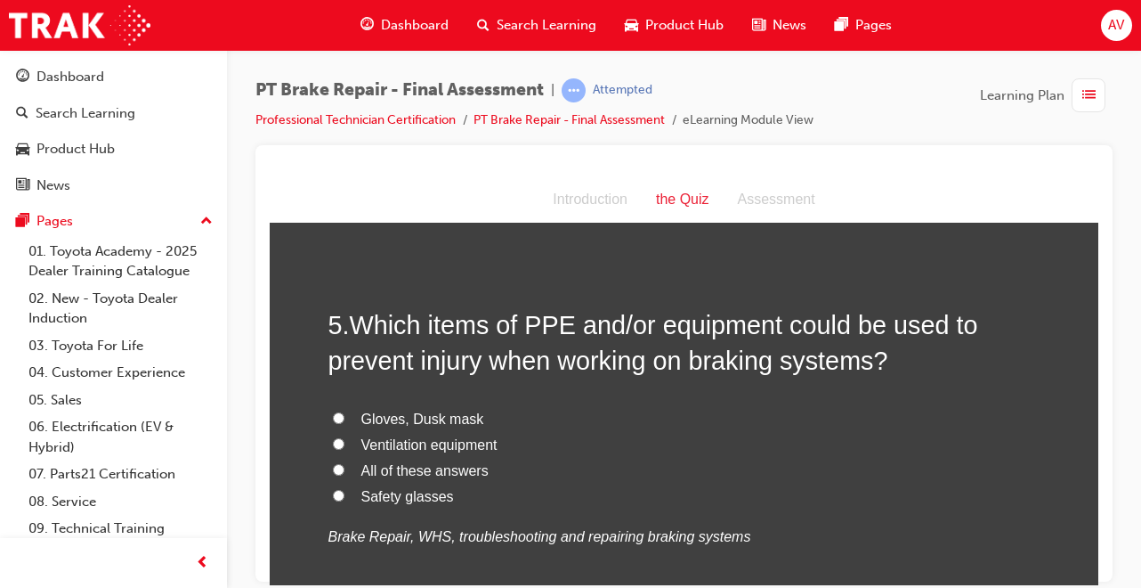
click at [331, 474] on label "All of these answers" at bounding box center [684, 471] width 712 height 26
click at [333, 474] on input "All of these answers" at bounding box center [339, 469] width 12 height 12
radio input "true"
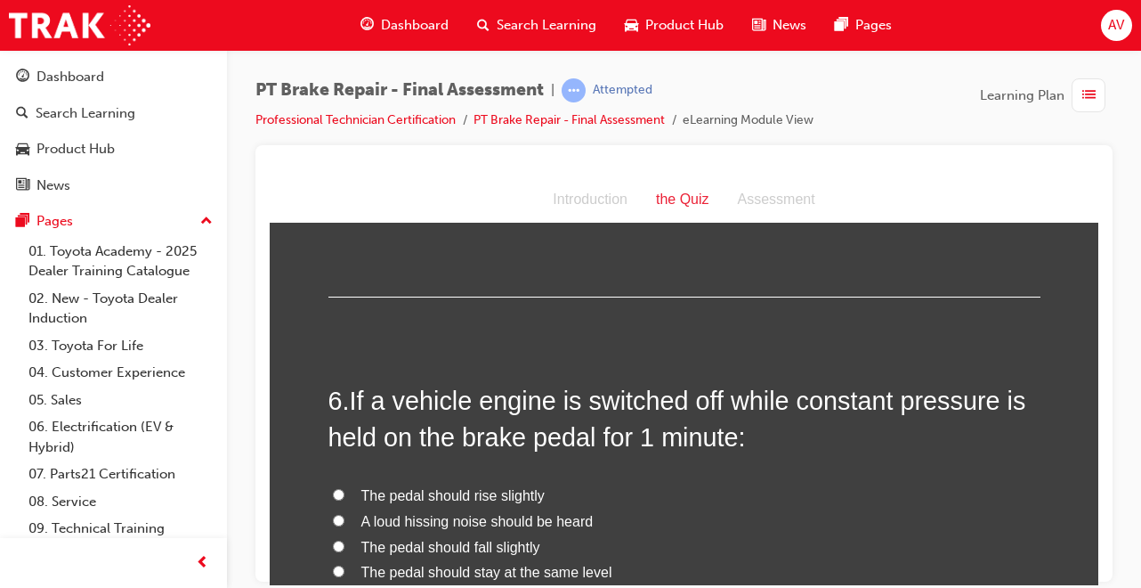
scroll to position [2003, 0]
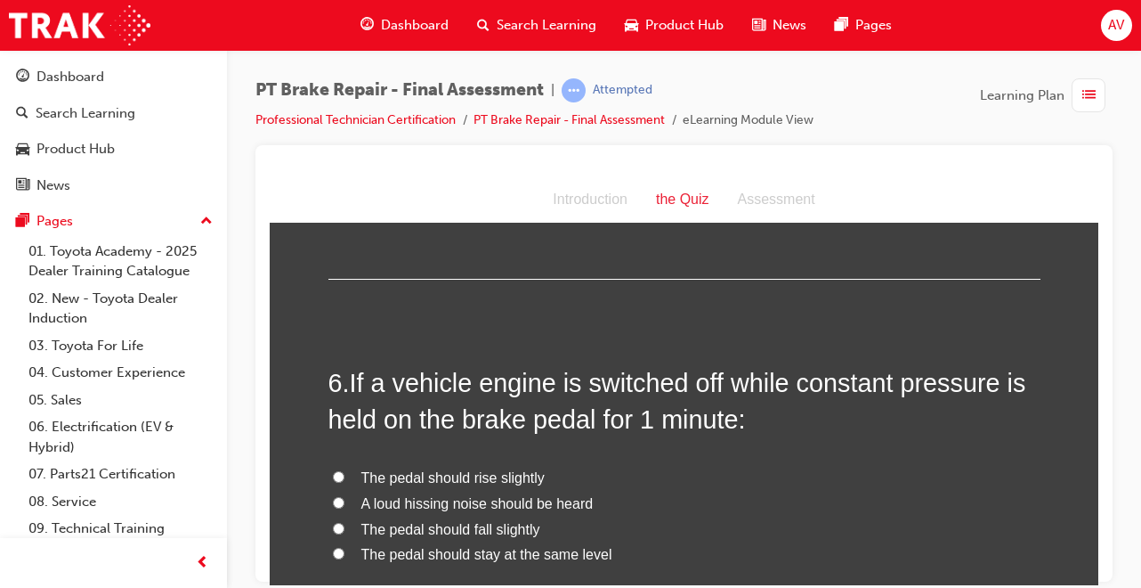
click at [333, 531] on input "The pedal should fall slightly" at bounding box center [339, 528] width 12 height 12
radio input "true"
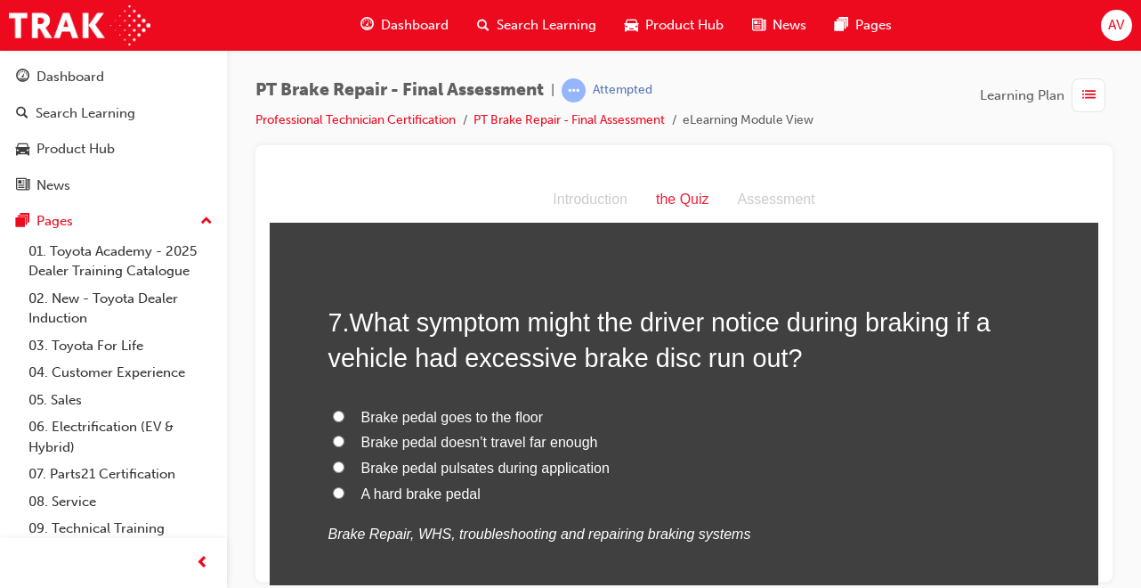
scroll to position [2490, 0]
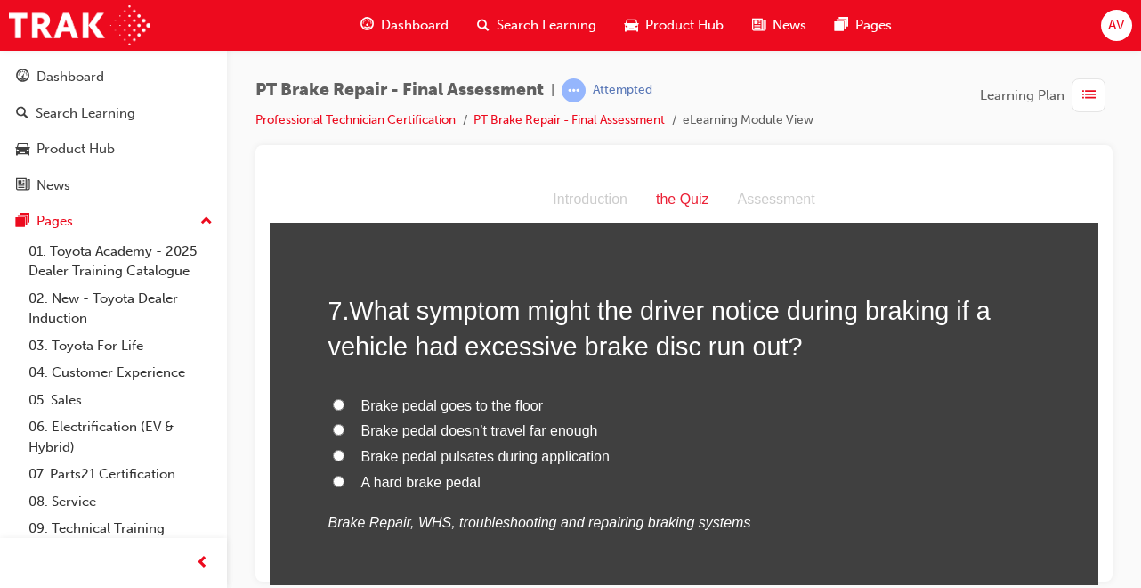
click at [333, 449] on input "Brake pedal pulsates during application" at bounding box center [339, 455] width 12 height 12
radio input "true"
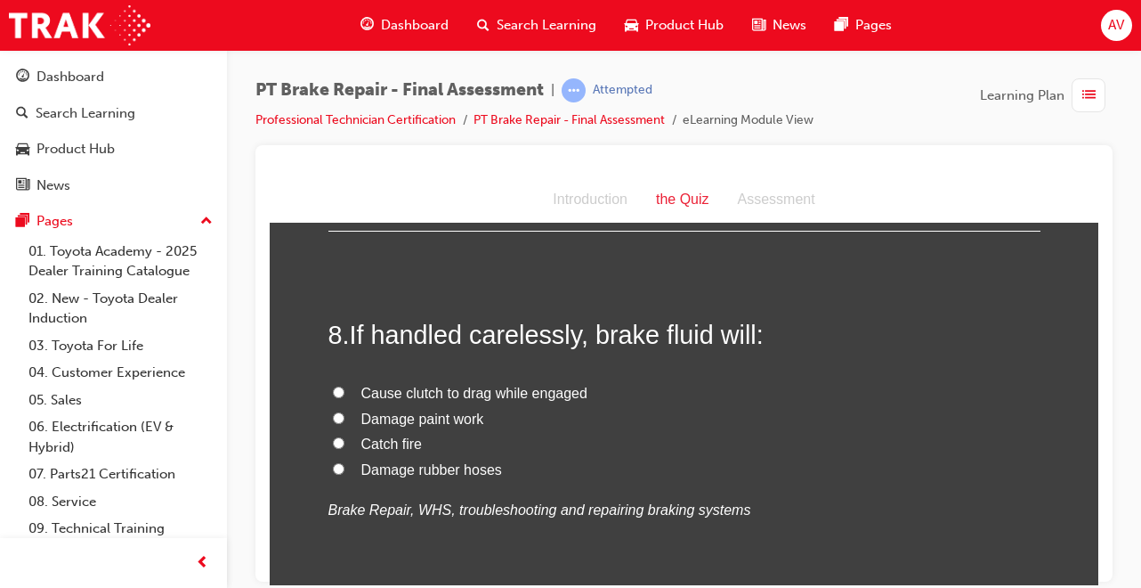
scroll to position [2882, 0]
click at [333, 417] on input "Damage paint work" at bounding box center [339, 416] width 12 height 12
radio input "true"
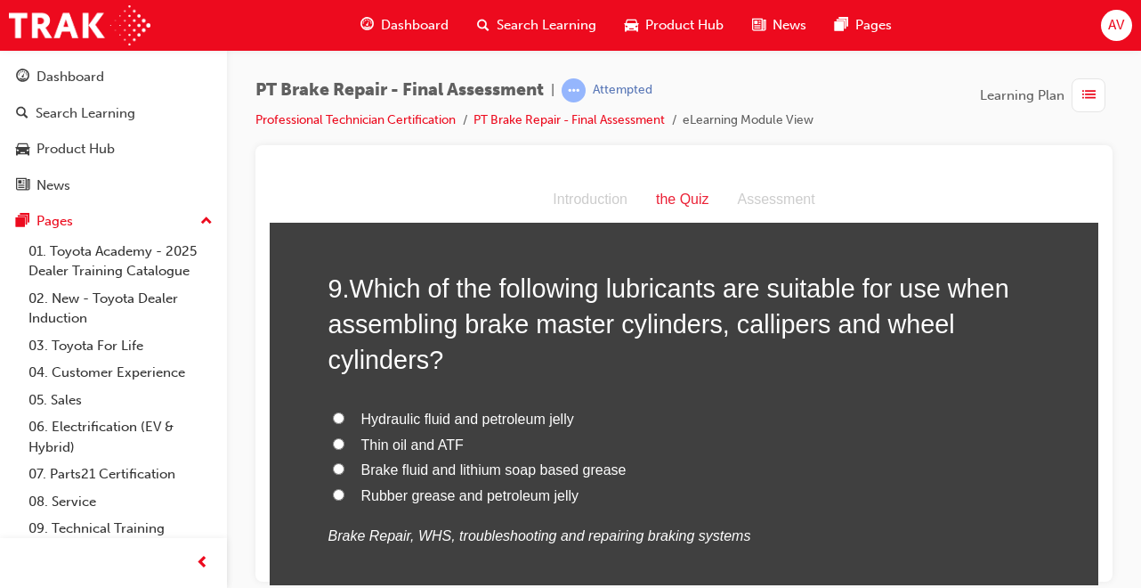
scroll to position [3320, 0]
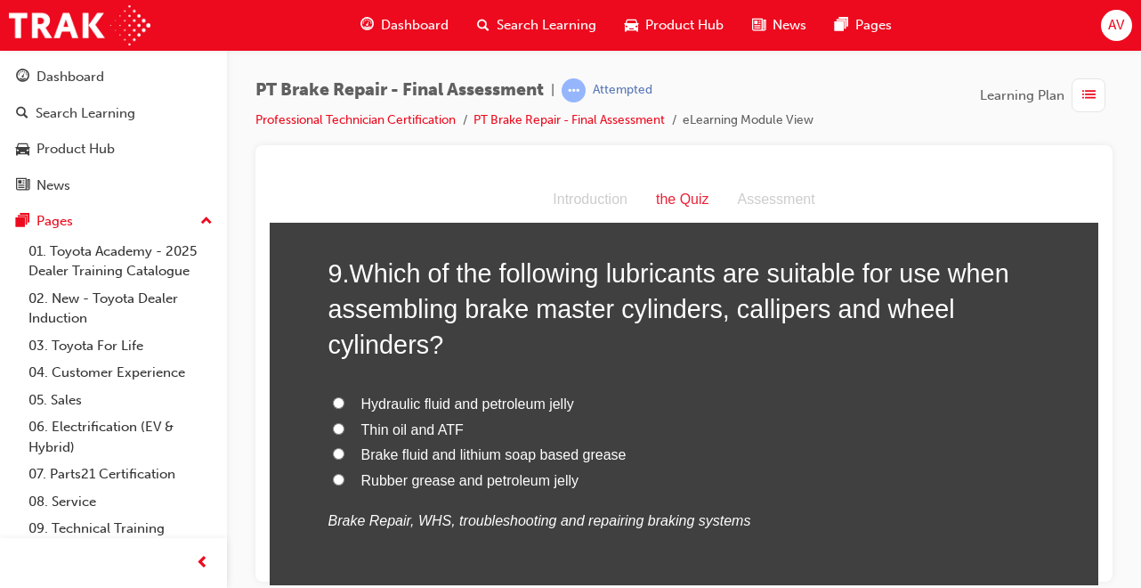
click at [348, 451] on label "Brake fluid and lithium soap based grease" at bounding box center [684, 455] width 712 height 26
click at [345, 451] on input "Brake fluid and lithium soap based grease" at bounding box center [339, 453] width 12 height 12
radio input "true"
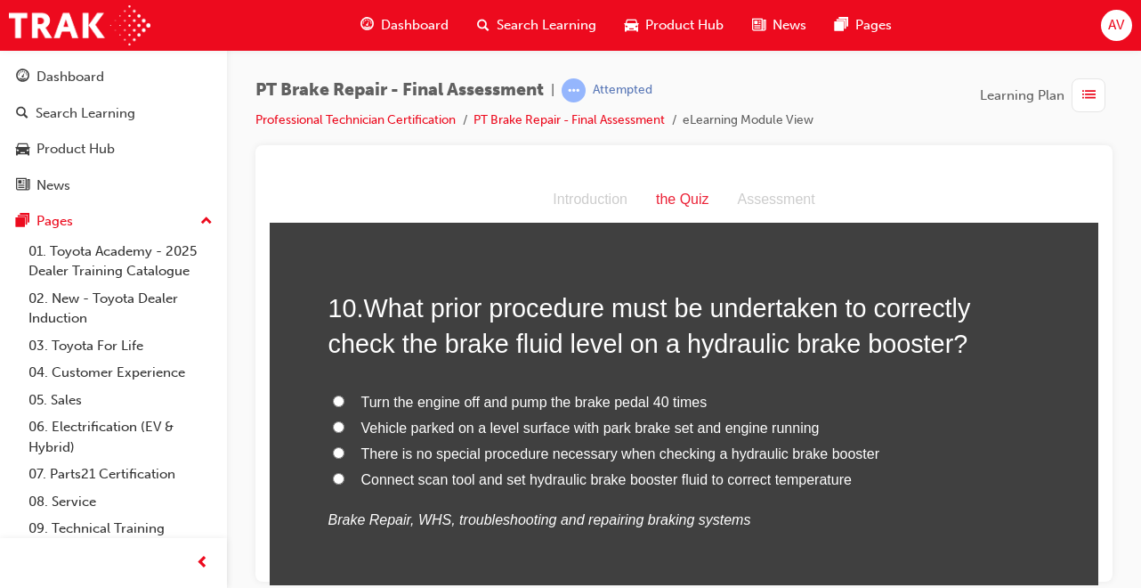
scroll to position [3748, 0]
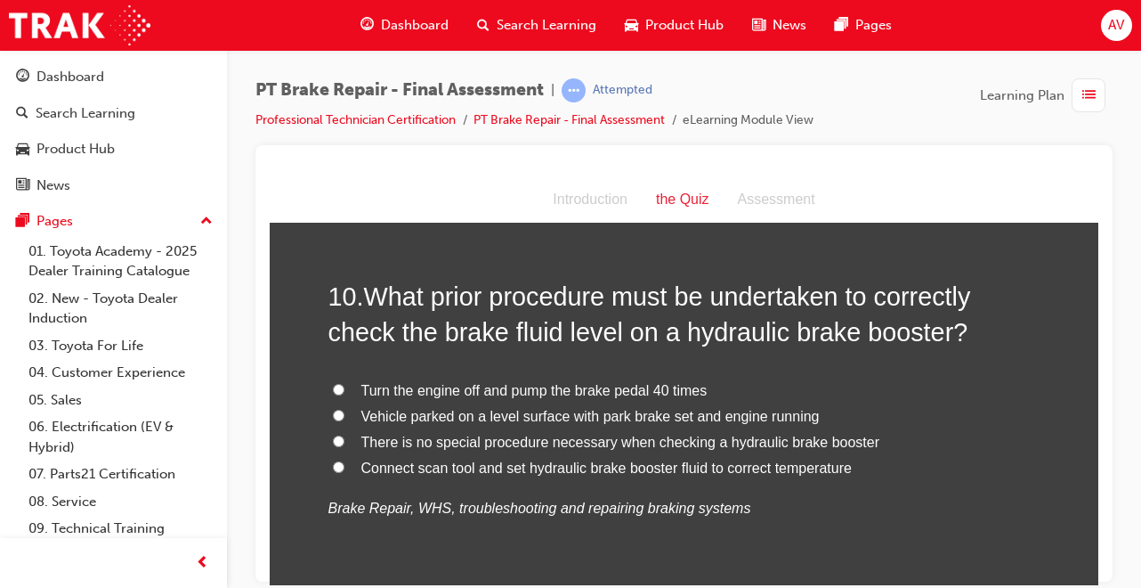
click at [333, 463] on input "Connect scan tool and set hydraulic brake booster fluid to correct temperature" at bounding box center [339, 466] width 12 height 12
radio input "true"
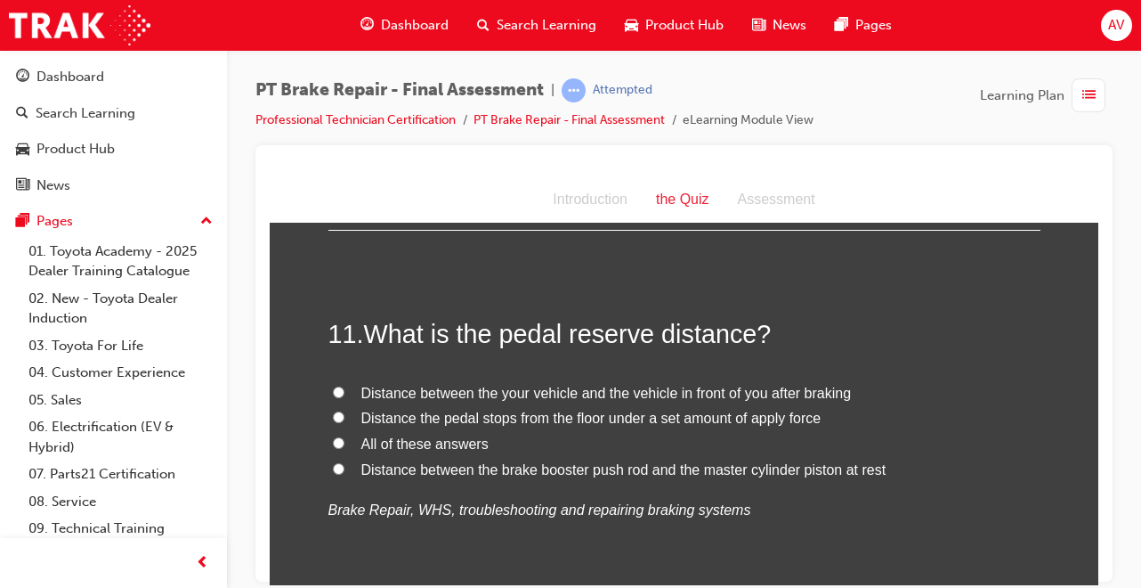
scroll to position [4128, 0]
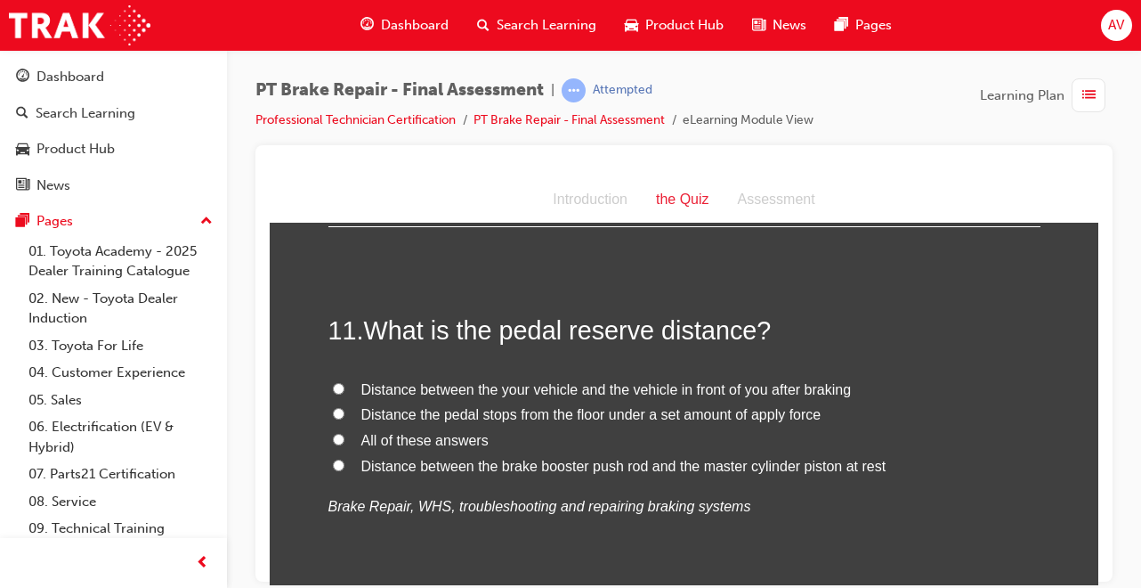
click at [333, 414] on input "Distance the pedal stops from the floor under a set amount of apply force" at bounding box center [339, 413] width 12 height 12
radio input "true"
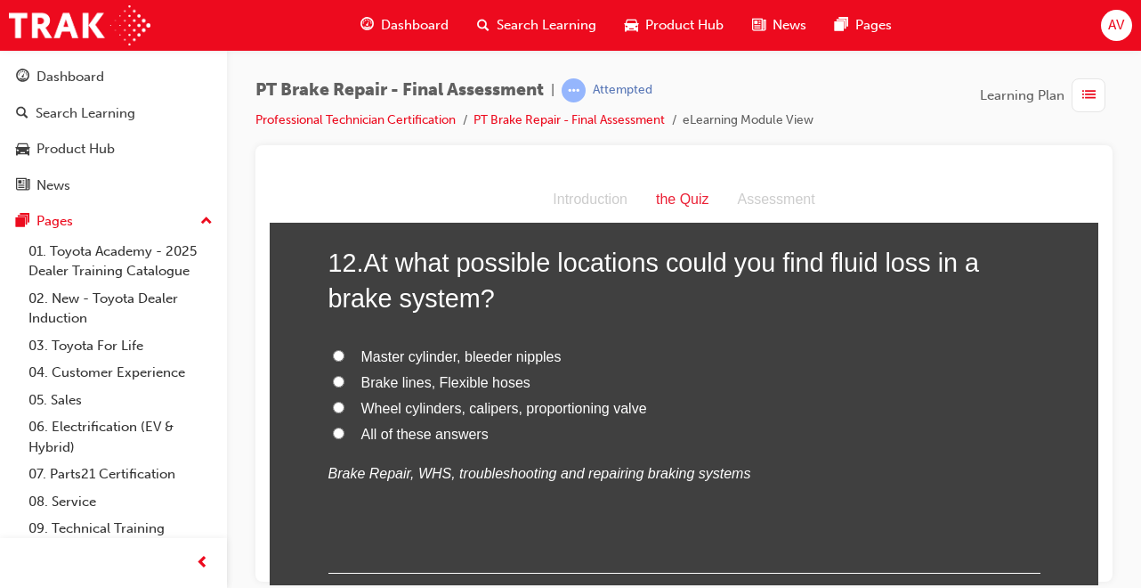
scroll to position [4579, 0]
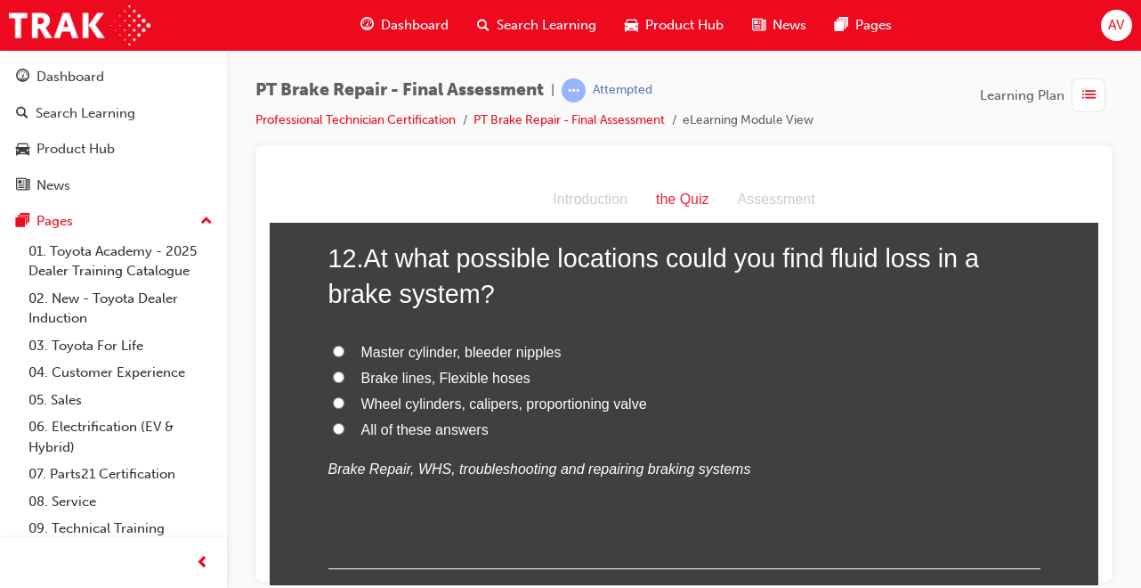
click at [333, 430] on input "All of these answers" at bounding box center [339, 428] width 12 height 12
radio input "true"
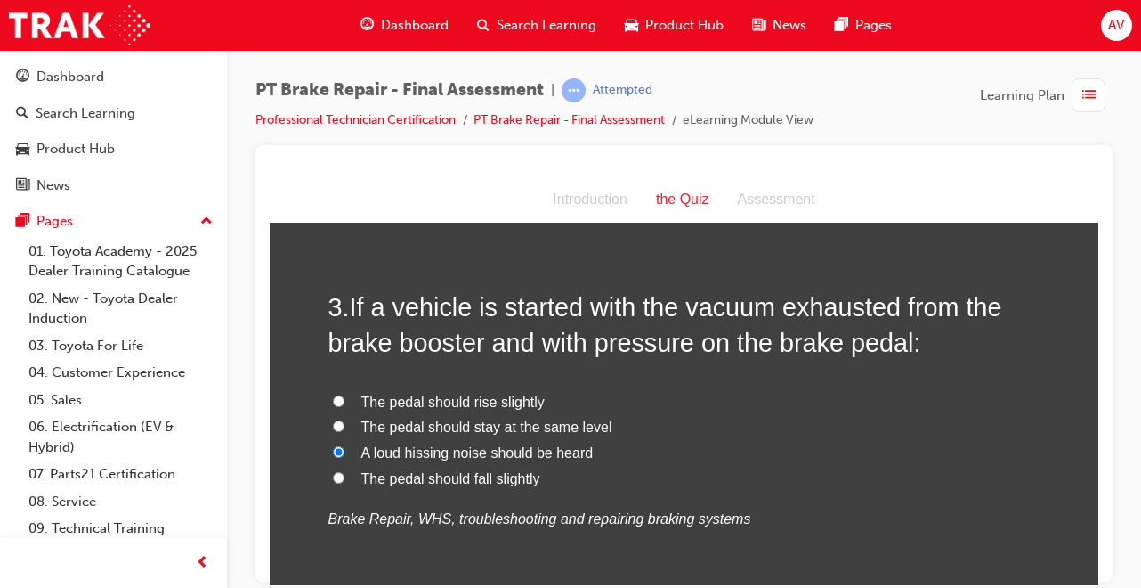
scroll to position [804, 0]
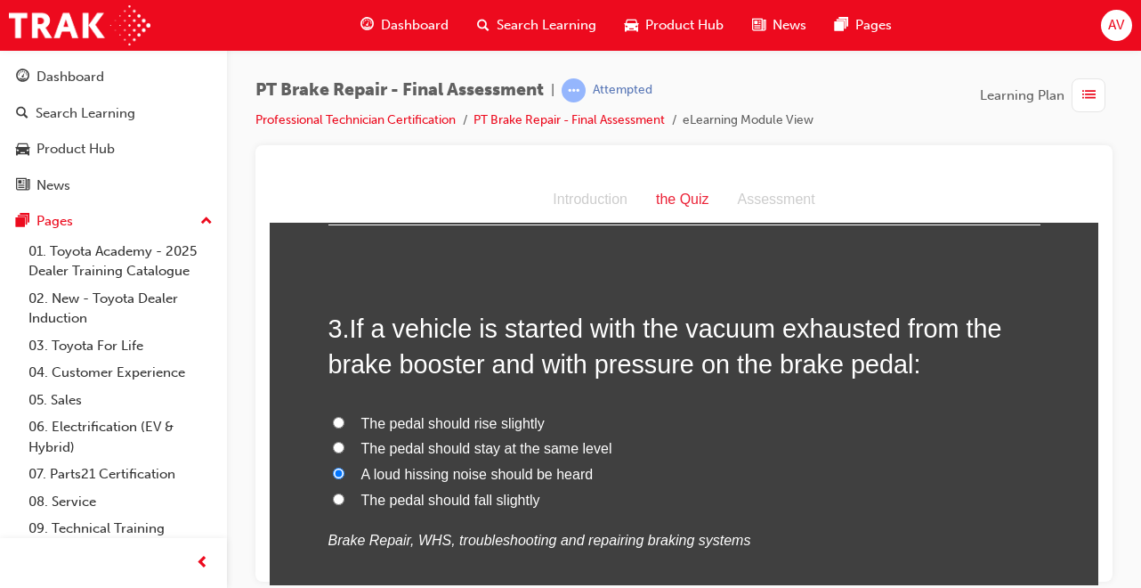
click at [333, 498] on input "The pedal should fall slightly" at bounding box center [339, 498] width 12 height 12
radio input "true"
click at [328, 423] on label "The pedal should rise slightly" at bounding box center [684, 423] width 712 height 26
click at [333, 423] on input "The pedal should rise slightly" at bounding box center [339, 422] width 12 height 12
radio input "true"
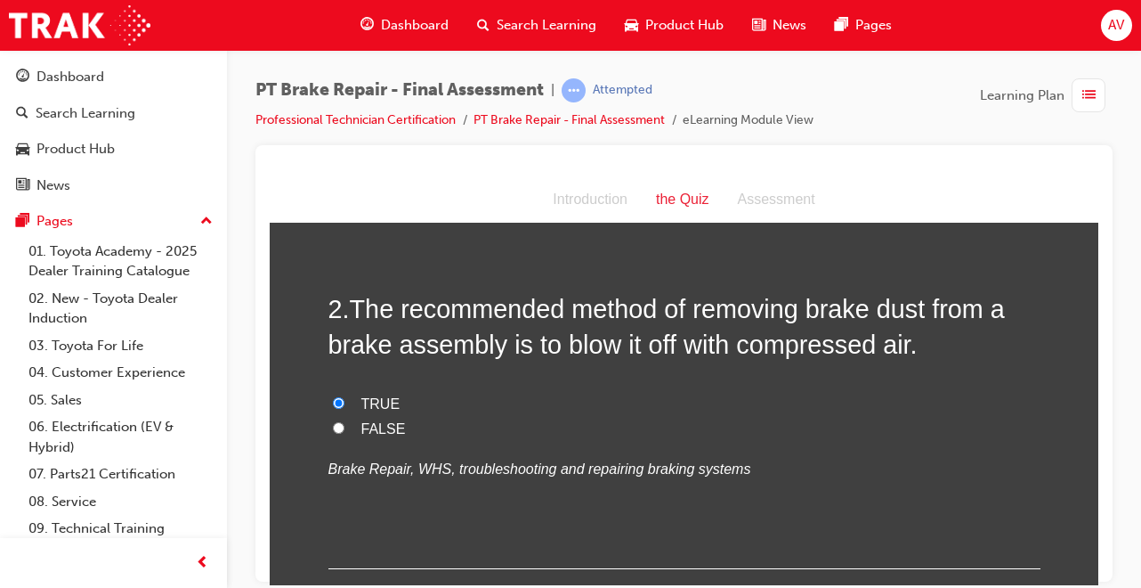
scroll to position [448, 0]
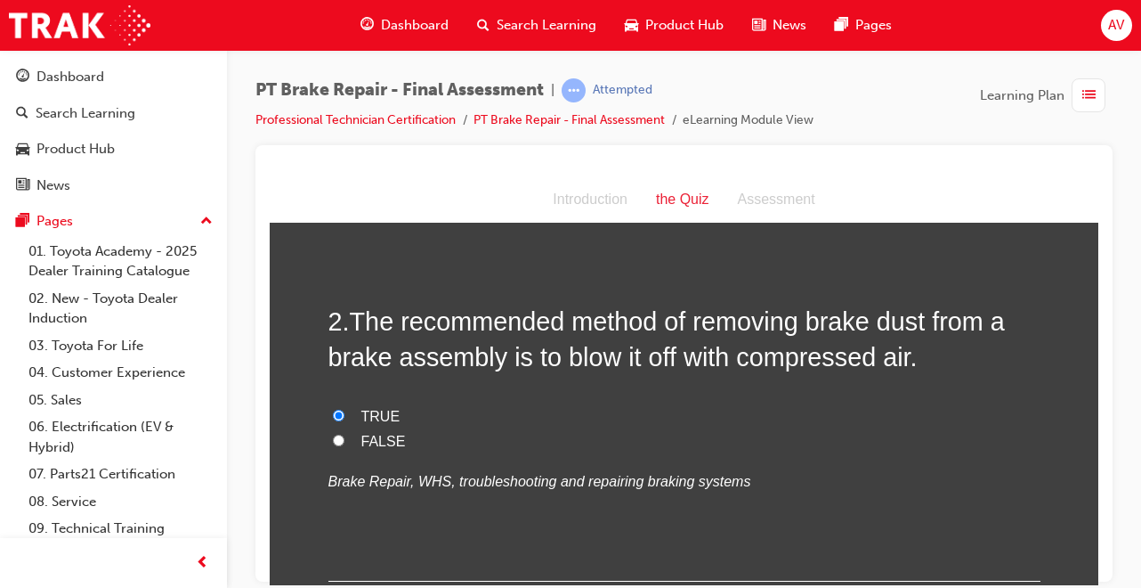
click at [337, 442] on label "FALSE" at bounding box center [684, 441] width 712 height 26
click at [337, 442] on input "FALSE" at bounding box center [339, 440] width 12 height 12
radio input "true"
click at [1106, 372] on div at bounding box center [683, 363] width 857 height 436
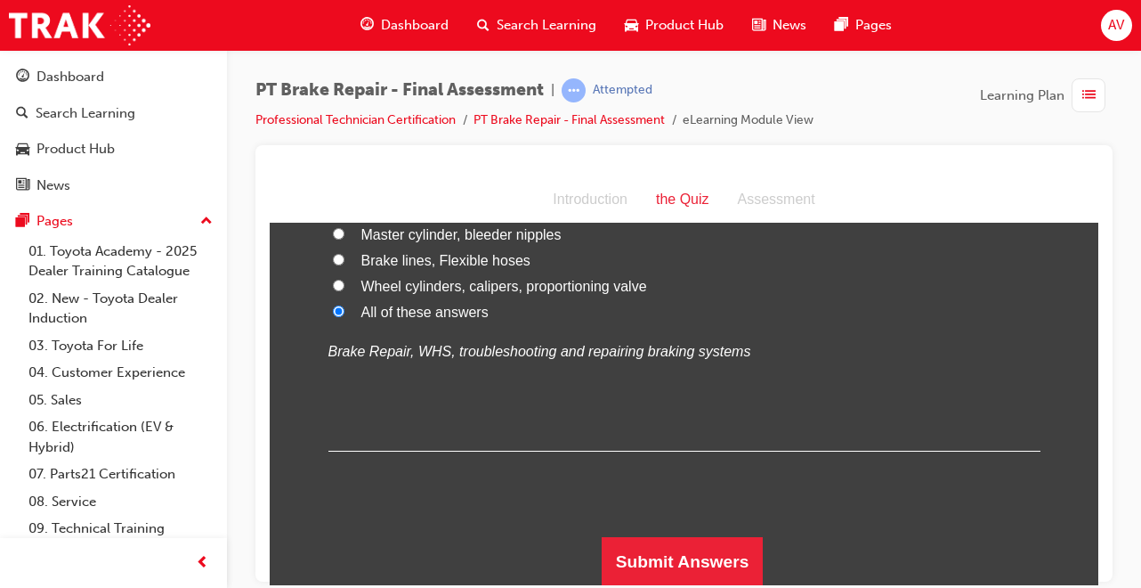
scroll to position [4698, 0]
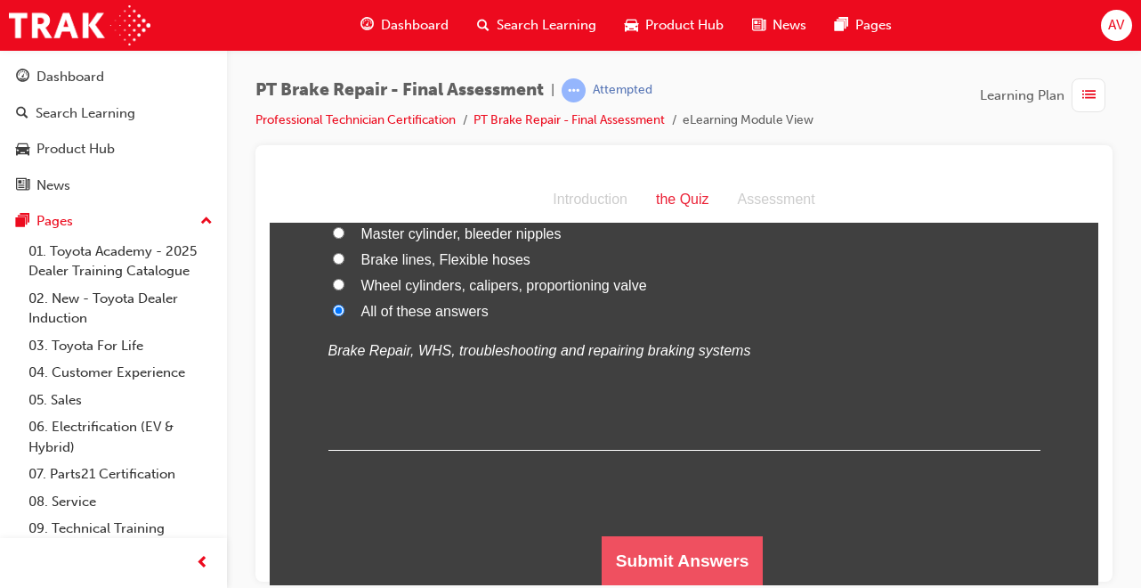
click at [621, 555] on button "Submit Answers" at bounding box center [683, 560] width 162 height 50
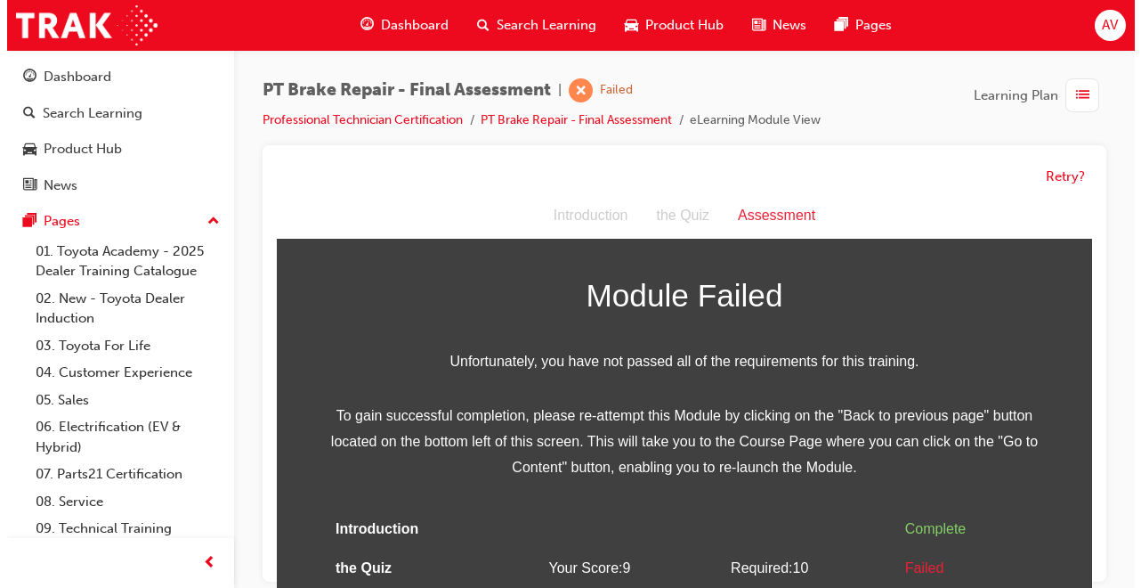
scroll to position [59, 0]
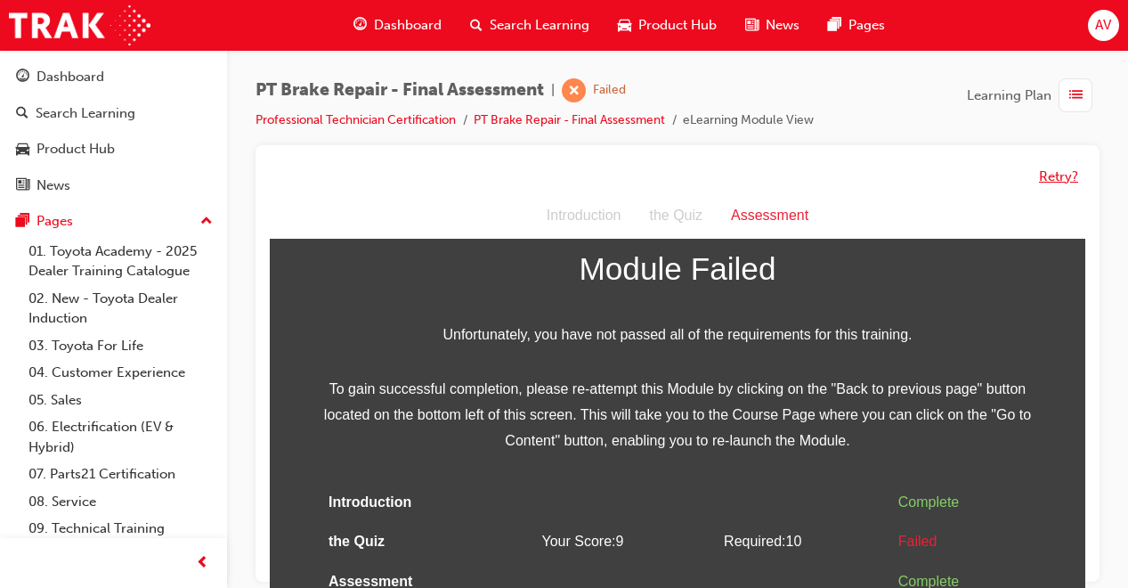
click at [1066, 177] on button "Retry?" at bounding box center [1058, 176] width 39 height 20
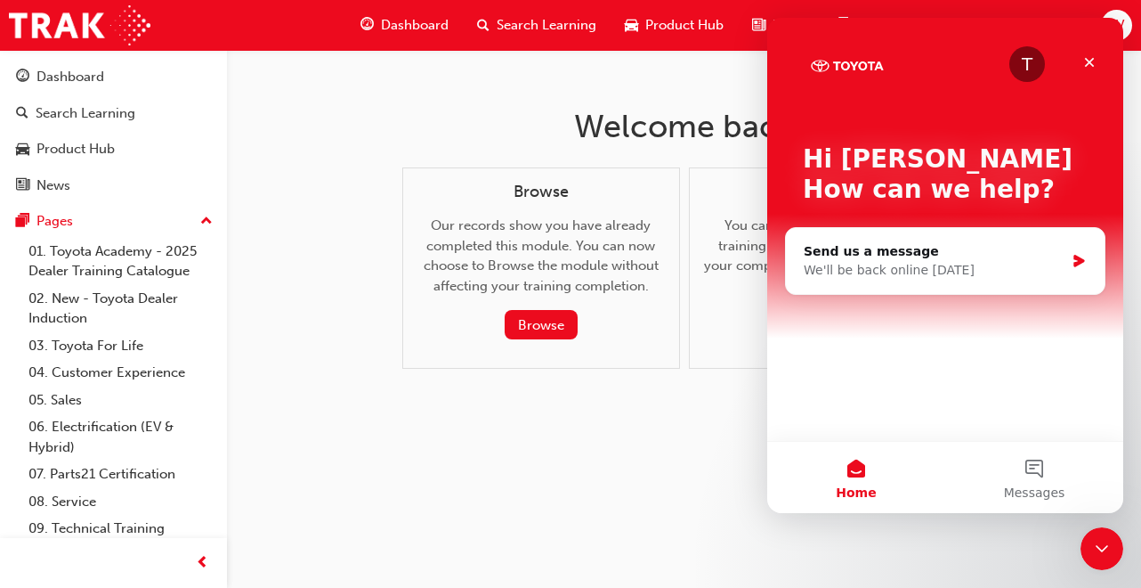
click at [1081, 57] on div "Close" at bounding box center [1090, 62] width 32 height 32
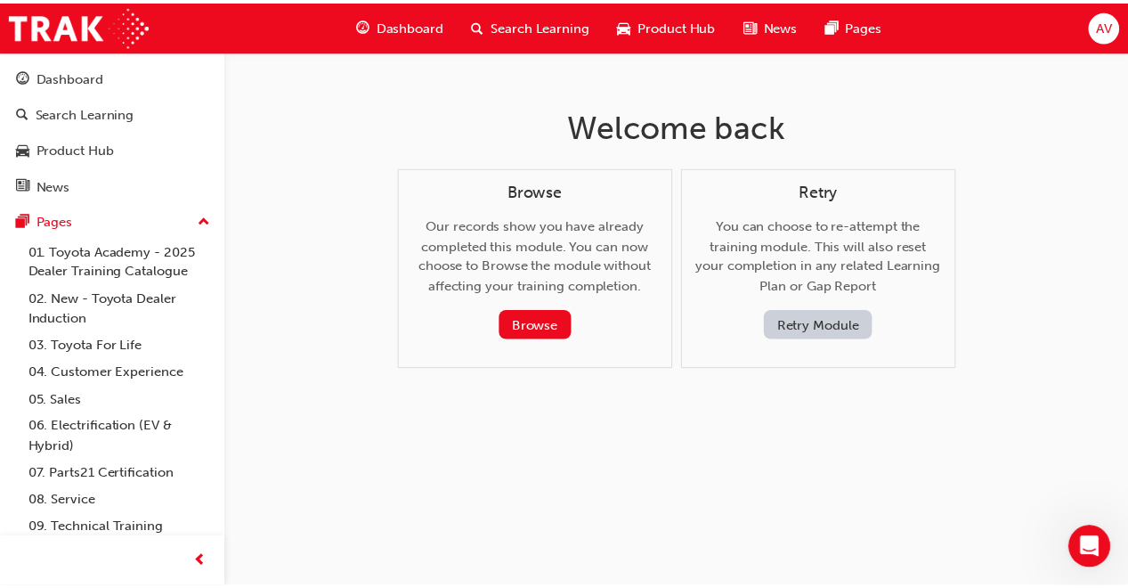
scroll to position [0, 0]
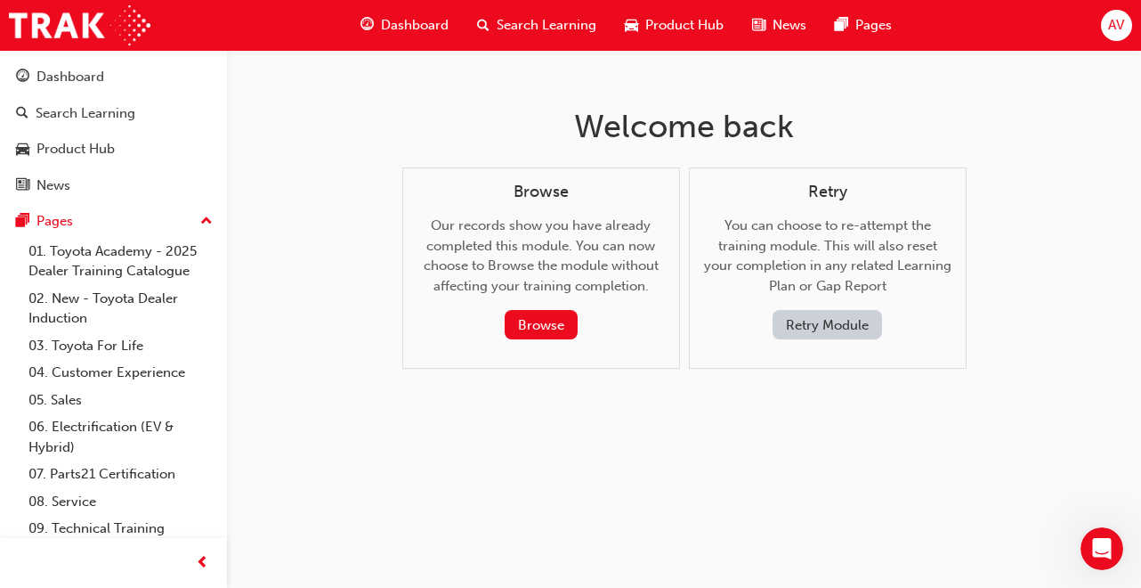
click at [862, 321] on button "Retry Module" at bounding box center [827, 324] width 109 height 29
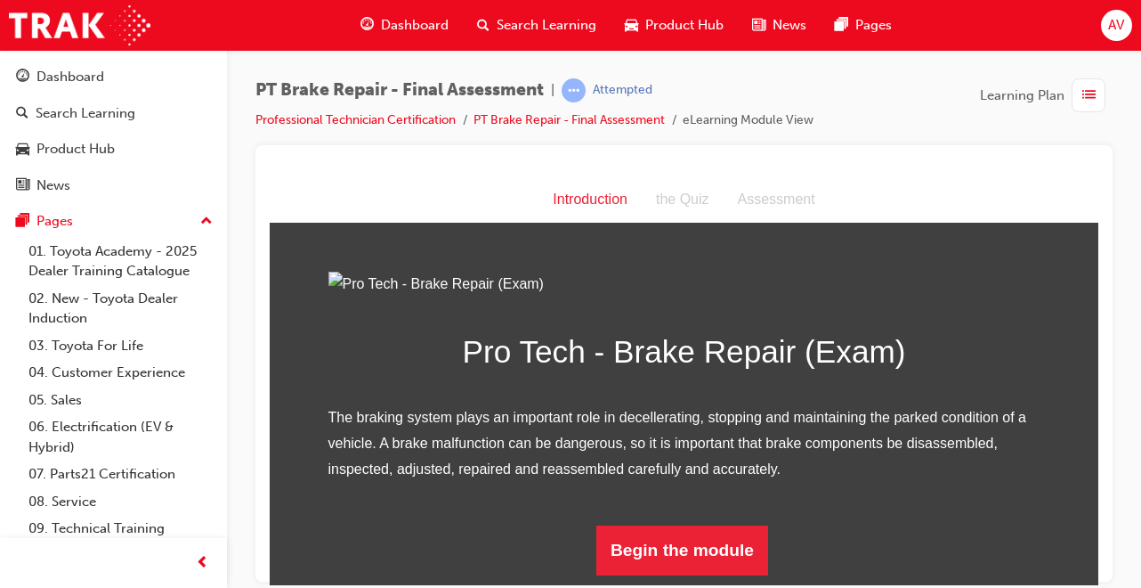
scroll to position [186, 0]
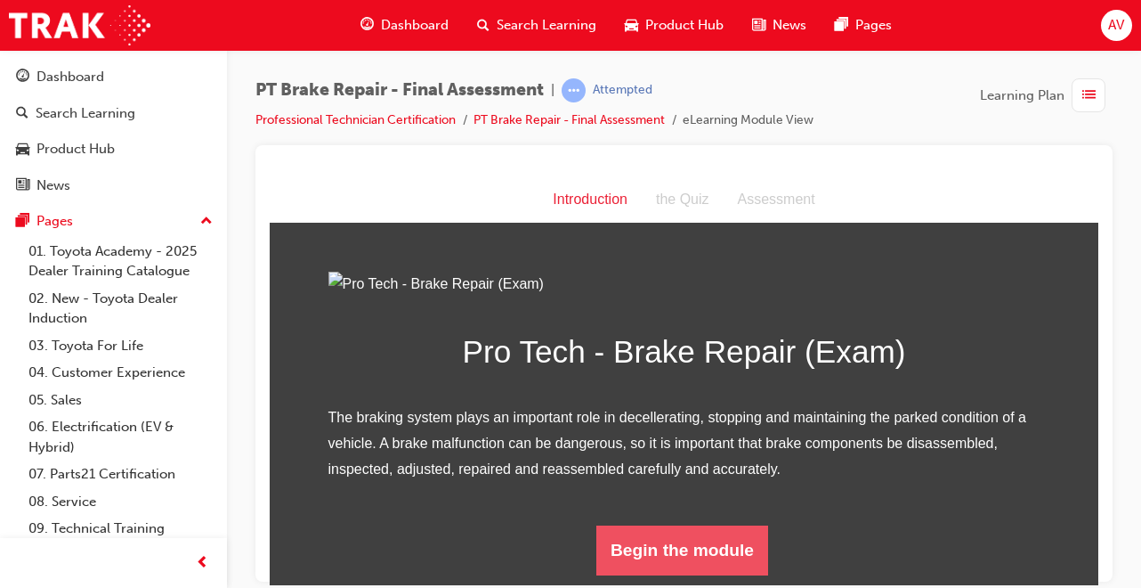
click at [727, 560] on button "Begin the module" at bounding box center [682, 549] width 172 height 50
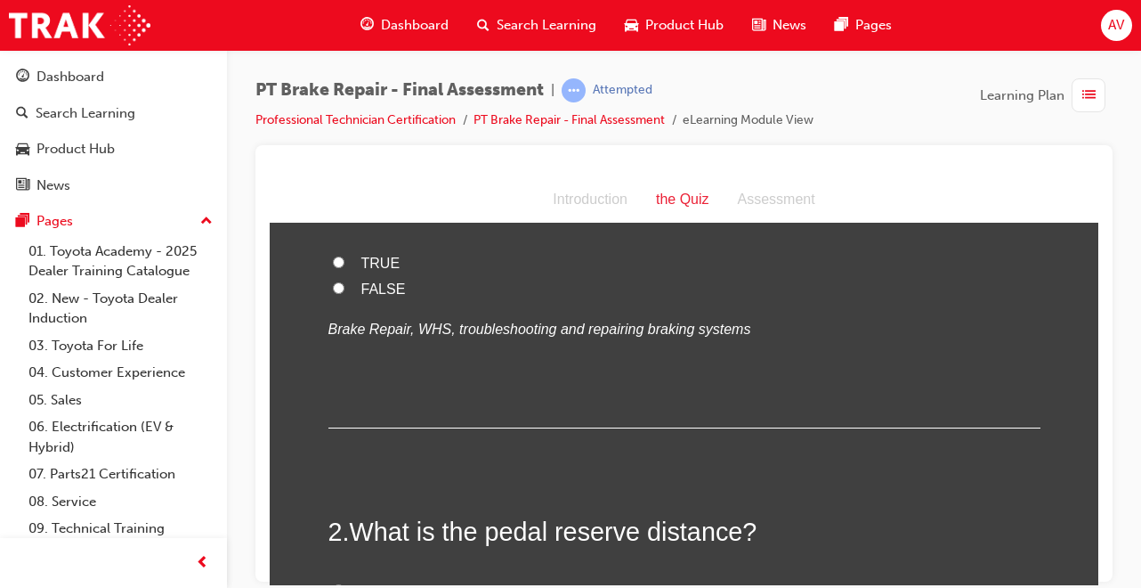
scroll to position [0, 0]
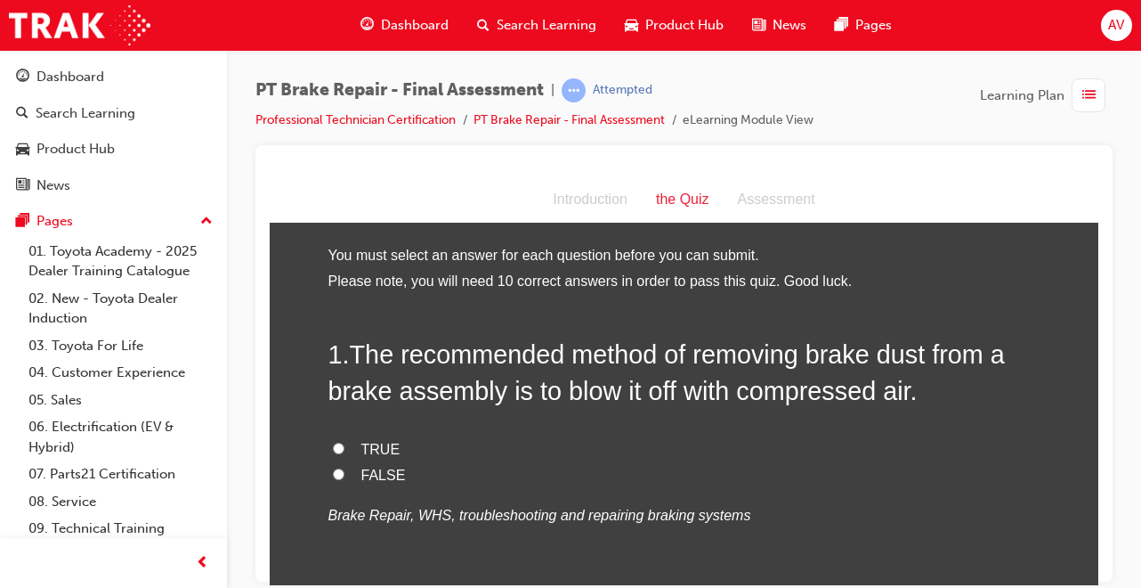
click at [333, 473] on input "FALSE" at bounding box center [339, 473] width 12 height 12
radio input "true"
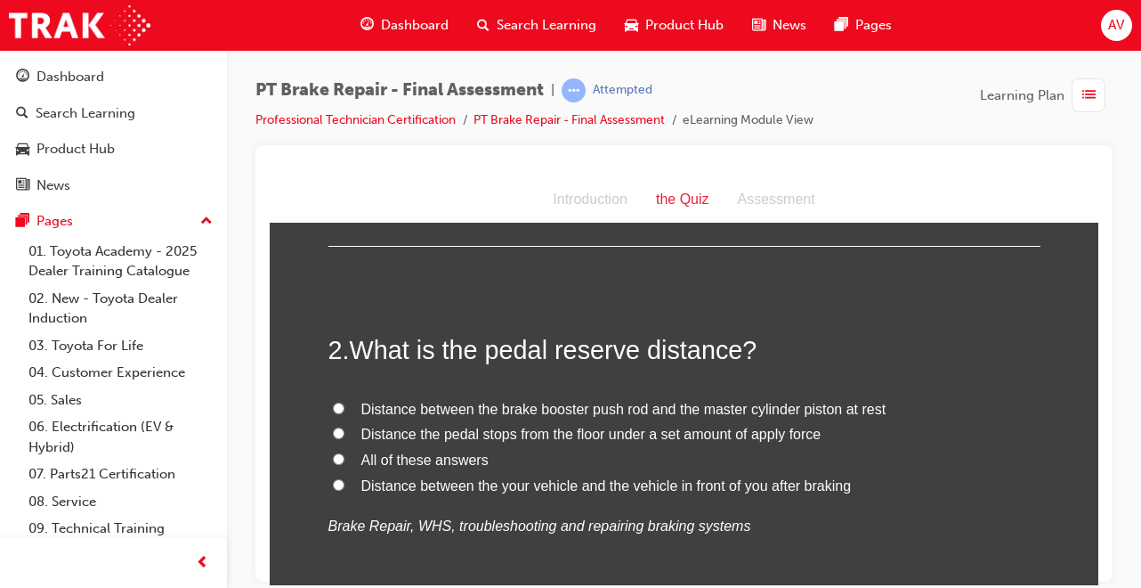
scroll to position [403, 0]
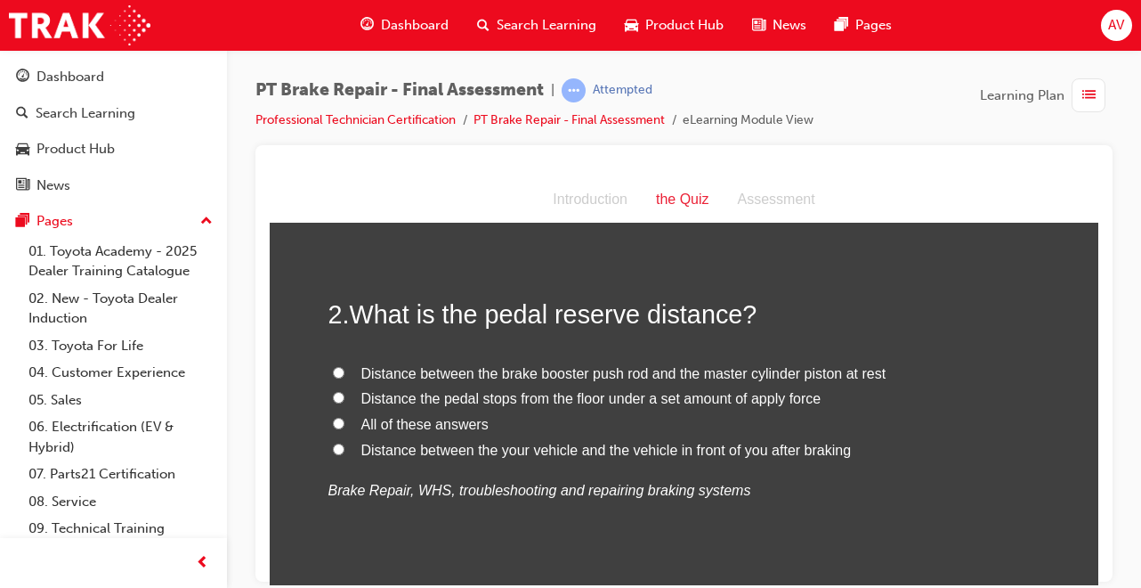
click at [335, 394] on input "Distance the pedal stops from the floor under a set amount of apply force" at bounding box center [339, 397] width 12 height 12
radio input "true"
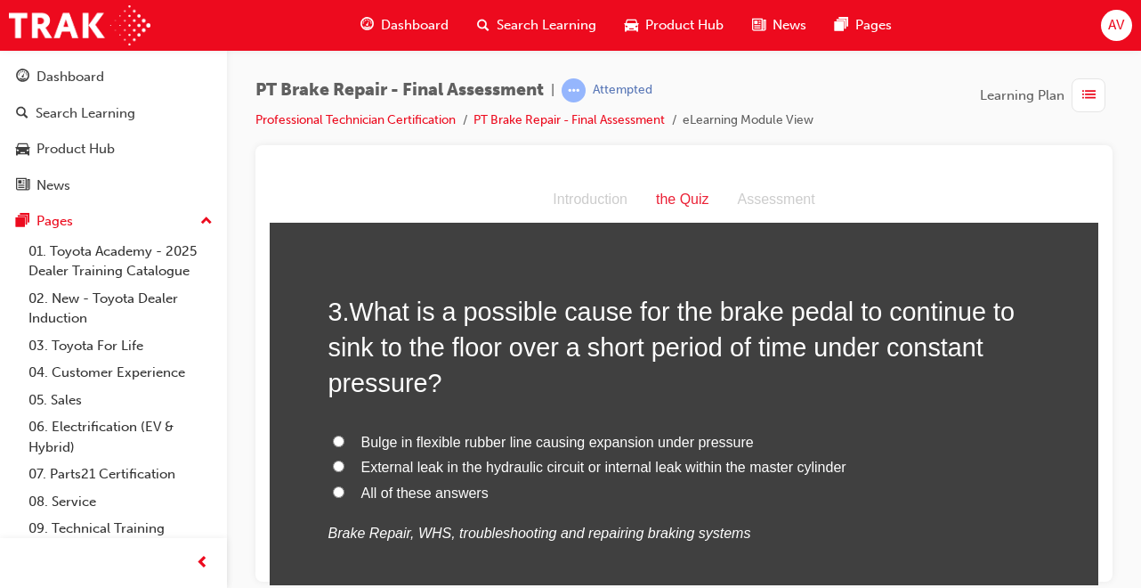
scroll to position [795, 0]
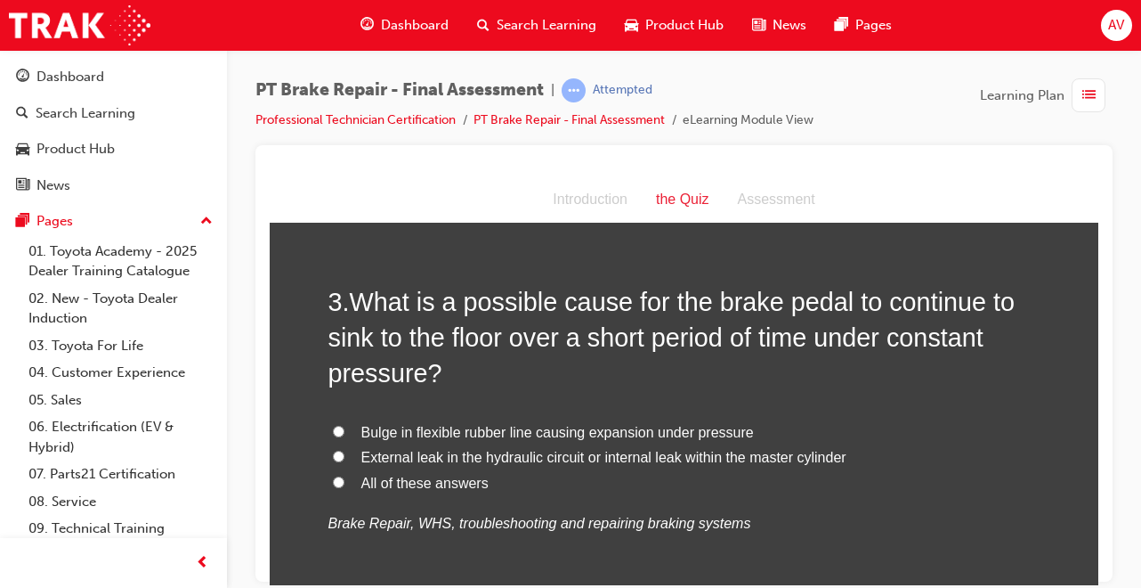
click at [333, 481] on input "All of these answers" at bounding box center [339, 481] width 12 height 12
radio input "true"
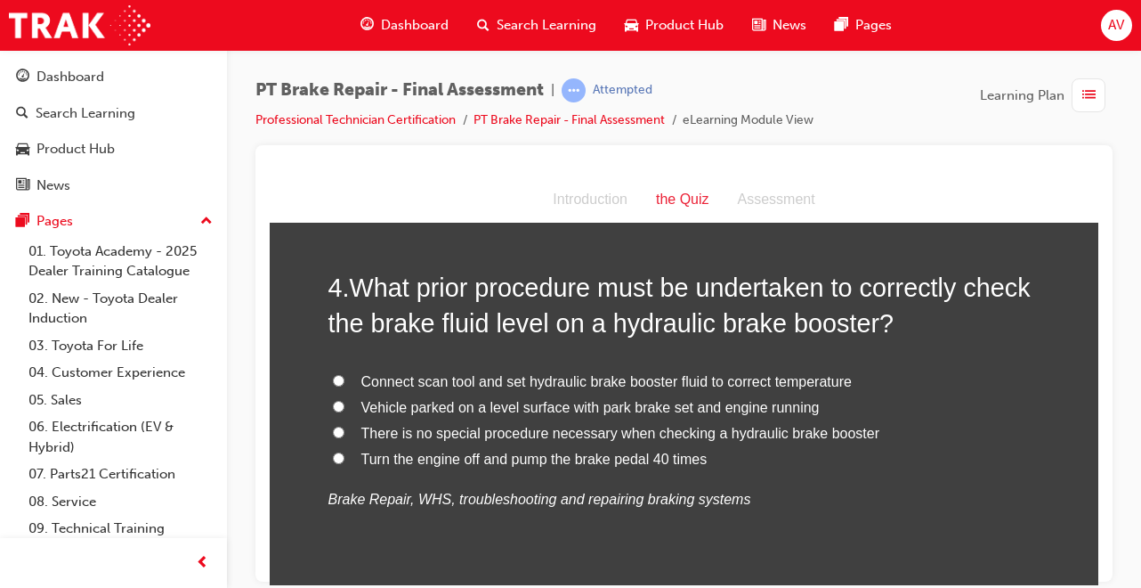
scroll to position [1258, 0]
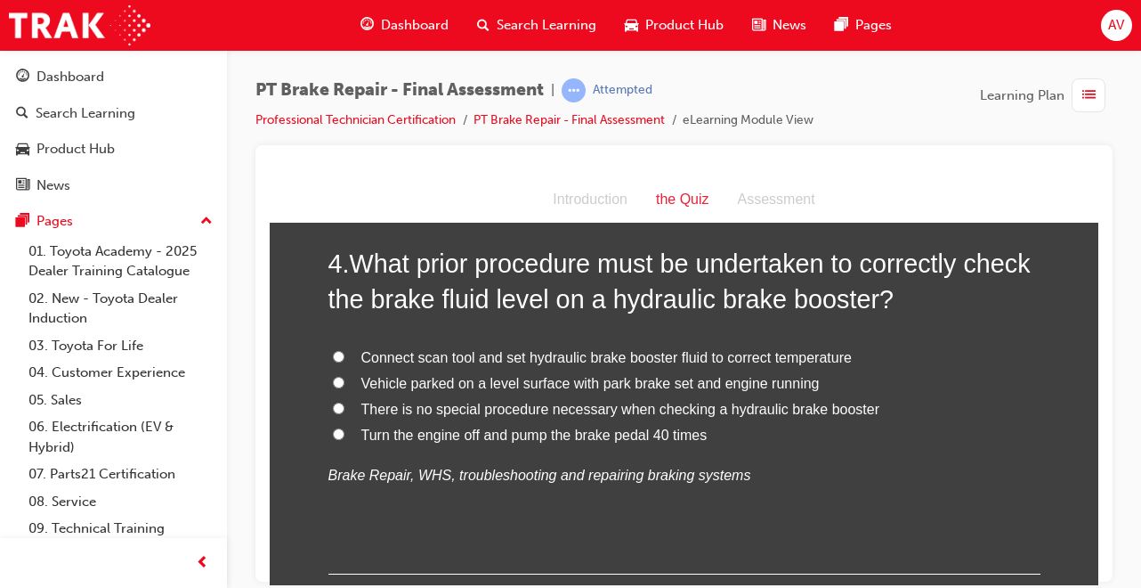
click at [333, 356] on input "Connect scan tool and set hydraulic brake booster fluid to correct temperature" at bounding box center [339, 356] width 12 height 12
radio input "true"
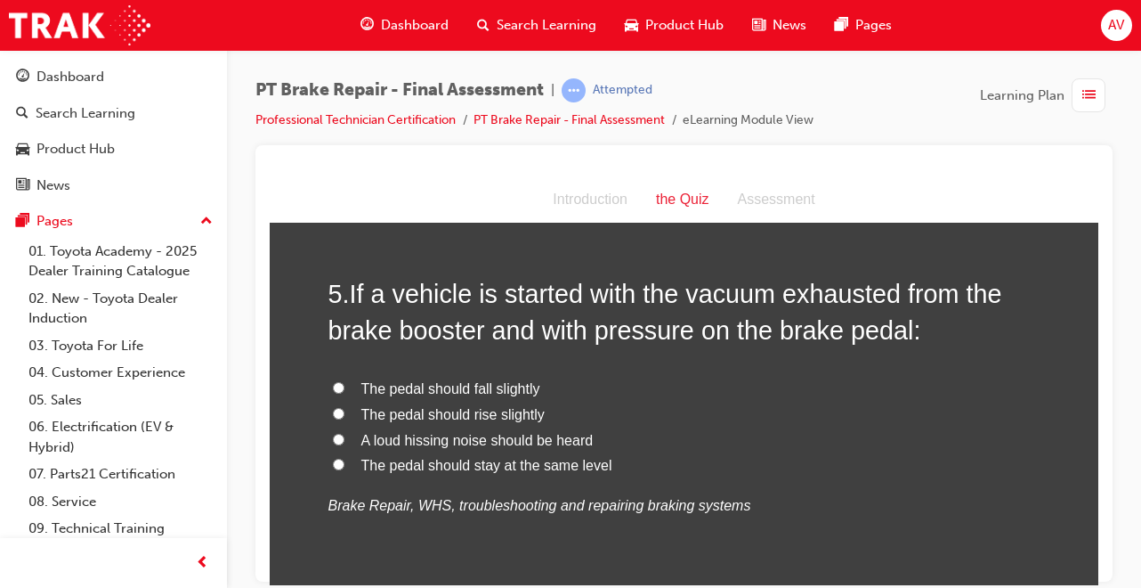
scroll to position [1650, 0]
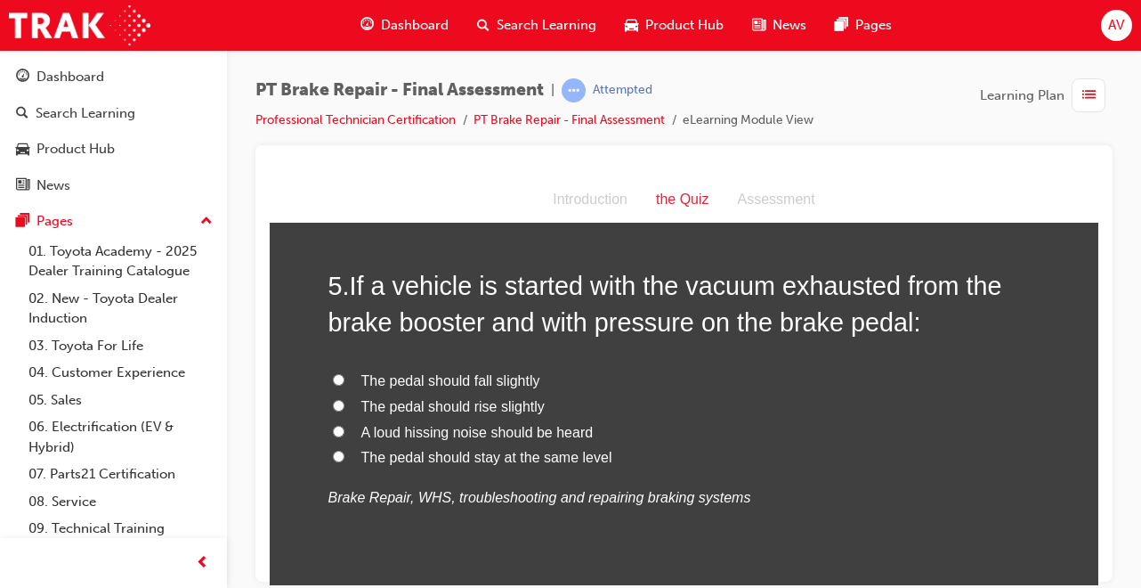
click at [334, 406] on input "The pedal should rise slightly" at bounding box center [339, 405] width 12 height 12
radio input "true"
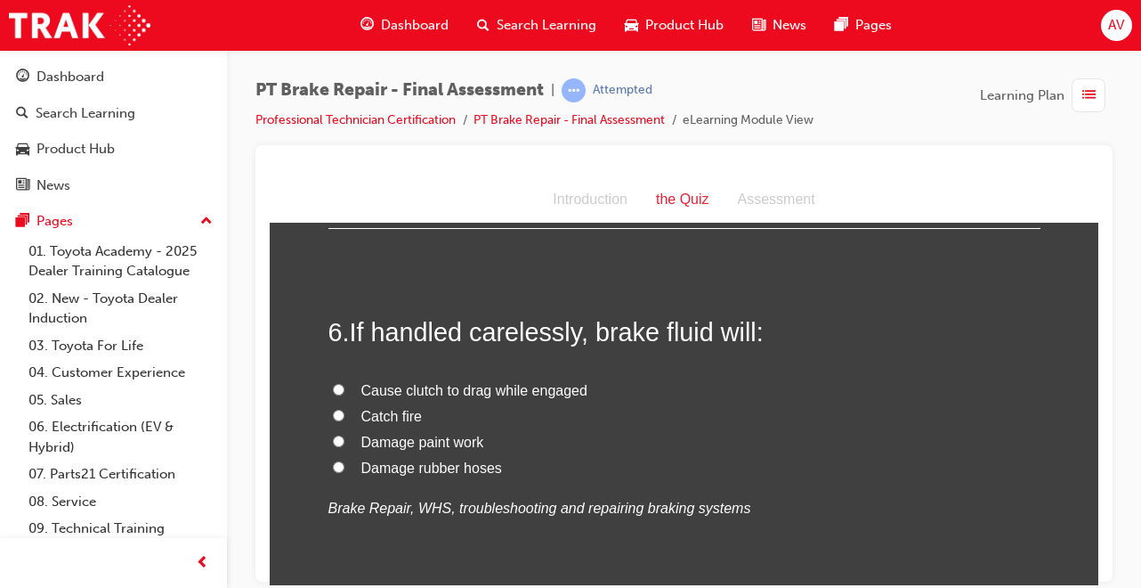
scroll to position [2030, 0]
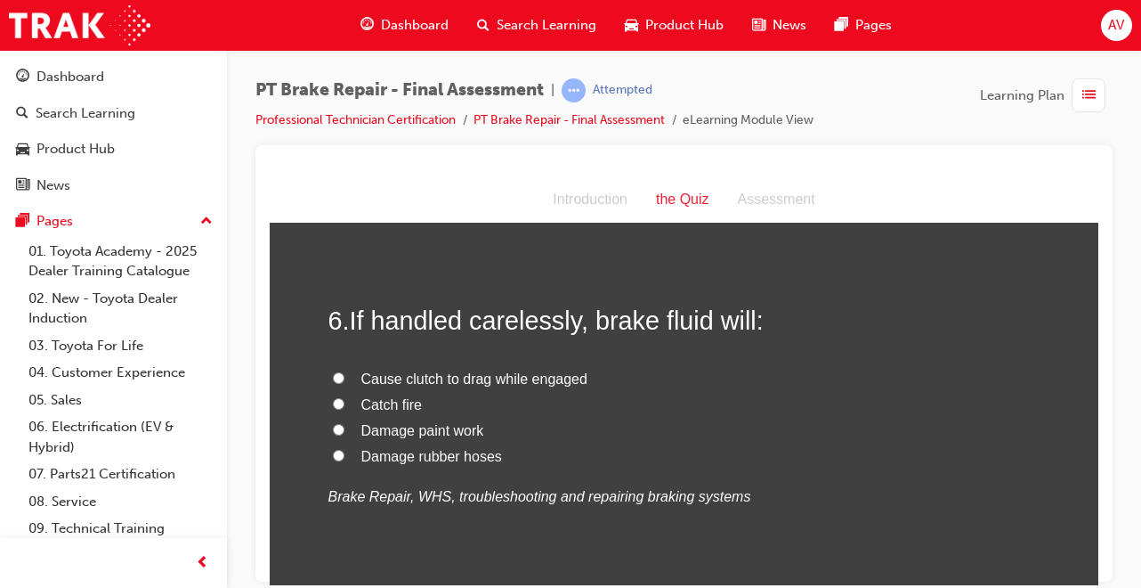
click at [336, 428] on input "Damage paint work" at bounding box center [339, 429] width 12 height 12
radio input "true"
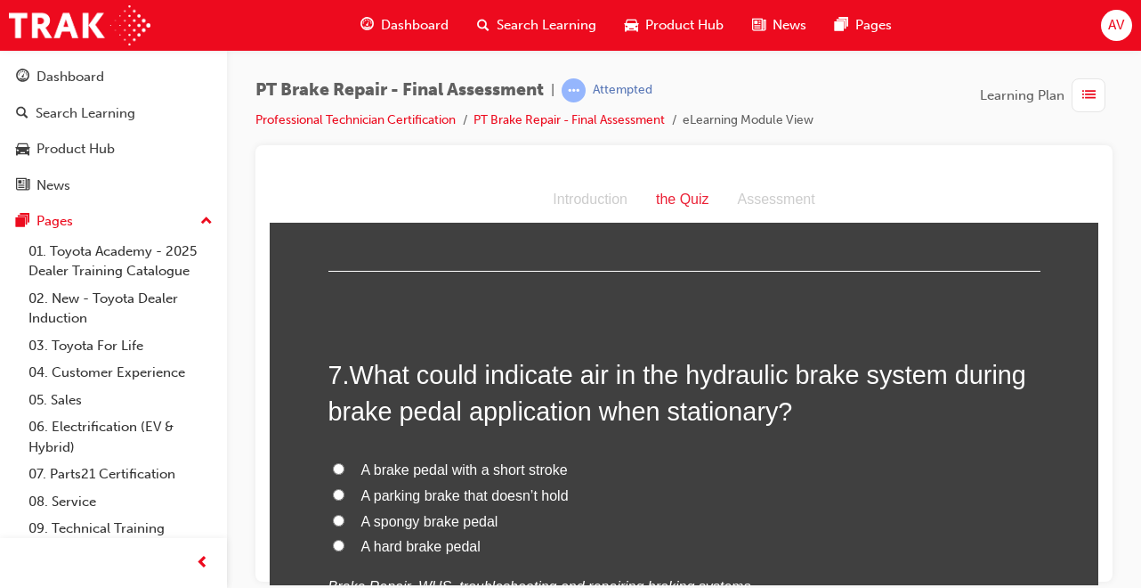
scroll to position [2363, 0]
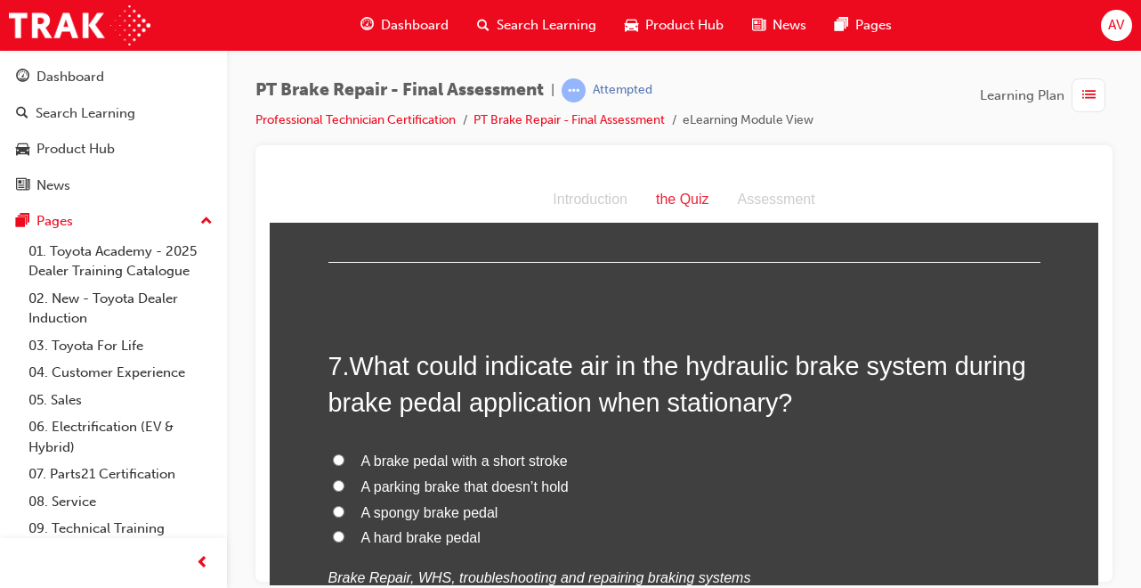
click at [336, 513] on input "A spongy brake pedal" at bounding box center [339, 511] width 12 height 12
radio input "true"
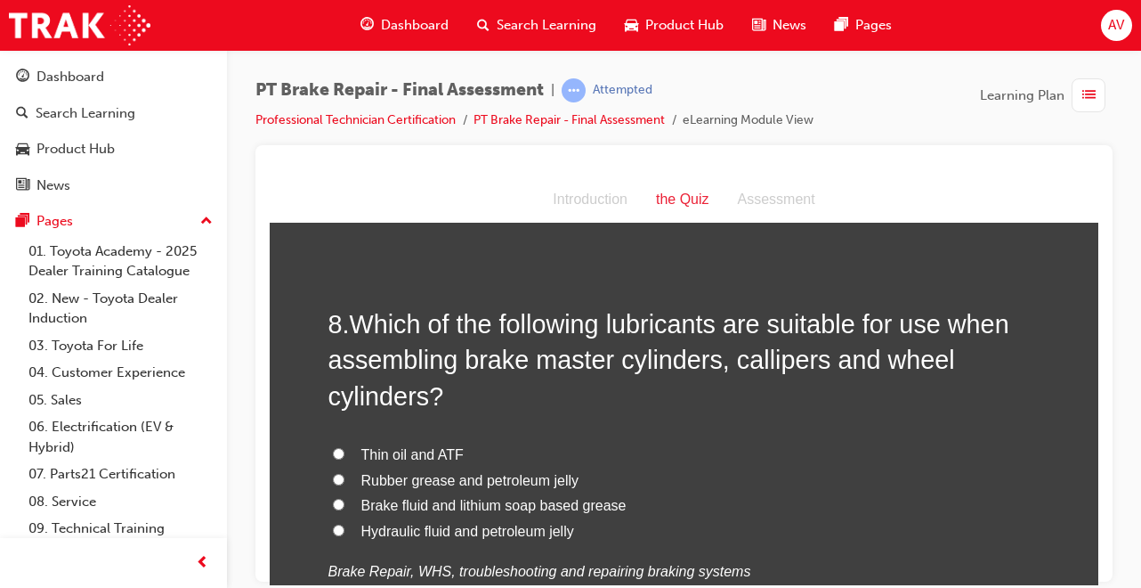
scroll to position [2837, 0]
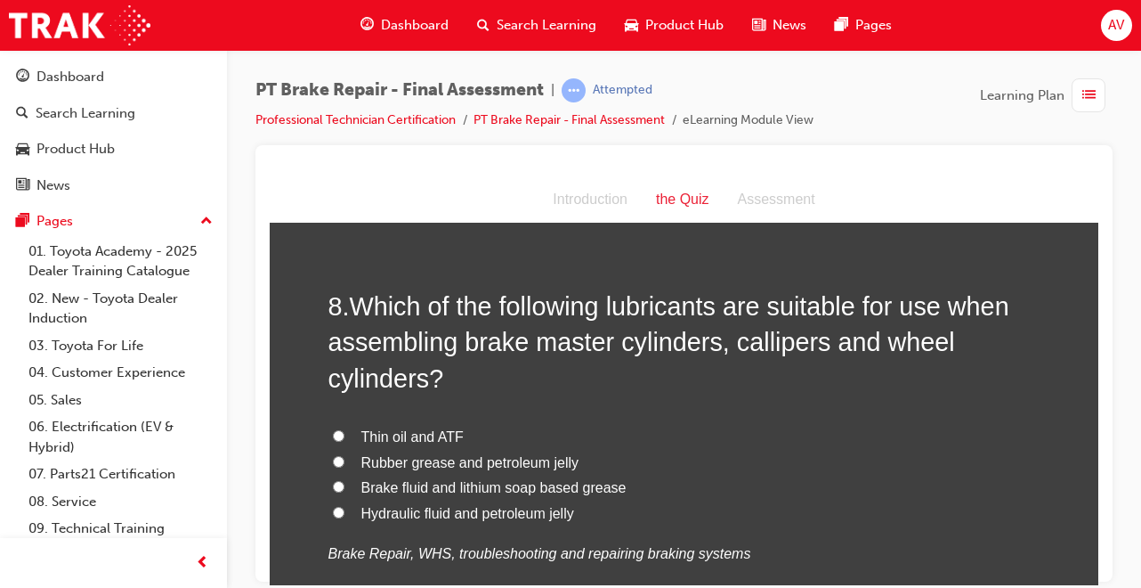
click at [333, 484] on input "Brake fluid and lithium soap based grease" at bounding box center [339, 486] width 12 height 12
radio input "true"
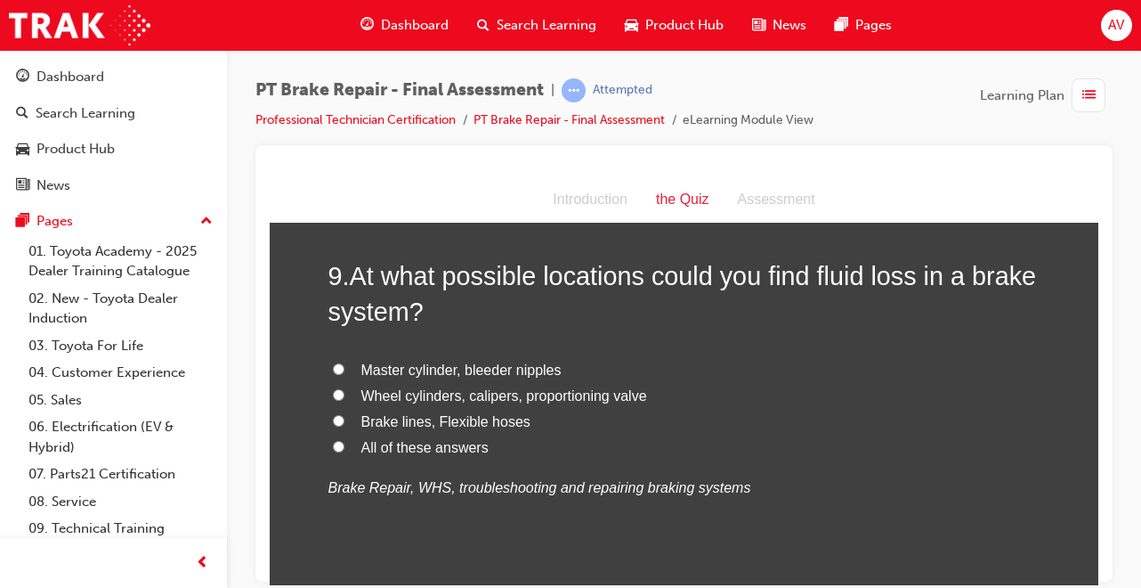
scroll to position [3324, 0]
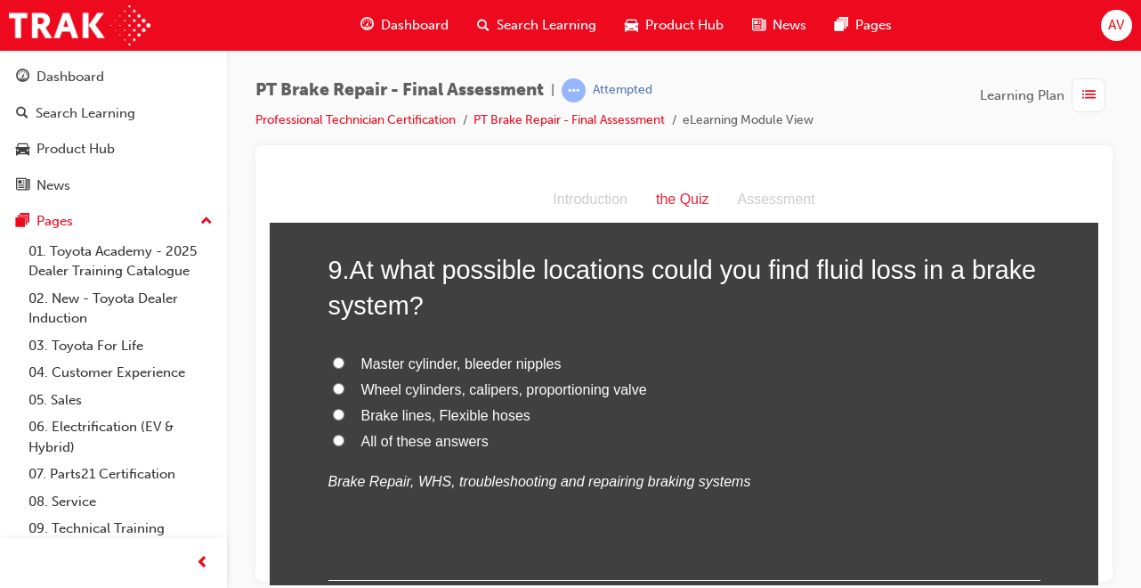
click at [333, 437] on input "All of these answers" at bounding box center [339, 440] width 12 height 12
radio input "true"
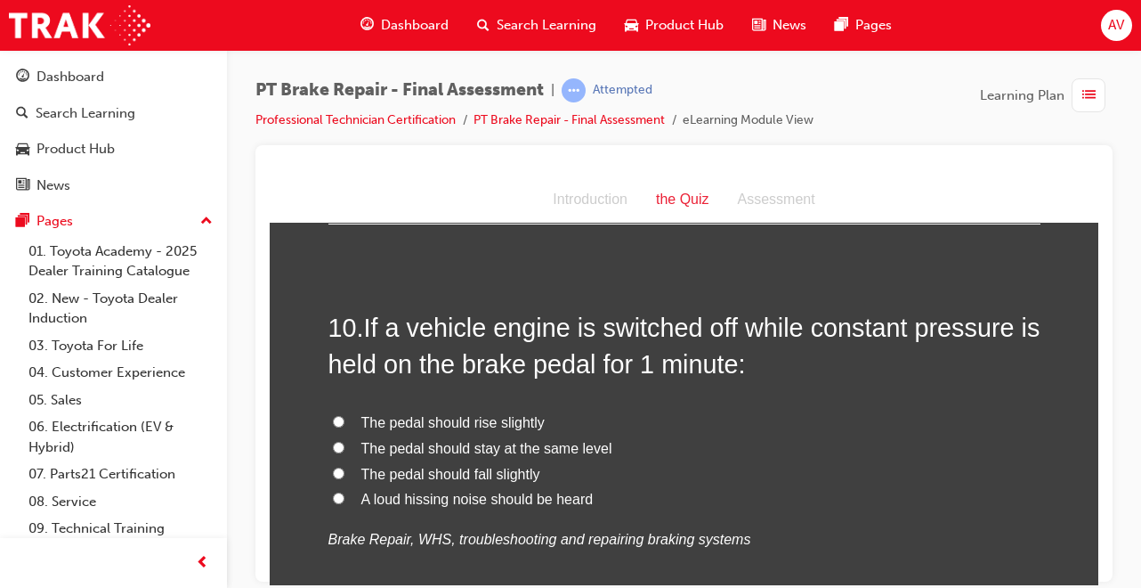
scroll to position [3716, 0]
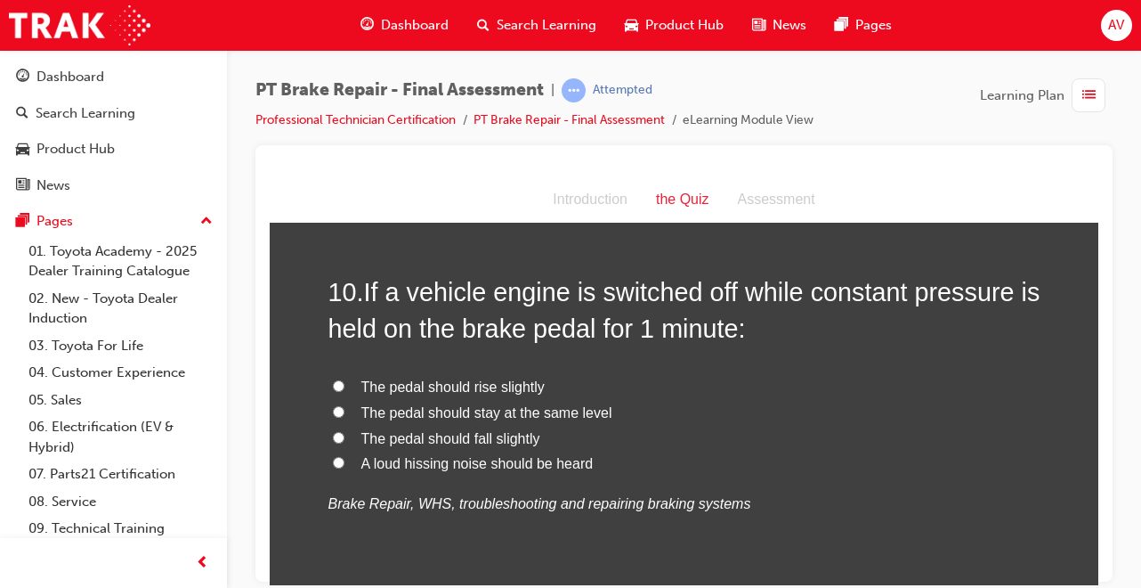
click at [333, 431] on input "The pedal should fall slightly" at bounding box center [339, 437] width 12 height 12
radio input "true"
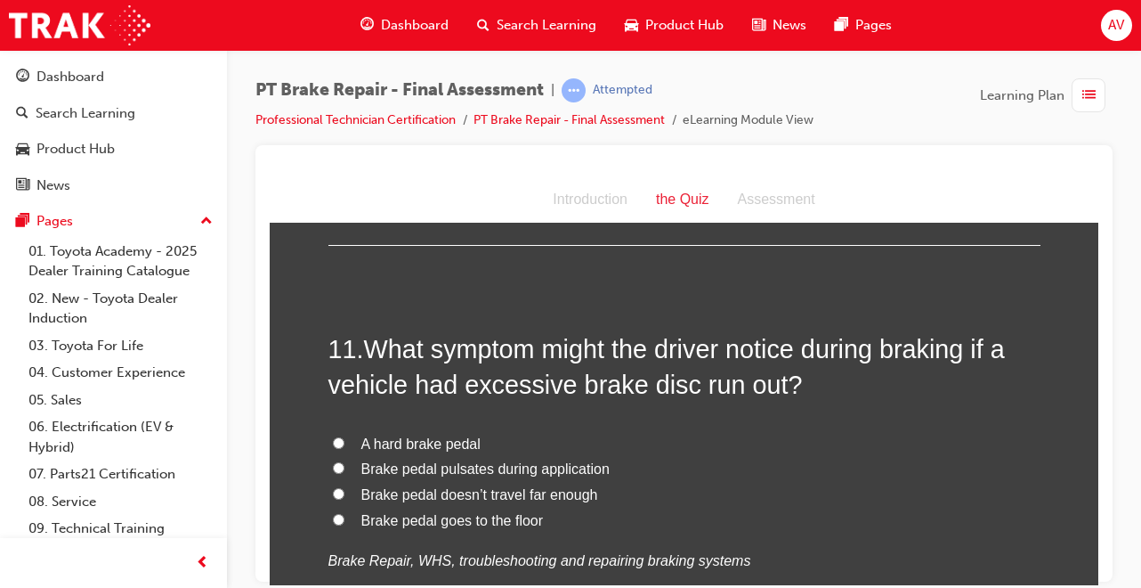
scroll to position [4107, 0]
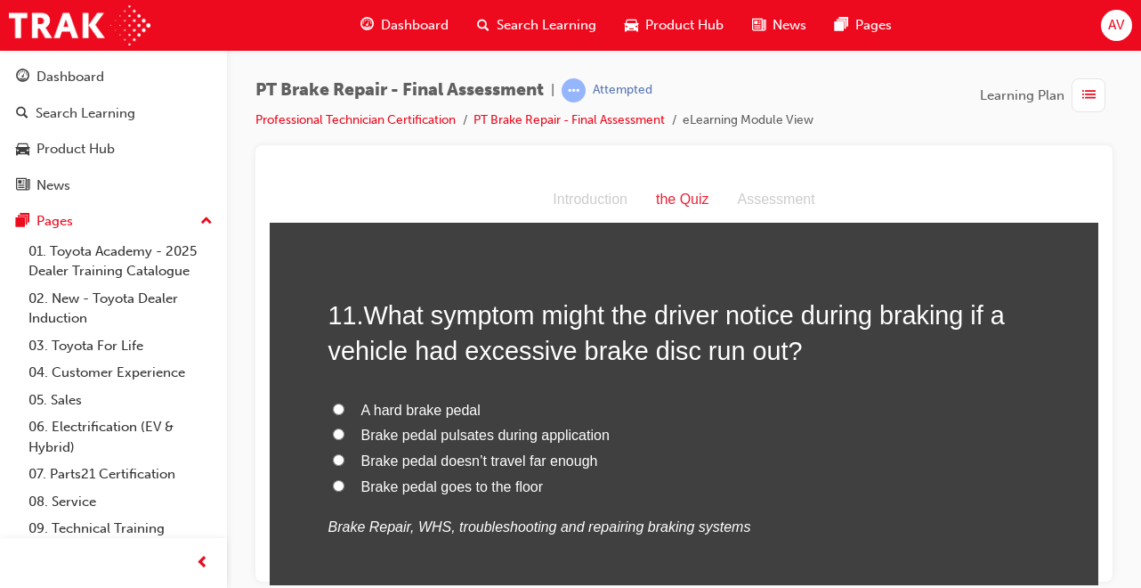
click at [333, 428] on input "Brake pedal pulsates during application" at bounding box center [339, 433] width 12 height 12
radio input "true"
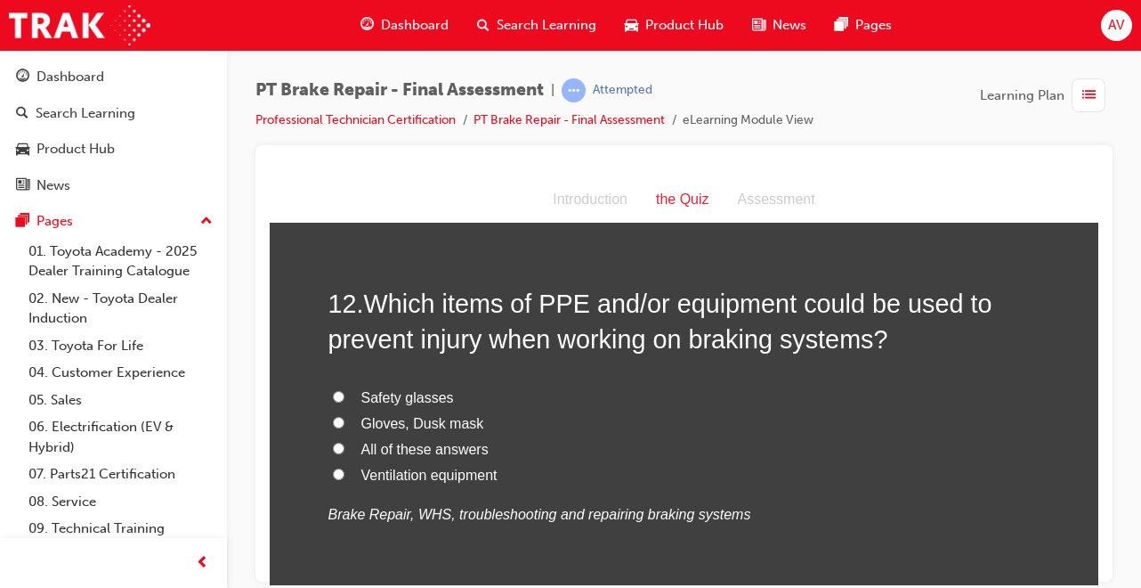
scroll to position [4535, 0]
click at [336, 446] on input "All of these answers" at bounding box center [339, 447] width 12 height 12
radio input "true"
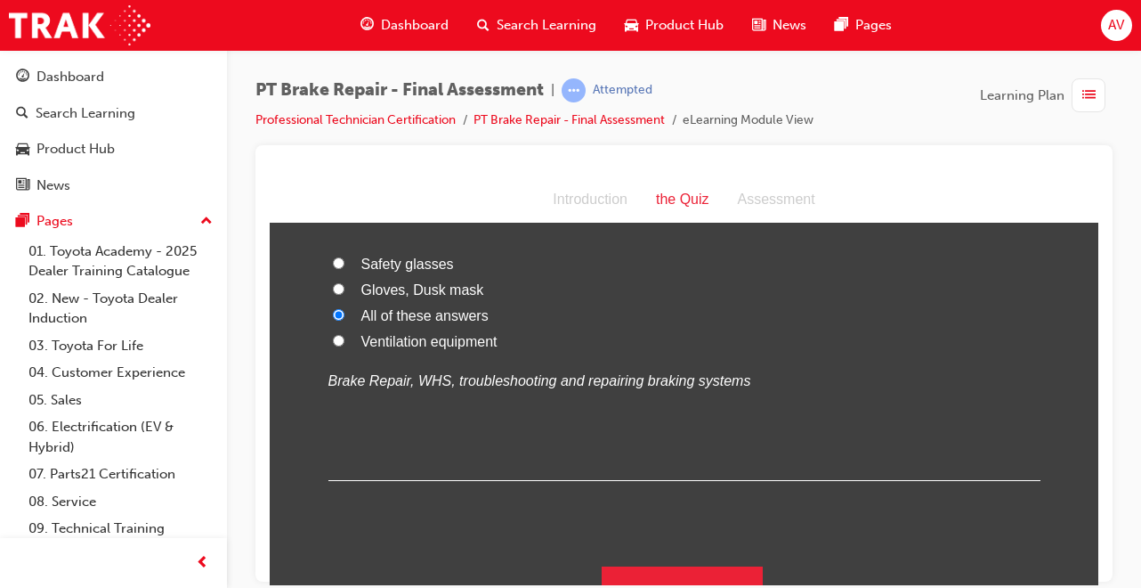
scroll to position [4698, 0]
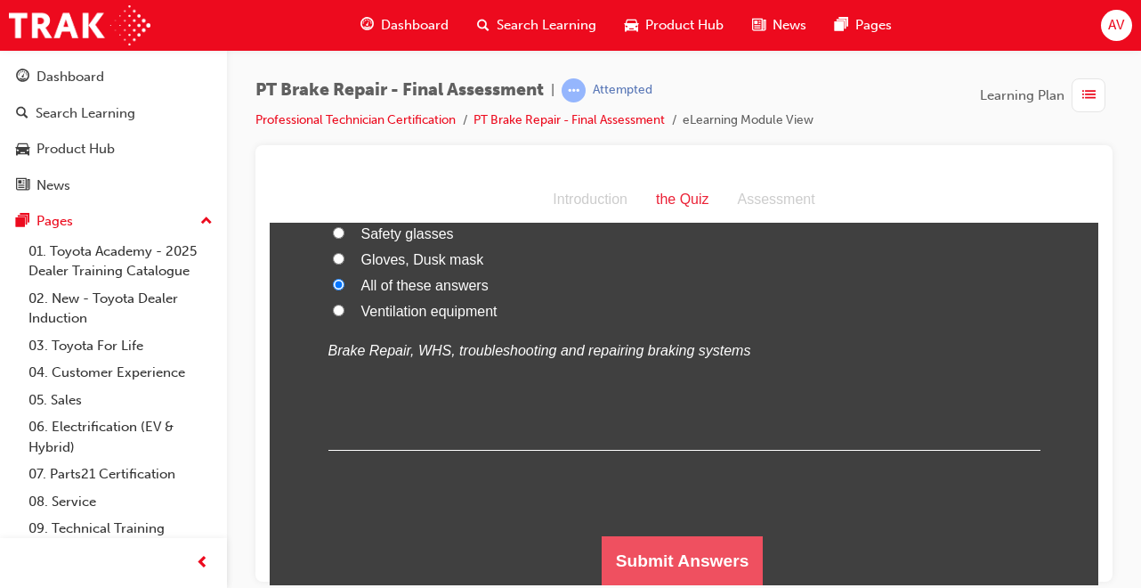
click at [660, 563] on button "Submit Answers" at bounding box center [683, 560] width 162 height 50
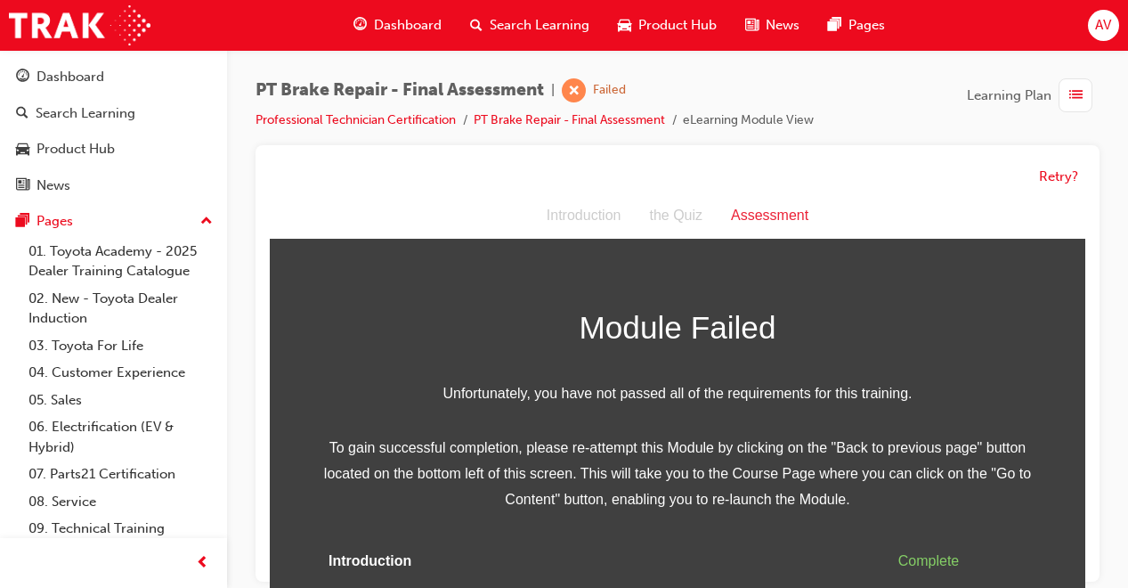
scroll to position [59, 0]
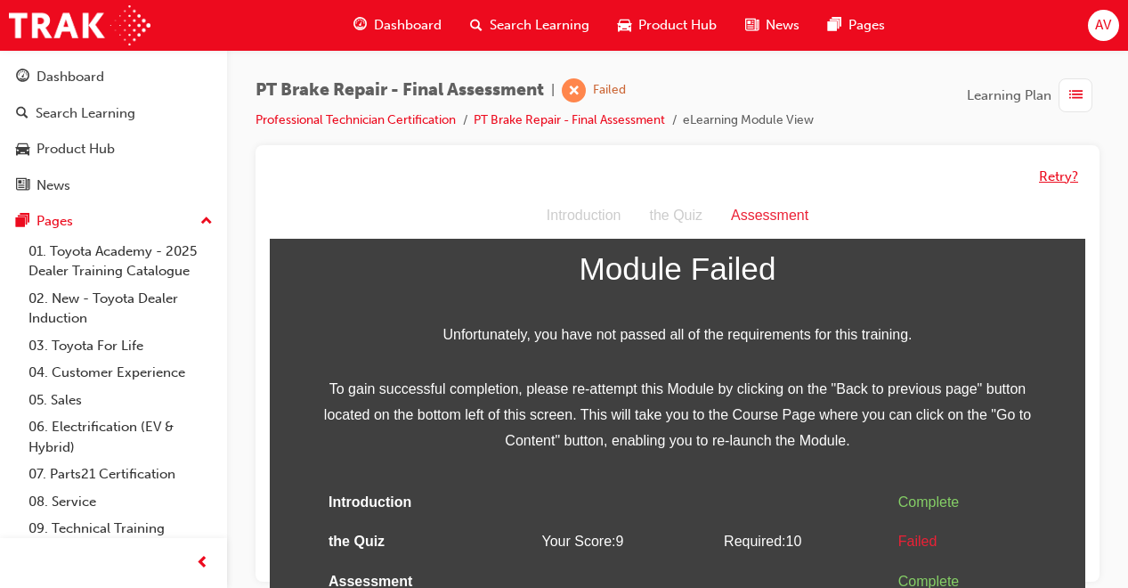
click at [1057, 173] on button "Retry?" at bounding box center [1058, 176] width 39 height 20
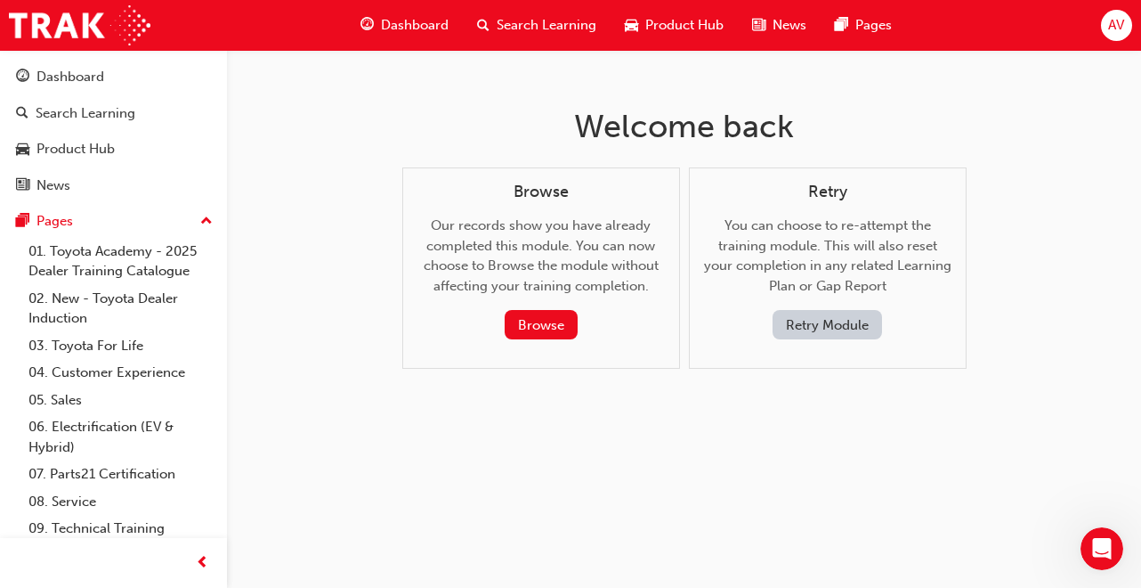
click at [802, 315] on button "Retry Module" at bounding box center [827, 324] width 109 height 29
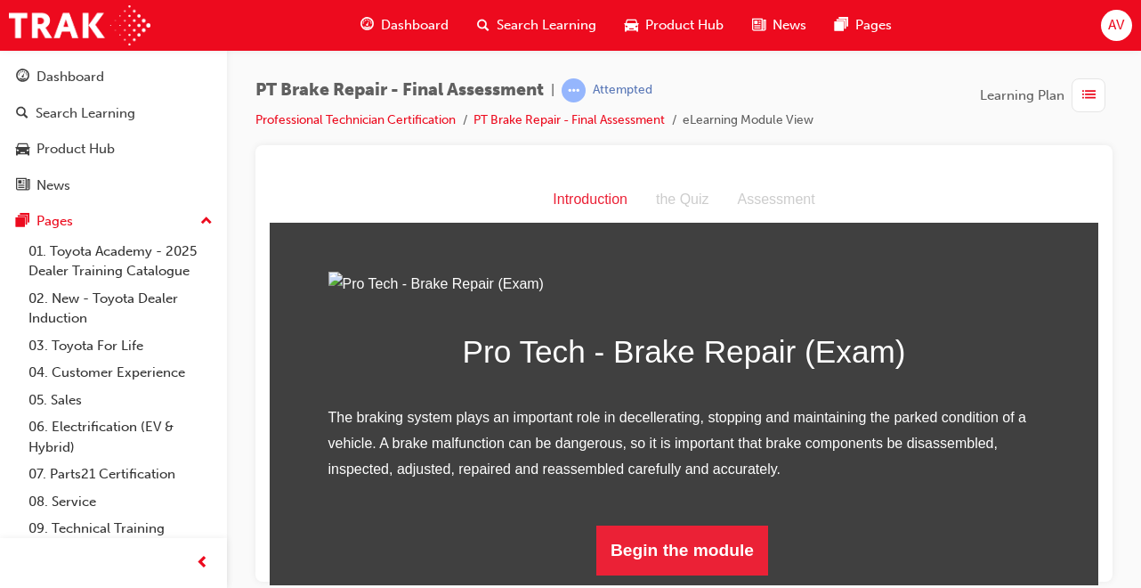
scroll to position [186, 0]
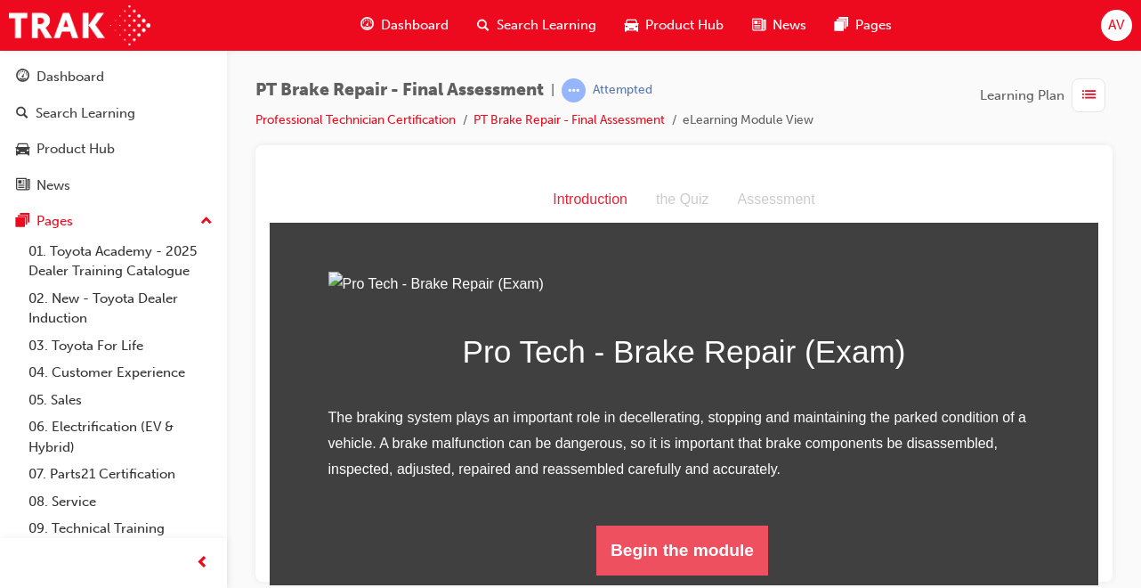
click at [628, 557] on button "Begin the module" at bounding box center [682, 549] width 172 height 50
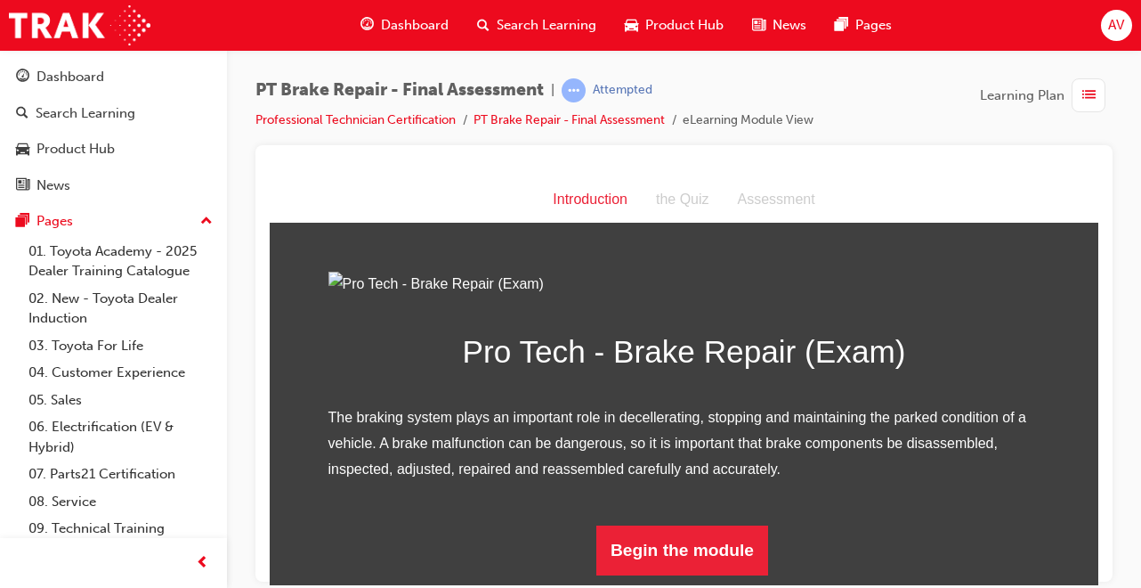
scroll to position [0, 0]
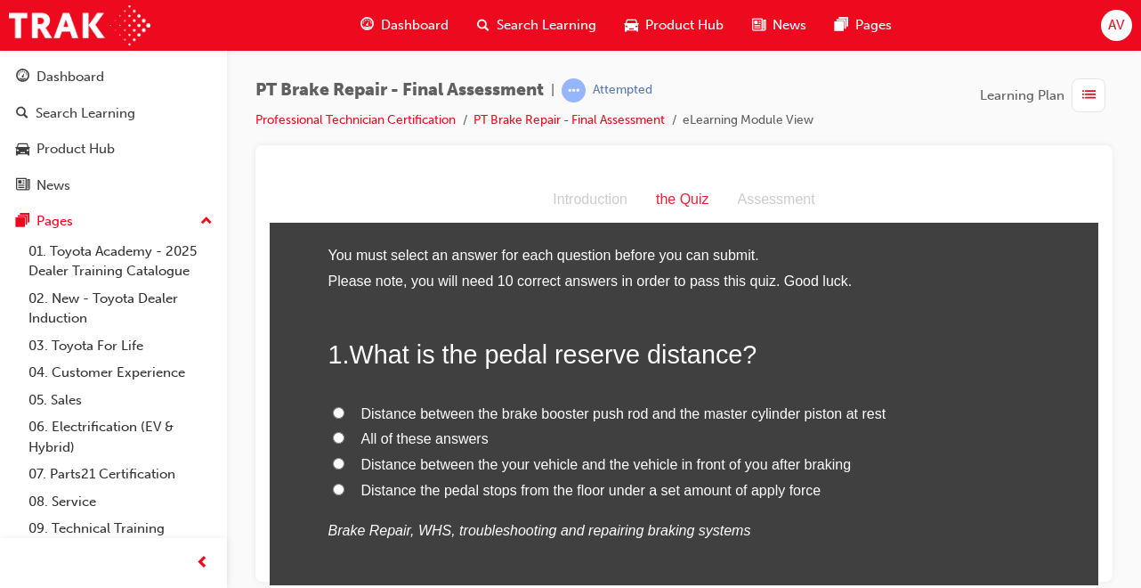
click at [333, 434] on input "All of these answers" at bounding box center [339, 437] width 12 height 12
radio input "true"
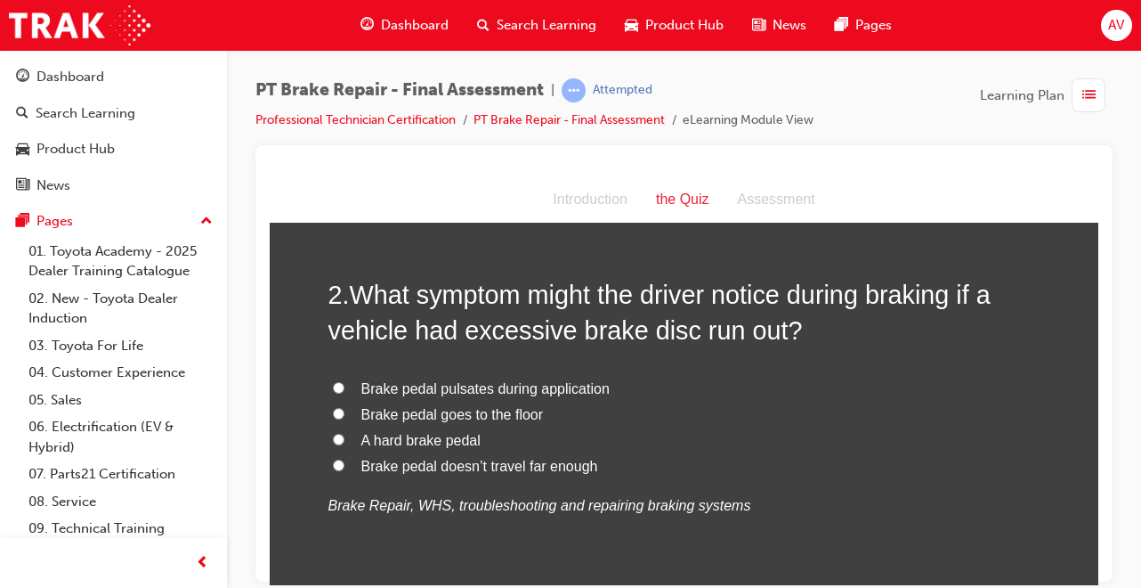
scroll to position [463, 0]
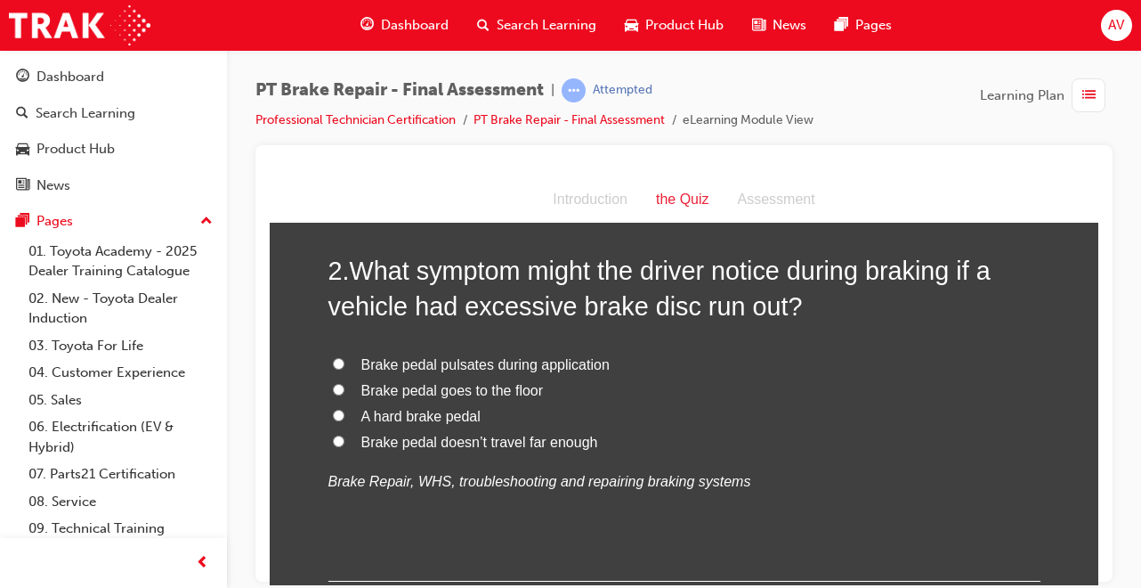
click at [335, 361] on input "Brake pedal pulsates during application" at bounding box center [339, 363] width 12 height 12
radio input "true"
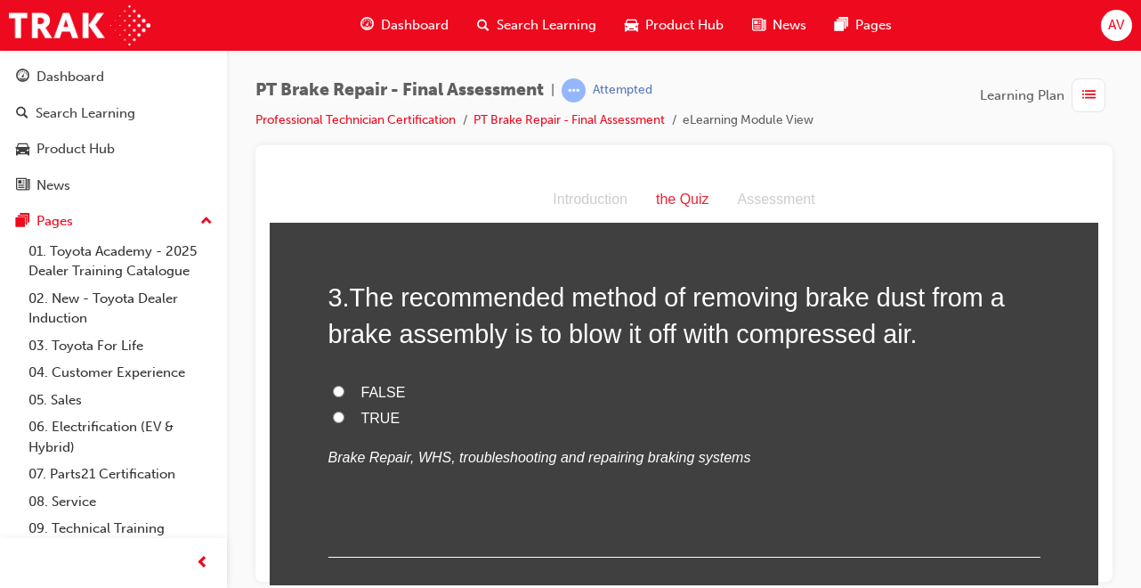
scroll to position [855, 0]
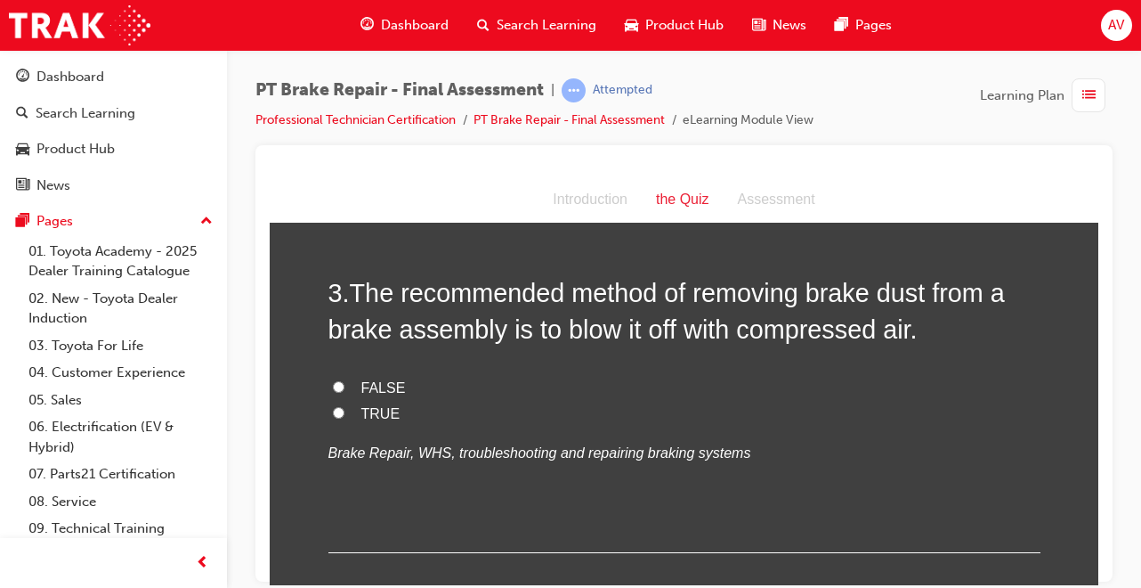
click at [333, 387] on input "FALSE" at bounding box center [339, 386] width 12 height 12
radio input "true"
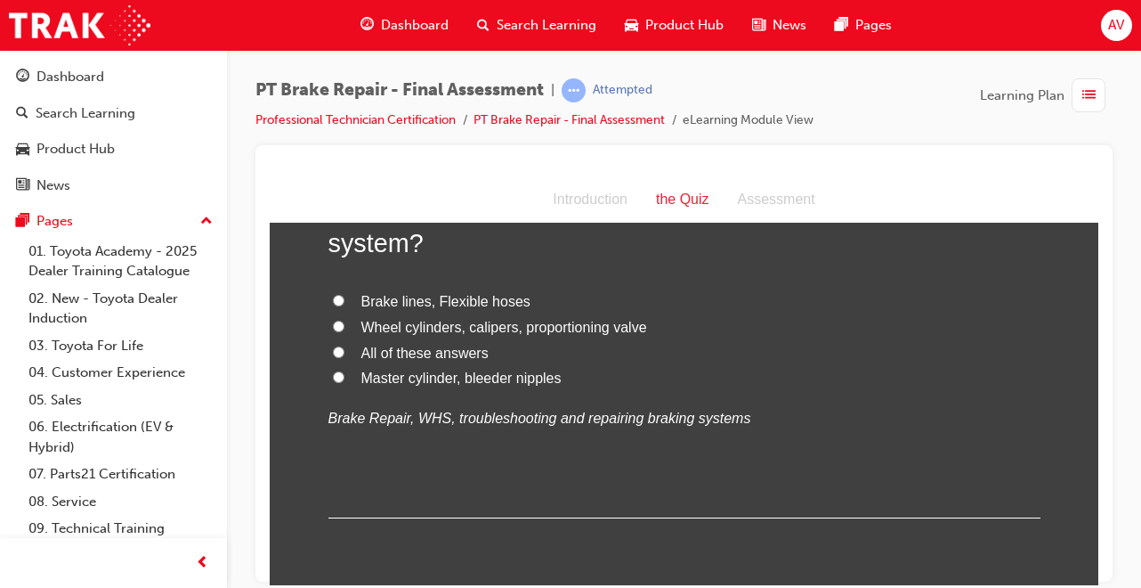
scroll to position [1306, 0]
click at [333, 344] on input "All of these answers" at bounding box center [339, 350] width 12 height 12
radio input "true"
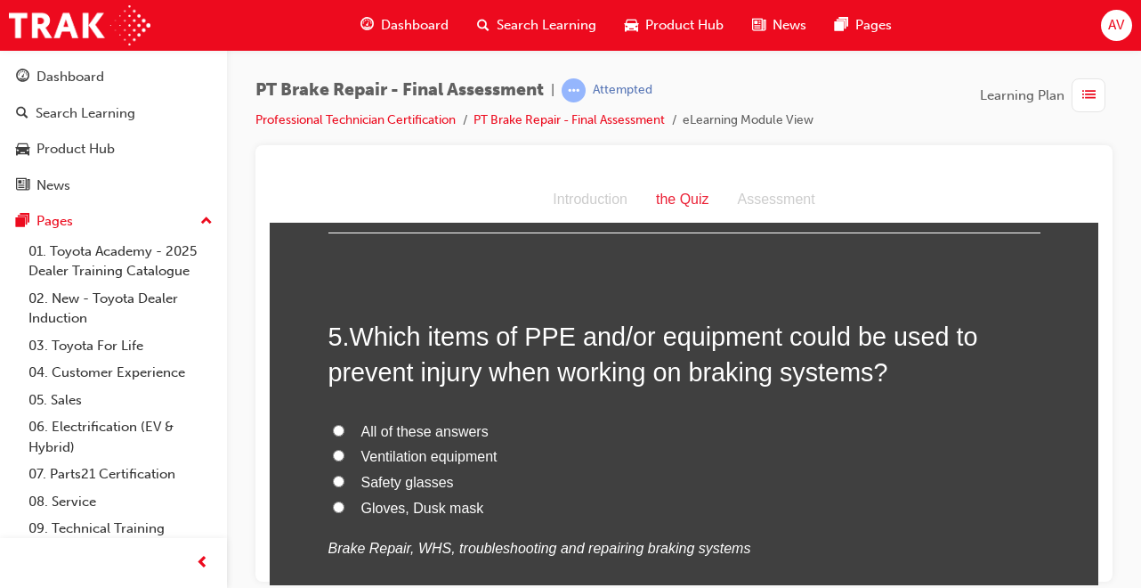
scroll to position [1591, 0]
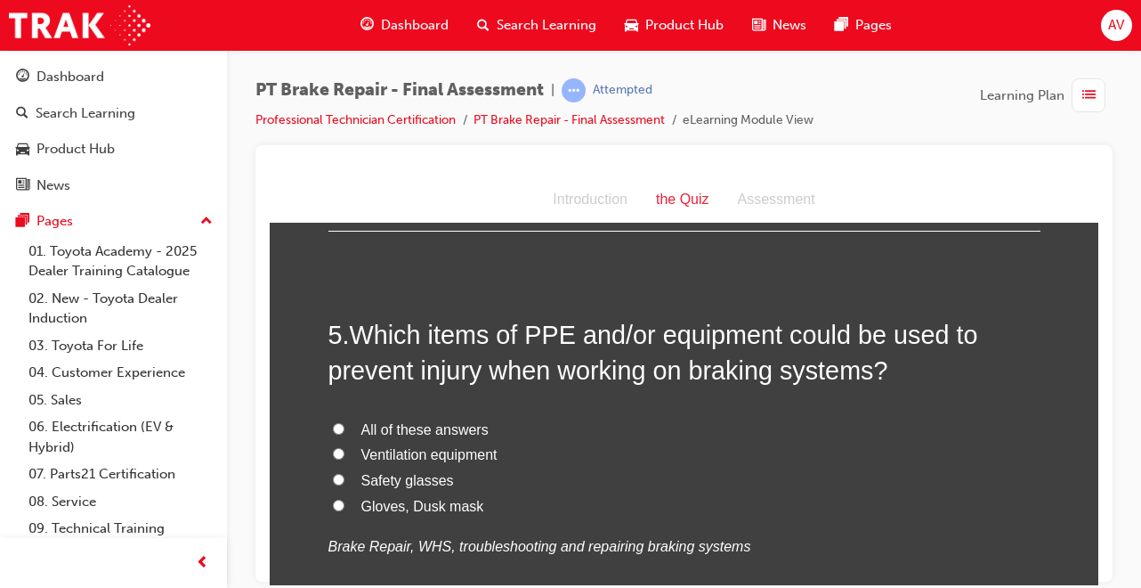
click at [328, 426] on label "All of these answers" at bounding box center [684, 430] width 712 height 26
click at [333, 426] on input "All of these answers" at bounding box center [339, 428] width 12 height 12
radio input "true"
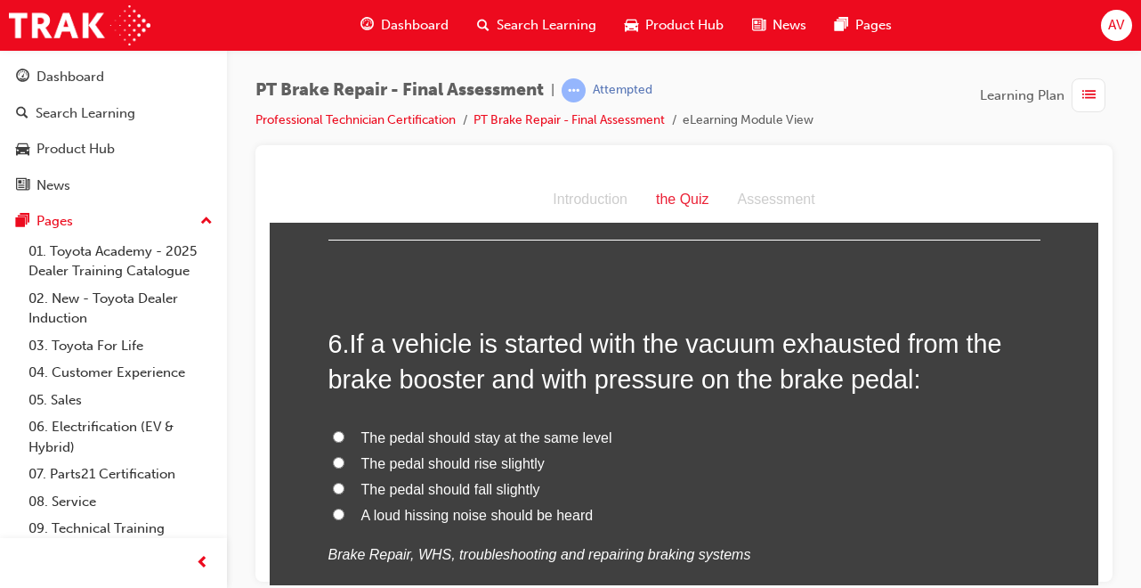
scroll to position [2018, 0]
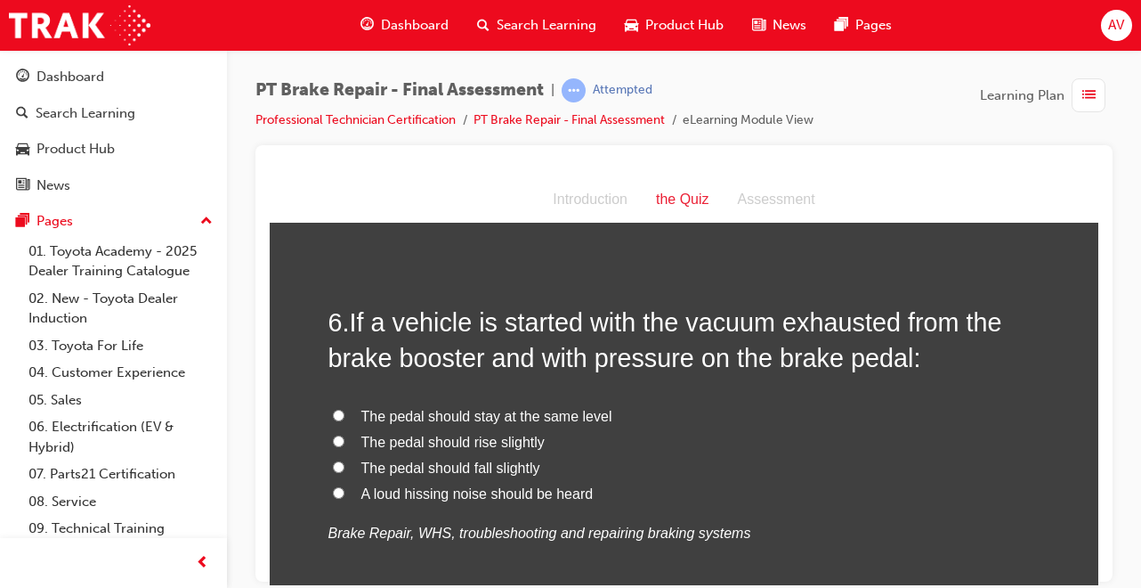
click at [333, 441] on input "The pedal should rise slightly" at bounding box center [339, 440] width 12 height 12
radio input "true"
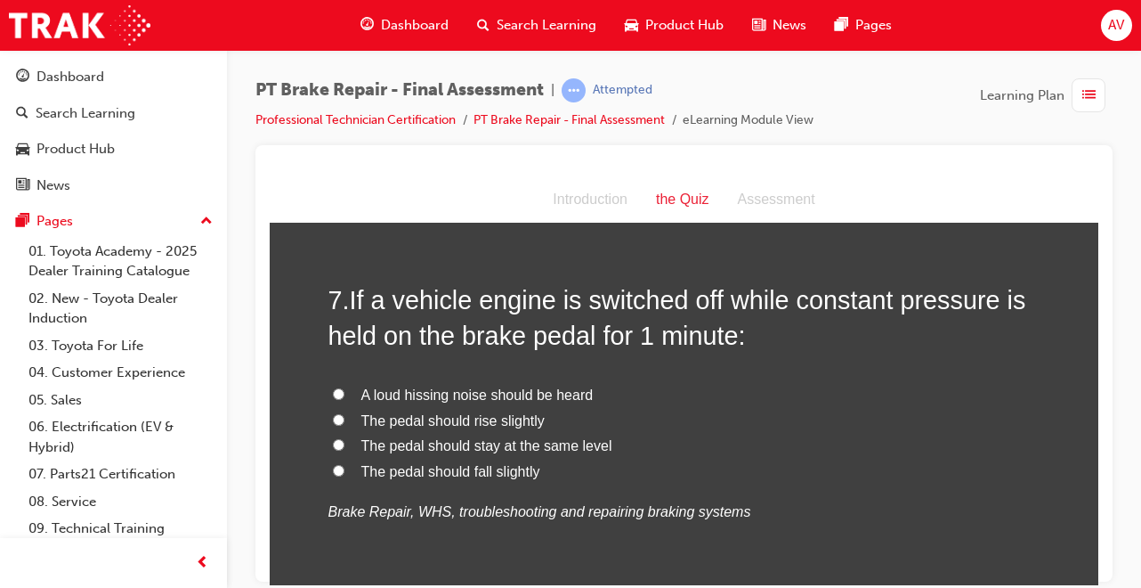
scroll to position [2481, 0]
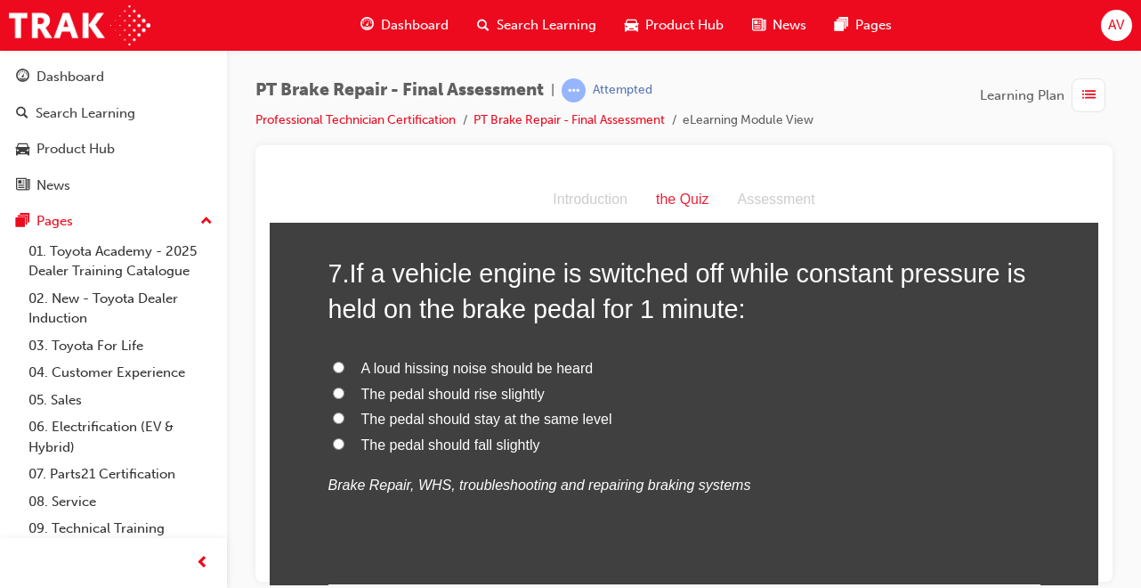
click at [333, 443] on input "The pedal should fall slightly" at bounding box center [339, 443] width 12 height 12
radio input "true"
click at [333, 386] on input "The pedal should rise slightly" at bounding box center [339, 392] width 12 height 12
radio input "true"
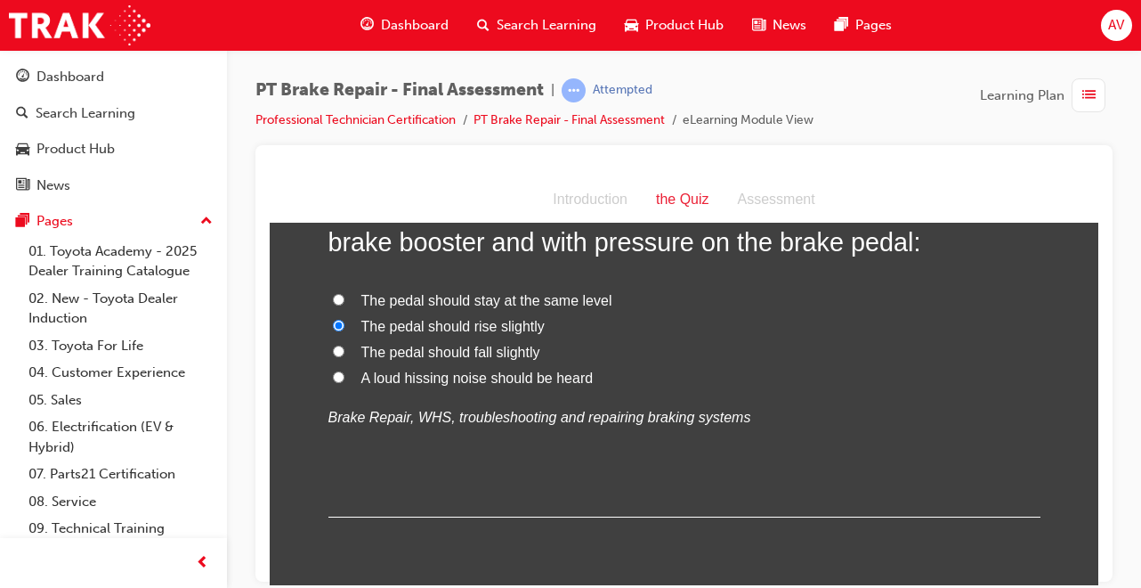
scroll to position [2112, 0]
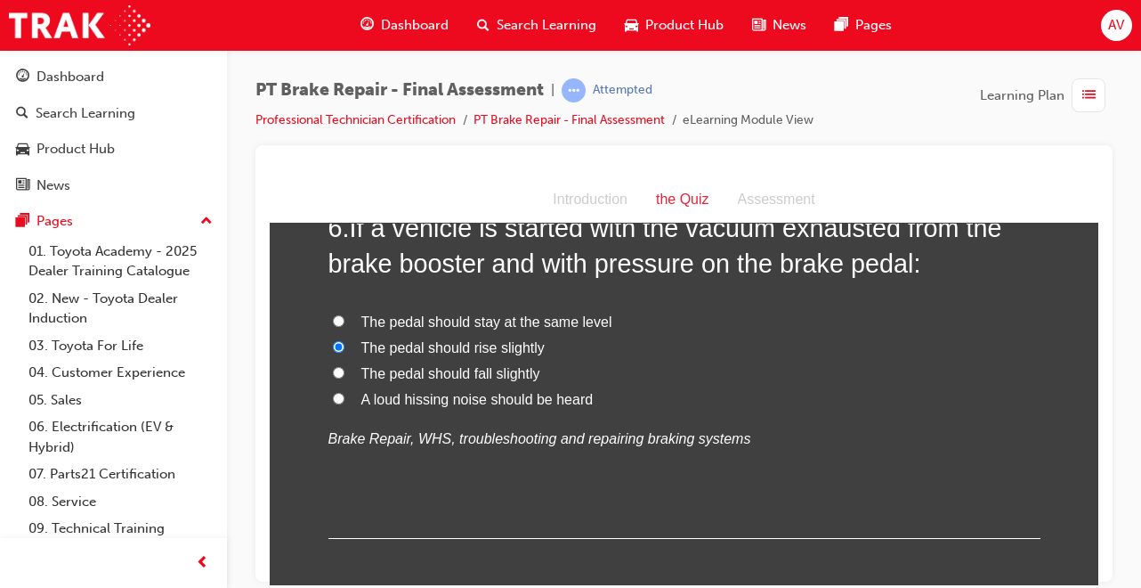
click at [333, 374] on input "The pedal should fall slightly" at bounding box center [339, 372] width 12 height 12
radio input "true"
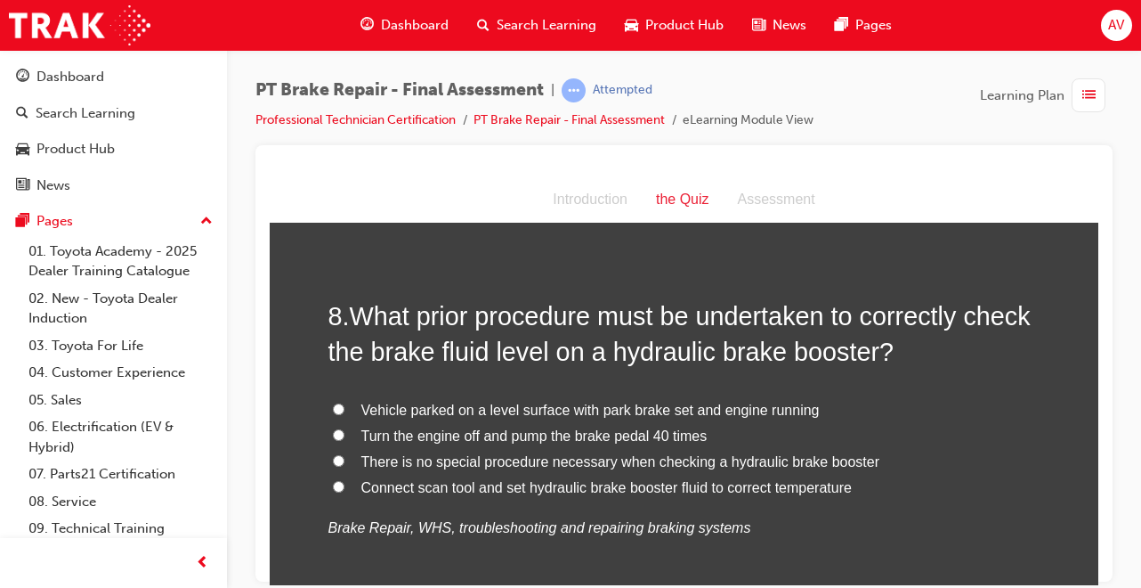
scroll to position [2860, 0]
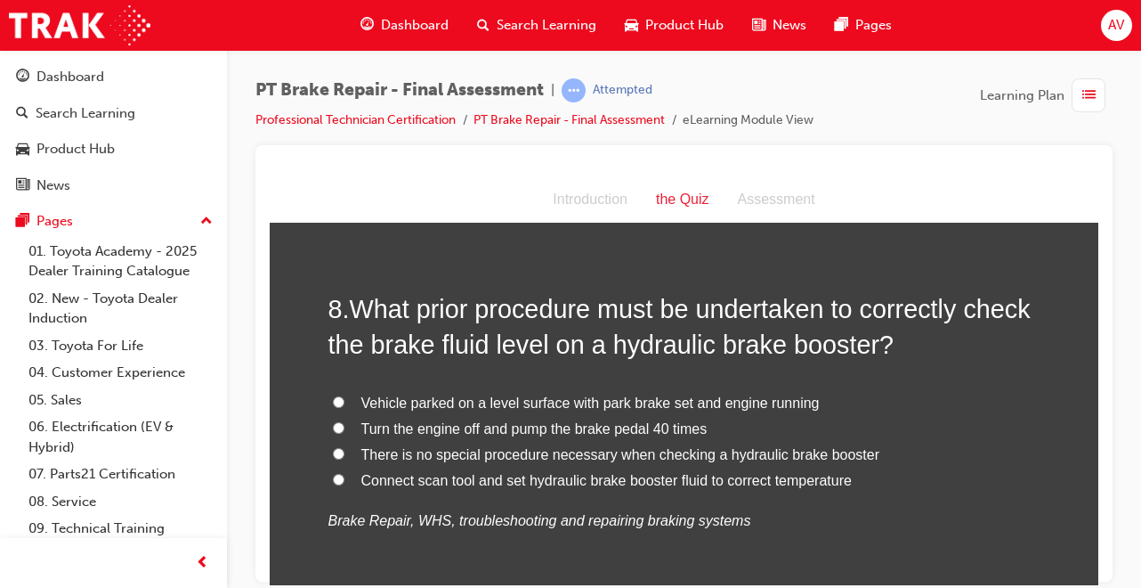
click at [334, 475] on input "Connect scan tool and set hydraulic brake booster fluid to correct temperature" at bounding box center [339, 479] width 12 height 12
radio input "true"
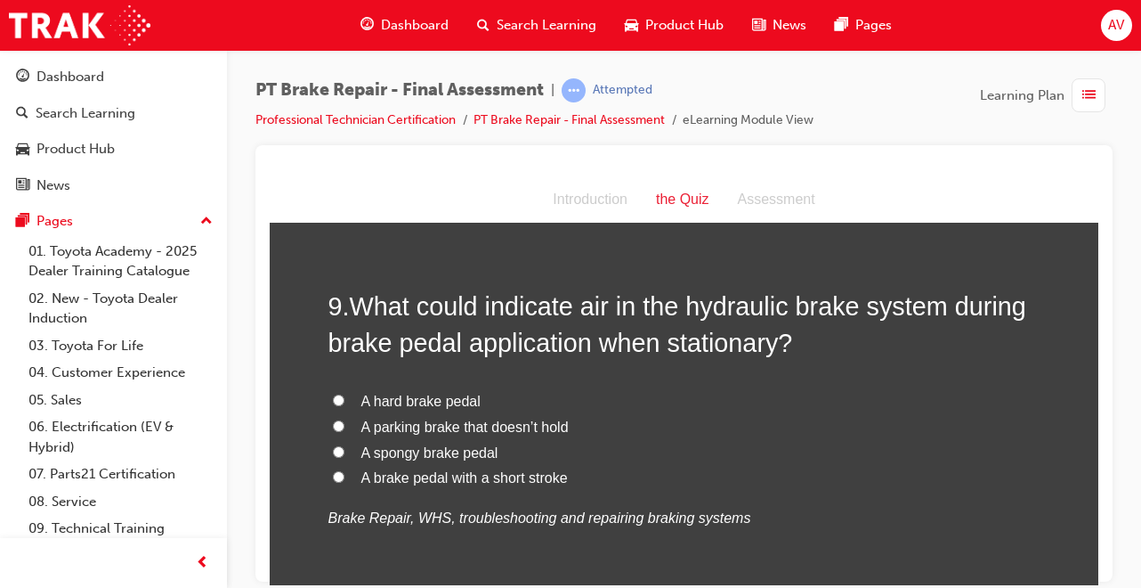
scroll to position [3287, 0]
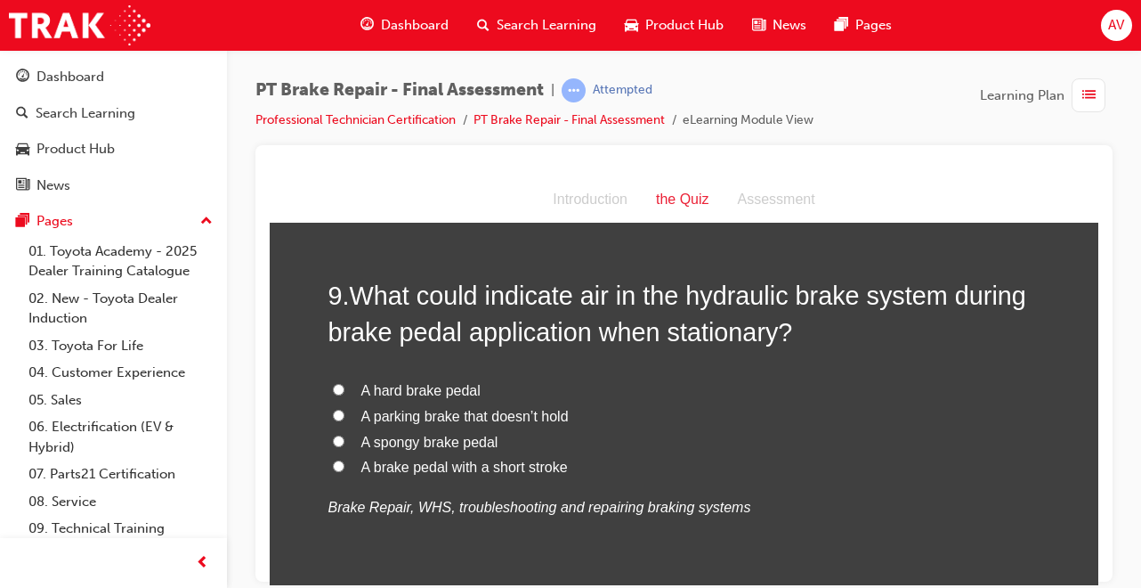
click at [336, 434] on input "A spongy brake pedal" at bounding box center [339, 440] width 12 height 12
radio input "true"
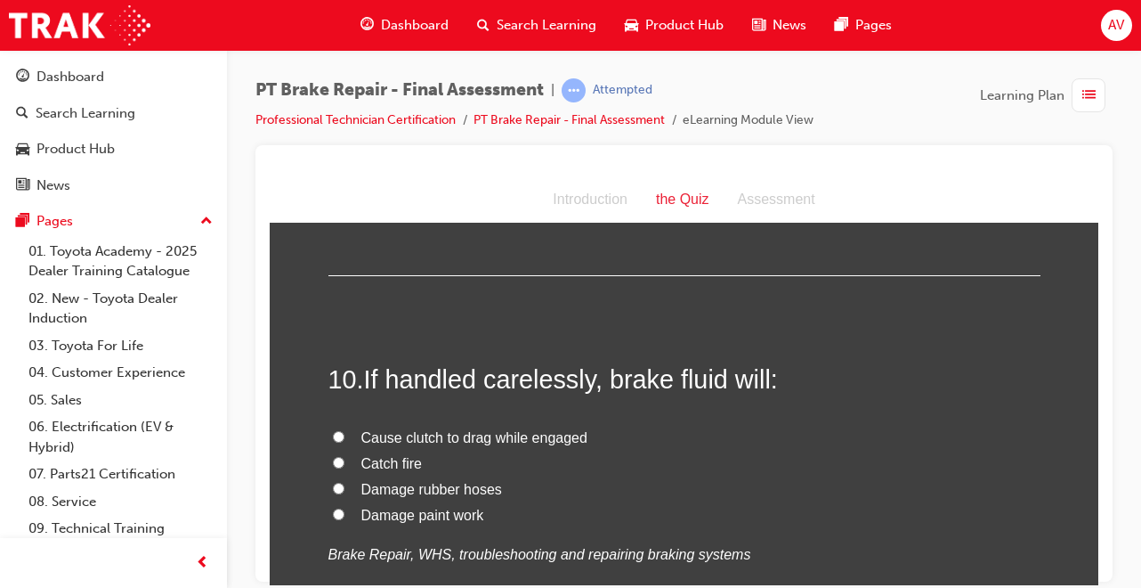
scroll to position [3644, 0]
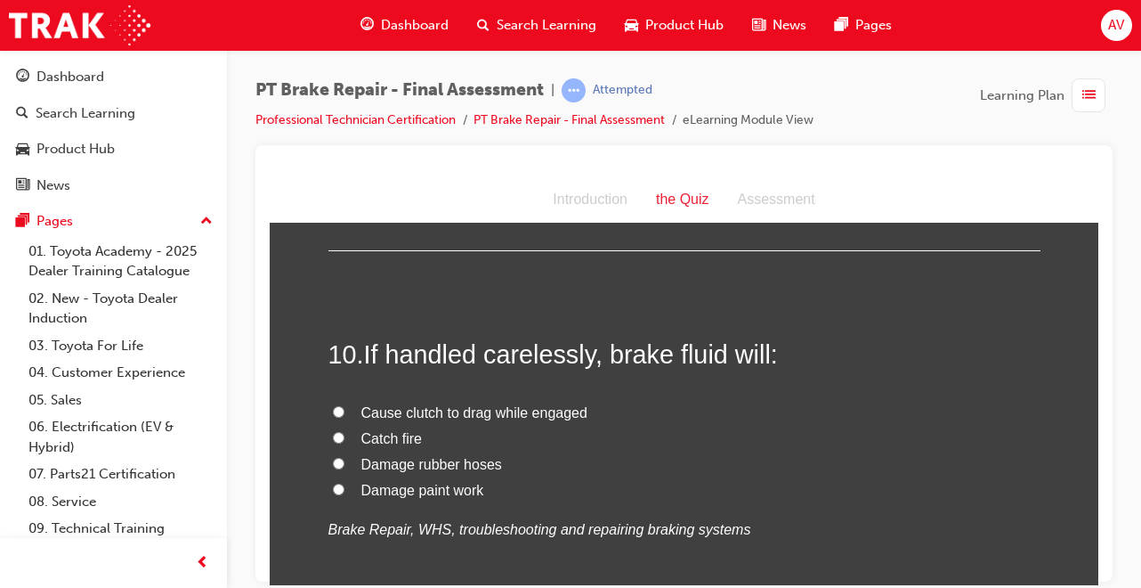
click at [333, 489] on input "Damage paint work" at bounding box center [339, 488] width 12 height 12
radio input "true"
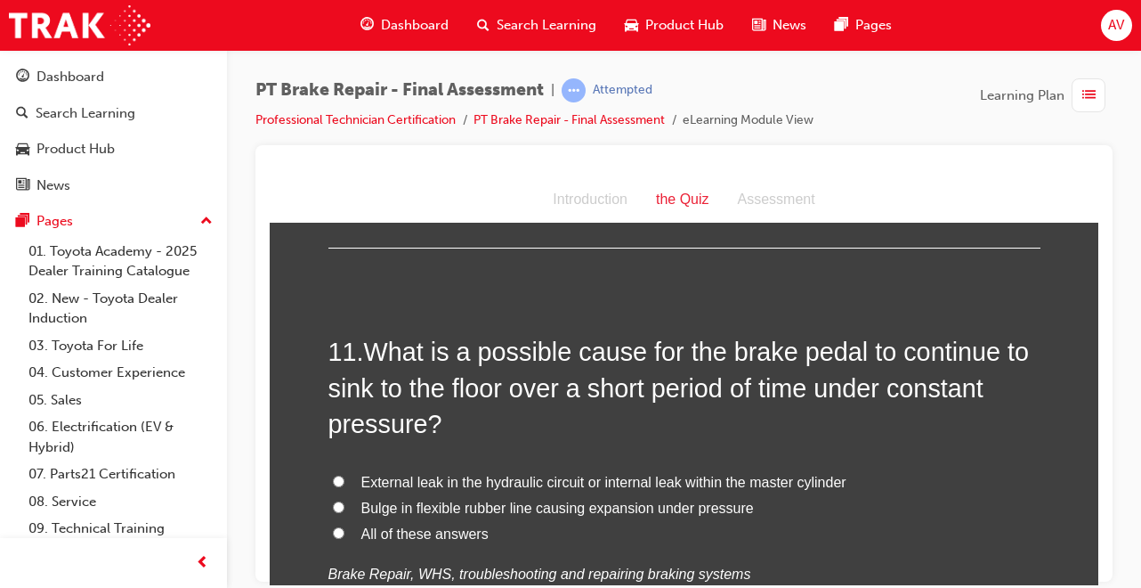
scroll to position [4035, 0]
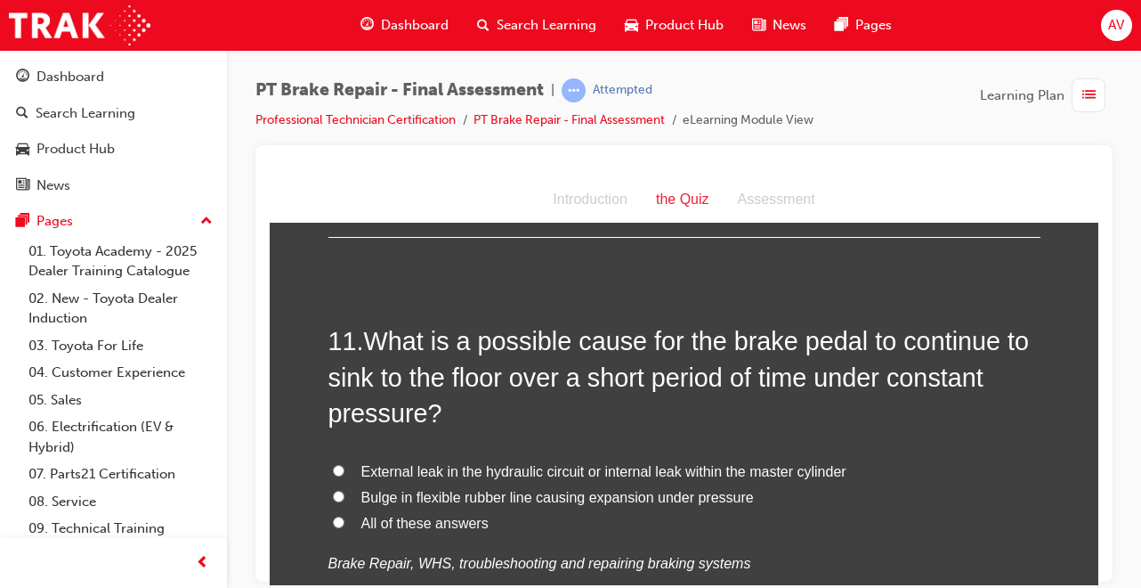
click at [333, 521] on input "All of these answers" at bounding box center [339, 521] width 12 height 12
radio input "true"
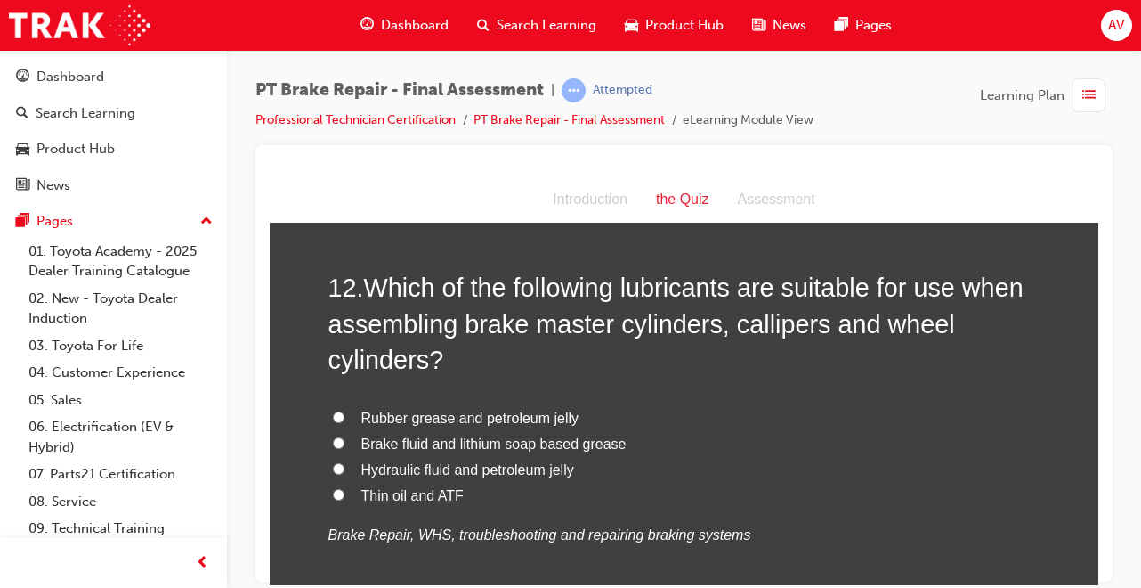
scroll to position [4534, 0]
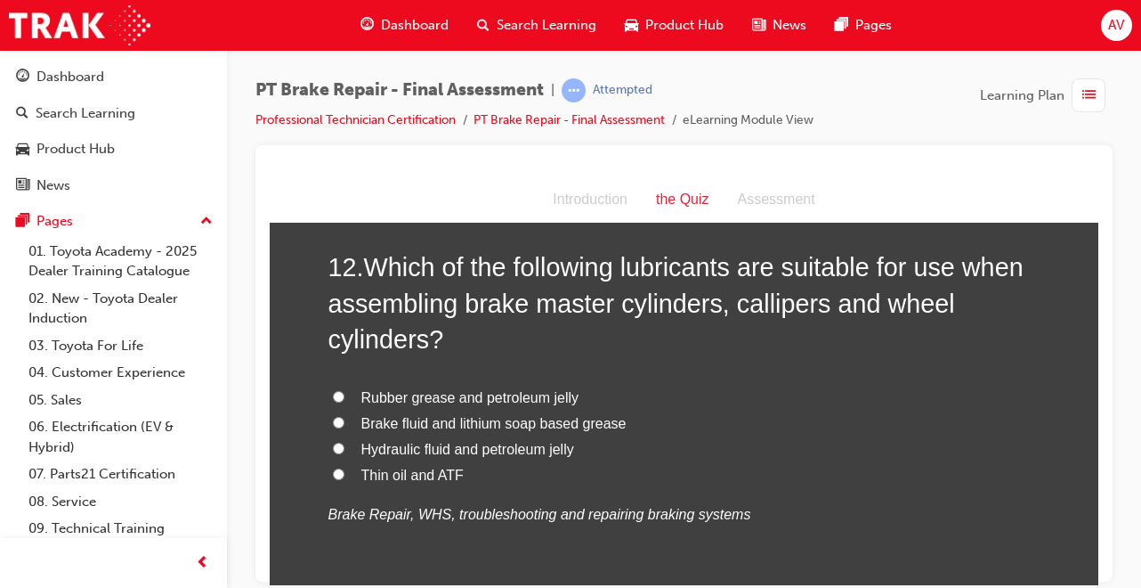
click at [333, 424] on input "Brake fluid and lithium soap based grease" at bounding box center [339, 422] width 12 height 12
radio input "true"
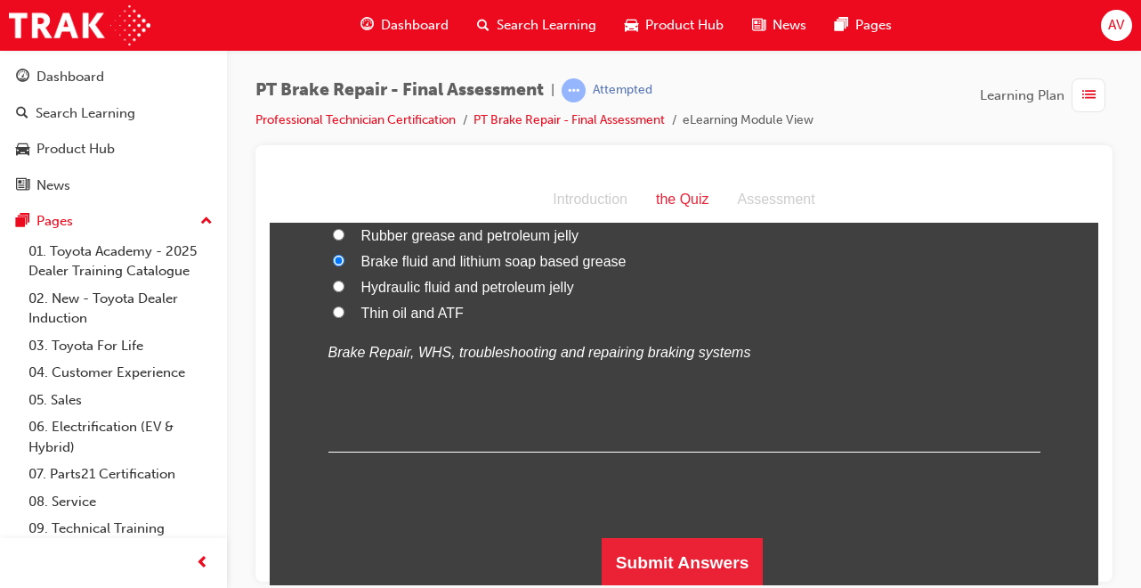
scroll to position [4698, 0]
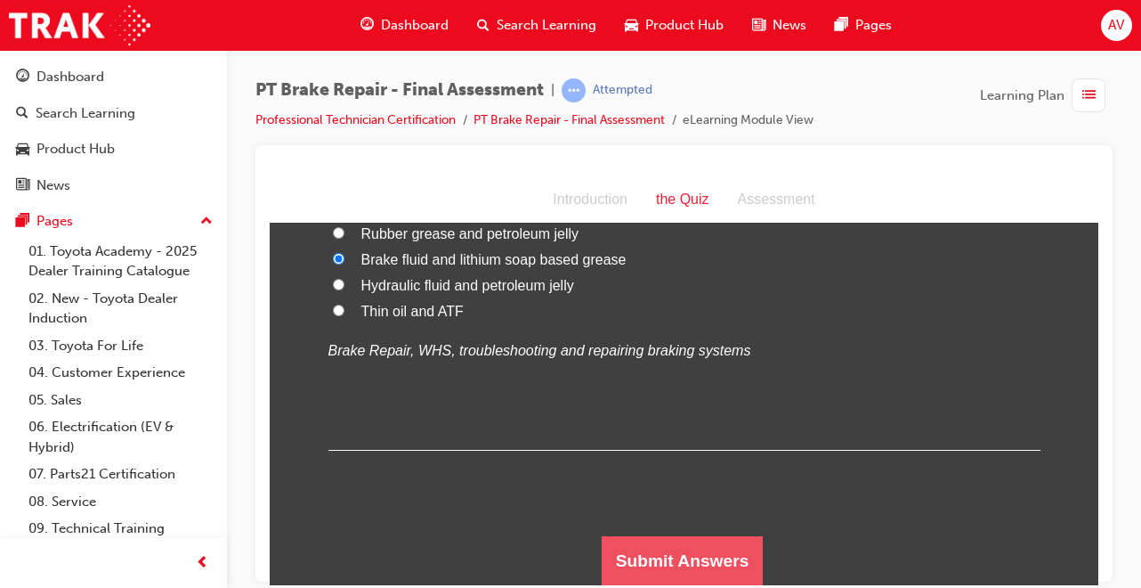
click at [708, 539] on button "Submit Answers" at bounding box center [683, 560] width 162 height 50
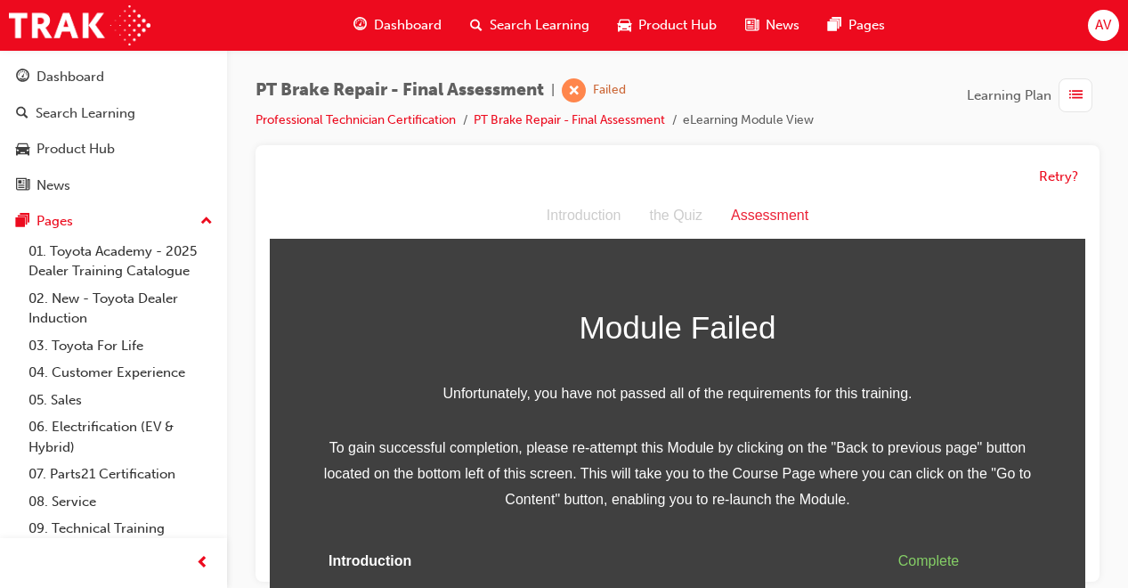
scroll to position [59, 0]
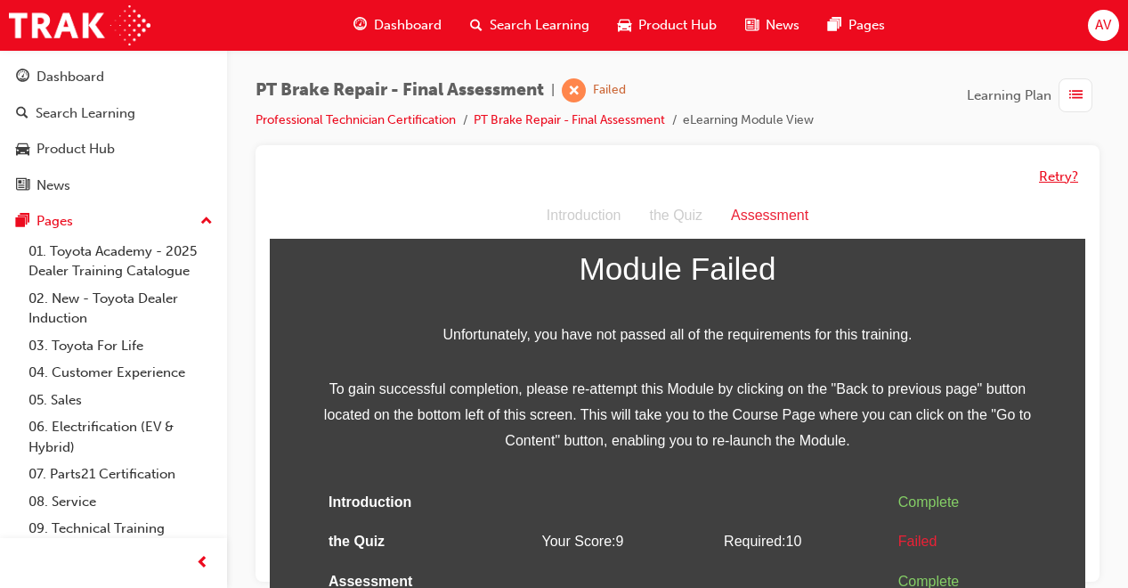
click at [1049, 179] on button "Retry?" at bounding box center [1058, 176] width 39 height 20
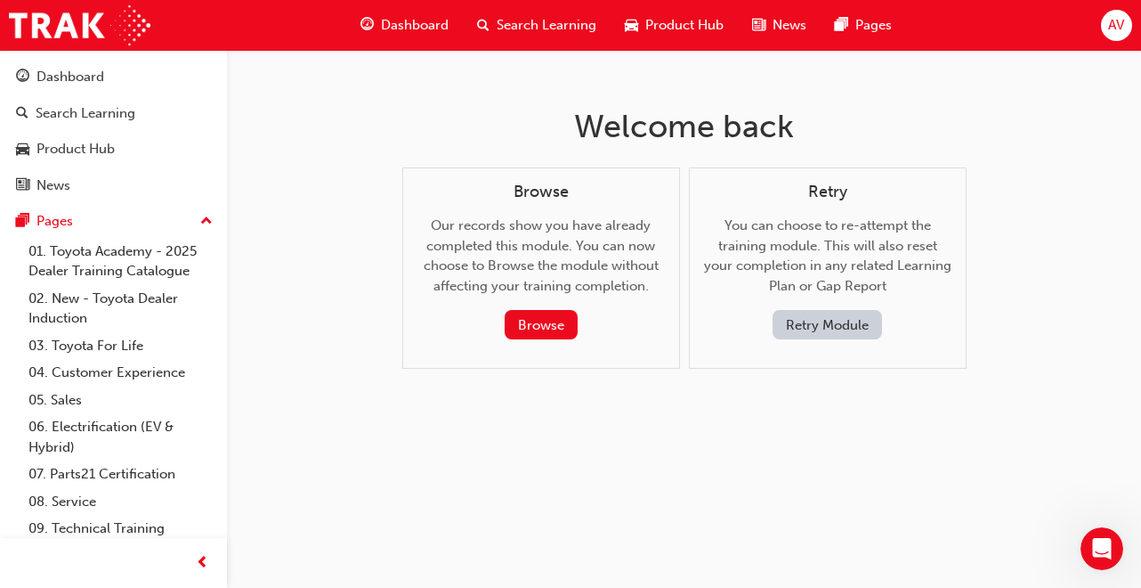
click at [866, 327] on button "Retry Module" at bounding box center [827, 324] width 109 height 29
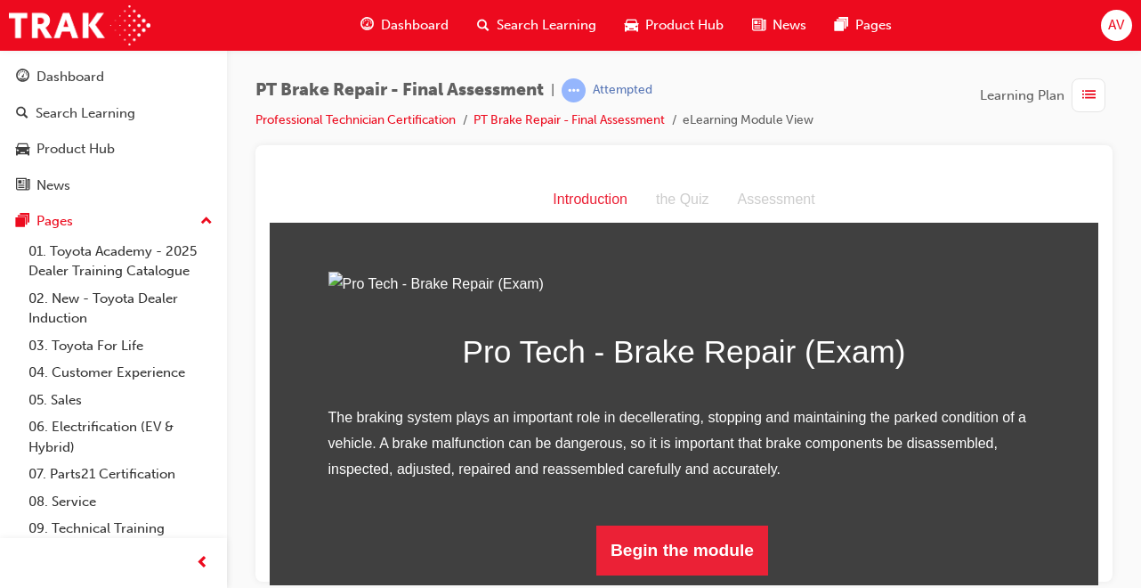
scroll to position [186, 0]
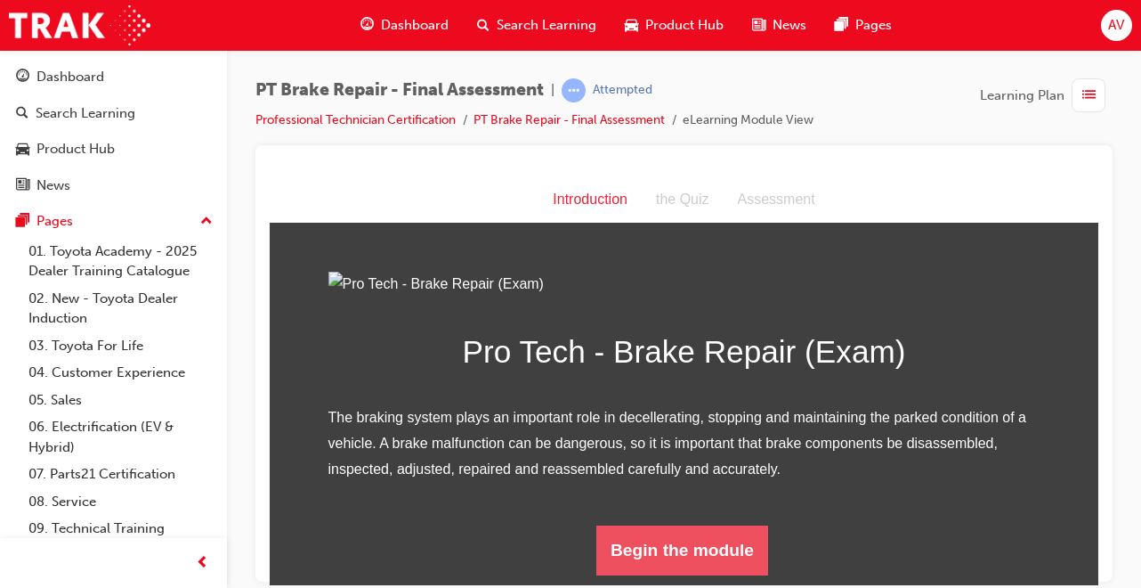
click at [642, 555] on button "Begin the module" at bounding box center [682, 549] width 172 height 50
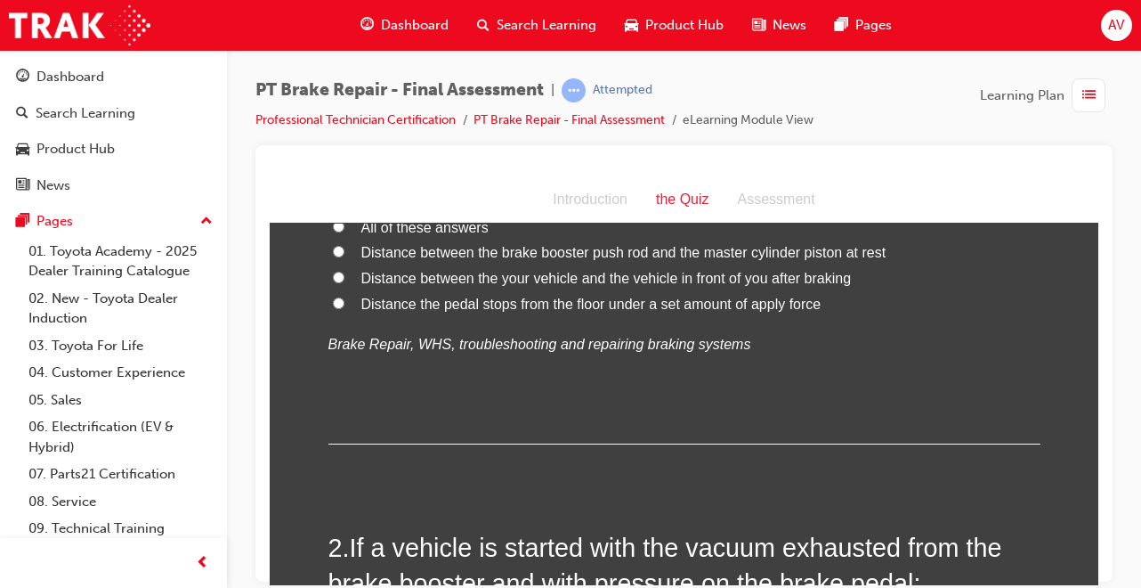
scroll to position [0, 0]
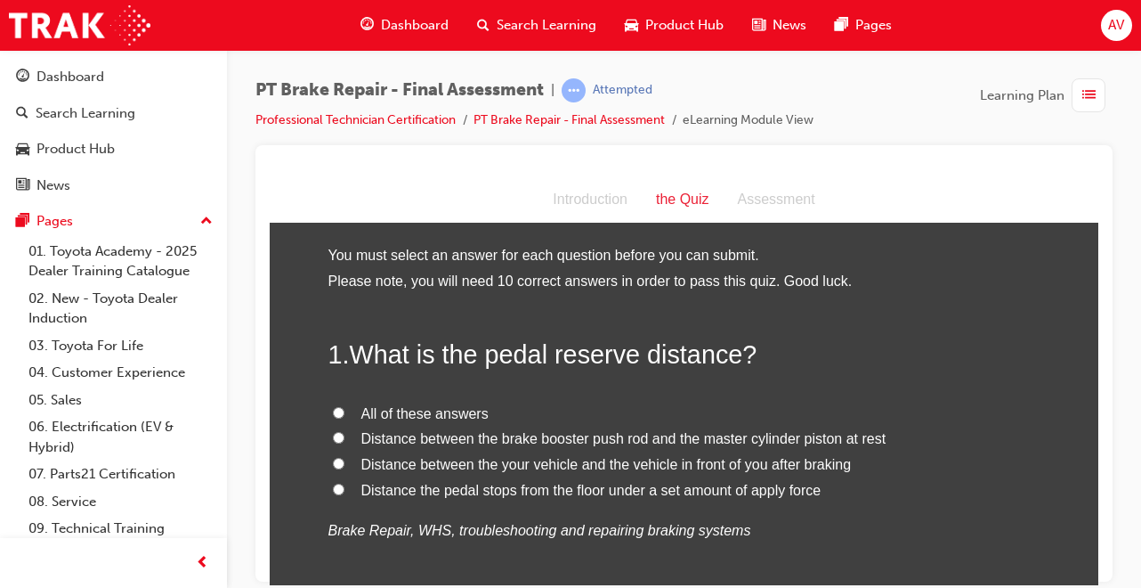
click at [333, 485] on input "Distance the pedal stops from the floor under a set amount of apply force" at bounding box center [339, 488] width 12 height 12
radio input "true"
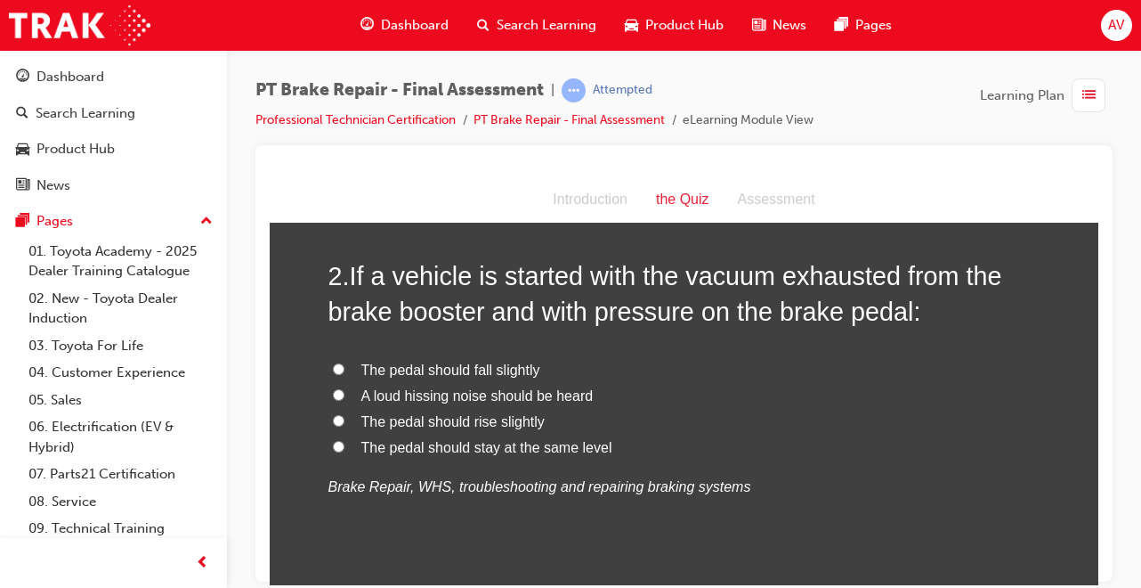
scroll to position [463, 0]
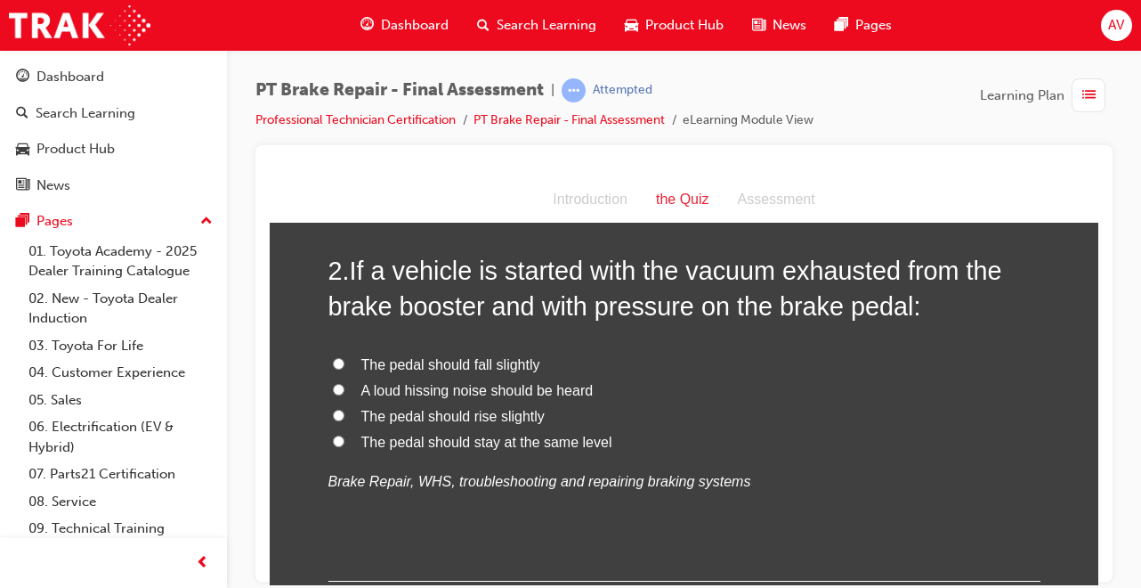
click at [333, 387] on input "A loud hissing noise should be heard" at bounding box center [339, 389] width 12 height 12
radio input "true"
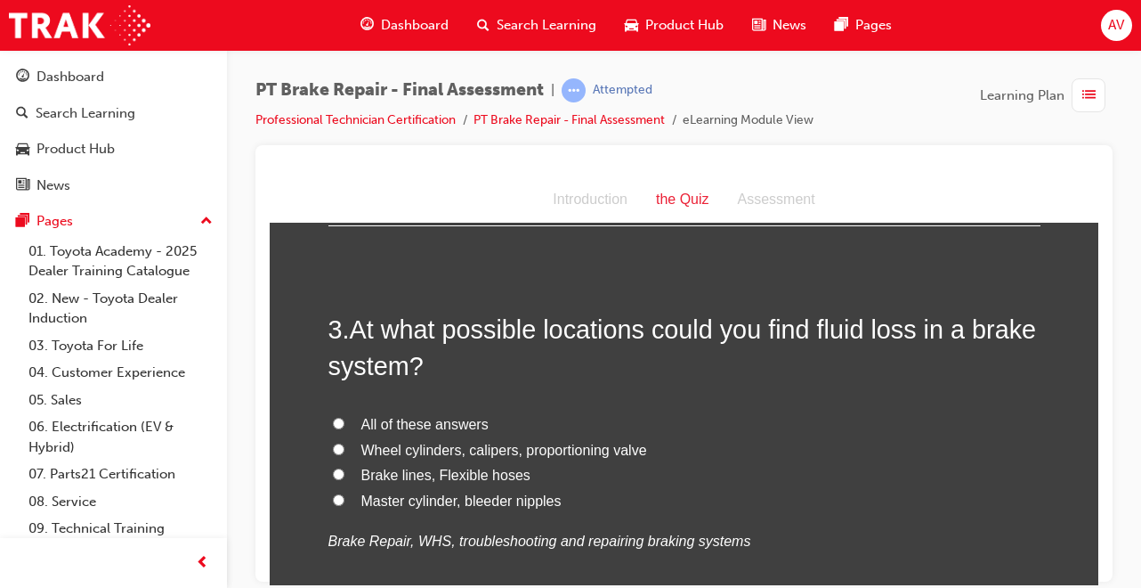
scroll to position [831, 0]
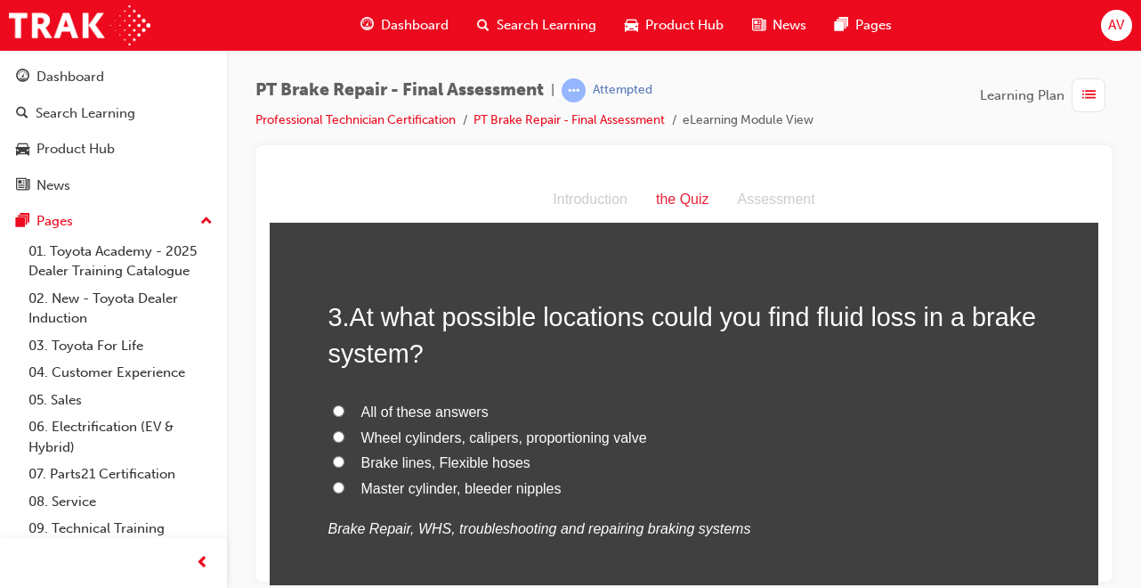
click at [333, 413] on input "All of these answers" at bounding box center [339, 410] width 12 height 12
radio input "true"
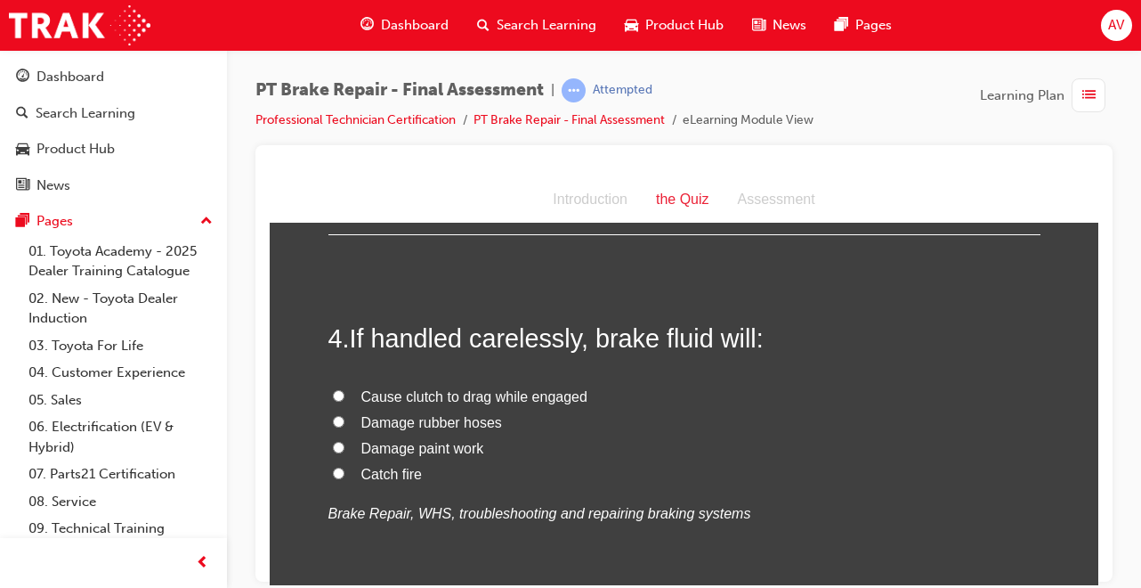
scroll to position [1246, 0]
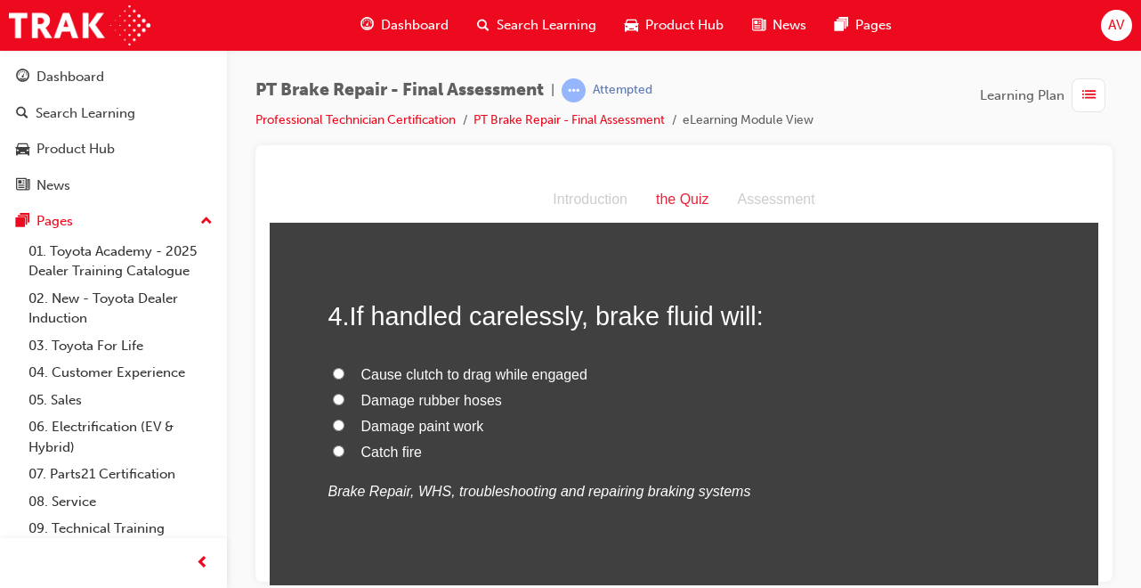
click at [336, 424] on input "Damage paint work" at bounding box center [339, 424] width 12 height 12
radio input "true"
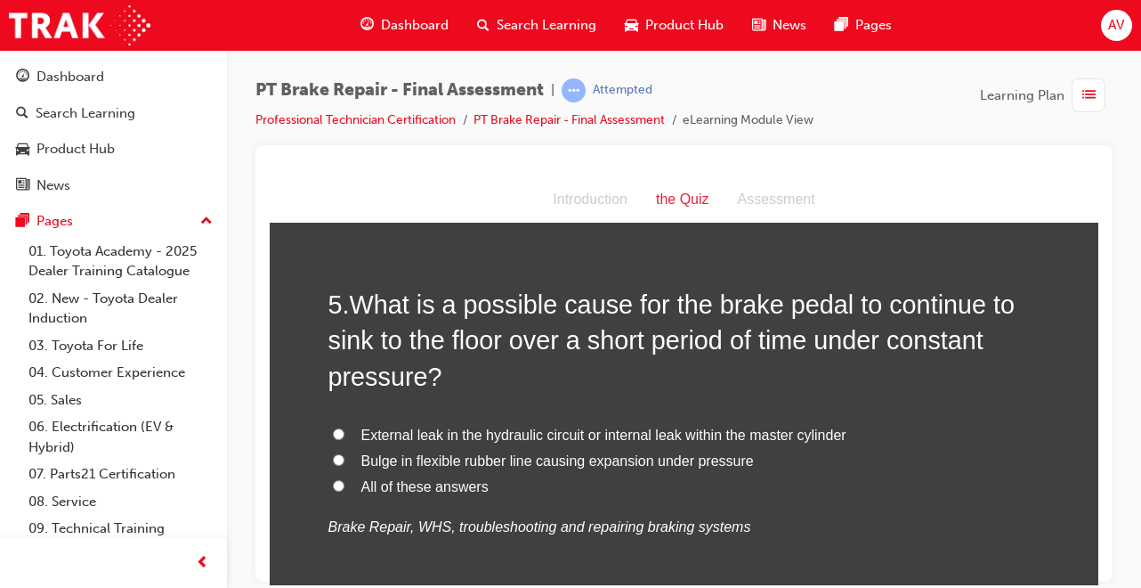
scroll to position [1638, 0]
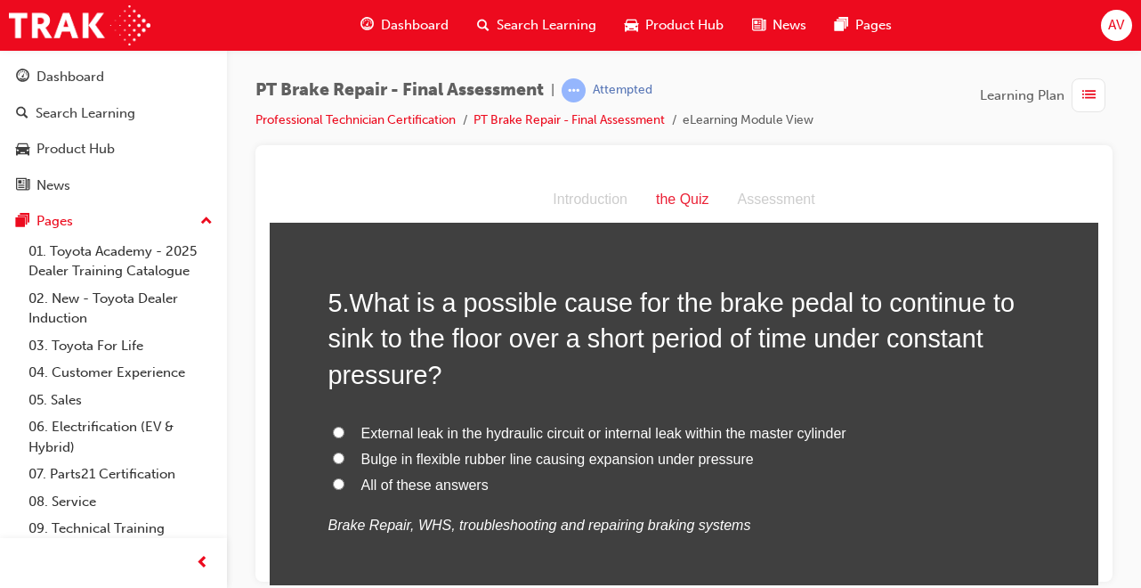
click at [336, 481] on input "All of these answers" at bounding box center [339, 483] width 12 height 12
radio input "true"
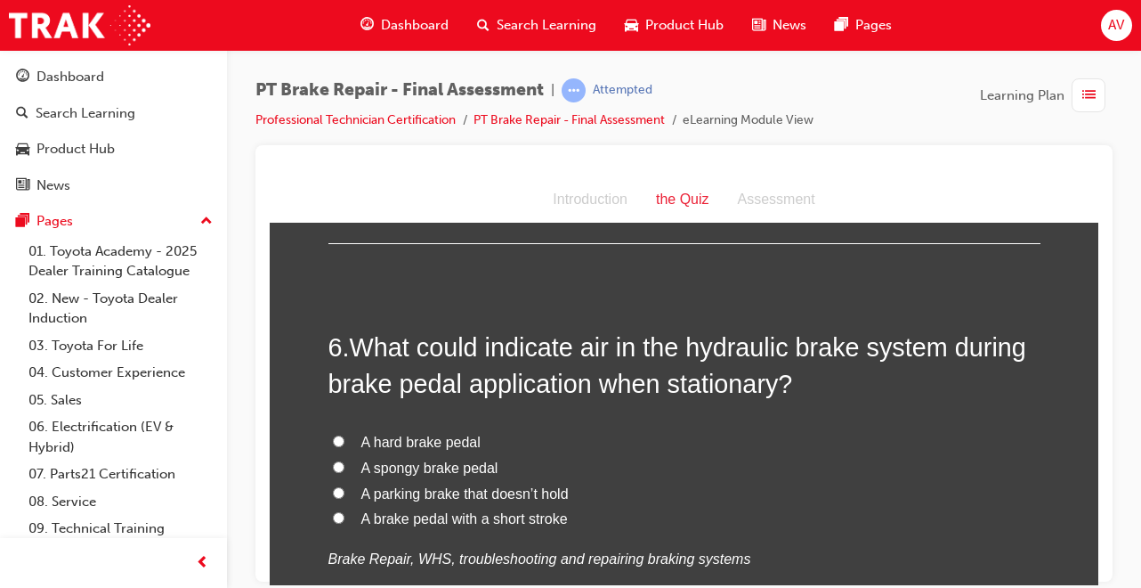
scroll to position [2030, 0]
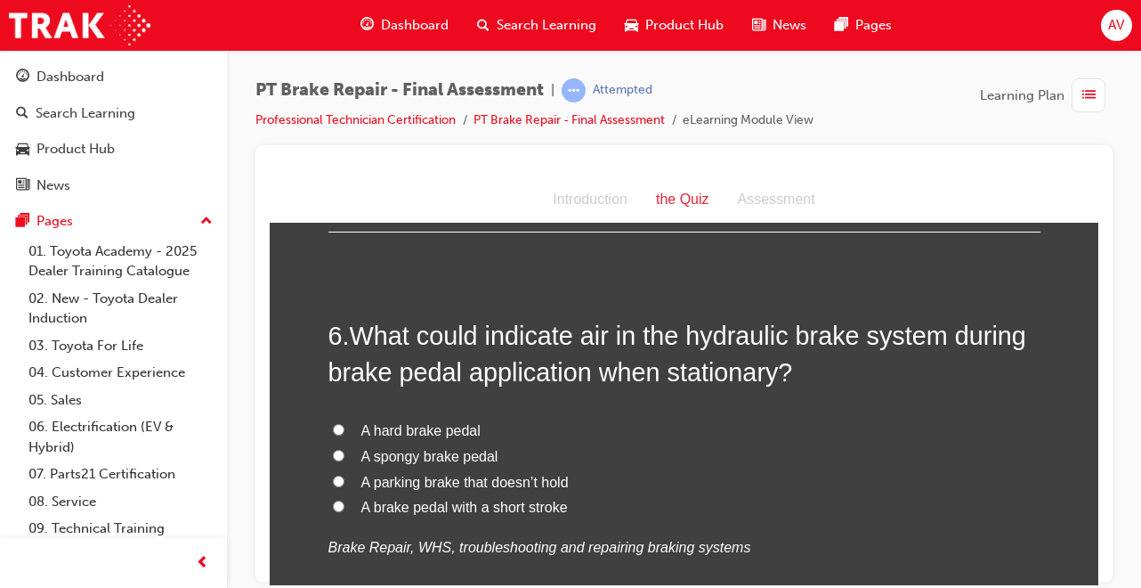
click at [337, 453] on label "A spongy brake pedal" at bounding box center [684, 456] width 712 height 26
click at [337, 453] on input "A spongy brake pedal" at bounding box center [339, 455] width 12 height 12
radio input "true"
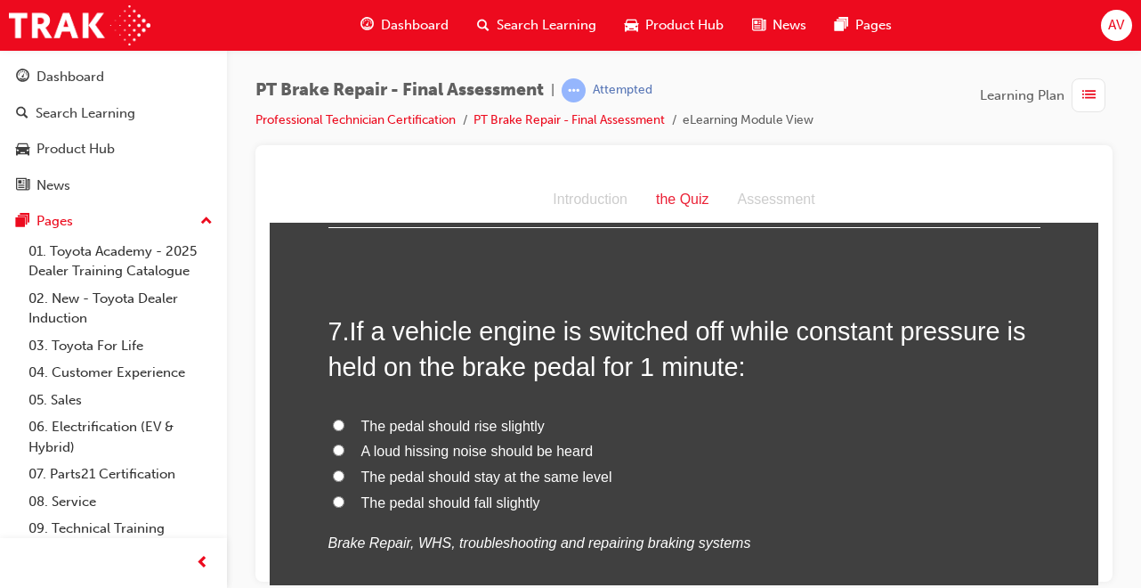
scroll to position [2457, 0]
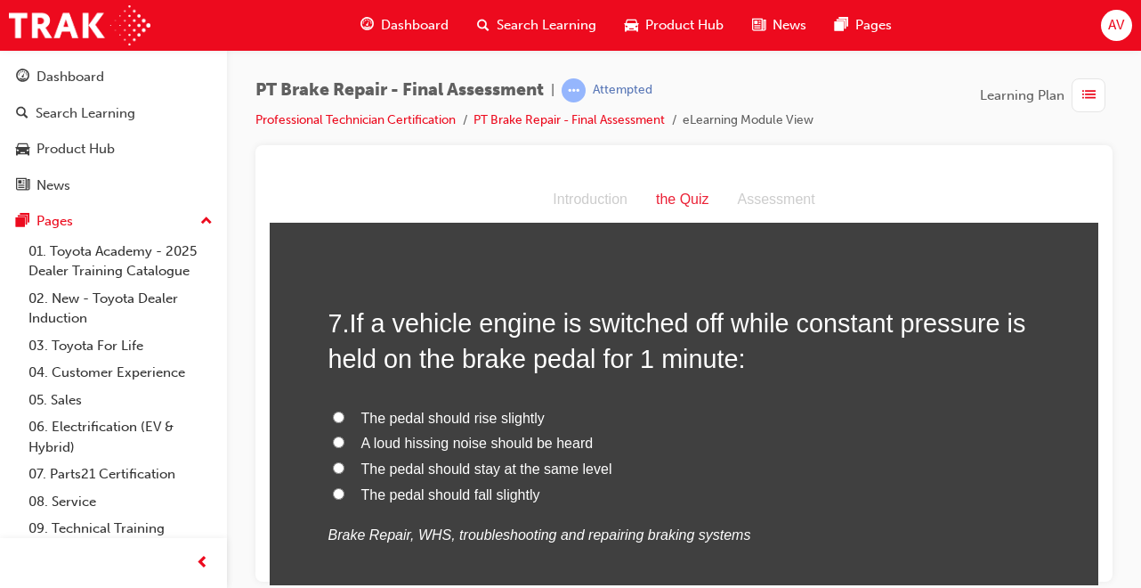
click at [333, 416] on input "The pedal should rise slightly" at bounding box center [339, 416] width 12 height 12
radio input "true"
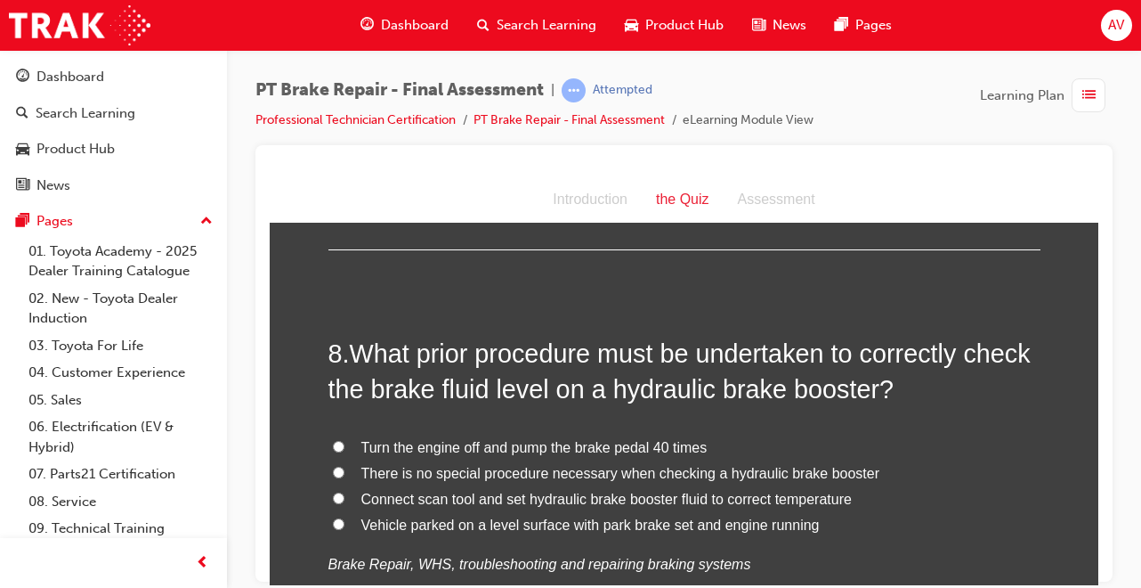
scroll to position [2849, 0]
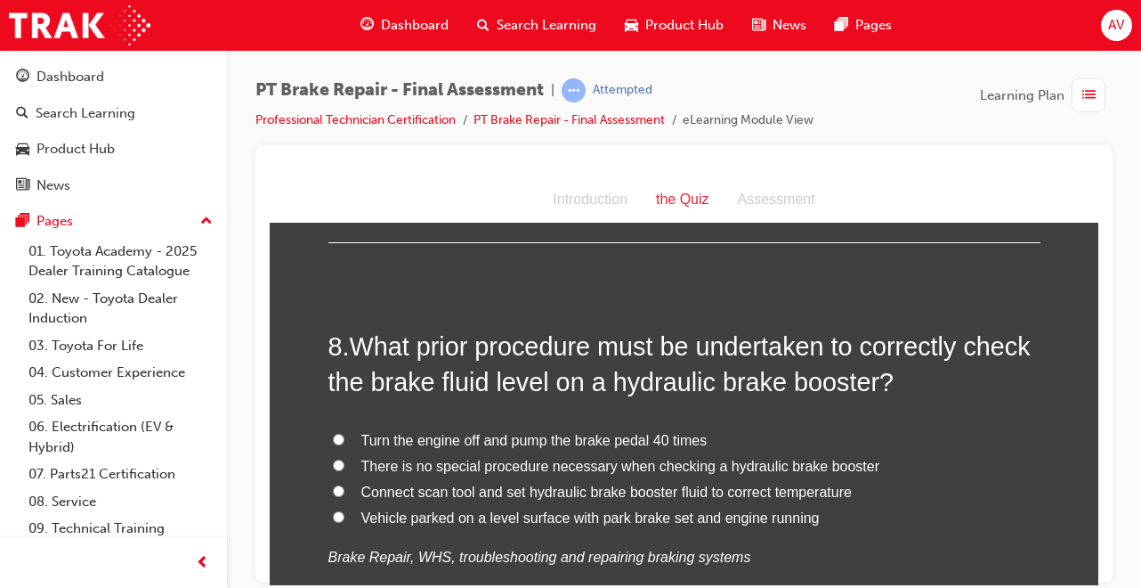
click at [337, 486] on label "Connect scan tool and set hydraulic brake booster fluid to correct temperature" at bounding box center [684, 492] width 712 height 26
click at [337, 486] on input "Connect scan tool and set hydraulic brake booster fluid to correct temperature" at bounding box center [339, 490] width 12 height 12
radio input "true"
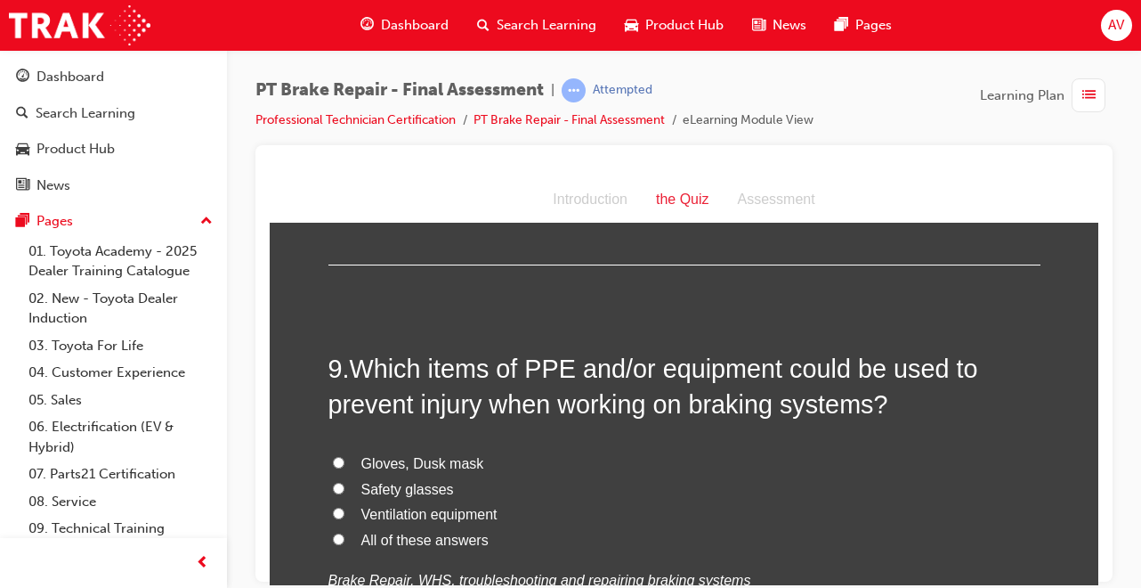
scroll to position [3276, 0]
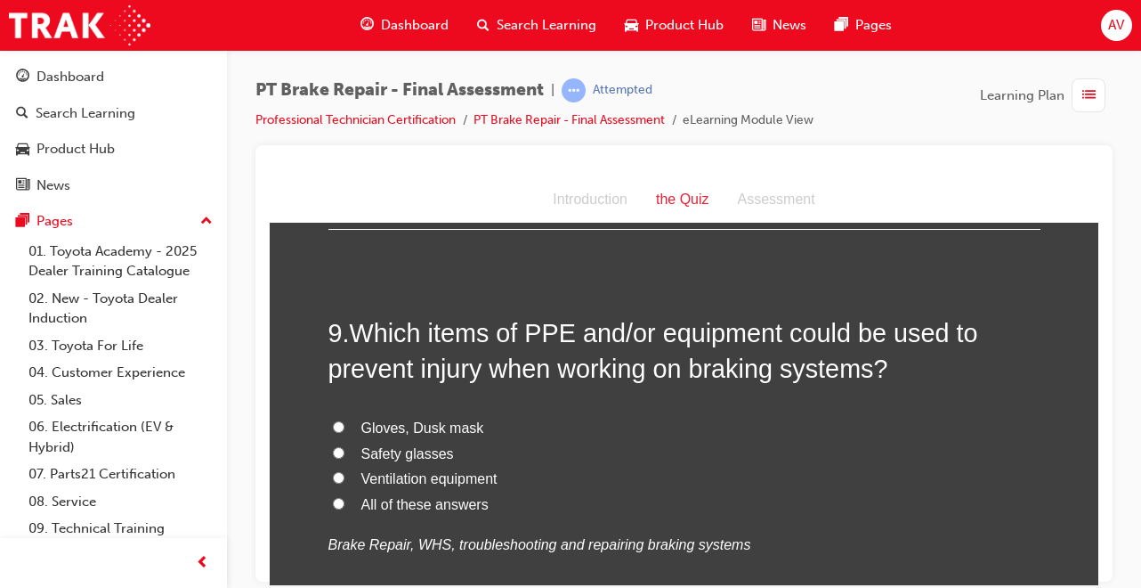
click at [333, 500] on input "All of these answers" at bounding box center [339, 503] width 12 height 12
radio input "true"
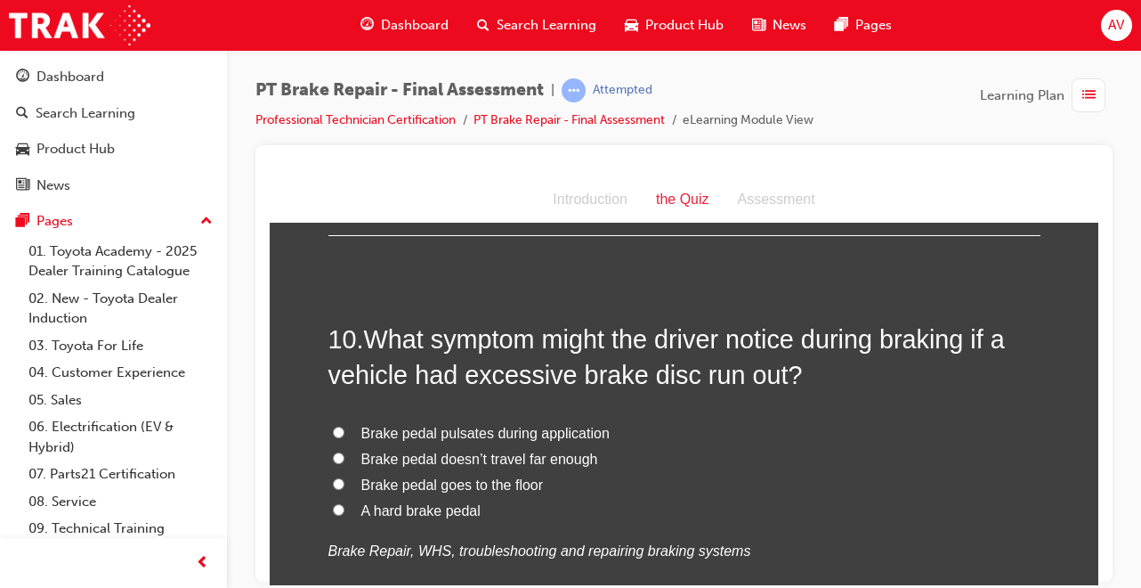
scroll to position [3703, 0]
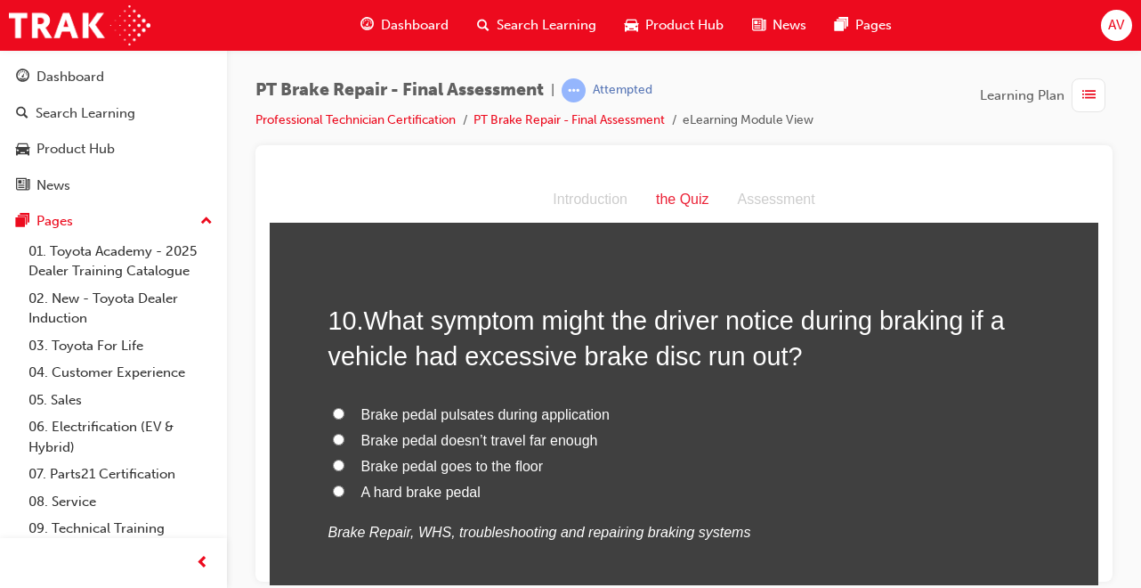
click at [333, 407] on input "Brake pedal pulsates during application" at bounding box center [339, 413] width 12 height 12
radio input "true"
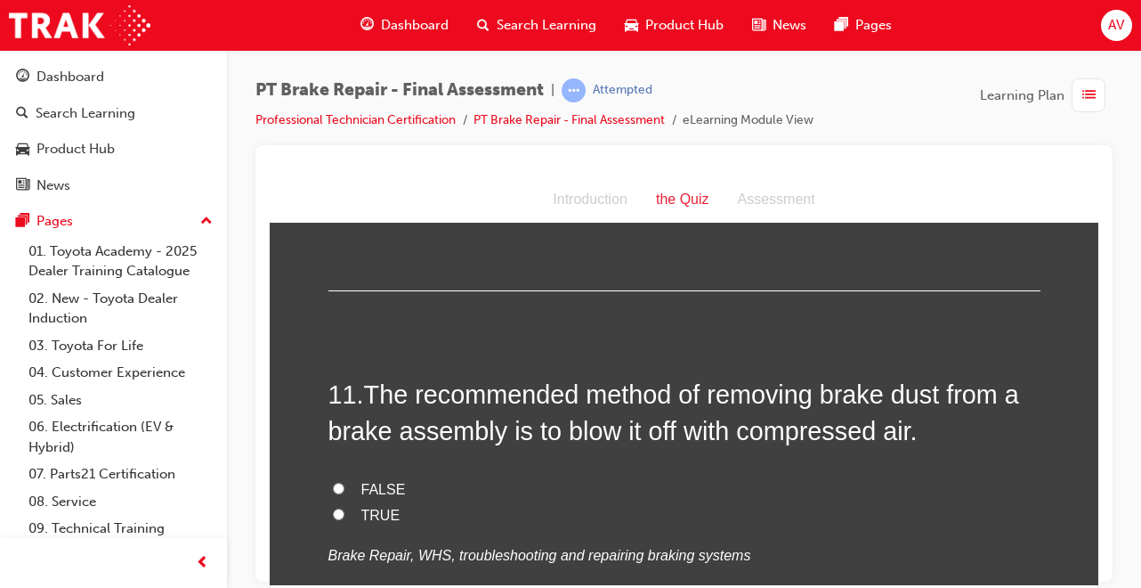
scroll to position [4059, 0]
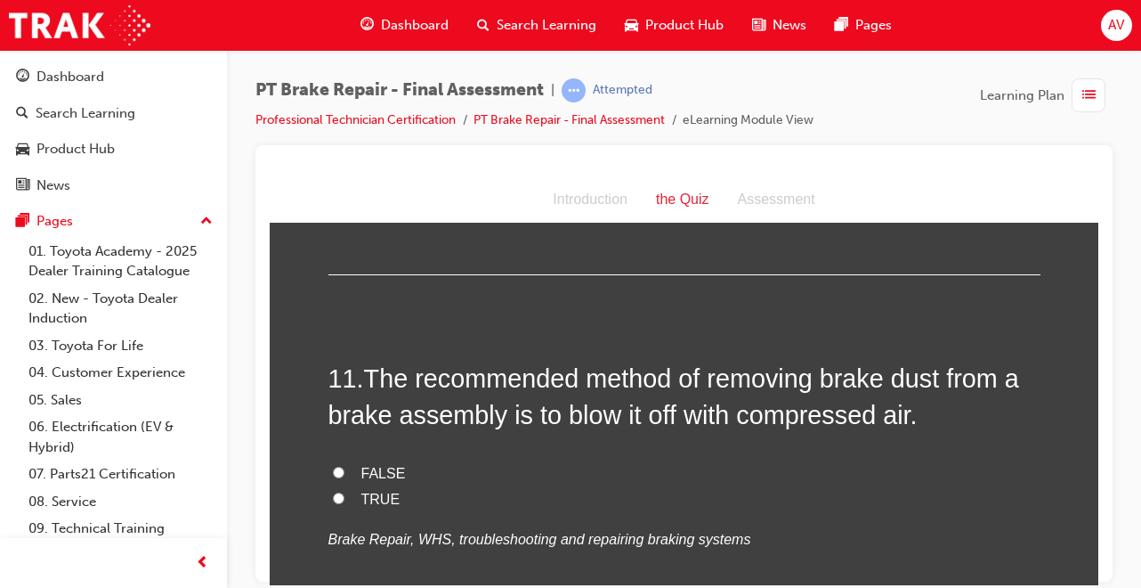
click at [333, 474] on input "FALSE" at bounding box center [339, 472] width 12 height 12
radio input "true"
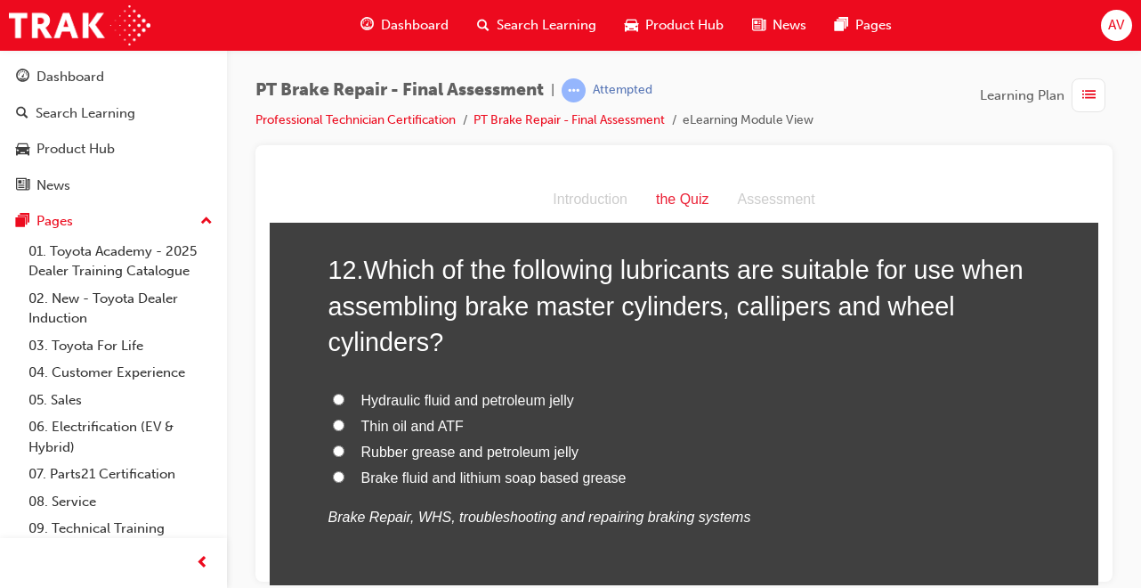
scroll to position [4534, 0]
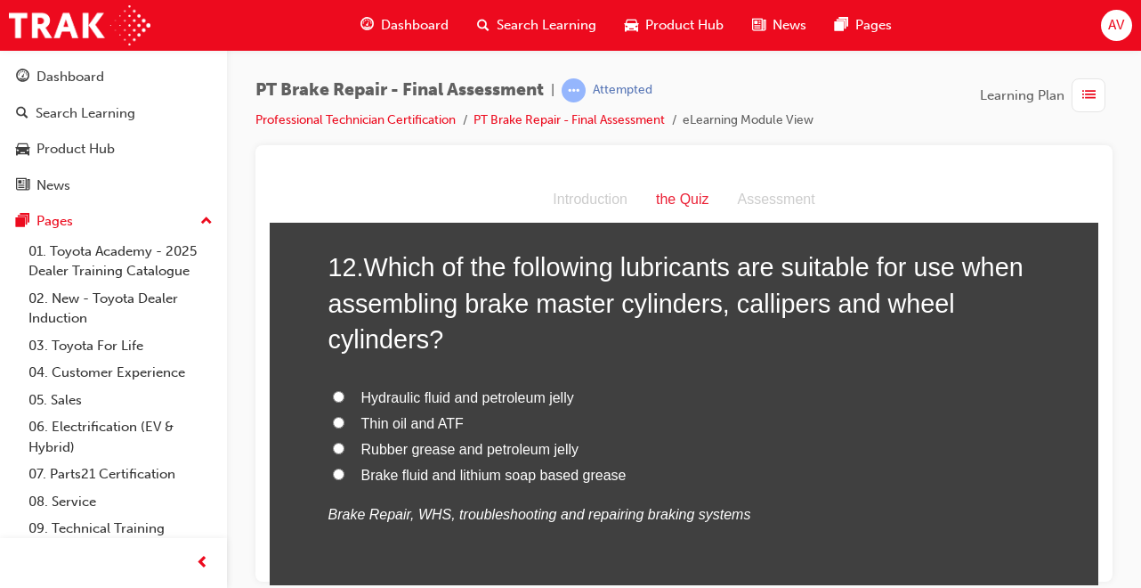
click at [333, 467] on input "Brake fluid and lithium soap based grease" at bounding box center [339, 473] width 12 height 12
radio input "true"
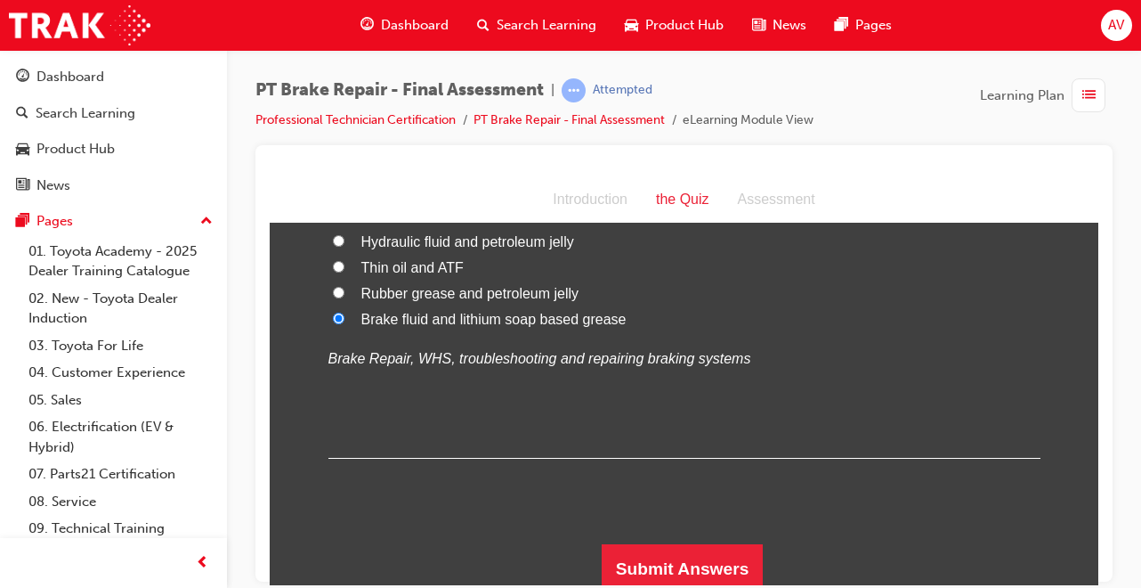
scroll to position [4698, 0]
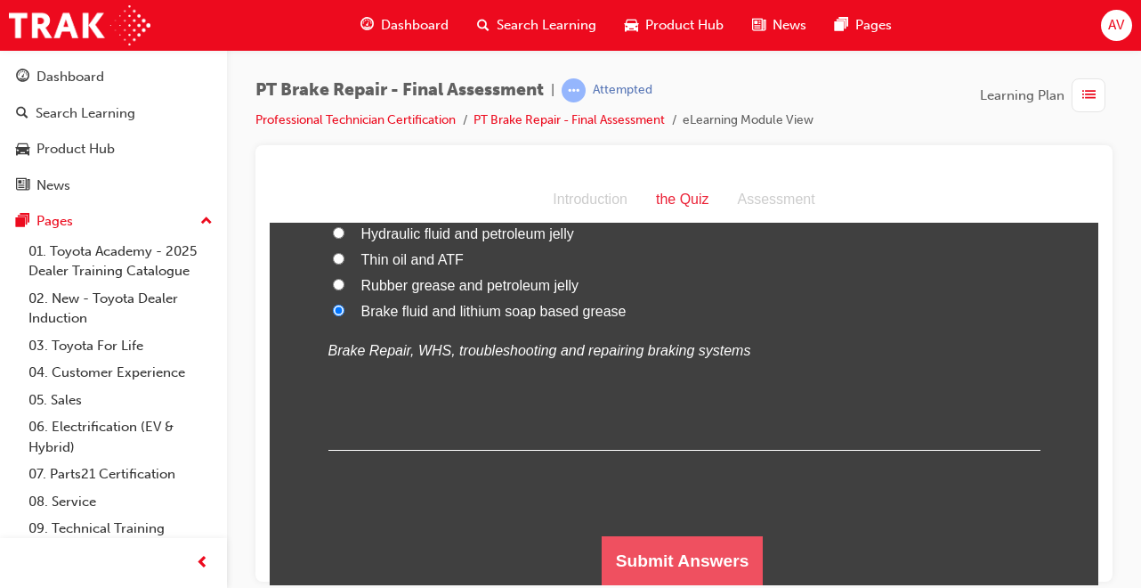
click at [737, 574] on button "Submit Answers" at bounding box center [683, 560] width 162 height 50
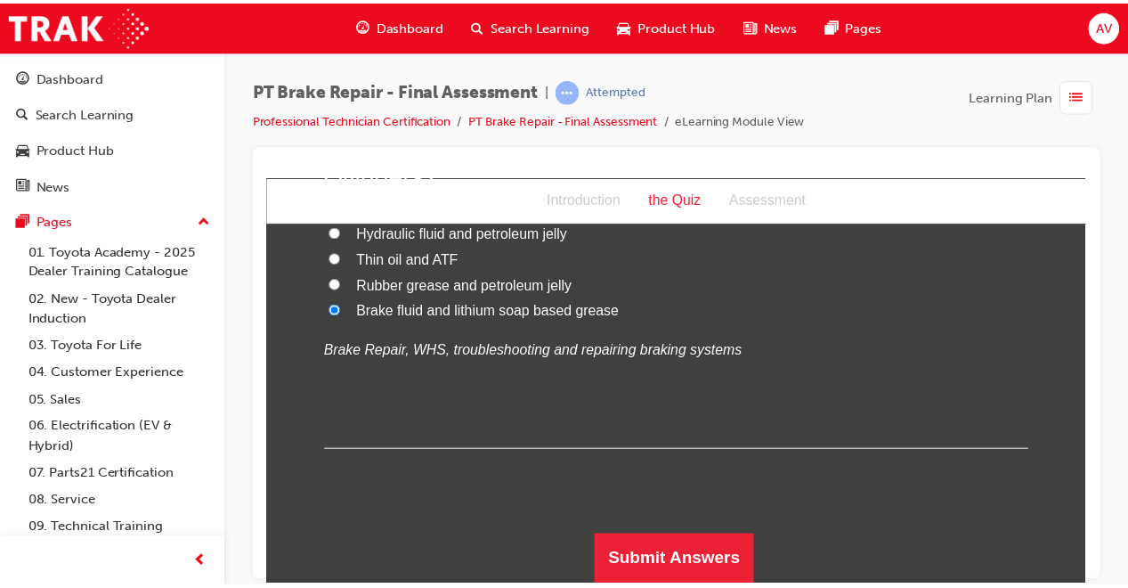
scroll to position [0, 0]
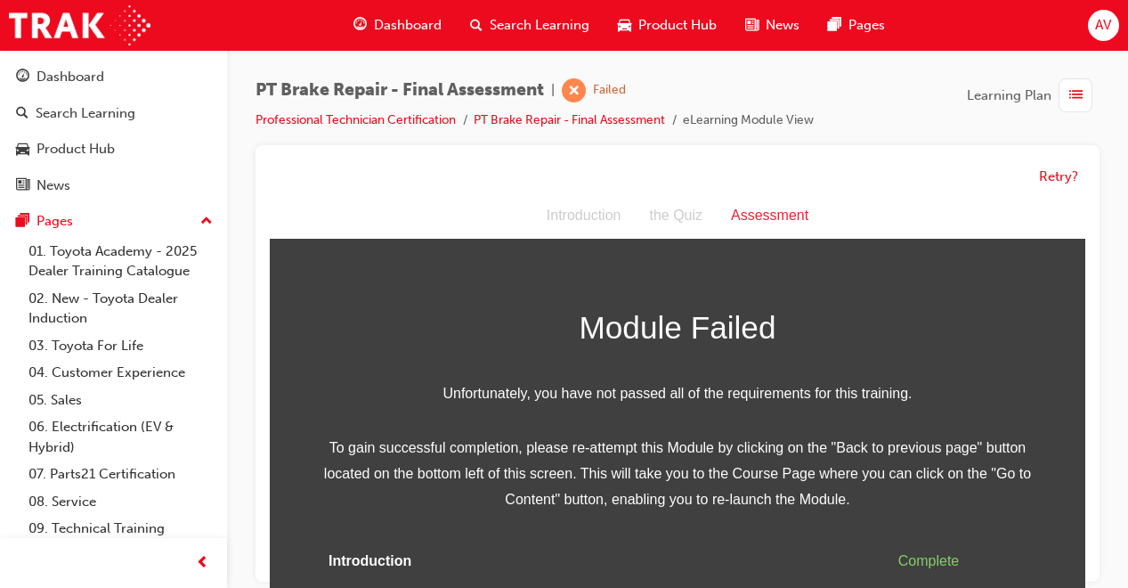
click at [1098, 23] on span "AV" at bounding box center [1103, 25] width 16 height 20
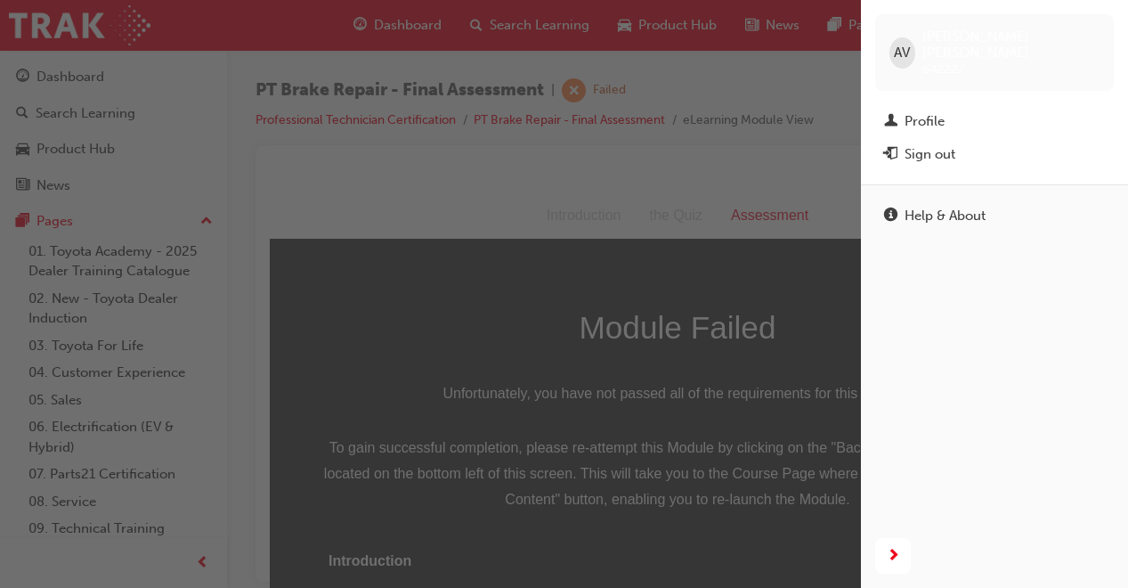
click at [957, 143] on div "Sign out" at bounding box center [994, 154] width 221 height 22
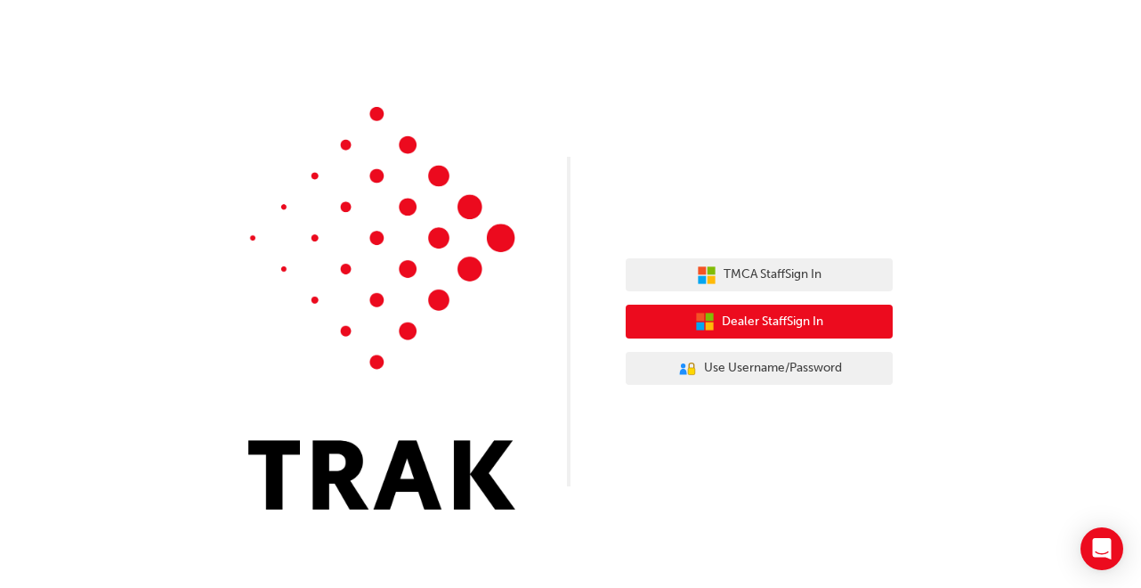
click at [797, 326] on span "Dealer Staff Sign In" at bounding box center [772, 322] width 101 height 20
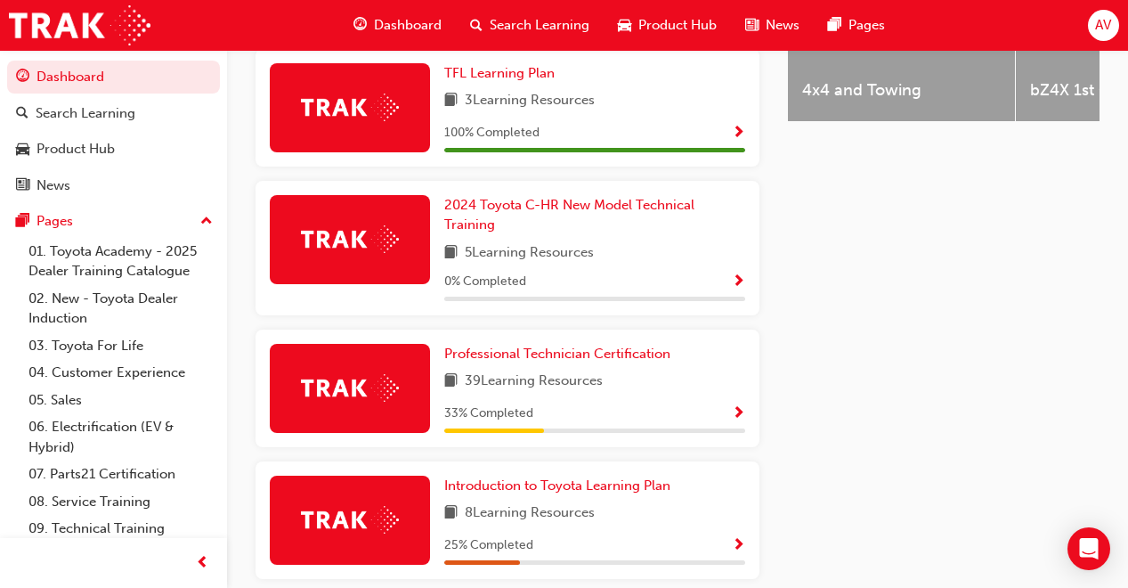
scroll to position [855, 0]
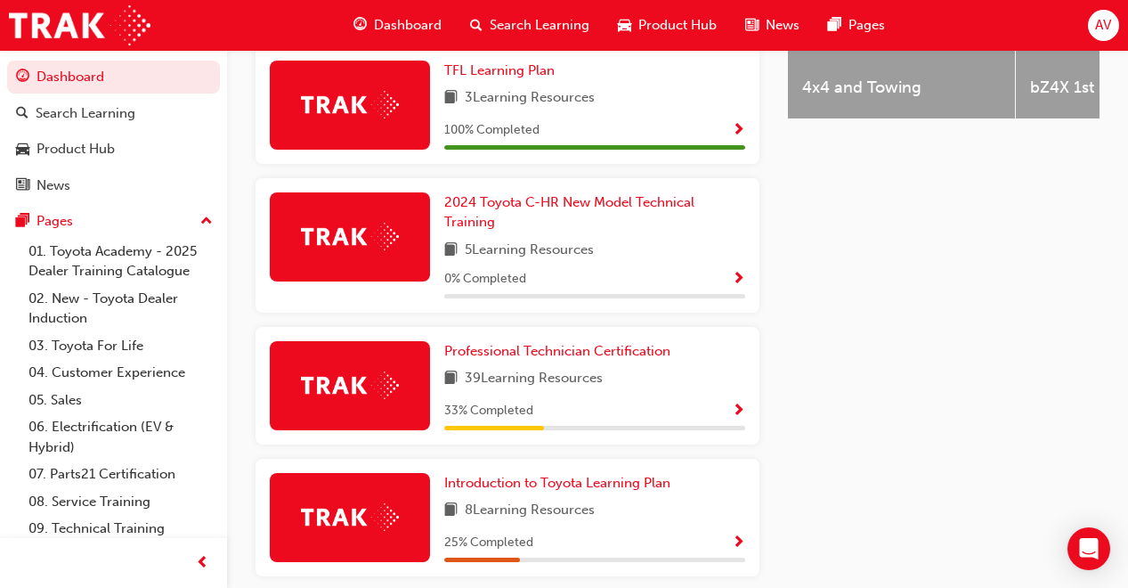
click at [539, 379] on span "39 Learning Resources" at bounding box center [534, 379] width 138 height 22
click at [537, 349] on link "Professional Technician Certification" at bounding box center [560, 351] width 233 height 20
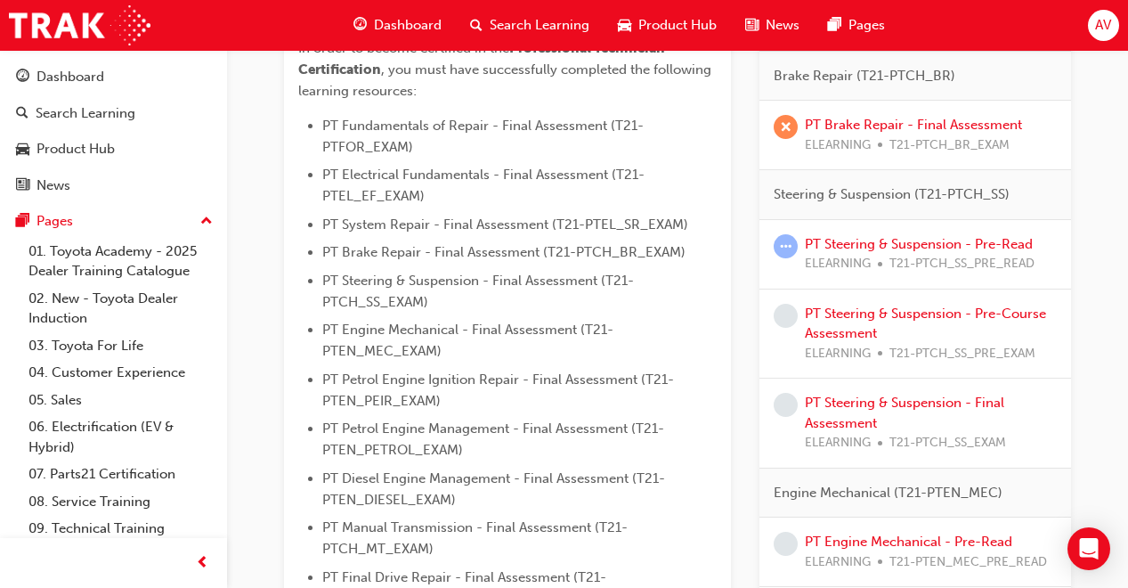
scroll to position [534, 0]
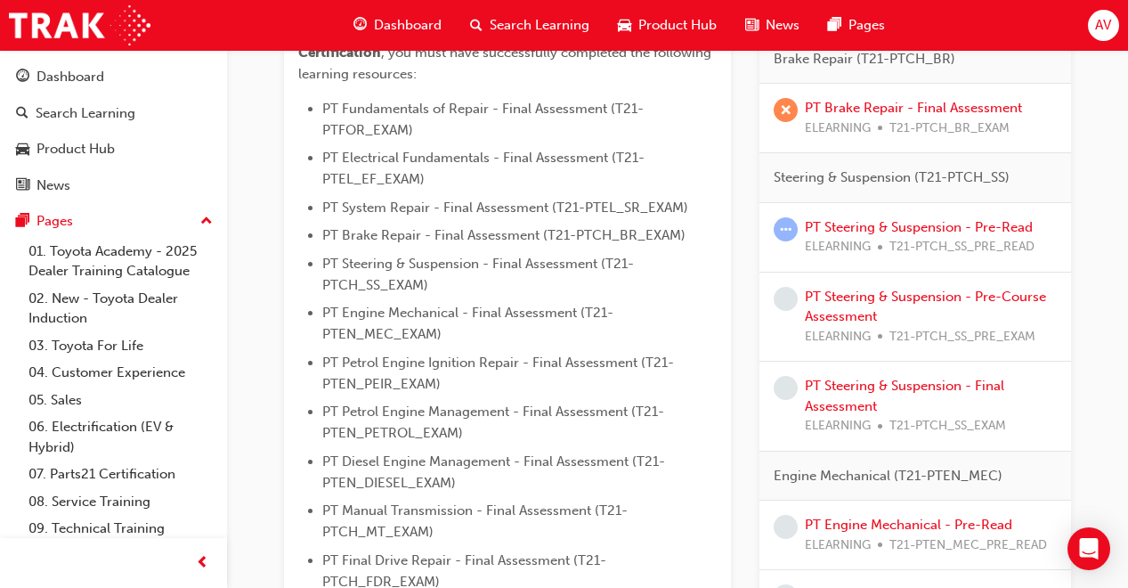
click at [882, 304] on div "PT Steering & Suspension - Pre-Course Assessment ELEARNING T21-PTCH_SS_PRE_EXAM" at bounding box center [931, 317] width 252 height 61
click at [875, 297] on link "PT Steering & Suspension - Pre-Course Assessment" at bounding box center [925, 306] width 241 height 36
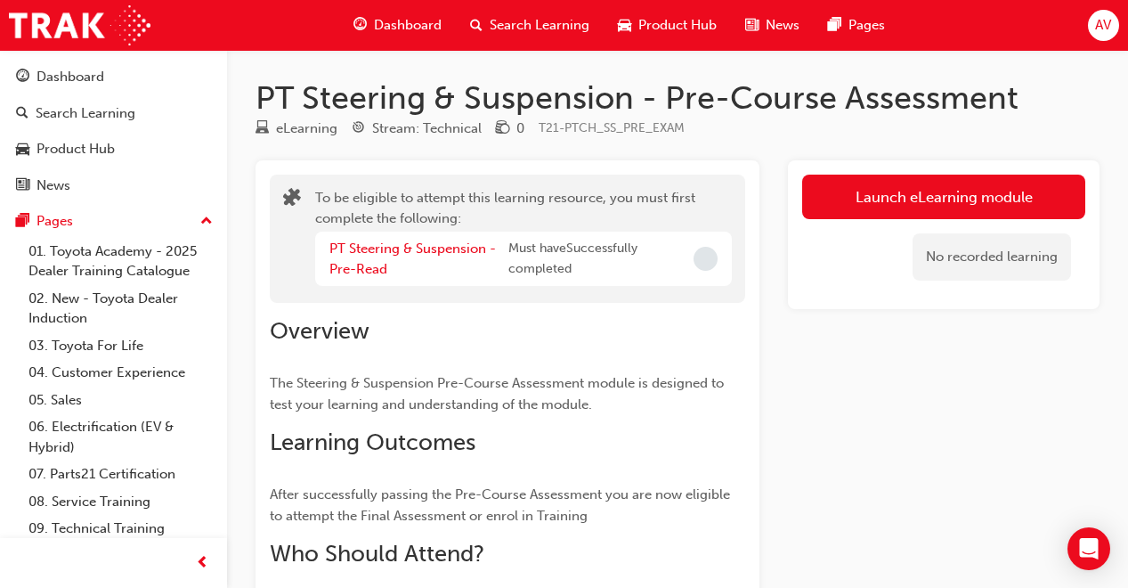
click at [926, 203] on button "Launch eLearning module" at bounding box center [943, 196] width 283 height 45
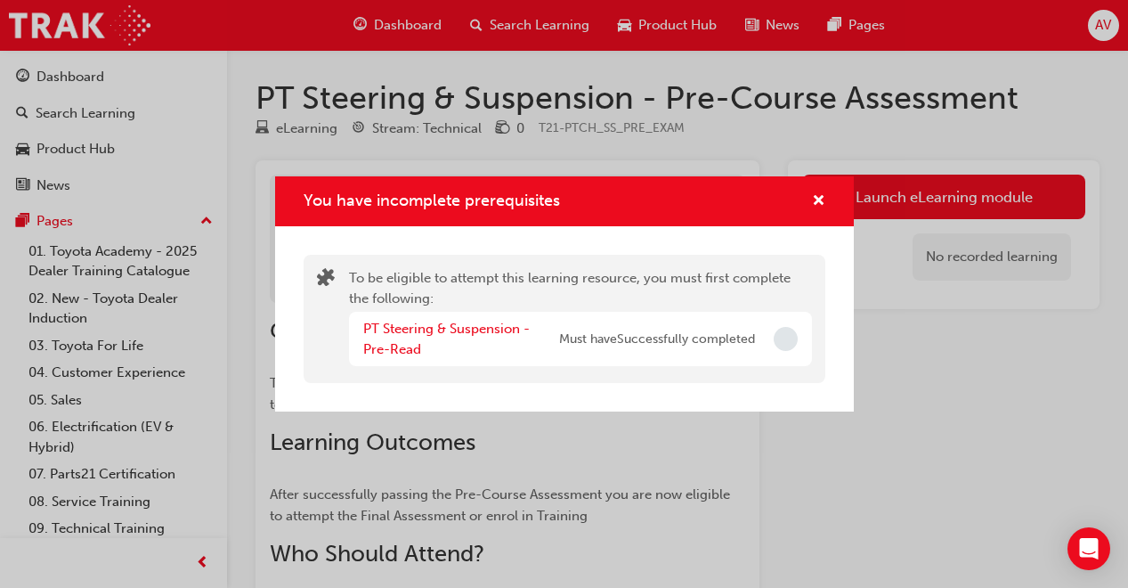
click at [499, 338] on div "PT Steering & Suspension - Pre-Read" at bounding box center [461, 339] width 196 height 40
click at [494, 330] on link "PT Steering & Suspension - Pre-Read" at bounding box center [446, 338] width 166 height 36
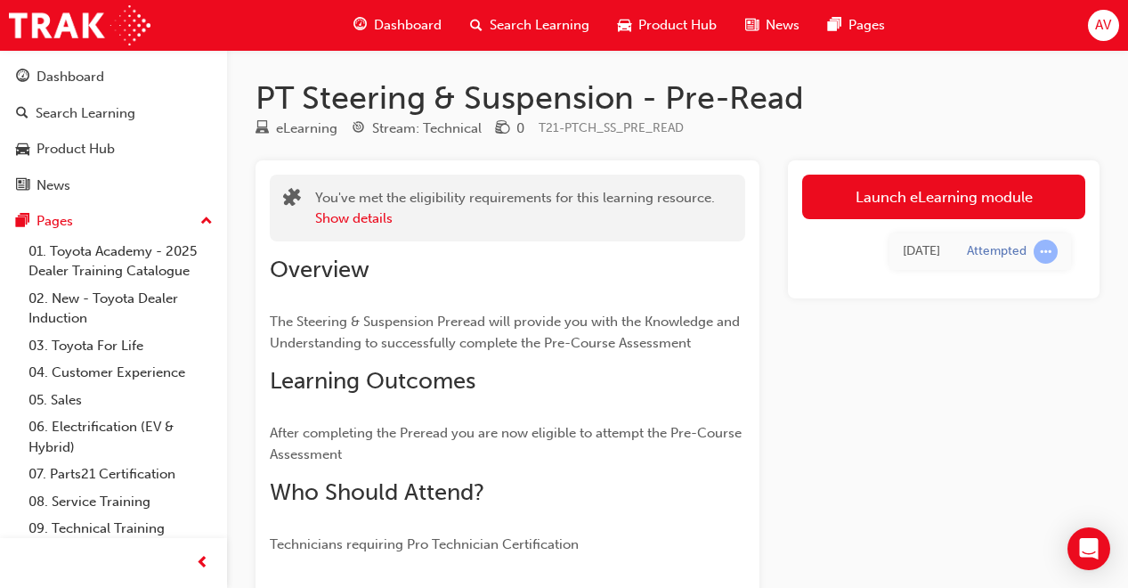
click at [855, 202] on link "Launch eLearning module" at bounding box center [943, 196] width 283 height 45
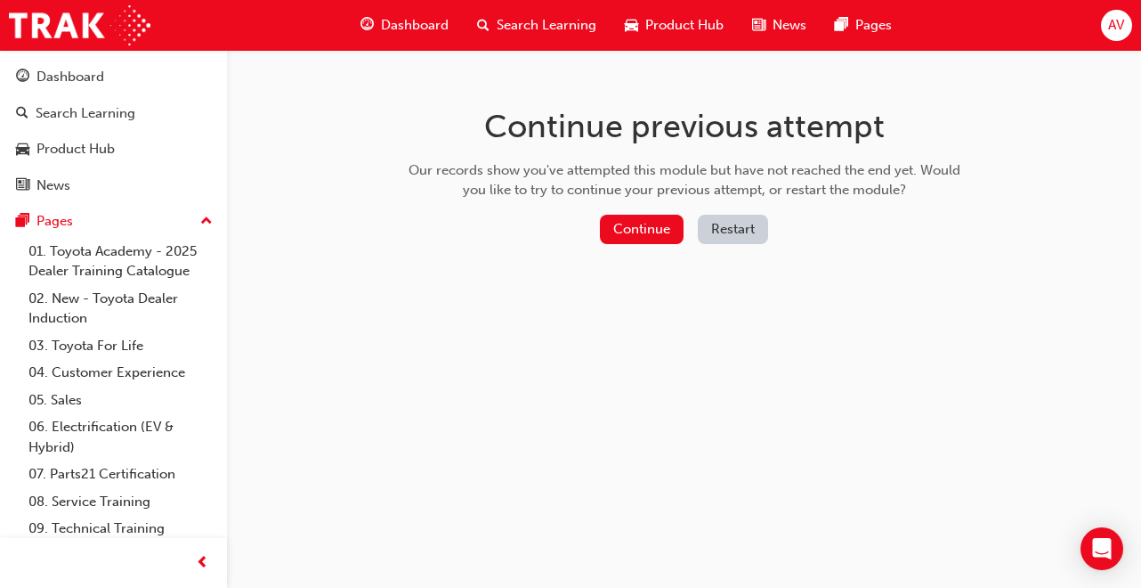
click at [679, 231] on button "Continue" at bounding box center [642, 229] width 84 height 29
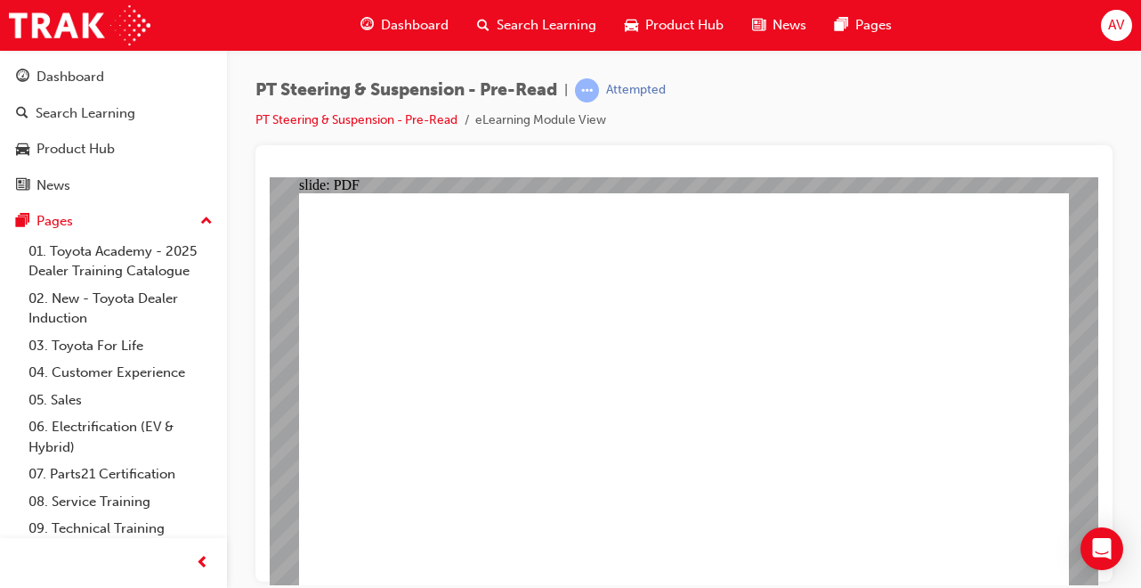
click at [1123, 505] on div "PT Steering & Suspension - Pre-Read | Attempted PT Steering & Suspension - Pre-…" at bounding box center [684, 296] width 914 height 493
click at [1139, 527] on div "PT Steering & Suspension - Pre-Read | Attempted PT Steering & Suspension - Pre-…" at bounding box center [684, 296] width 914 height 493
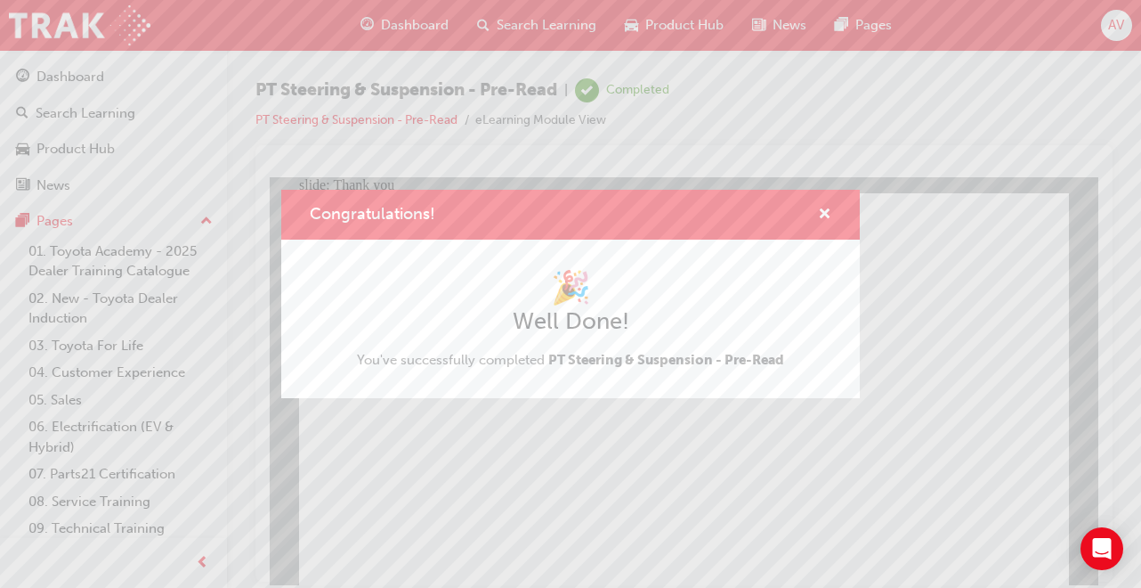
click at [531, 497] on div "Congratulations! 🎉 Well Done! You've successfully completed PT Steering & Suspe…" at bounding box center [570, 294] width 1141 height 588
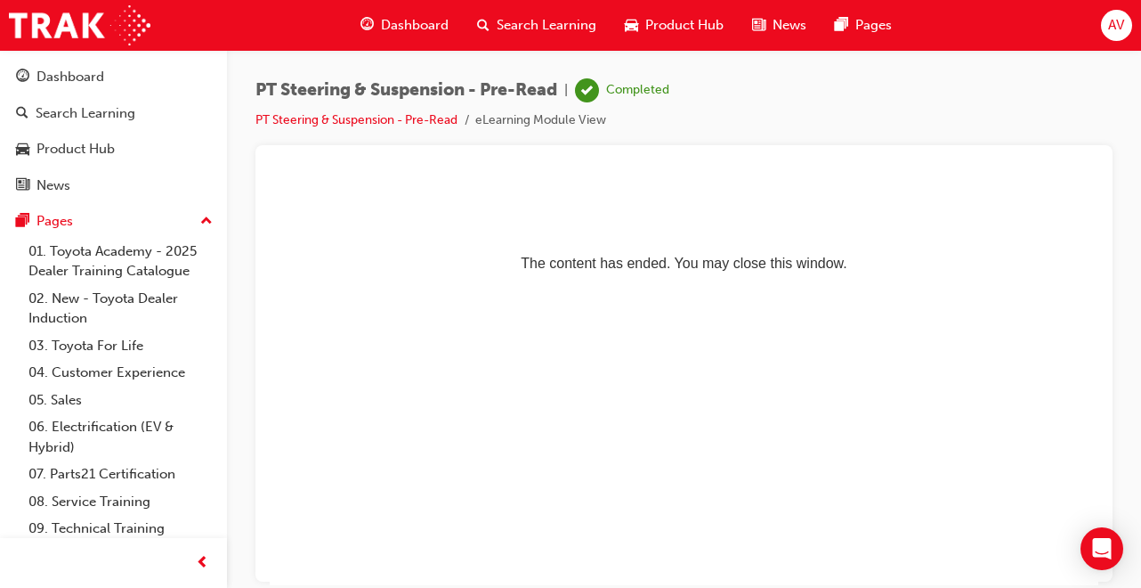
click at [1113, 26] on span "AV" at bounding box center [1116, 25] width 16 height 20
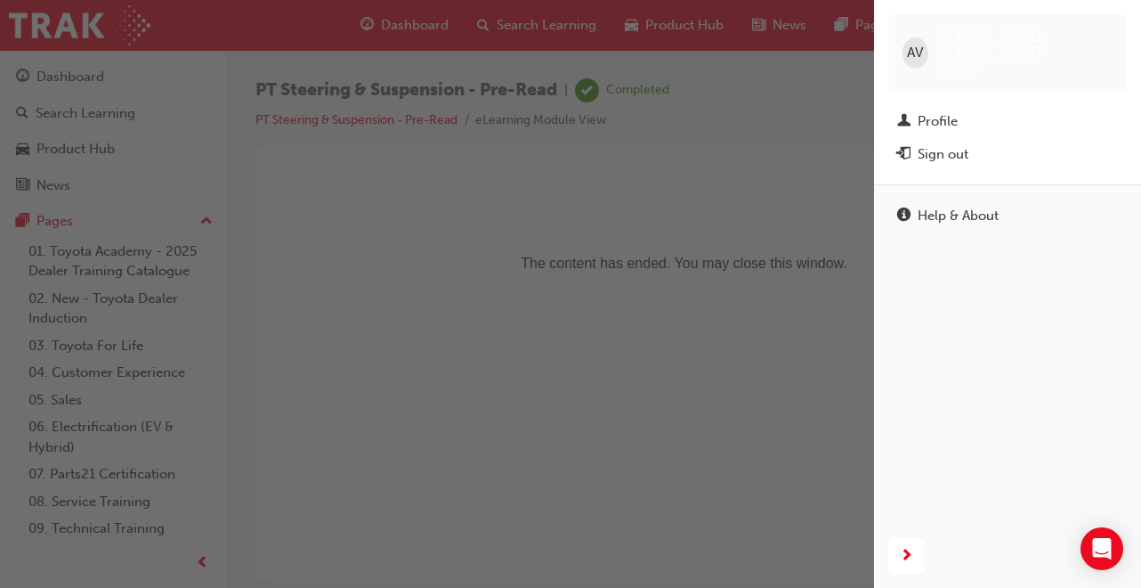
click at [1046, 143] on div "Sign out" at bounding box center [1007, 154] width 221 height 22
